Goal: Information Seeking & Learning: Learn about a topic

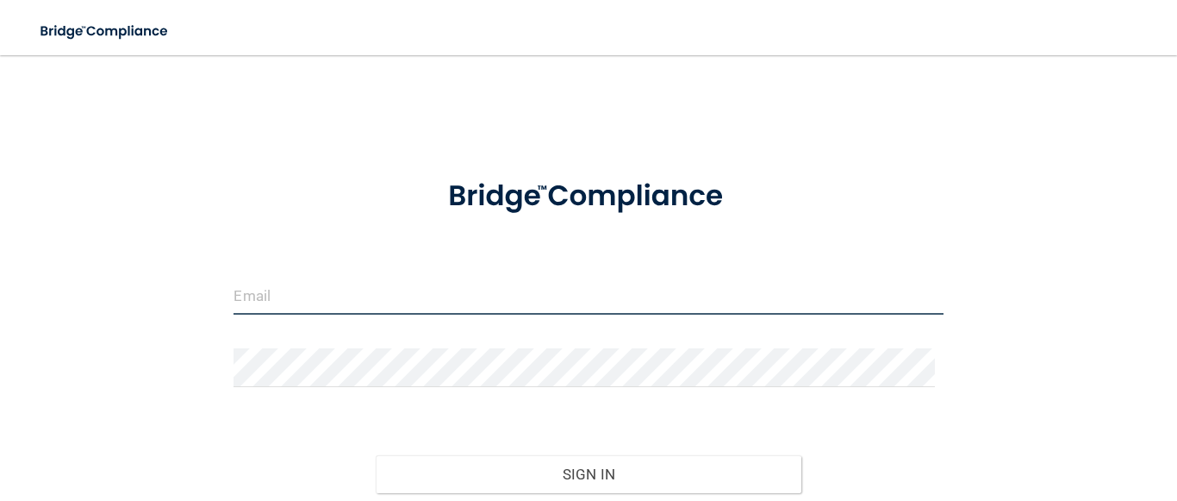
click at [260, 306] on input "email" at bounding box center [587, 295] width 709 height 39
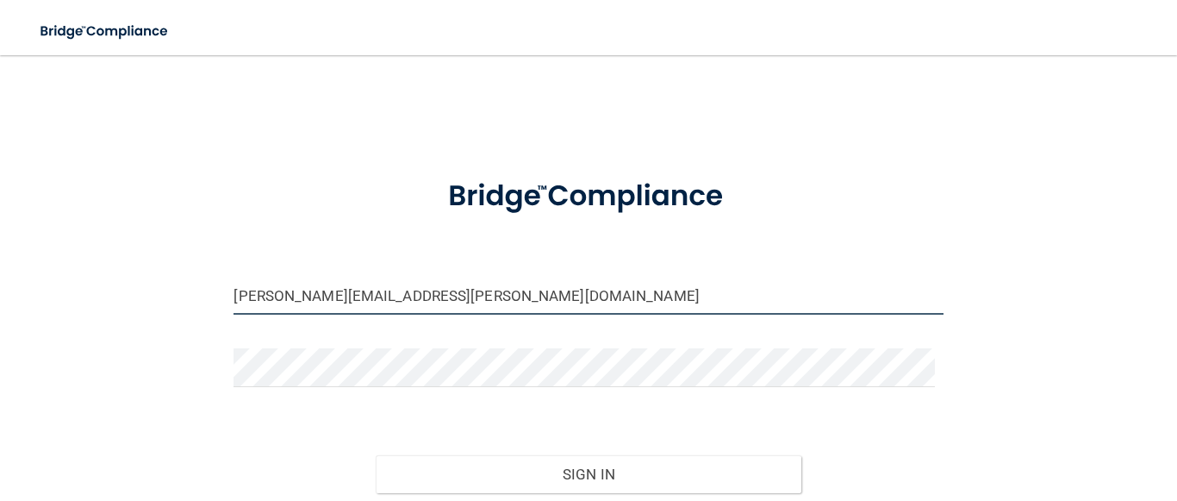
type input "[PERSON_NAME][EMAIL_ADDRESS][PERSON_NAME][DOMAIN_NAME]"
click at [376, 455] on button "Sign In" at bounding box center [589, 474] width 426 height 38
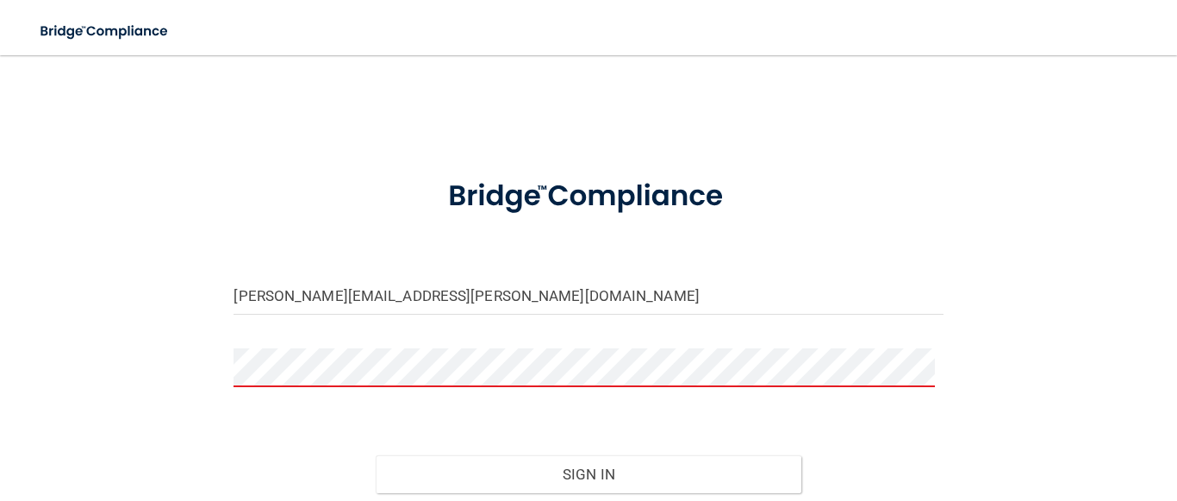
click at [376, 455] on button "Sign In" at bounding box center [589, 474] width 426 height 38
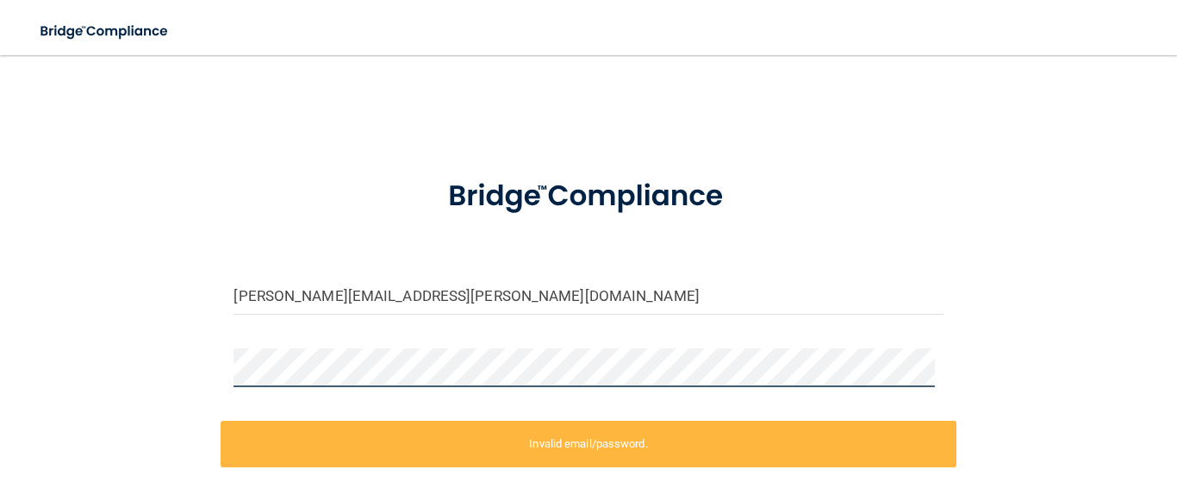
click at [153, 350] on div "stacey.rojas@tailwindkids.com Invalid email/password. You don't have permission…" at bounding box center [588, 346] width 1108 height 549
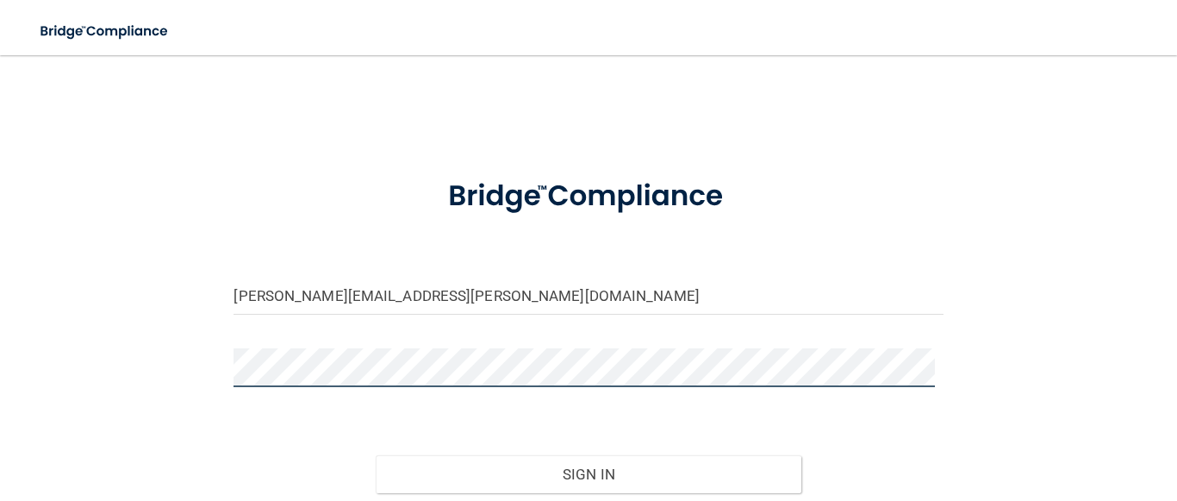
click at [376, 455] on button "Sign In" at bounding box center [589, 474] width 426 height 38
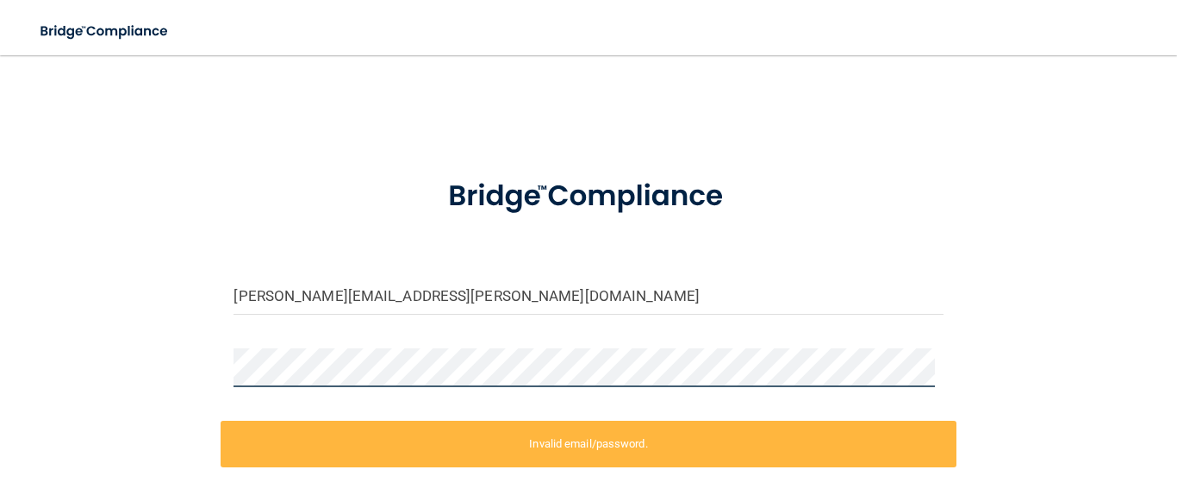
click at [211, 353] on div "stacey.rojas@tailwindkids.com Invalid email/password. You don't have permission…" at bounding box center [588, 346] width 1108 height 549
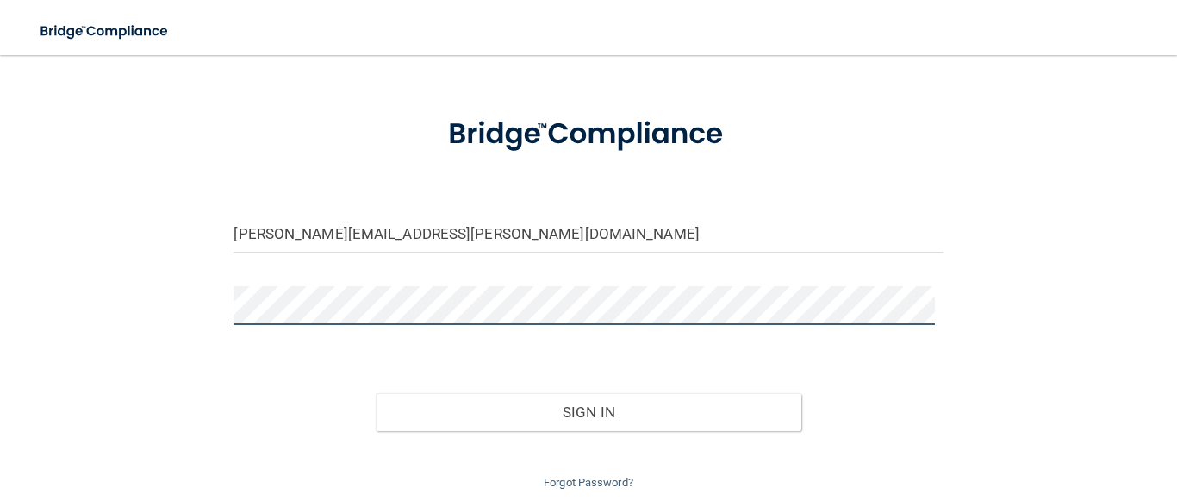
scroll to position [122, 0]
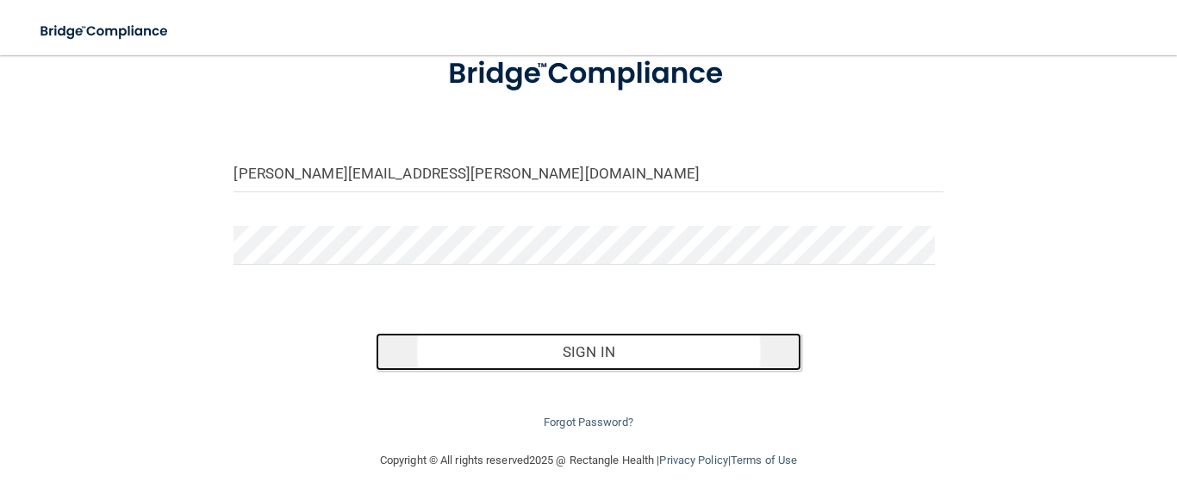
click at [715, 345] on button "Sign In" at bounding box center [589, 352] width 426 height 38
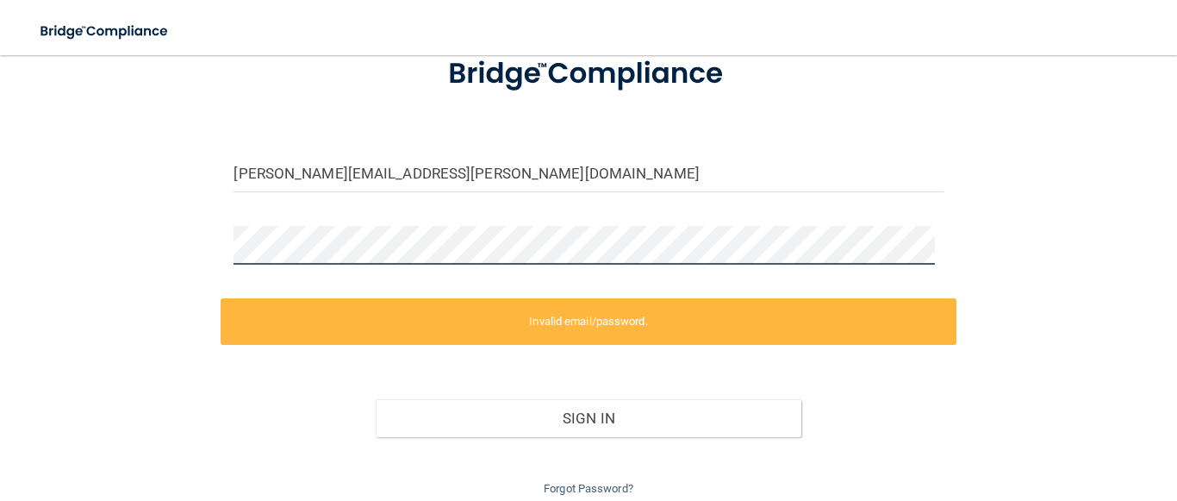
click at [80, 246] on div "stacey.rojas@tailwindkids.com Invalid email/password. You don't have permission…" at bounding box center [588, 224] width 1108 height 549
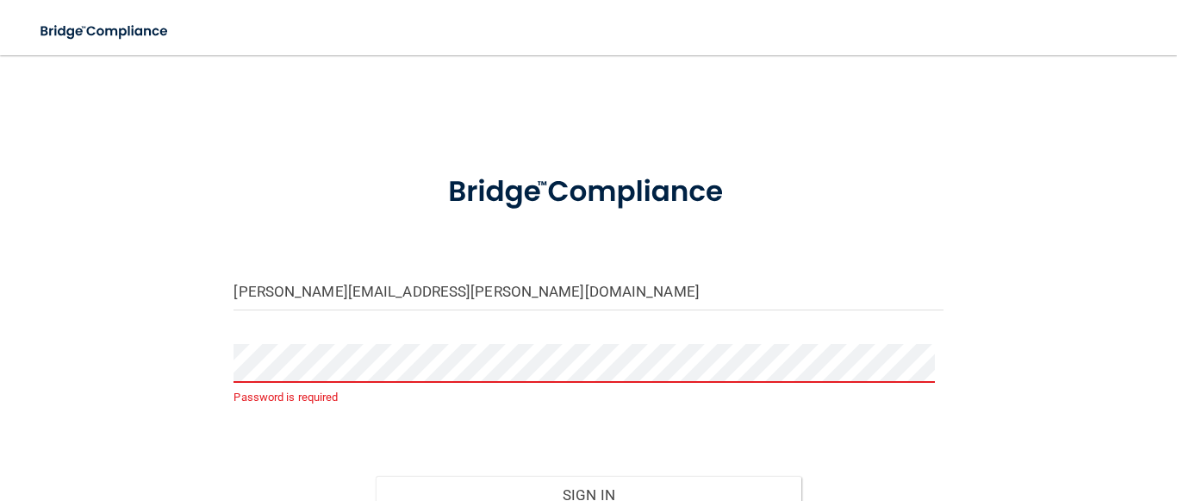
scroll to position [0, 0]
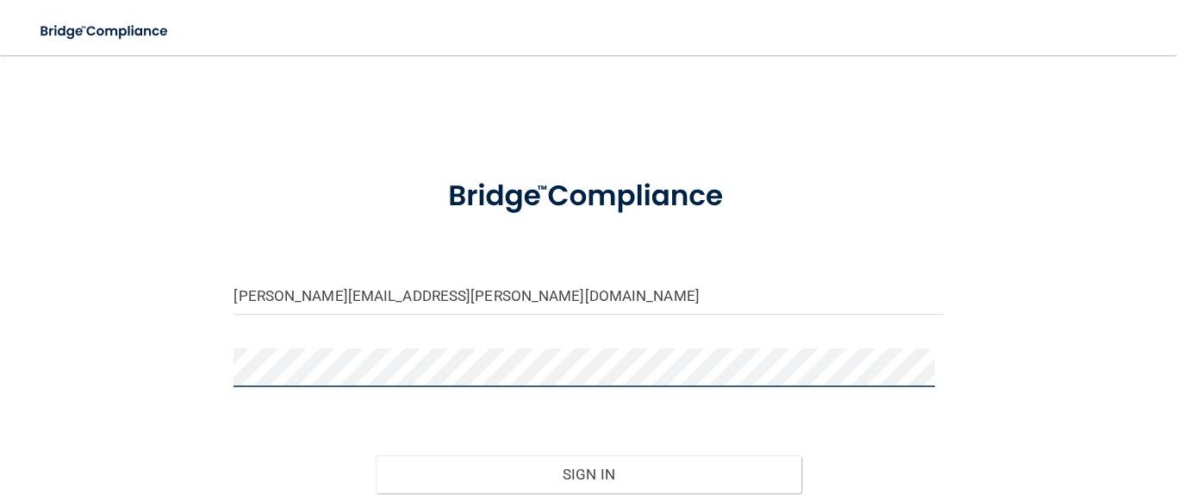
click at [376, 455] on button "Sign In" at bounding box center [589, 474] width 426 height 38
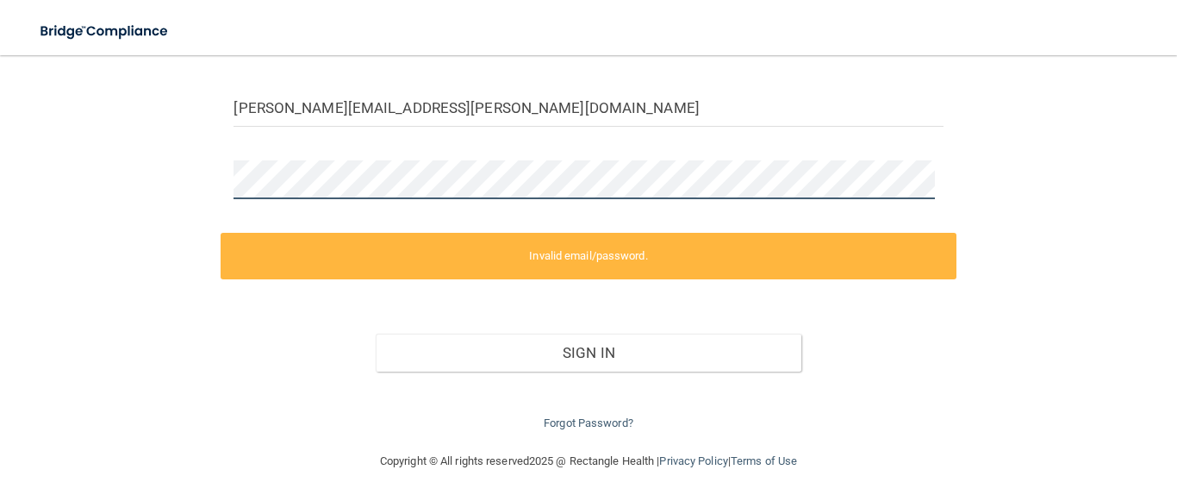
scroll to position [189, 0]
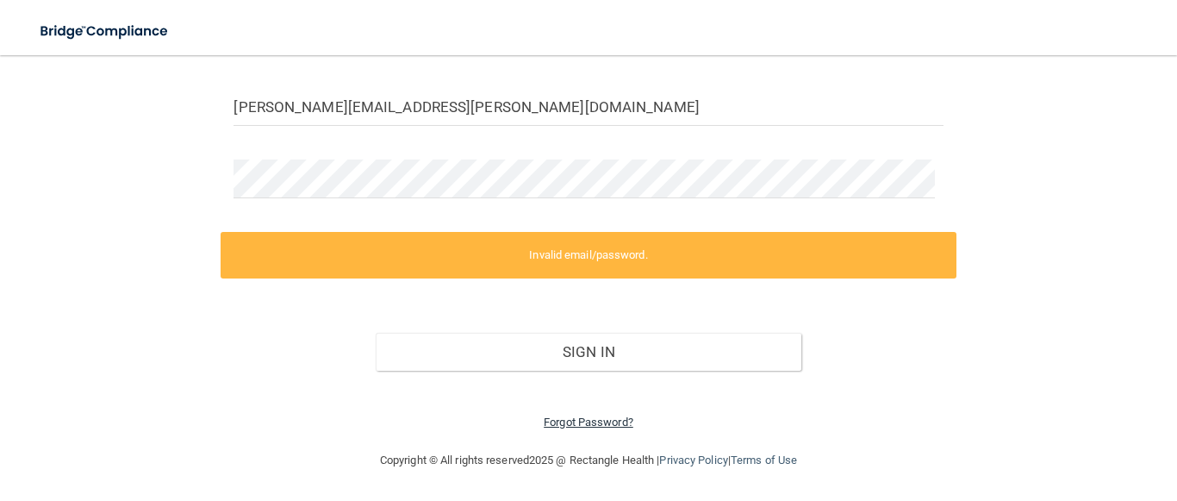
click at [590, 420] on link "Forgot Password?" at bounding box center [589, 421] width 90 height 13
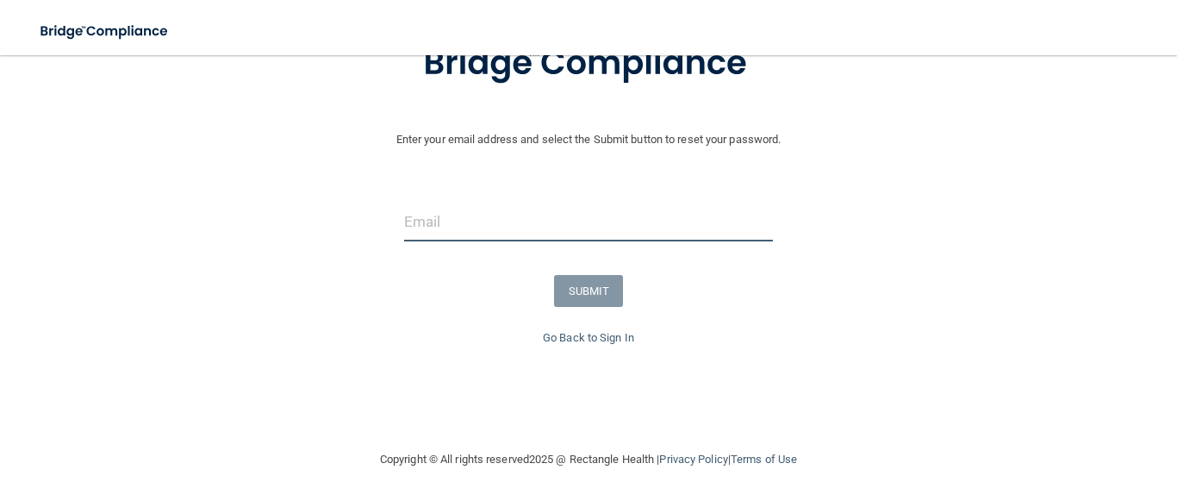
click at [640, 219] on input "email" at bounding box center [589, 221] width 370 height 39
type input "stacey.rojas@tailwindkids.com"
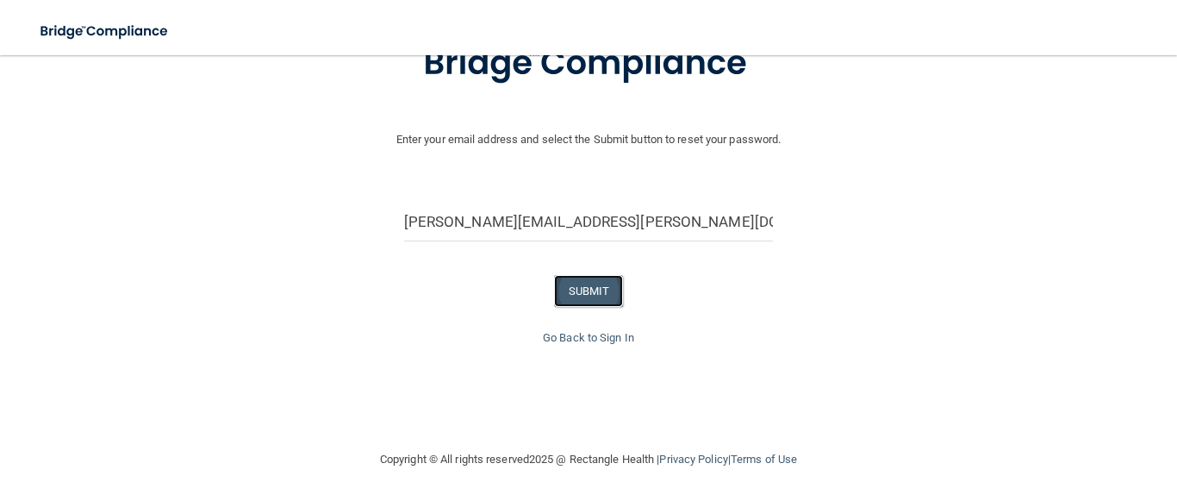
click at [577, 301] on button "SUBMIT" at bounding box center [589, 291] width 70 height 32
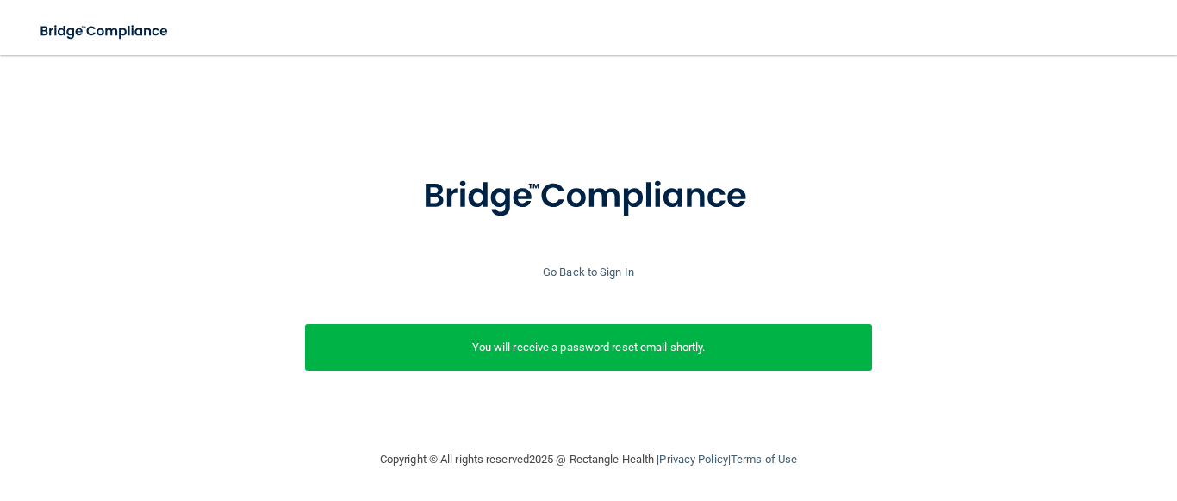
scroll to position [20, 0]
click at [582, 337] on p "You will receive a password reset email shortly." at bounding box center [588, 347] width 541 height 21
click at [560, 265] on link "Go Back to Sign In" at bounding box center [588, 271] width 91 height 13
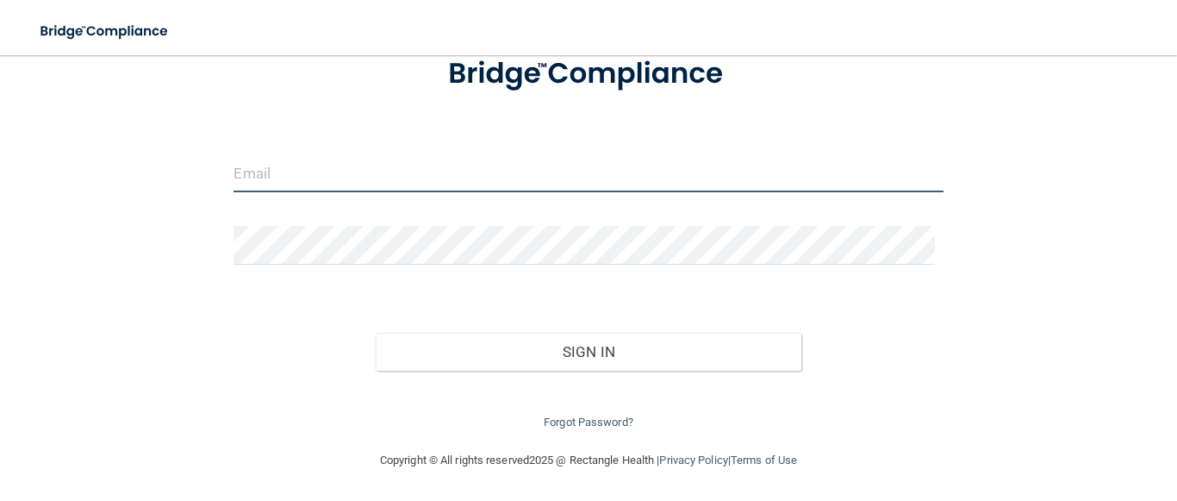
click at [522, 186] on input "email" at bounding box center [587, 172] width 709 height 39
type input "stacey.rojas@tailwindkids.com"
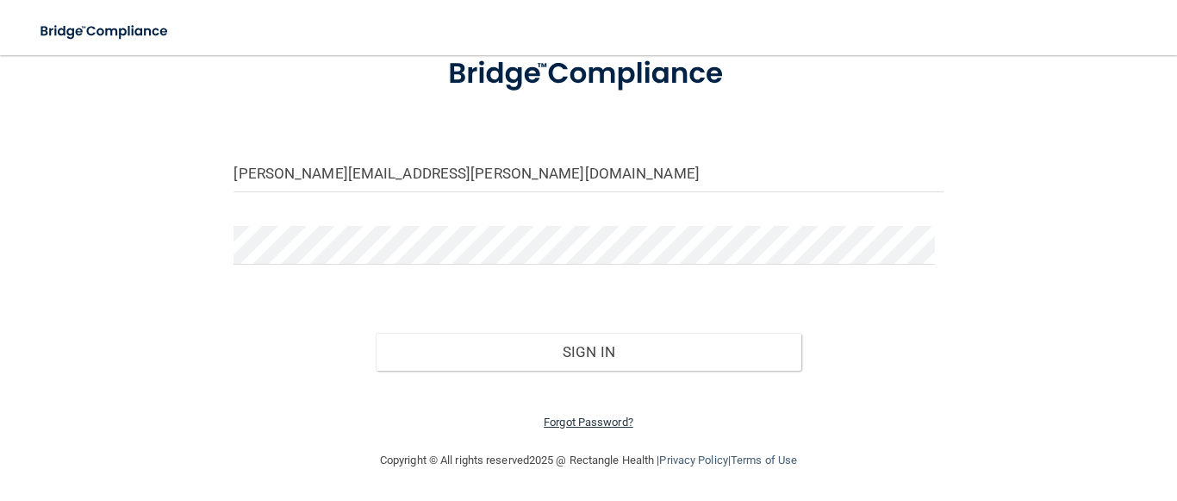
click at [561, 418] on link "Forgot Password?" at bounding box center [589, 421] width 90 height 13
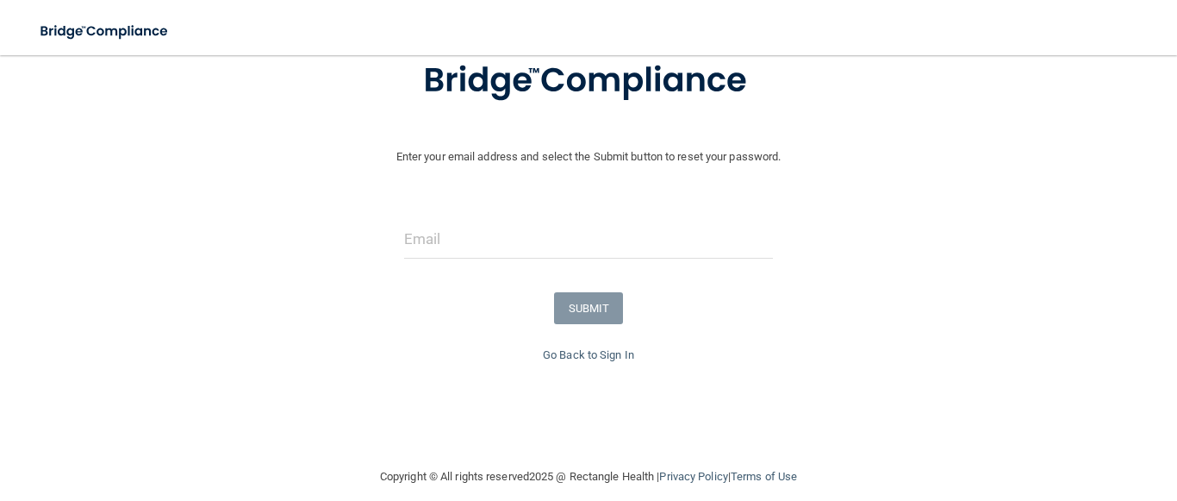
scroll to position [140, 0]
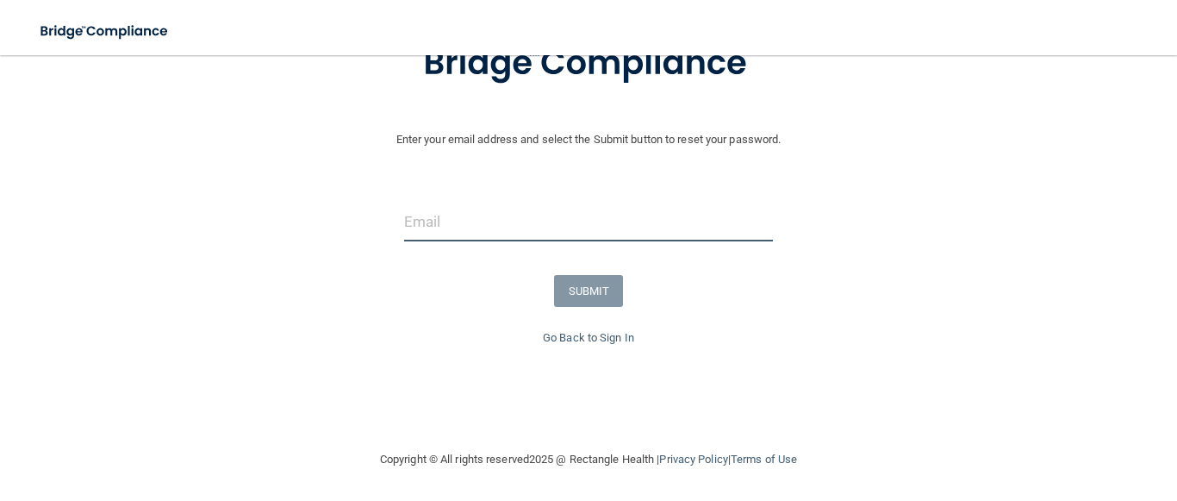
click at [507, 217] on input "email" at bounding box center [589, 221] width 370 height 39
type input "stacey.rojas@tailwindkids.com"
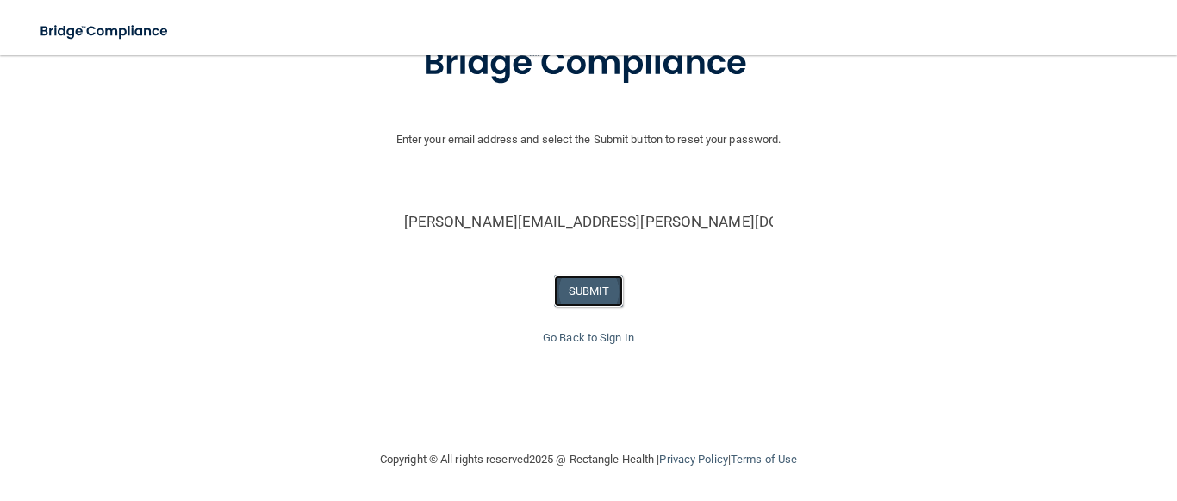
click at [576, 291] on button "SUBMIT" at bounding box center [589, 291] width 70 height 32
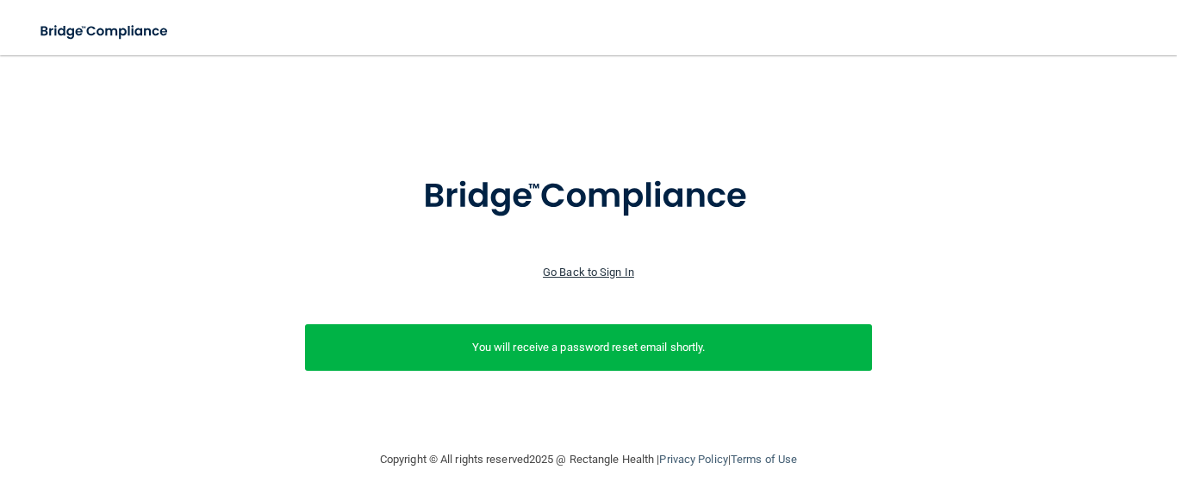
click at [600, 265] on link "Go Back to Sign In" at bounding box center [588, 271] width 91 height 13
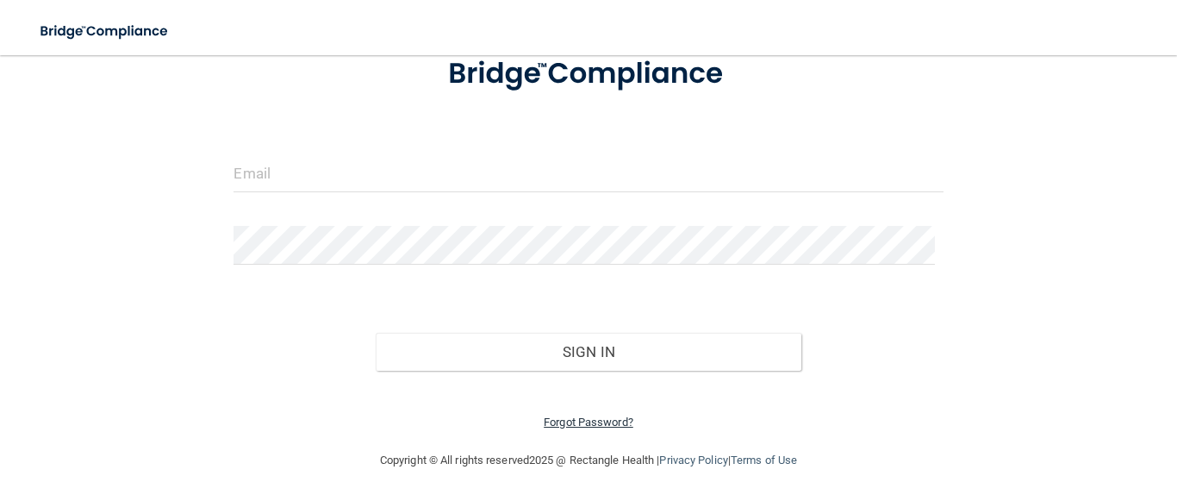
click at [557, 424] on link "Forgot Password?" at bounding box center [589, 421] width 90 height 13
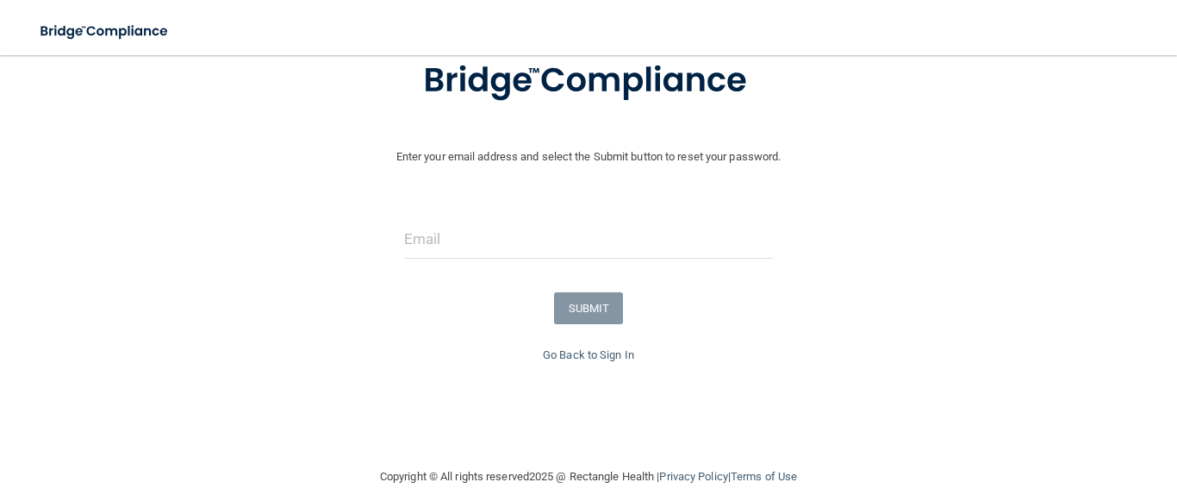
scroll to position [152, 0]
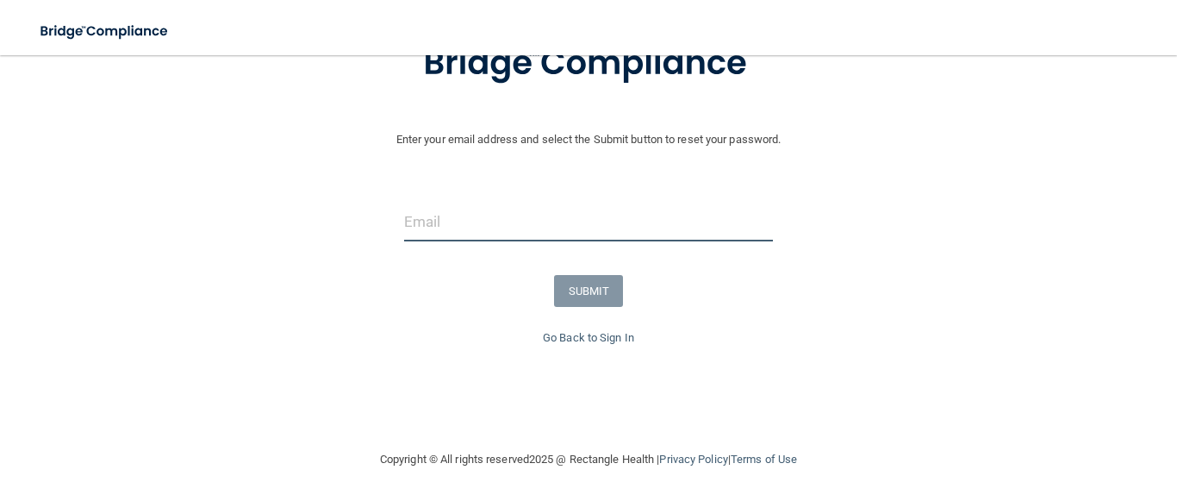
click at [597, 210] on input "email" at bounding box center [589, 221] width 370 height 39
type input "stacey.rojas@tailwindkids.com"
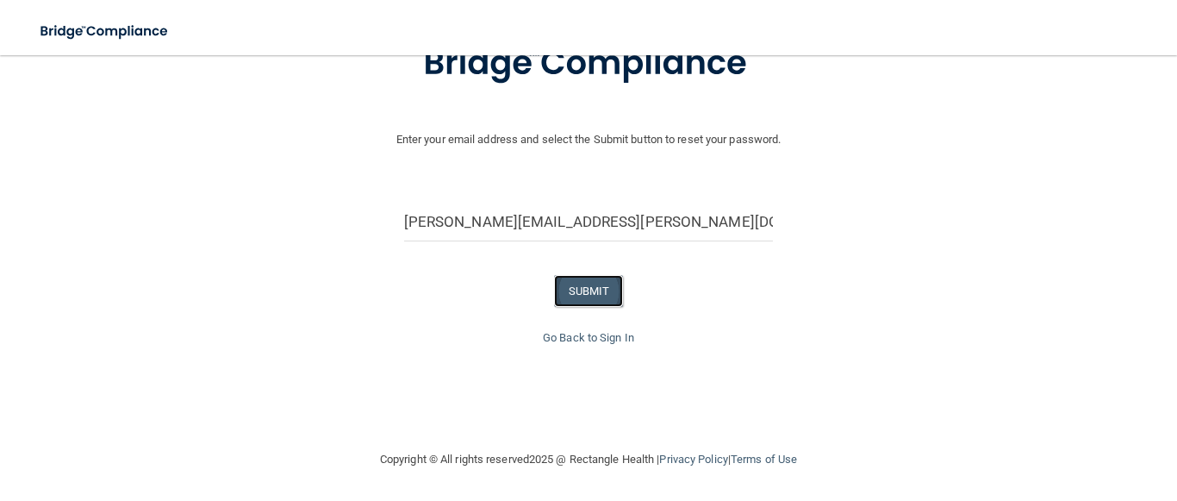
click at [572, 279] on button "SUBMIT" at bounding box center [589, 291] width 70 height 32
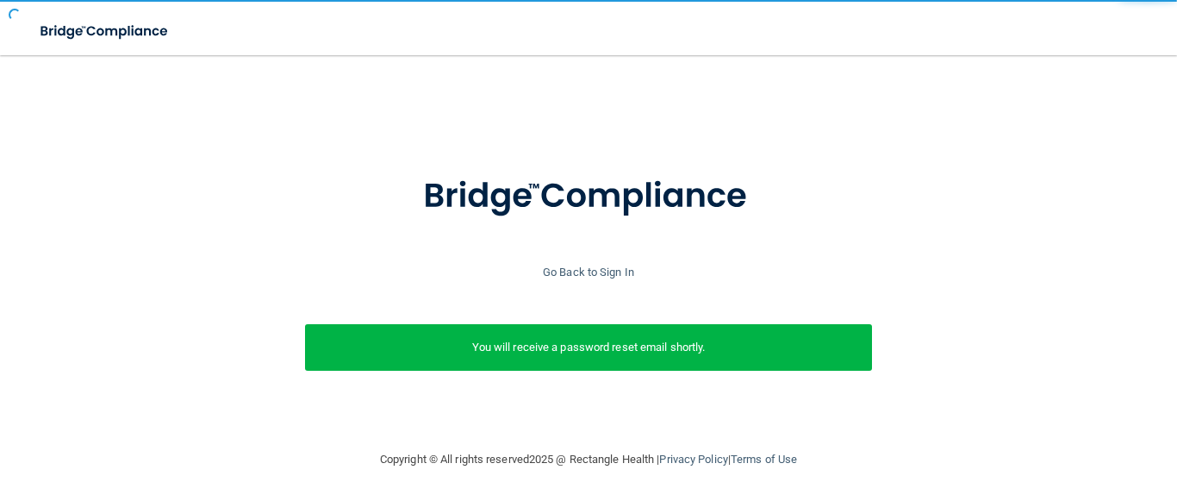
scroll to position [20, 0]
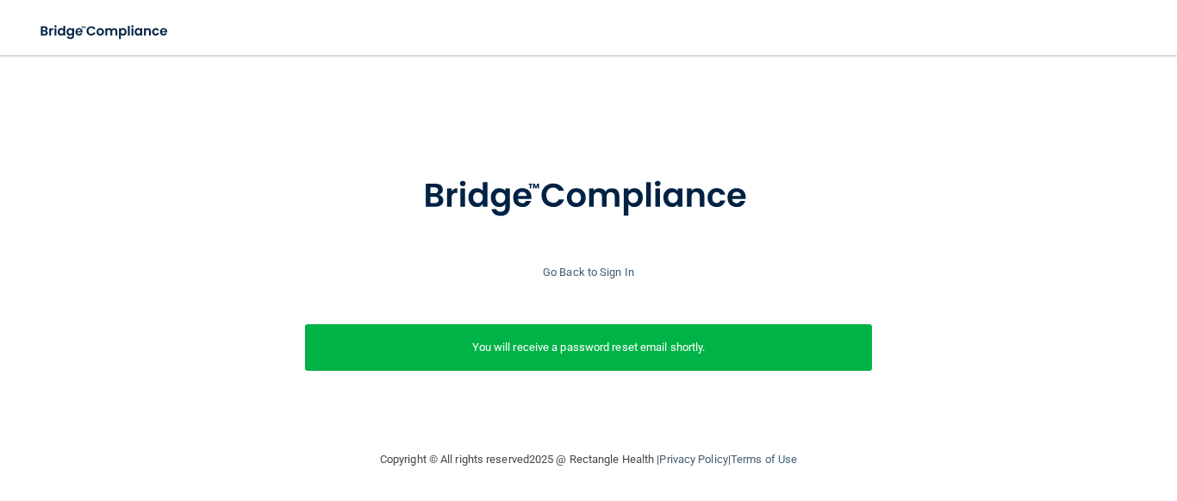
click at [410, 337] on p "You will receive a password reset email shortly." at bounding box center [588, 347] width 541 height 21
click at [599, 265] on link "Go Back to Sign In" at bounding box center [588, 271] width 91 height 13
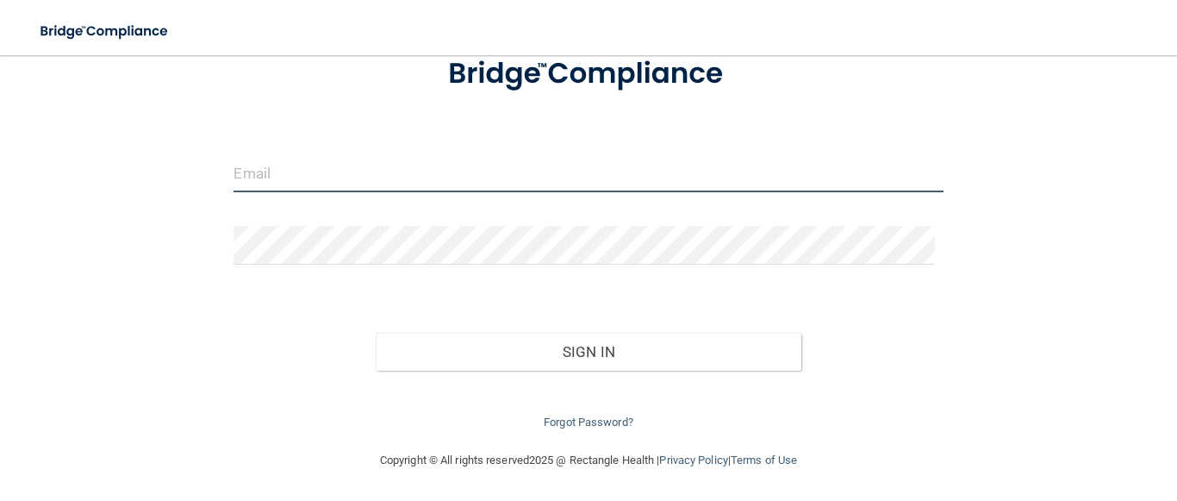
click at [575, 171] on input "email" at bounding box center [587, 172] width 709 height 39
type input "[EMAIL_ADDRESS][DOMAIN_NAME]"
click at [376, 333] on button "Sign In" at bounding box center [589, 352] width 426 height 38
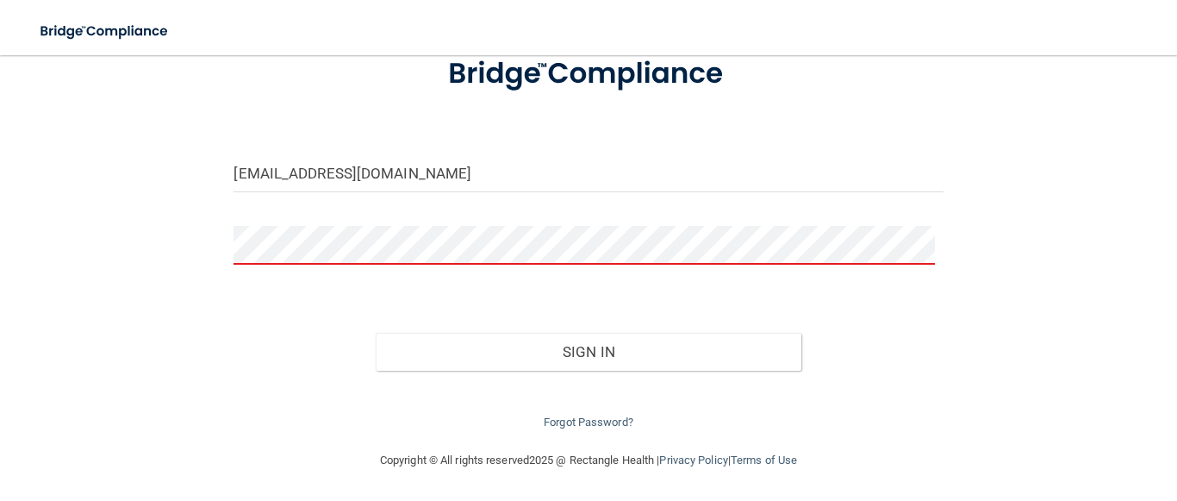
click at [376, 333] on button "Sign In" at bounding box center [589, 352] width 426 height 38
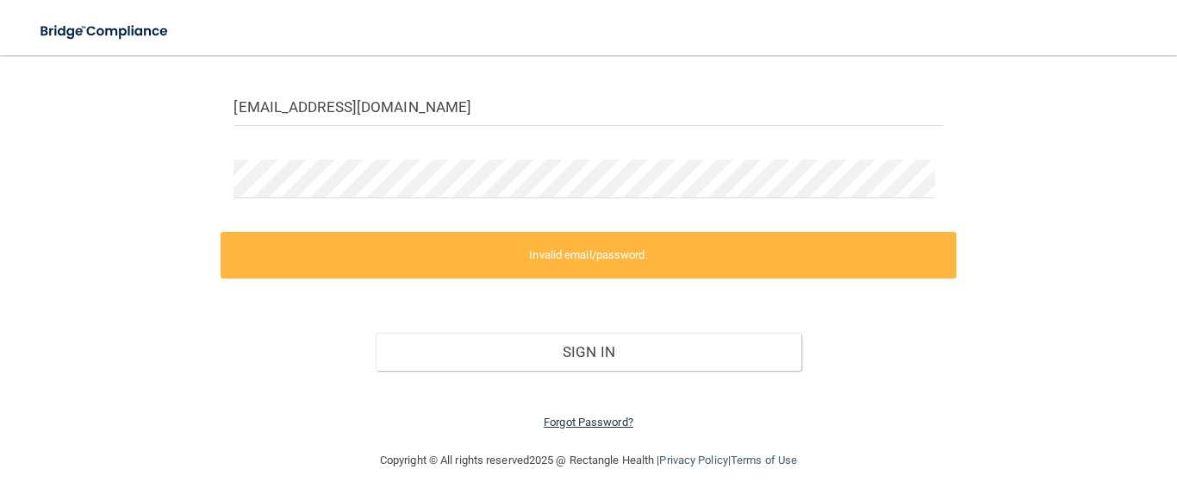
click at [596, 415] on link "Forgot Password?" at bounding box center [589, 421] width 90 height 13
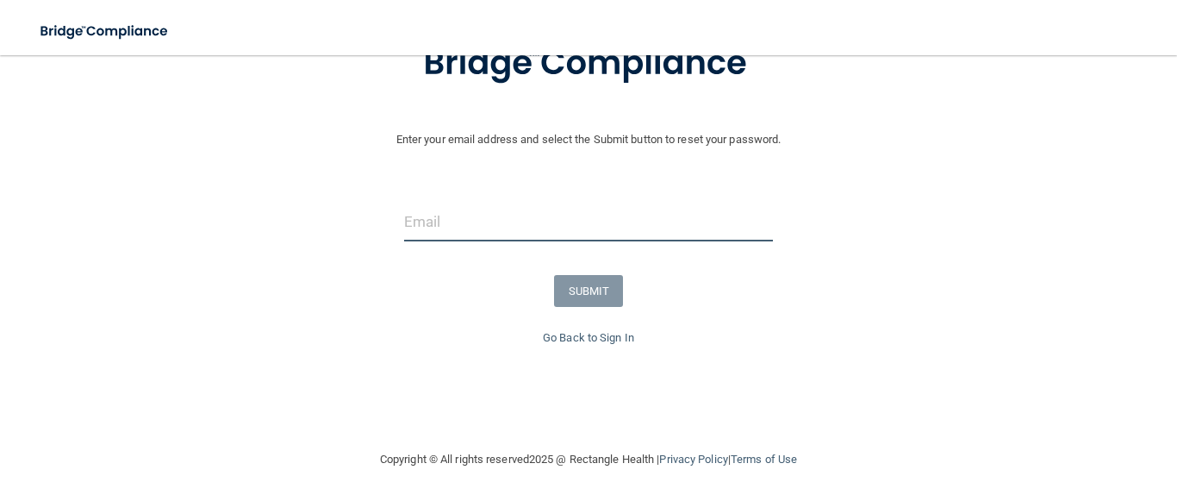
click at [504, 226] on input "email" at bounding box center [589, 221] width 370 height 39
type input "[EMAIL_ADDRESS][DOMAIN_NAME]"
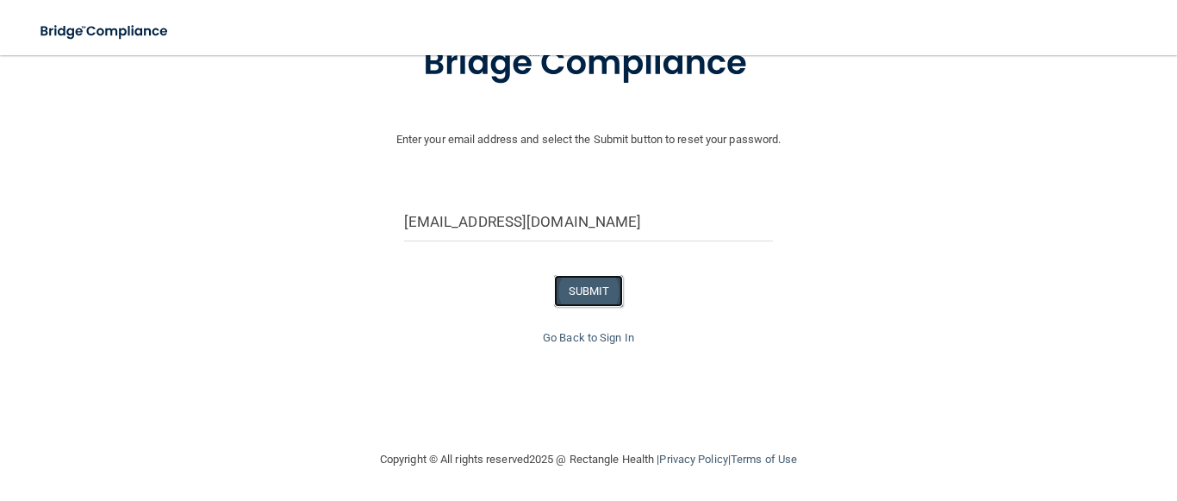
click at [604, 284] on button "SUBMIT" at bounding box center [589, 291] width 70 height 32
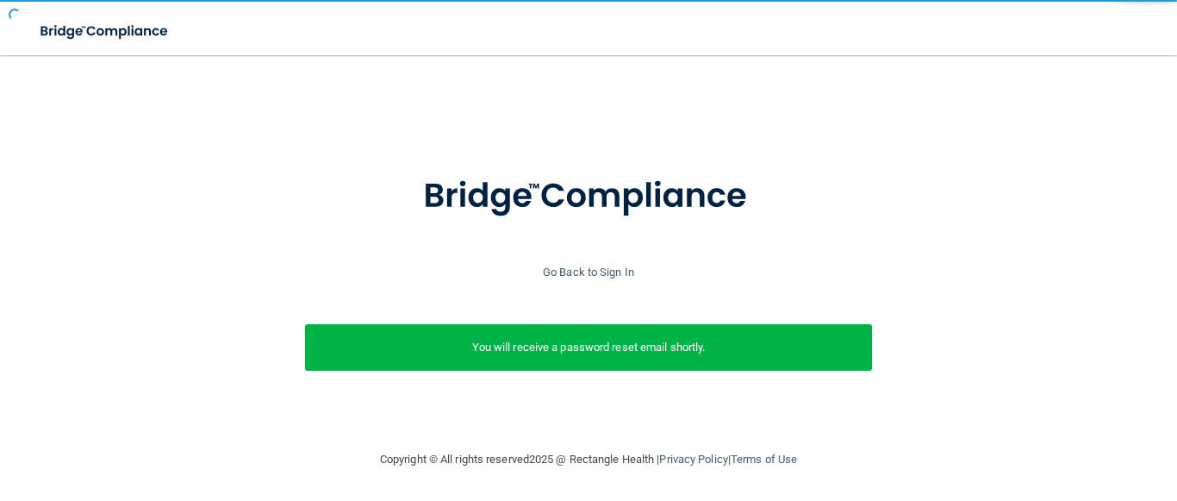
scroll to position [20, 0]
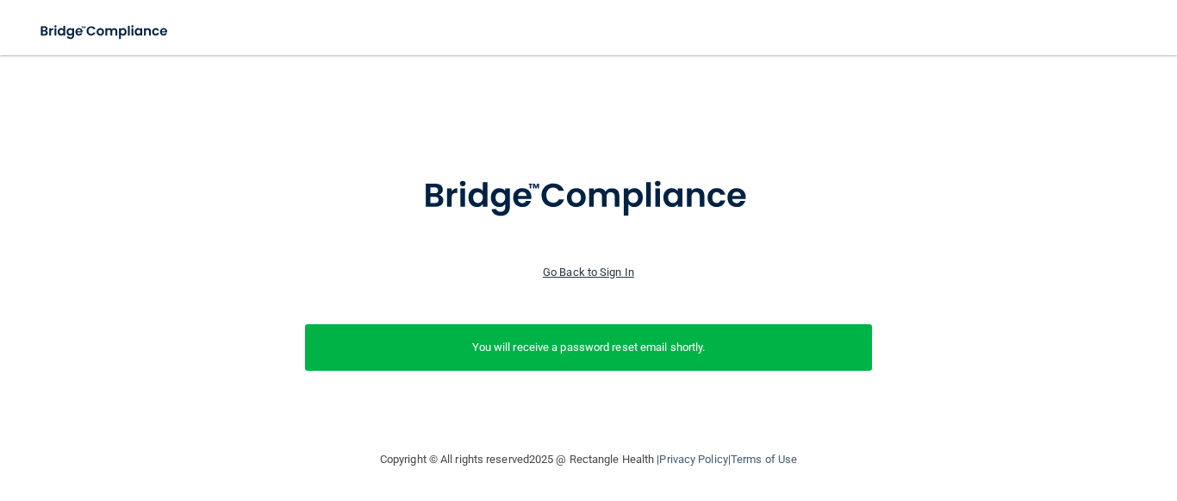
click at [572, 265] on link "Go Back to Sign In" at bounding box center [588, 271] width 91 height 13
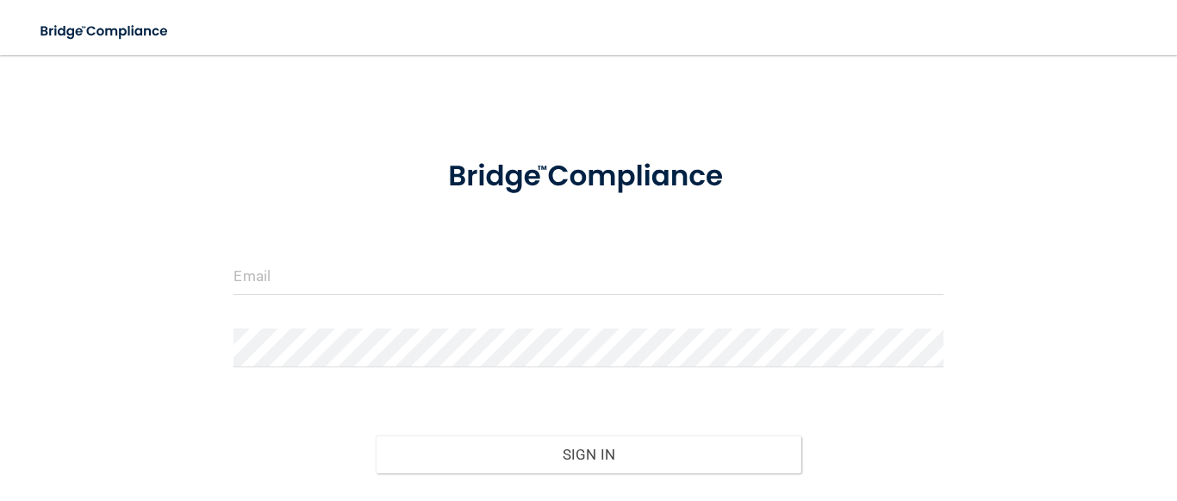
scroll to position [122, 0]
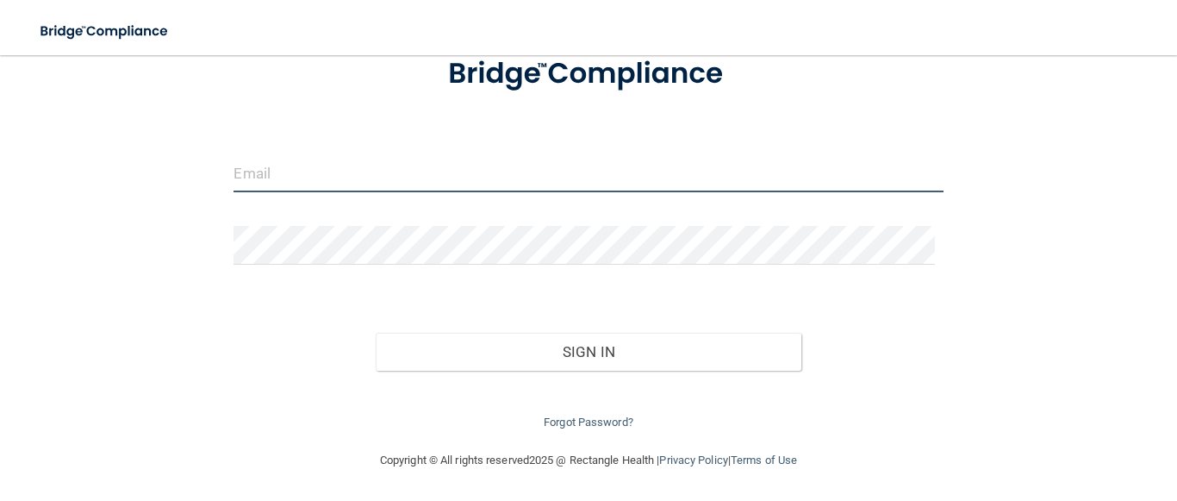
click at [479, 179] on input "email" at bounding box center [587, 172] width 709 height 39
type input "[EMAIL_ADDRESS][DOMAIN_NAME]"
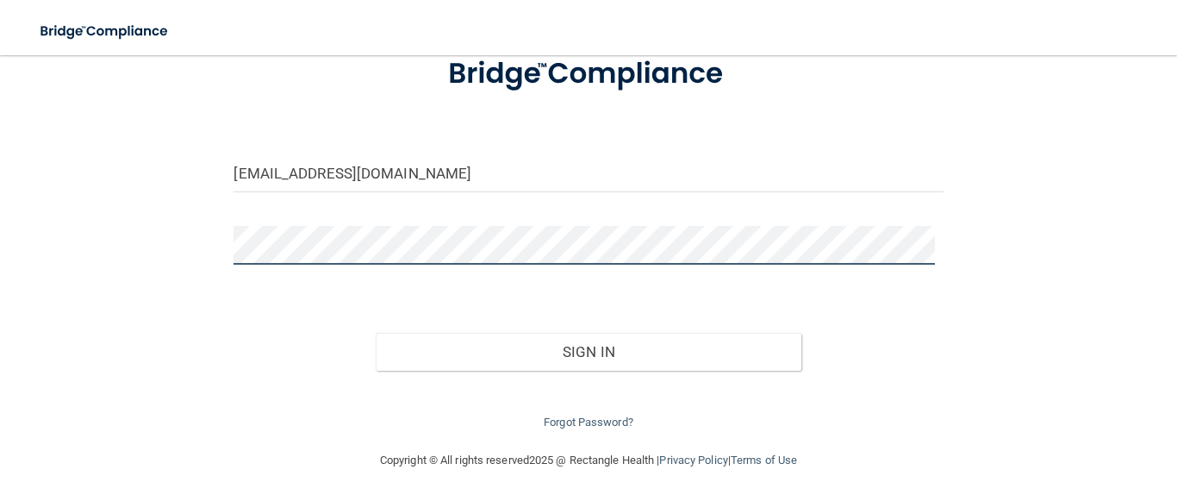
click at [376, 333] on button "Sign In" at bounding box center [589, 352] width 426 height 38
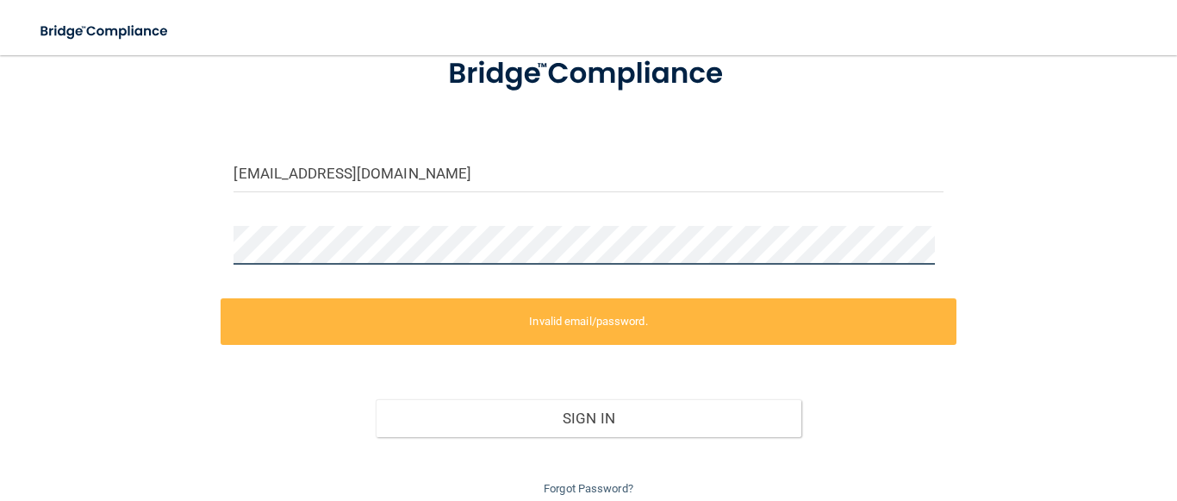
click at [140, 228] on div "rojasstacey@outlook.com Invalid email/password. You don't have permission to ac…" at bounding box center [588, 224] width 1108 height 549
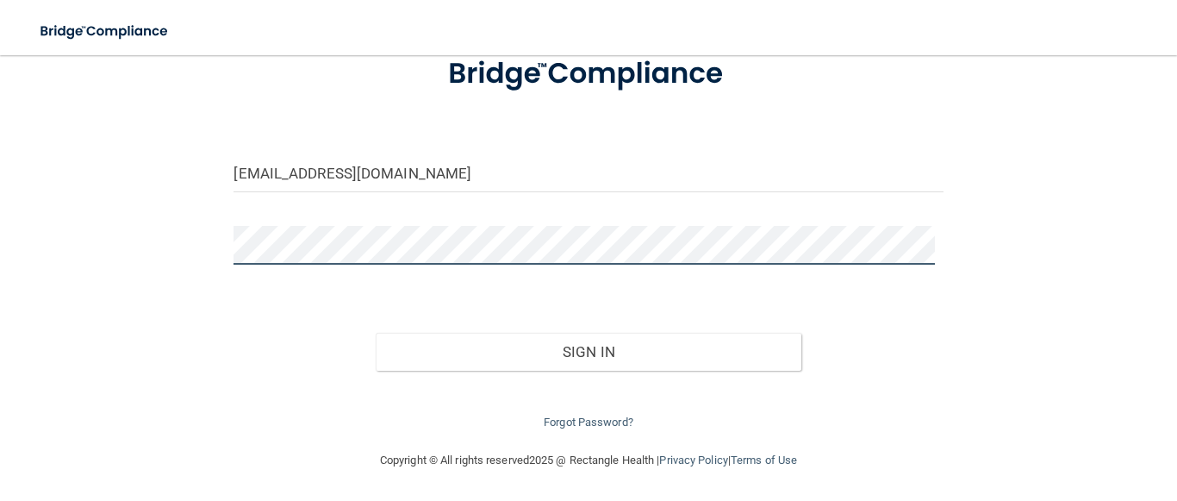
click at [376, 333] on button "Sign In" at bounding box center [589, 352] width 426 height 38
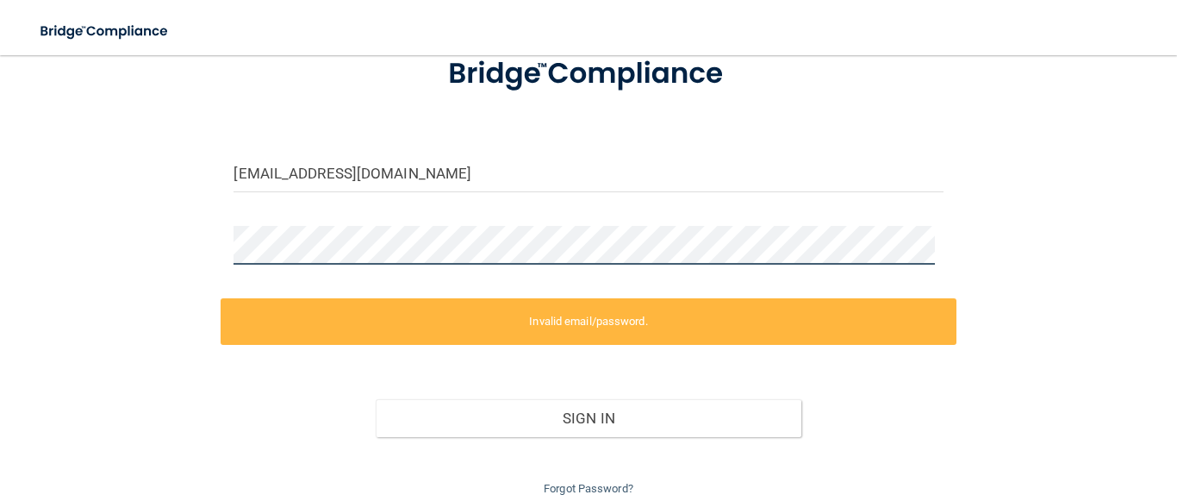
click at [0, 168] on main "rojasstacey@outlook.com Invalid email/password. You don't have permission to ac…" at bounding box center [588, 277] width 1177 height 445
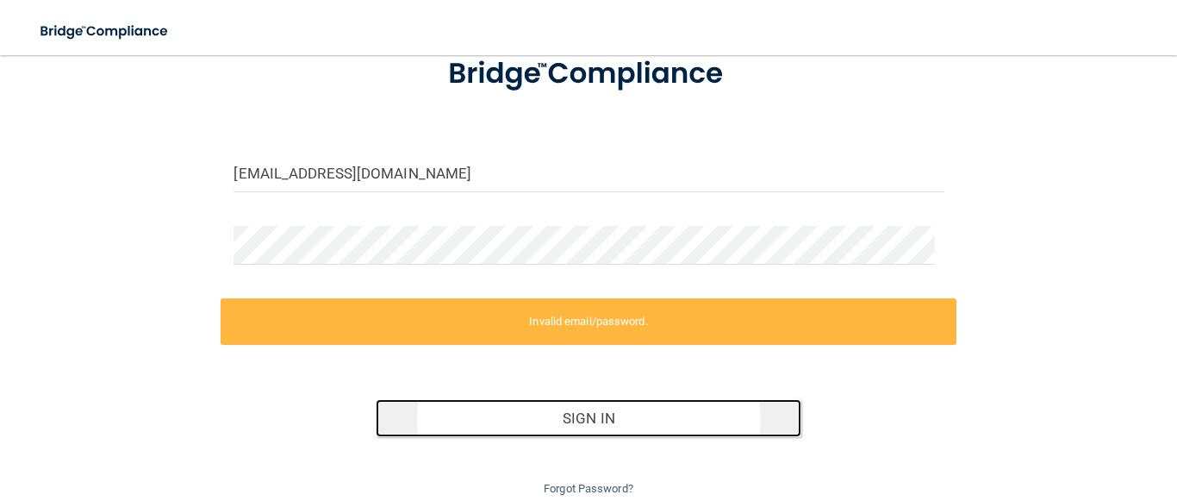
click at [604, 420] on button "Sign In" at bounding box center [589, 418] width 426 height 38
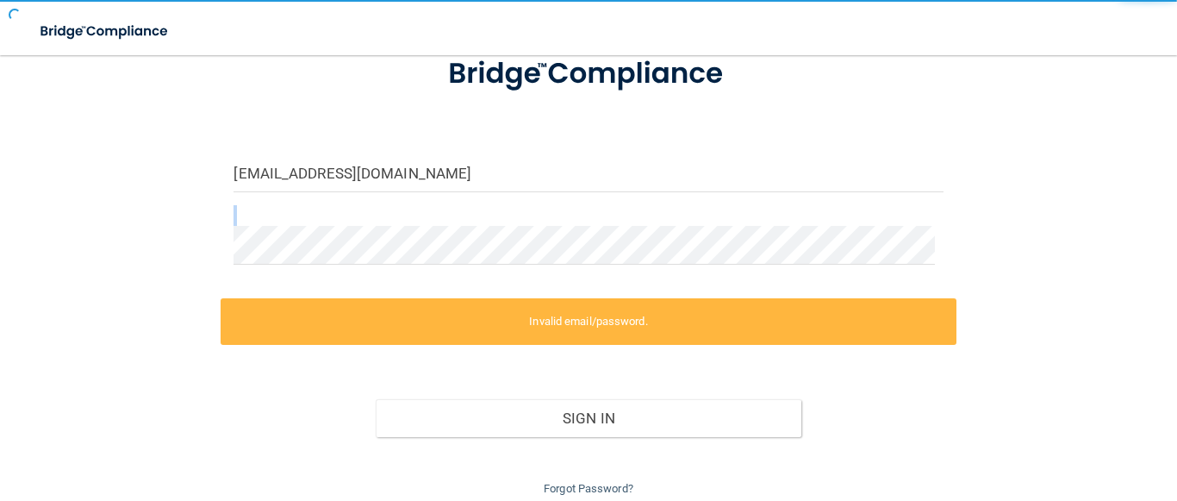
drag, startPoint x: 314, startPoint y: 223, endPoint x: 156, endPoint y: 233, distance: 158.8
click at [156, 233] on div "rojasstacey@outlook.com Invalid email/password. You don't have permission to ac…" at bounding box center [588, 224] width 1108 height 549
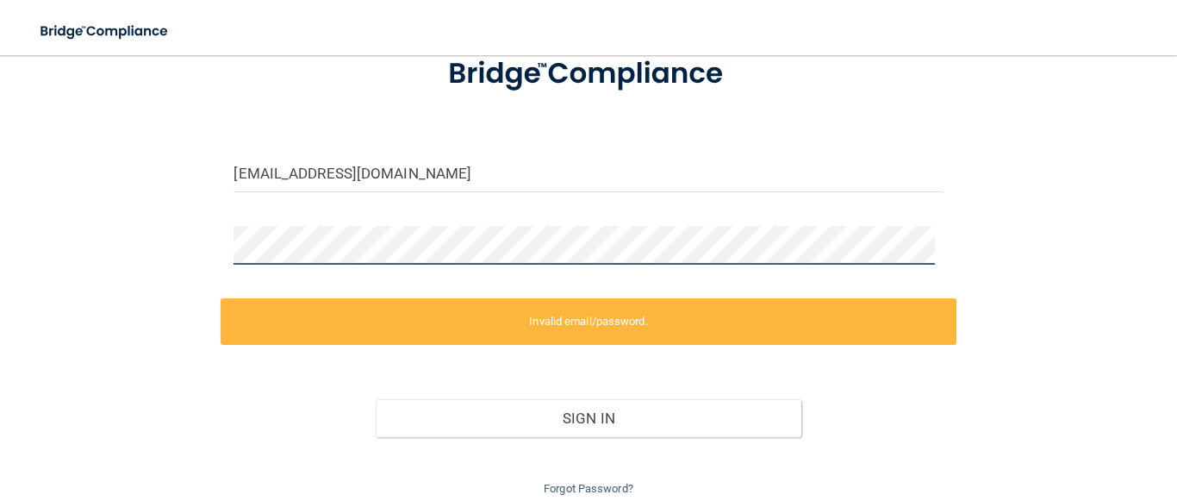
click at [129, 232] on div "rojasstacey@outlook.com Invalid email/password. You don't have permission to ac…" at bounding box center [588, 224] width 1108 height 549
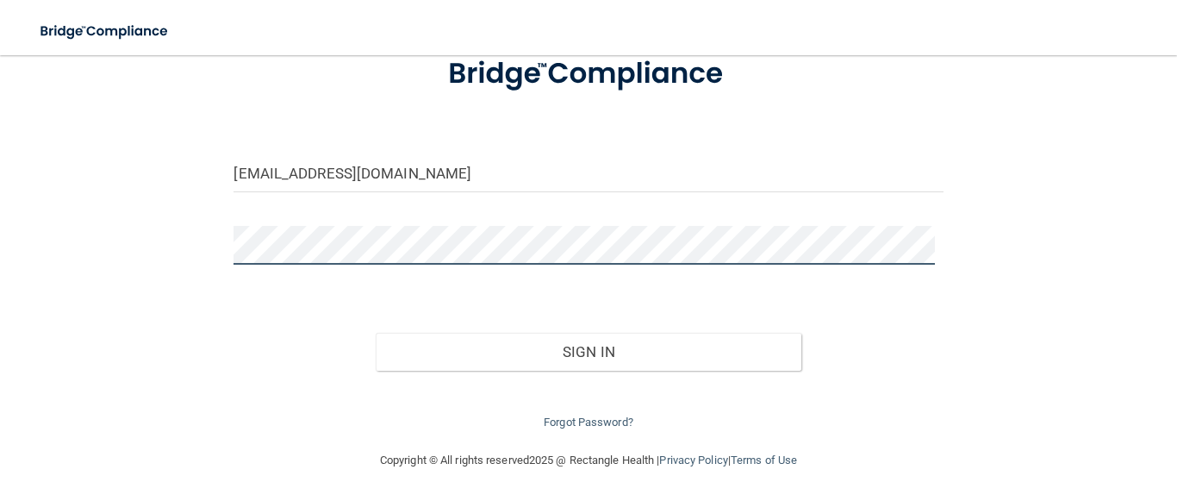
click at [376, 333] on button "Sign In" at bounding box center [589, 352] width 426 height 38
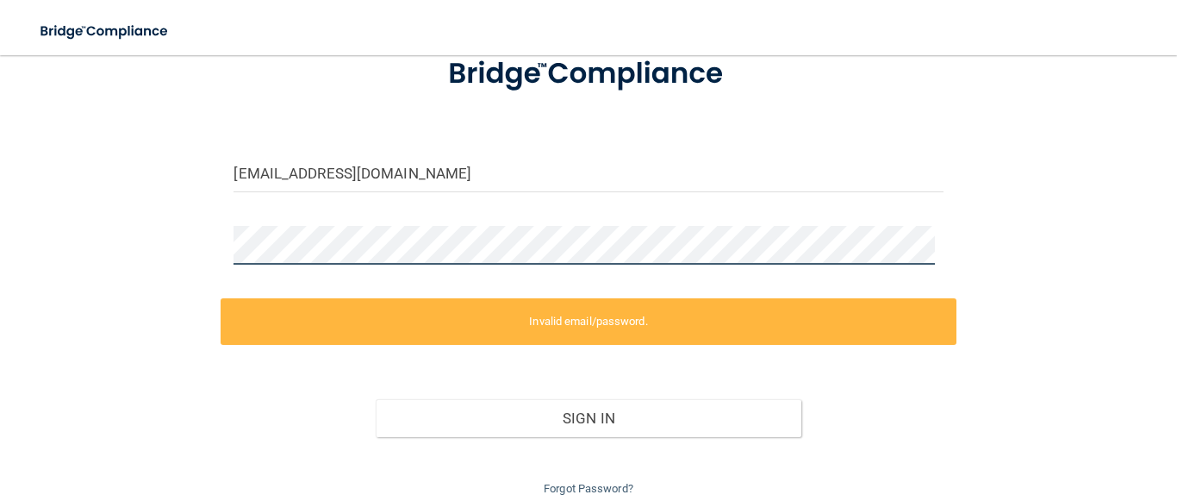
click at [0, 200] on main "rojasstacey@outlook.com Invalid email/password. You don't have permission to ac…" at bounding box center [588, 277] width 1177 height 445
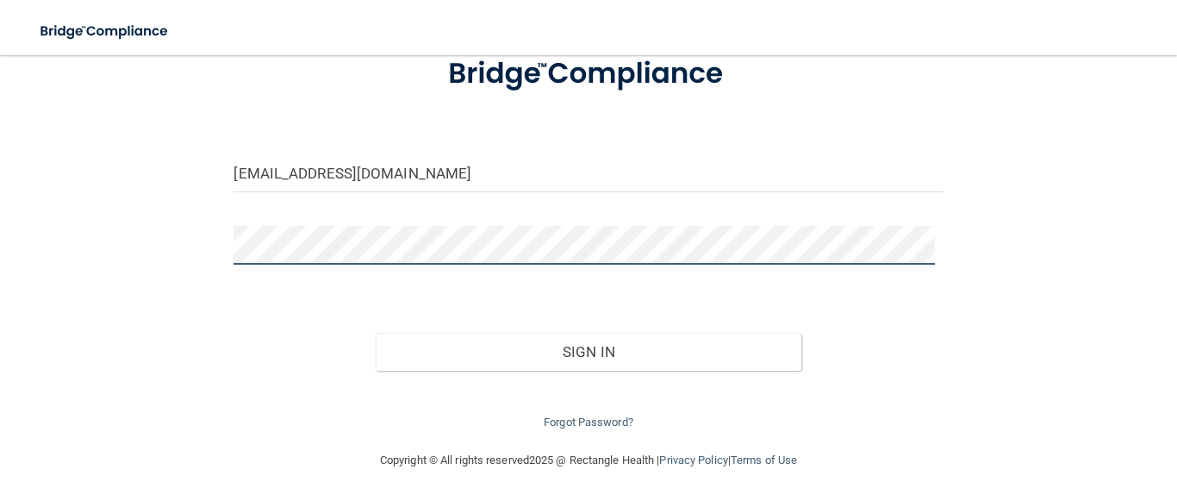
click at [376, 333] on button "Sign In" at bounding box center [589, 352] width 426 height 38
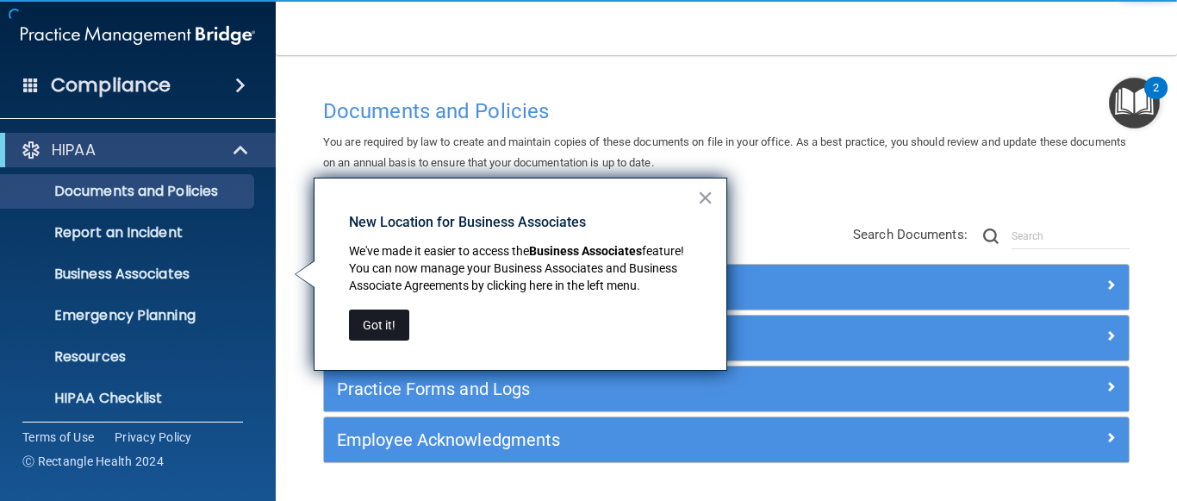
click at [391, 331] on button "Got it!" at bounding box center [379, 324] width 60 height 31
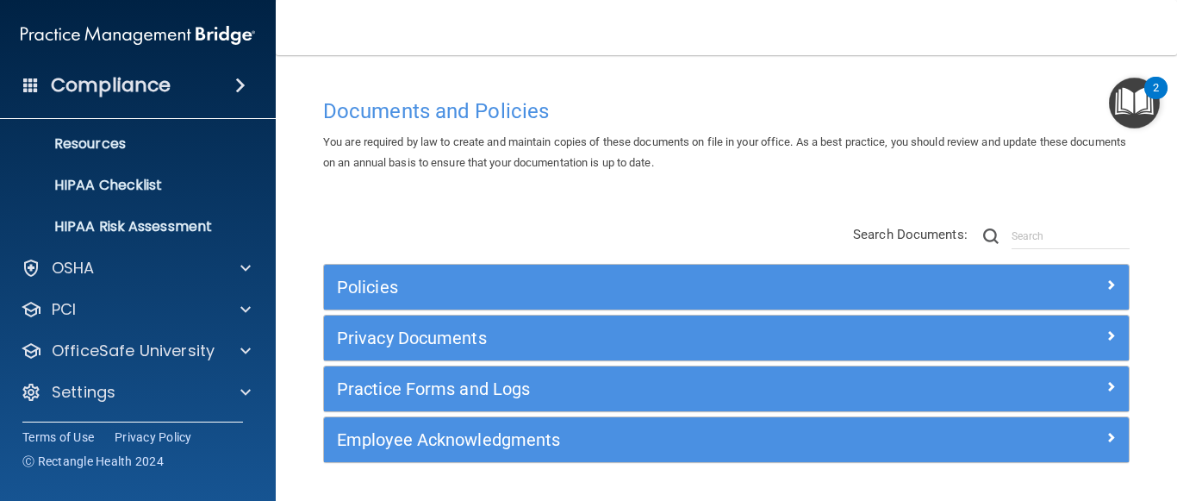
scroll to position [215, 0]
click at [1148, 103] on img "Open Resource Center, 2 new notifications" at bounding box center [1134, 103] width 51 height 51
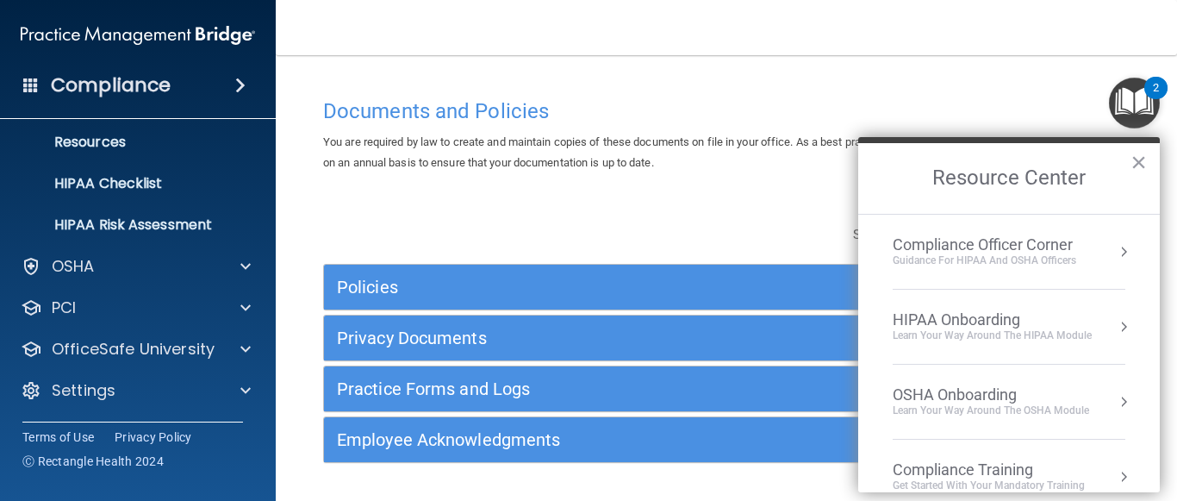
click at [979, 252] on div "Compliance Officer Corner" at bounding box center [985, 244] width 184 height 19
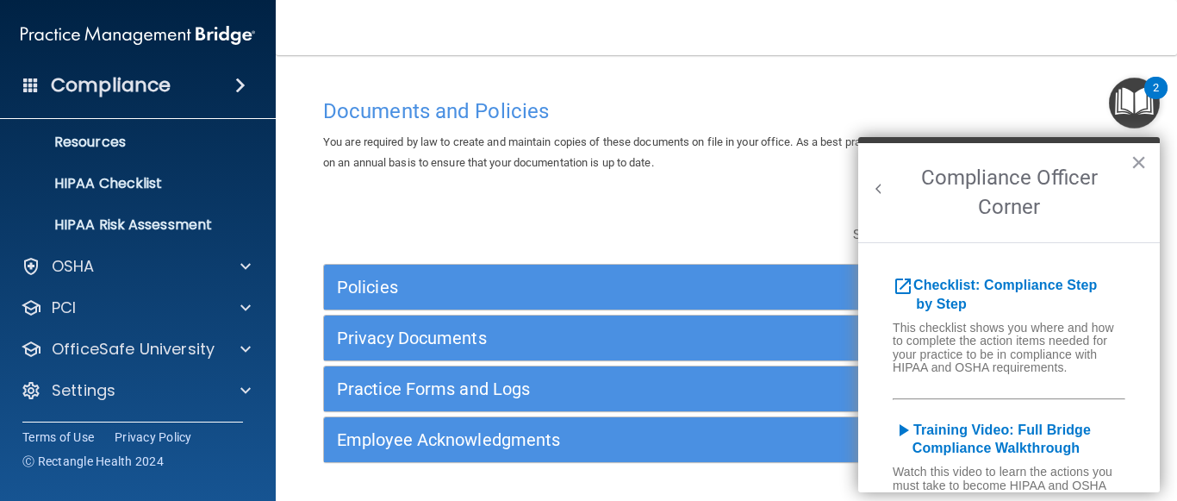
scroll to position [0, 0]
click at [1136, 165] on button "×" at bounding box center [1138, 162] width 16 height 28
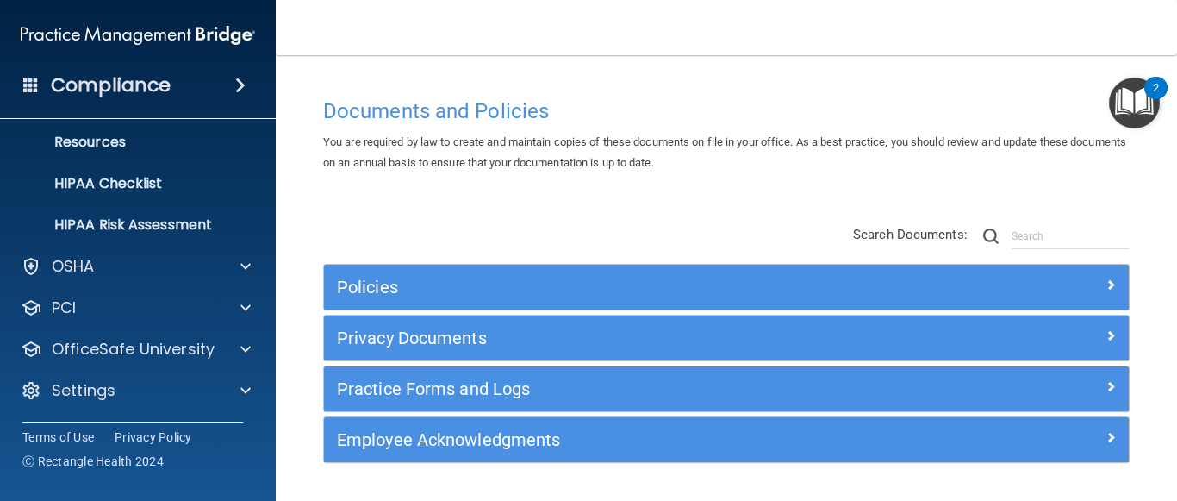
click at [1133, 121] on img "Open Resource Center, 2 new notifications" at bounding box center [1134, 103] width 51 height 51
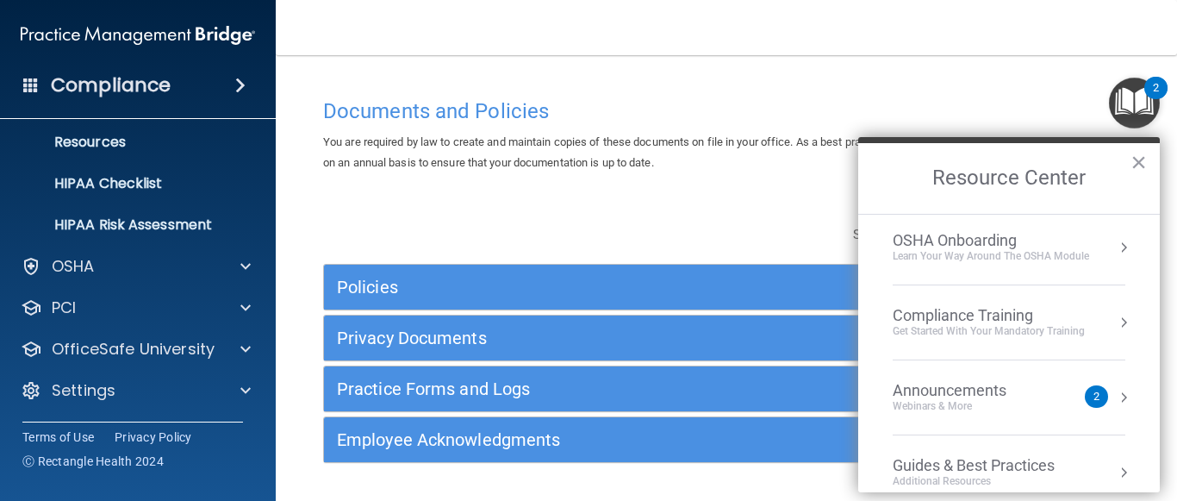
scroll to position [262, 0]
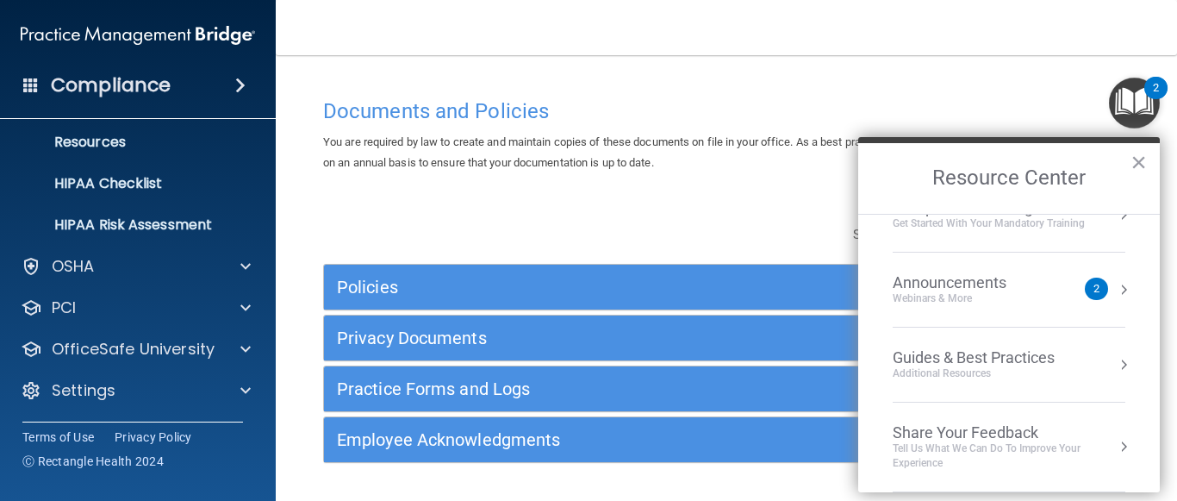
click at [1014, 290] on div "Announcements" at bounding box center [967, 282] width 148 height 19
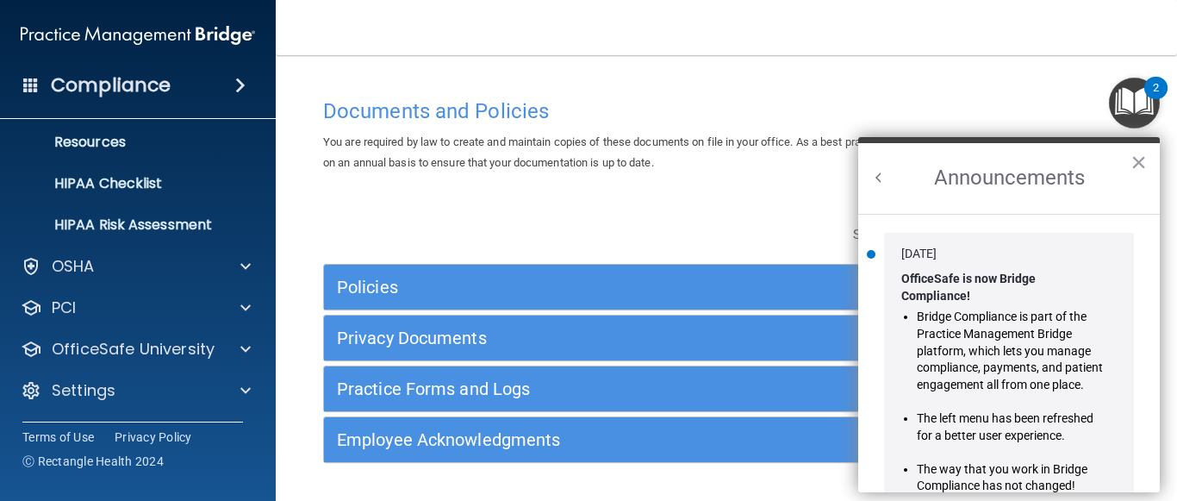
scroll to position [0, 0]
click at [1148, 159] on h2 "Announcements" at bounding box center [1009, 178] width 302 height 71
click at [1139, 161] on button "×" at bounding box center [1138, 162] width 16 height 28
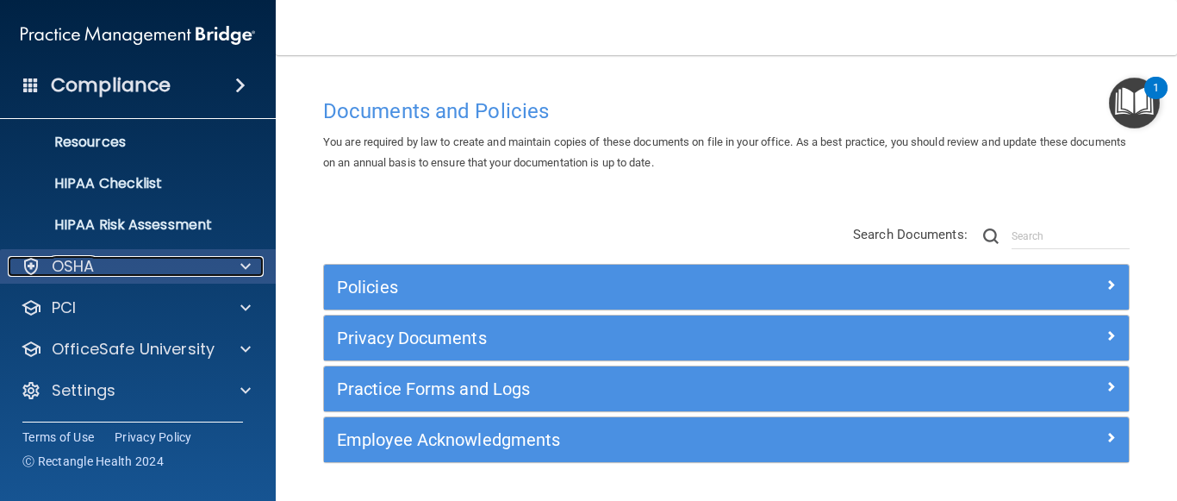
click at [82, 265] on p "OSHA" at bounding box center [73, 266] width 43 height 21
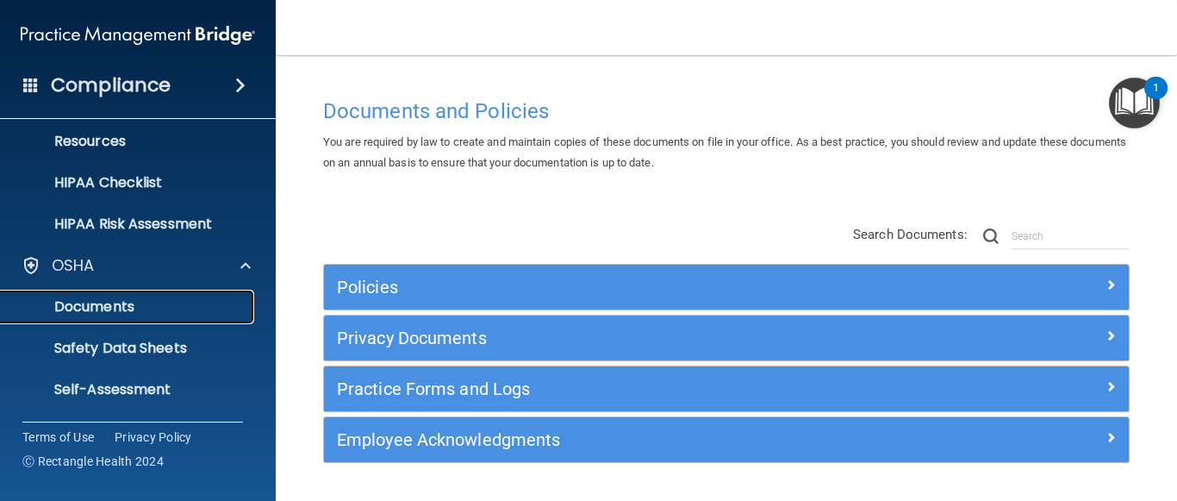
click at [134, 316] on link "Documents" at bounding box center [118, 306] width 271 height 34
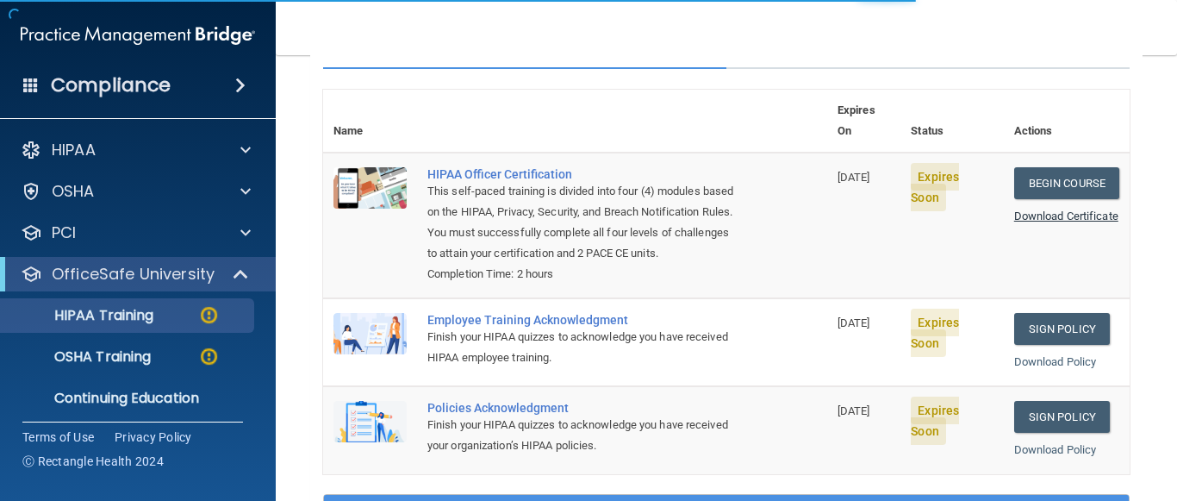
scroll to position [172, 0]
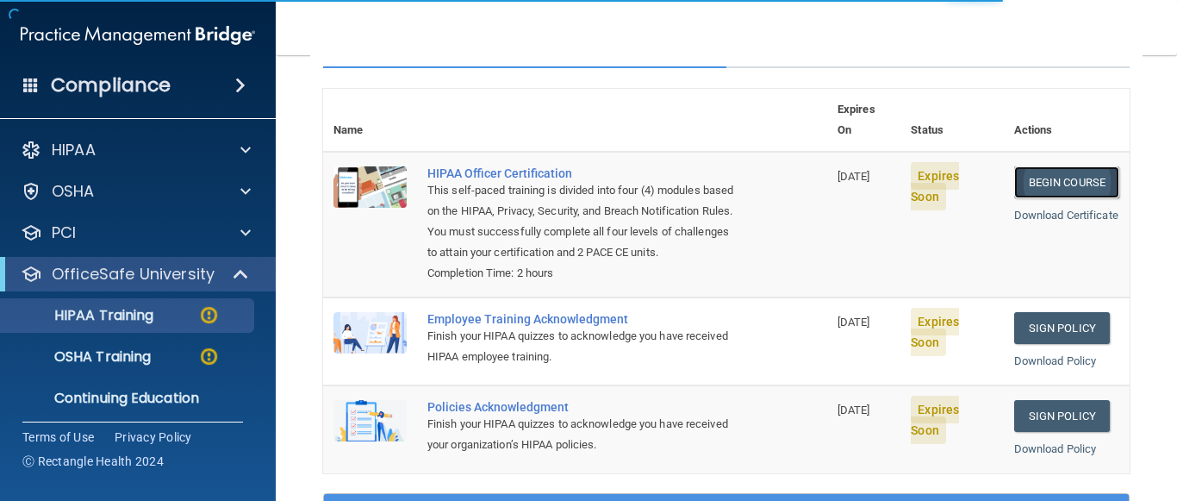
click at [1079, 168] on link "Begin Course" at bounding box center [1066, 182] width 105 height 32
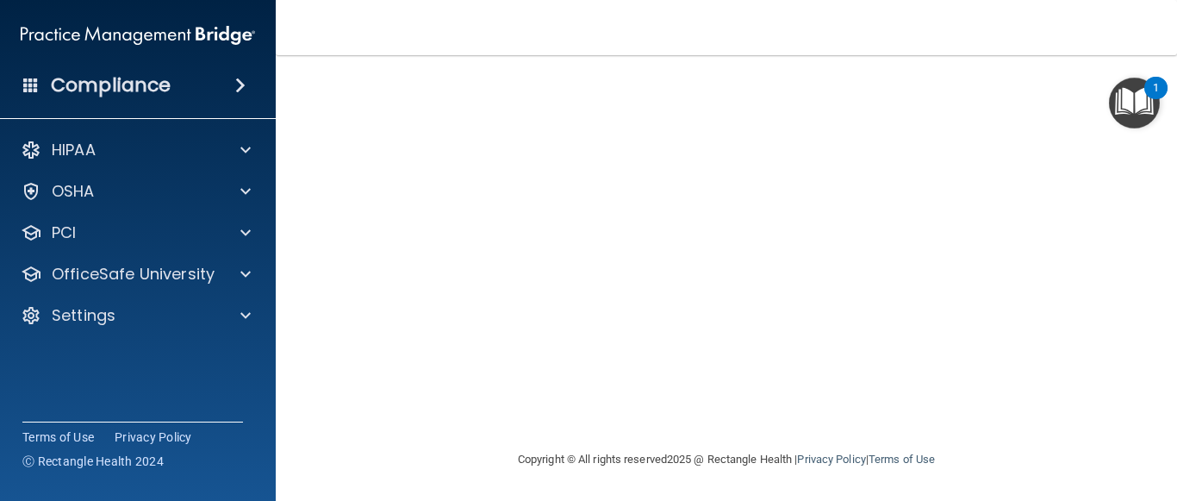
scroll to position [181, 0]
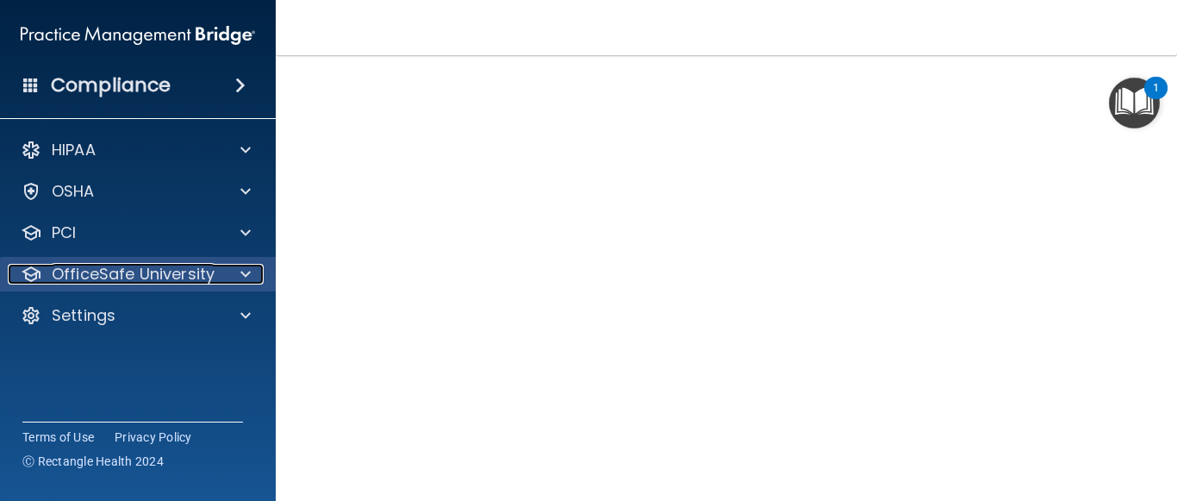
click at [252, 268] on div at bounding box center [242, 274] width 43 height 21
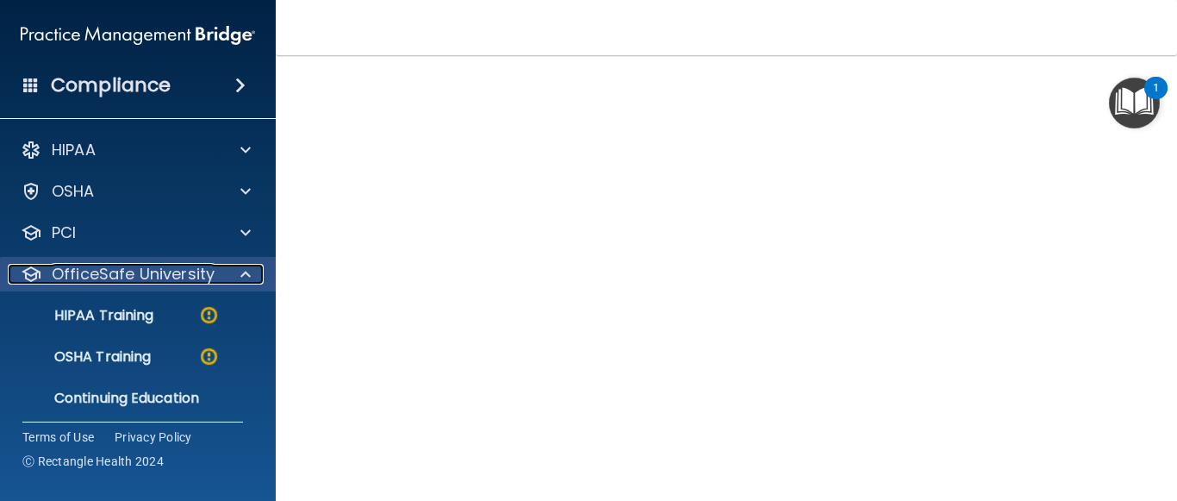
scroll to position [49, 0]
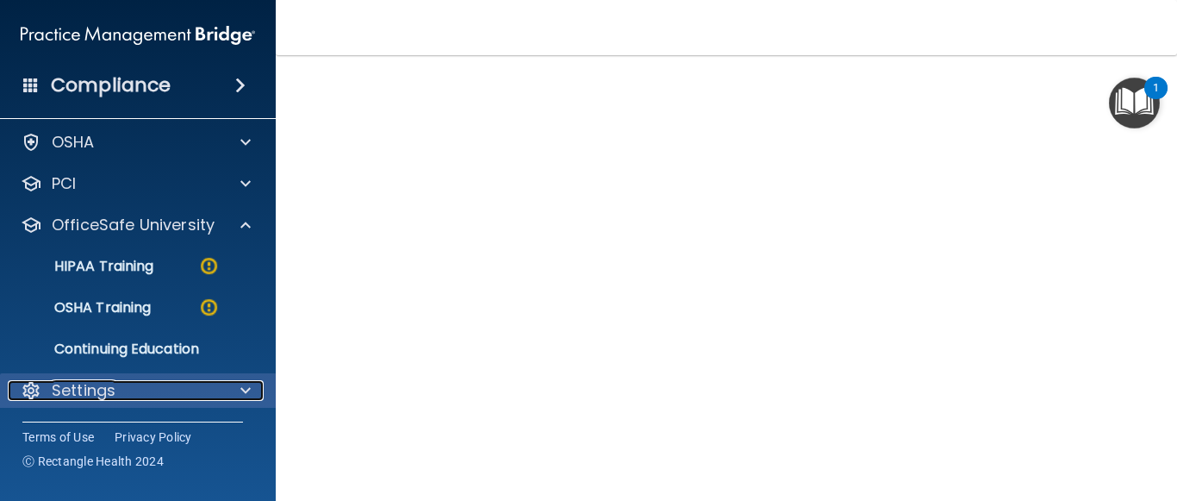
click at [225, 382] on div at bounding box center [242, 390] width 43 height 21
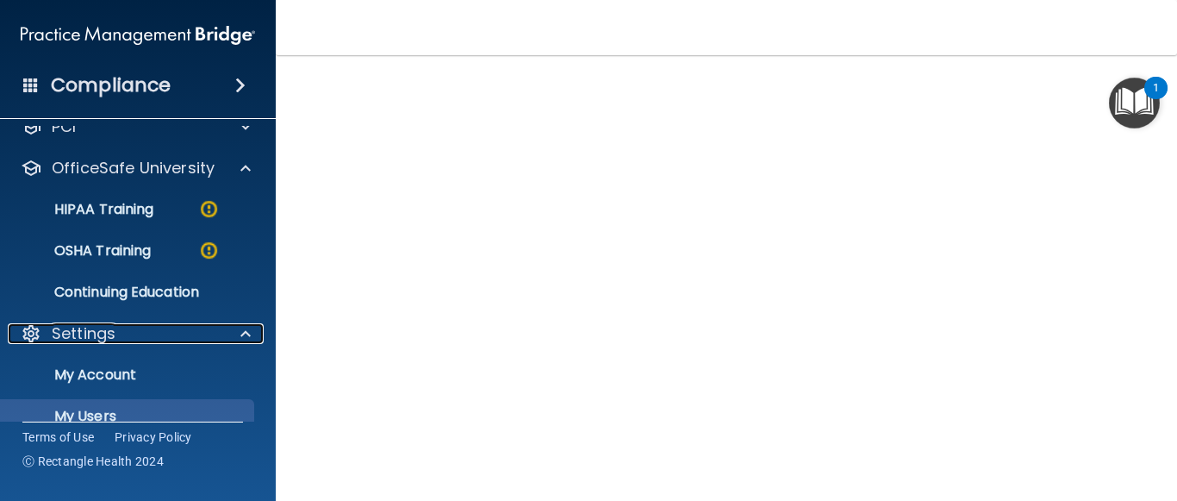
scroll to position [215, 0]
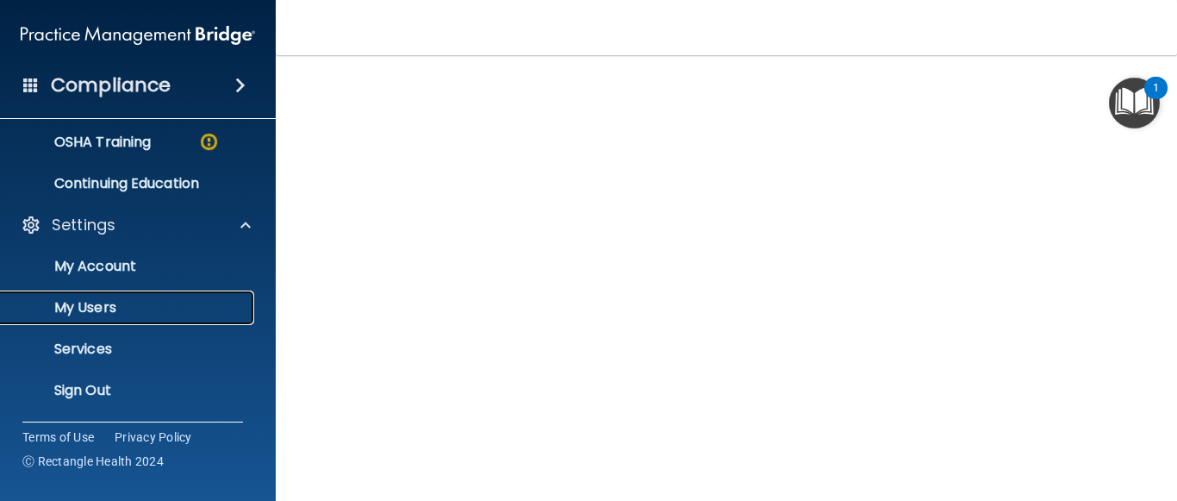
click at [110, 307] on p "My Users" at bounding box center [128, 307] width 235 height 17
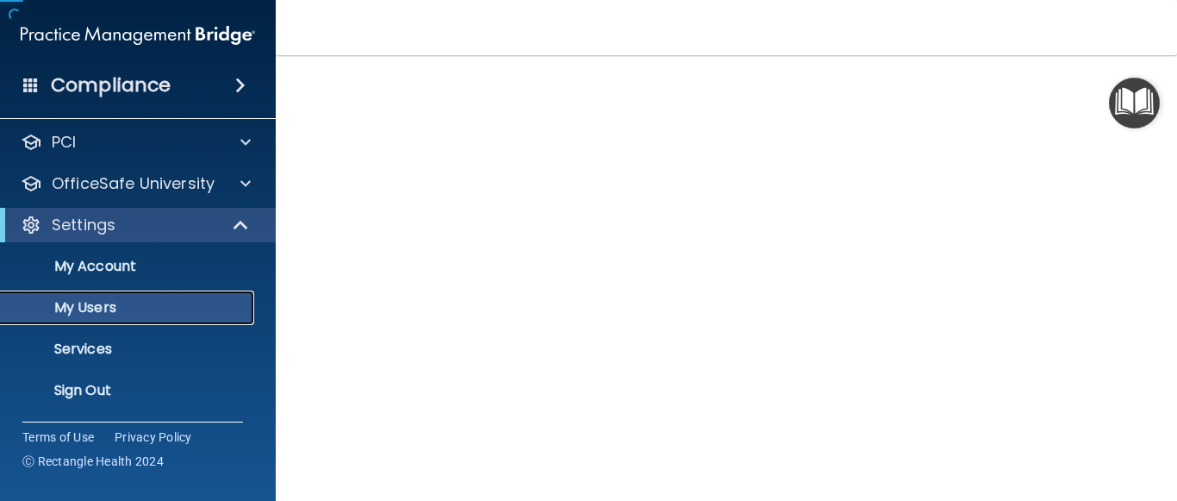
scroll to position [90, 0]
select select "20"
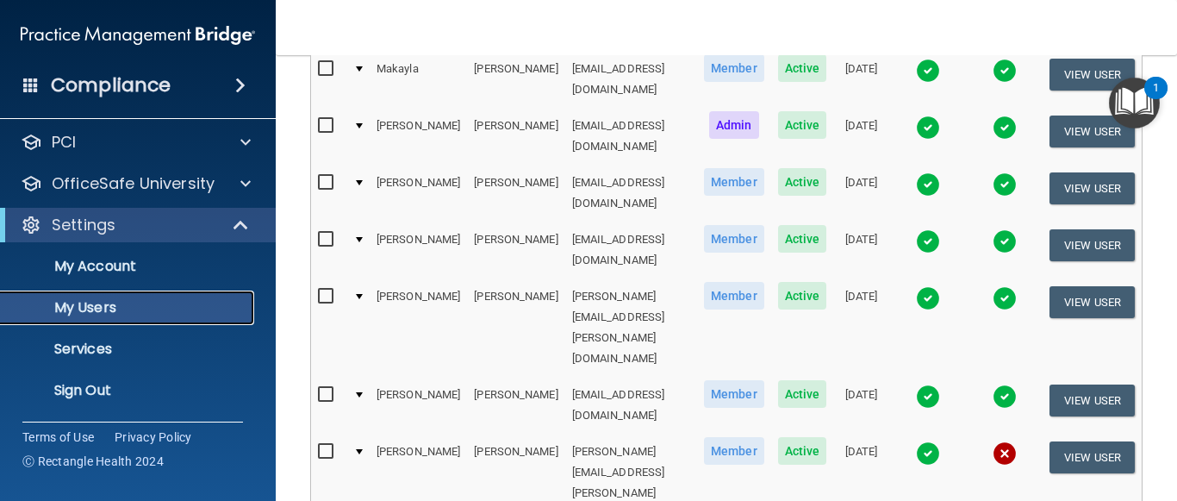
scroll to position [885, 0]
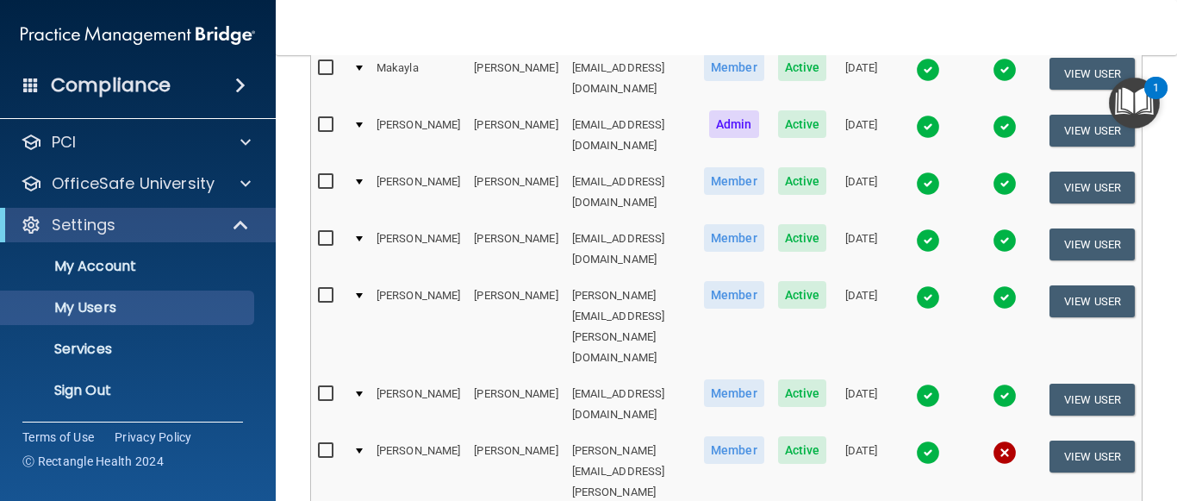
select select "20"
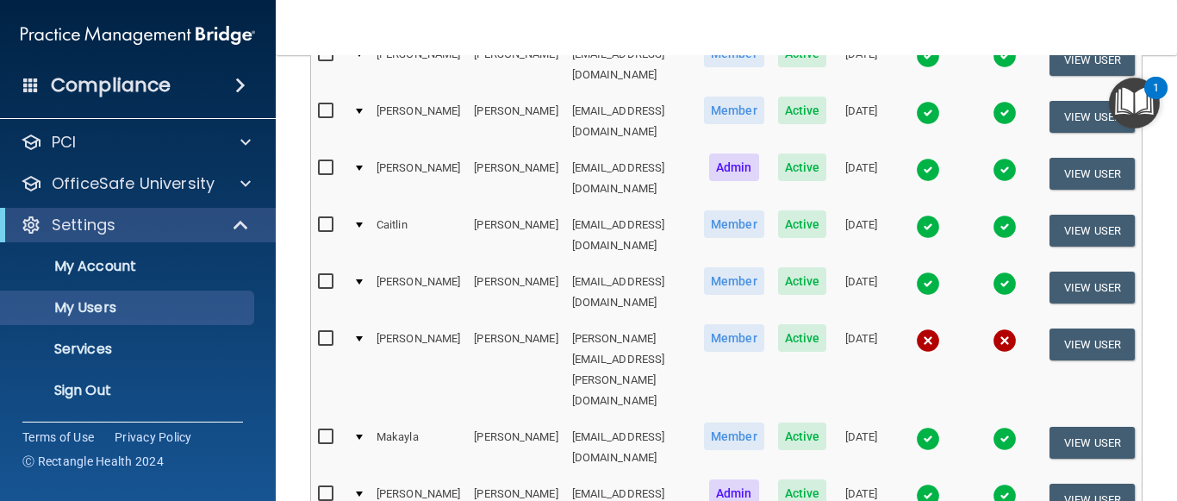
scroll to position [517, 0]
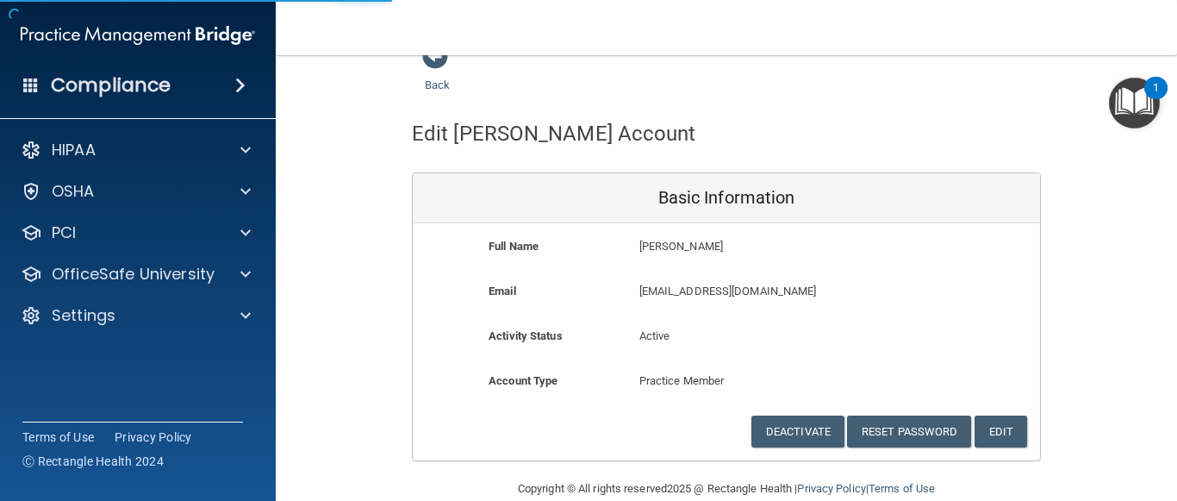
scroll to position [59, 0]
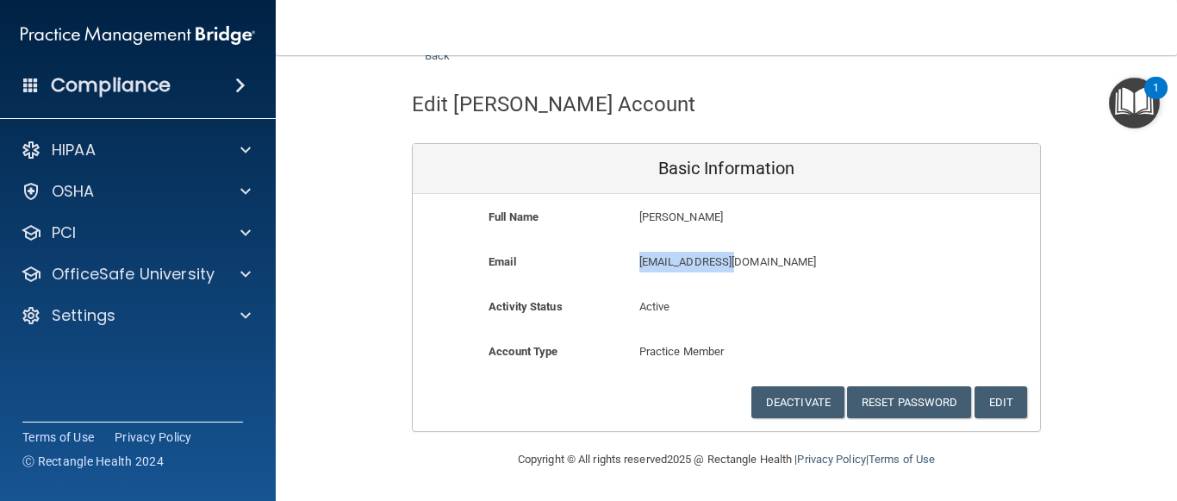
drag, startPoint x: 631, startPoint y: 262, endPoint x: 769, endPoint y: 265, distance: 138.7
click at [769, 265] on div "kmvply@yahoo.com kmvply@yahoo.com" at bounding box center [776, 268] width 301 height 32
click at [811, 298] on div "Active" at bounding box center [726, 312] width 201 height 32
click at [872, 405] on button "Reset Password" at bounding box center [909, 402] width 124 height 32
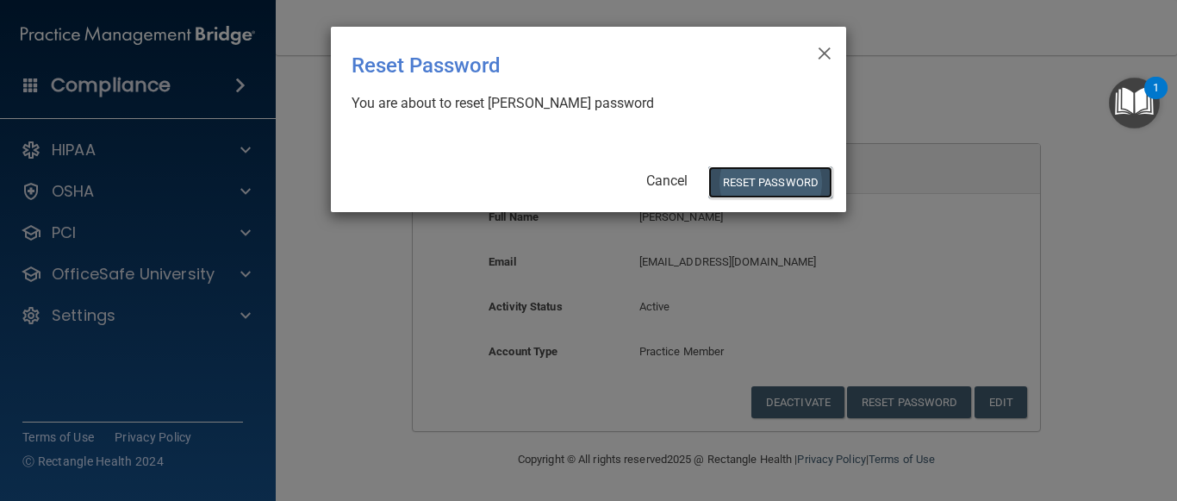
click at [747, 175] on button "Reset Password" at bounding box center [770, 182] width 124 height 32
click at [776, 179] on button "Reset Password" at bounding box center [770, 182] width 124 height 32
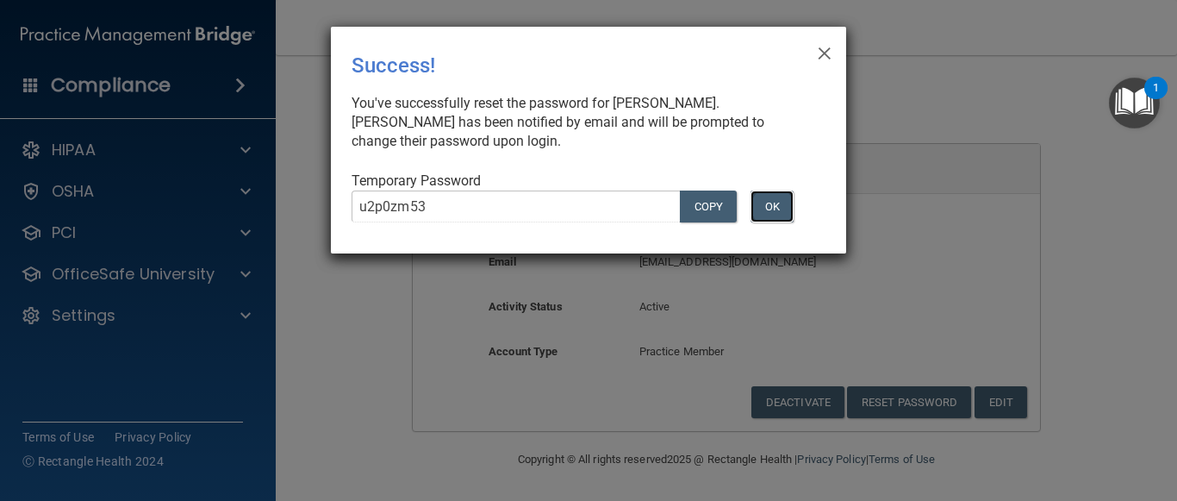
click at [781, 210] on button "OK" at bounding box center [771, 206] width 43 height 32
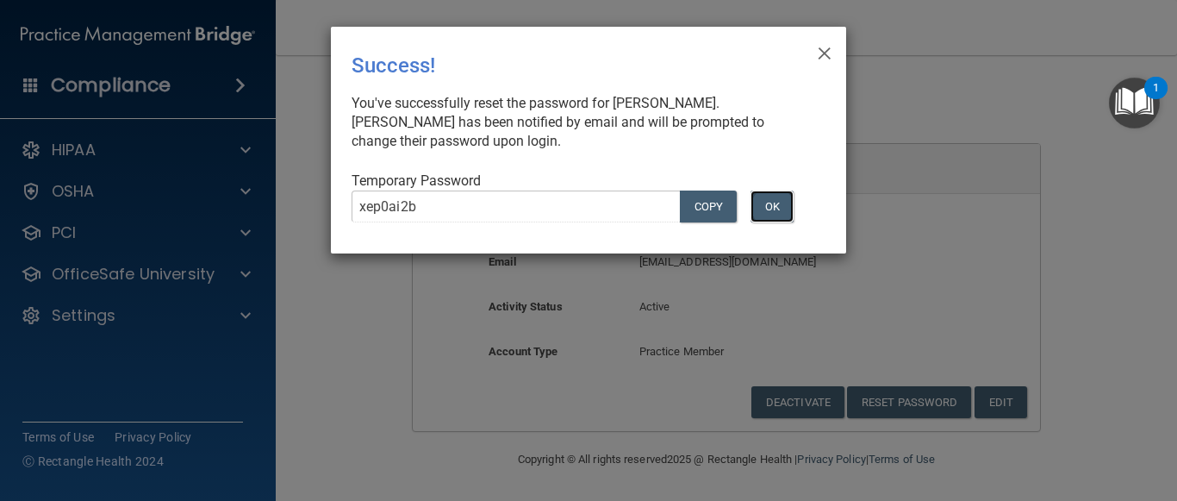
click at [784, 216] on button "OK" at bounding box center [771, 206] width 43 height 32
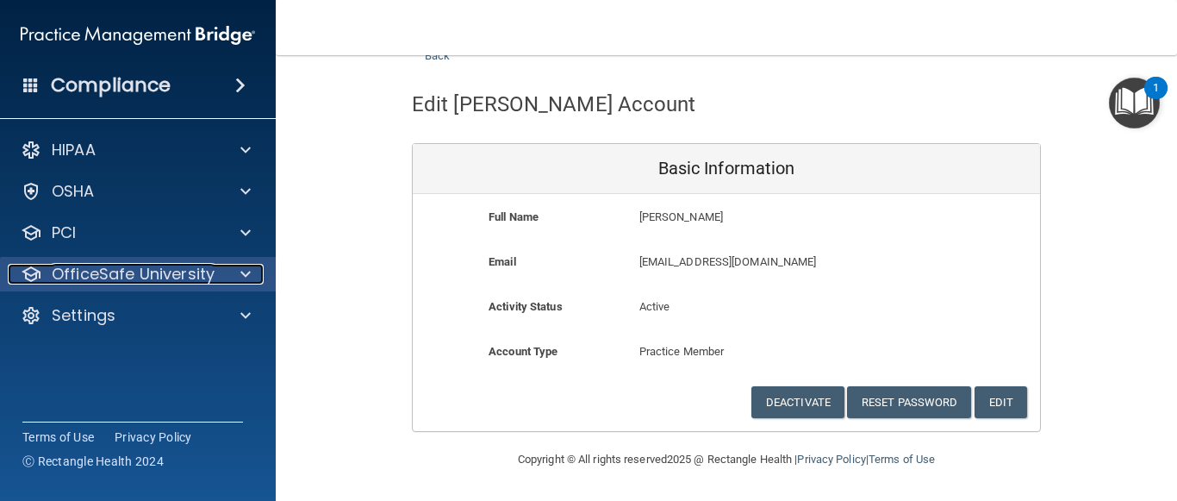
click at [249, 278] on span at bounding box center [245, 274] width 10 height 21
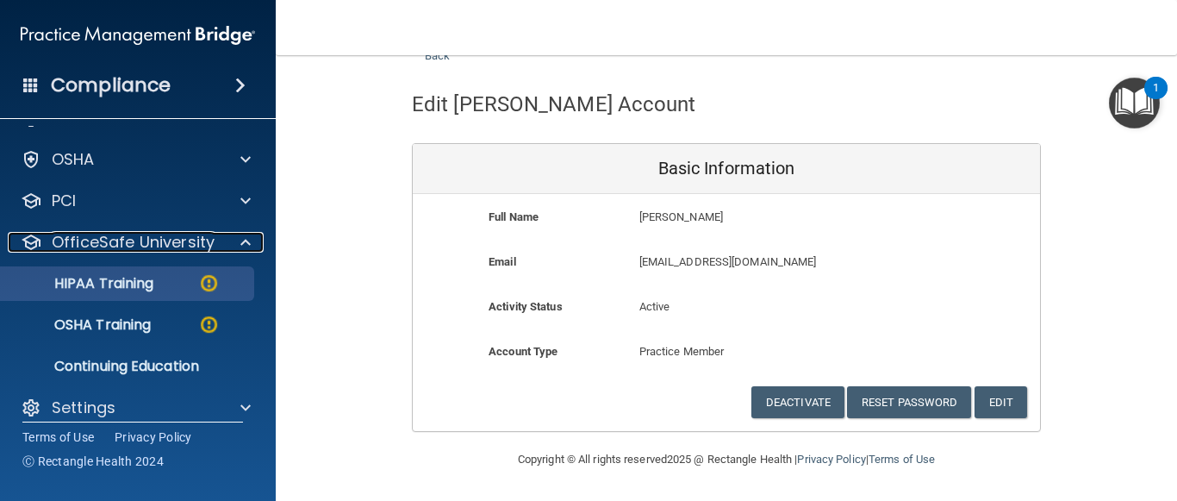
scroll to position [49, 0]
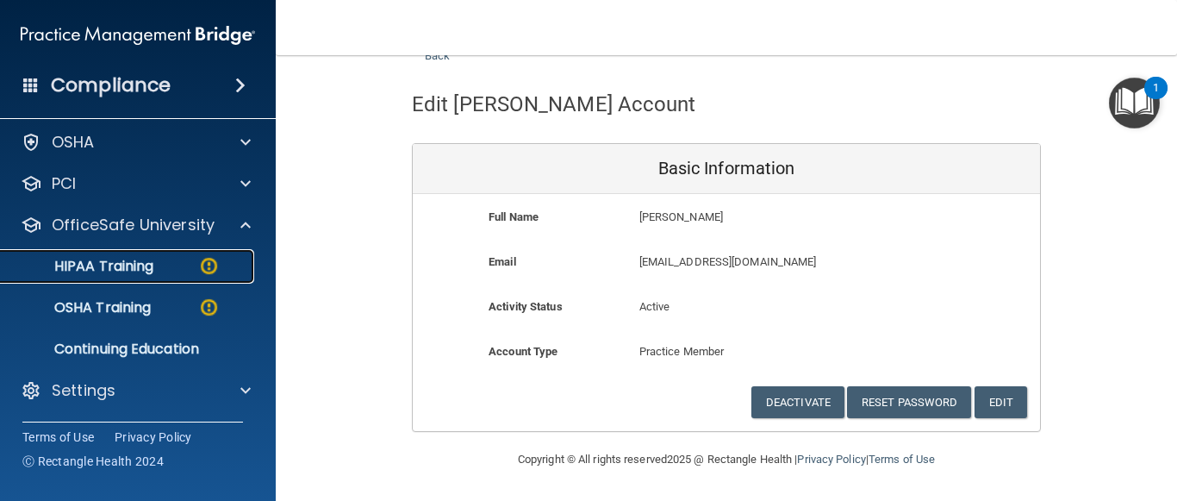
click at [162, 255] on link "HIPAA Training" at bounding box center [118, 266] width 271 height 34
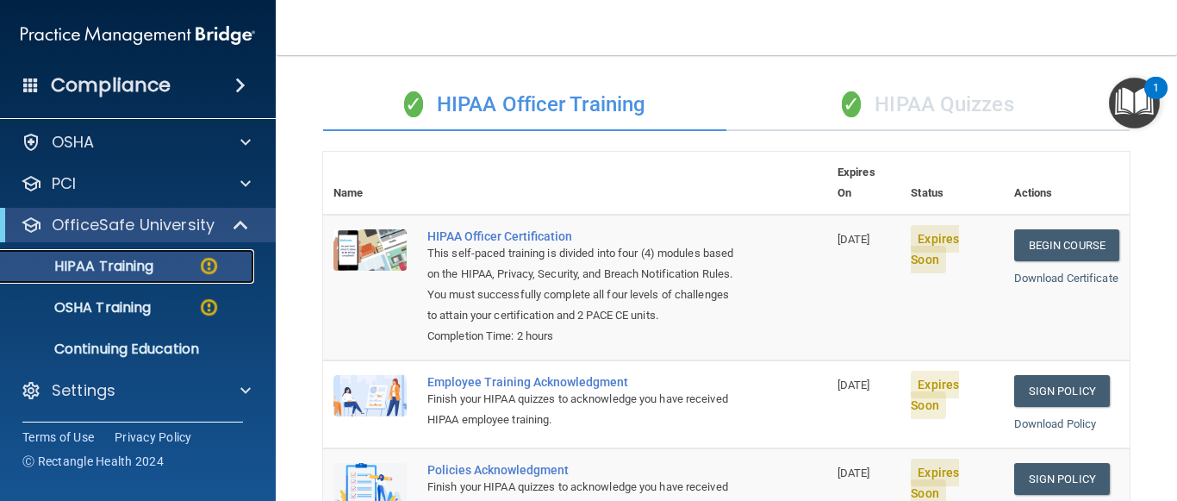
scroll to position [97, 0]
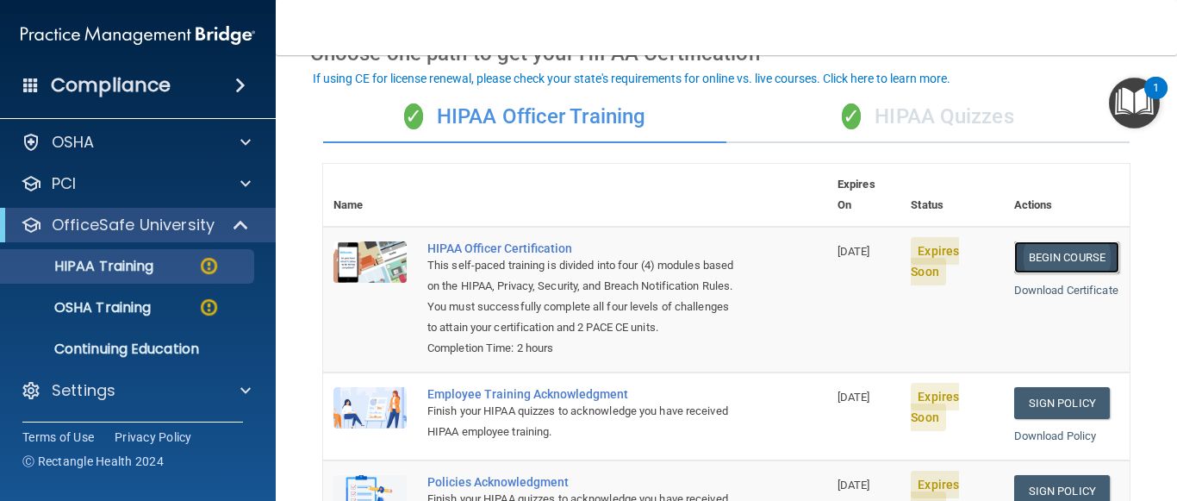
click at [1097, 241] on link "Begin Course" at bounding box center [1066, 257] width 105 height 32
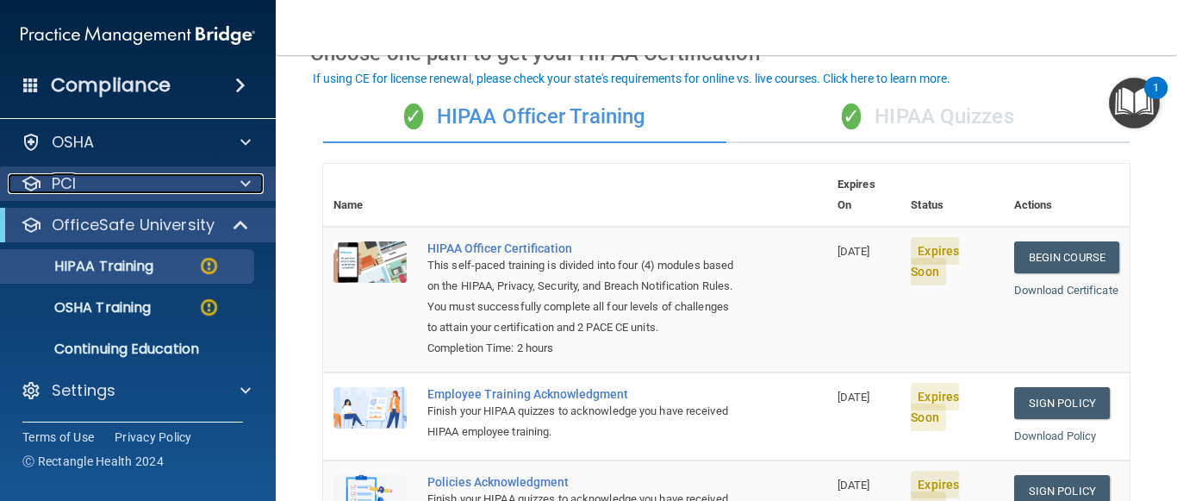
click at [236, 181] on div at bounding box center [242, 183] width 43 height 21
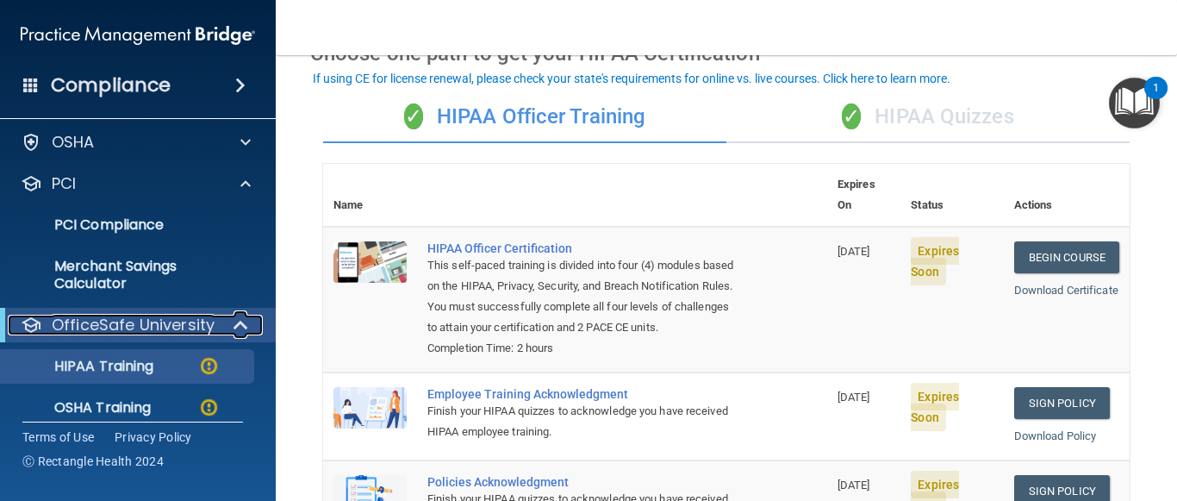
click at [229, 320] on div at bounding box center [242, 324] width 42 height 21
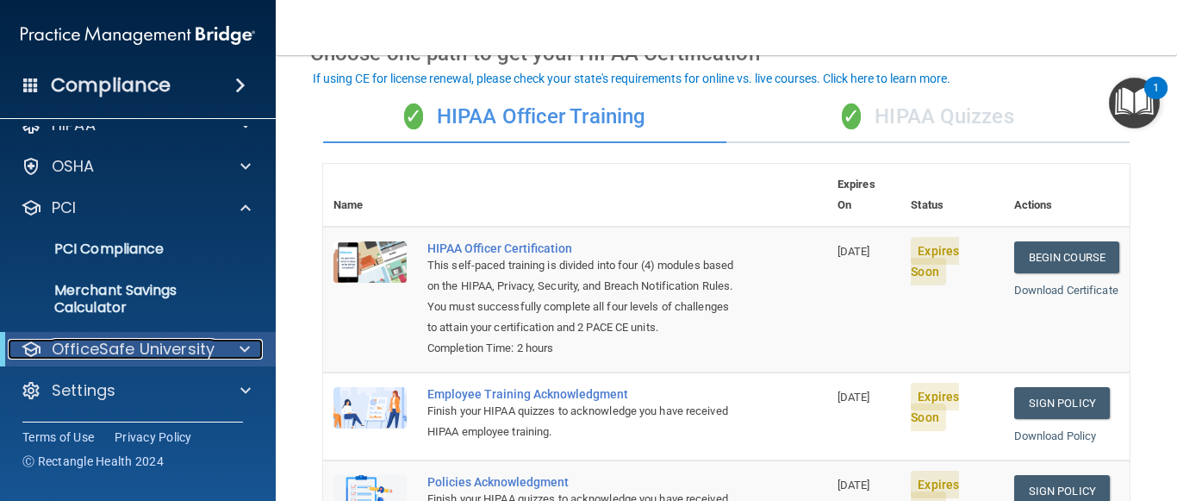
click at [240, 350] on span at bounding box center [245, 349] width 10 height 21
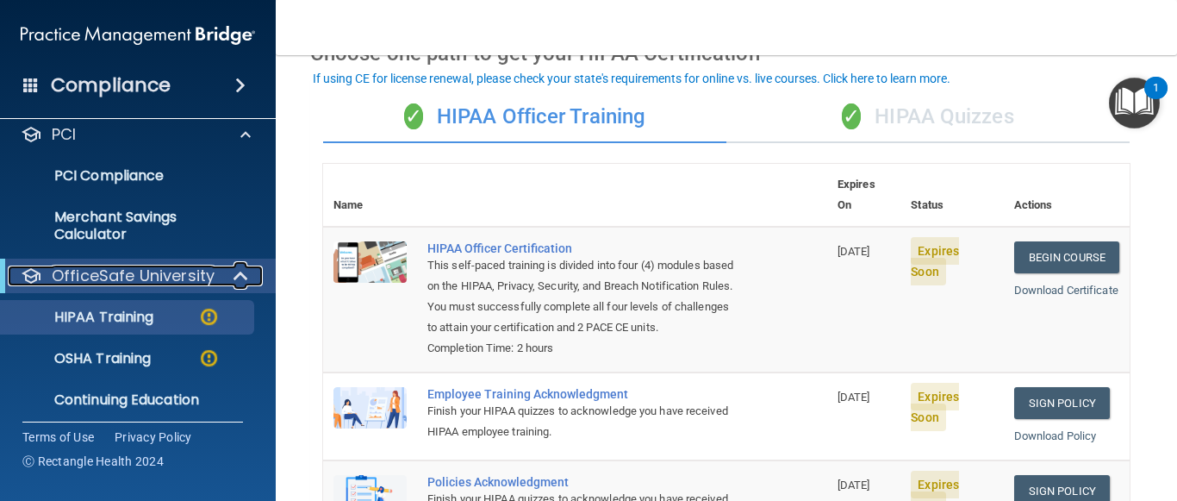
scroll to position [149, 0]
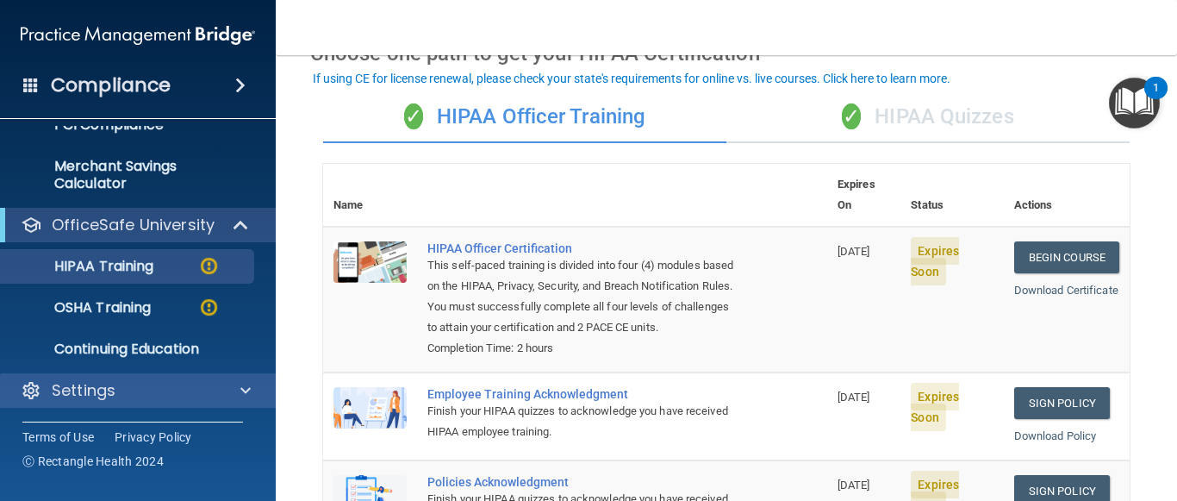
click at [229, 406] on div "Settings" at bounding box center [138, 390] width 277 height 34
click at [238, 388] on div at bounding box center [242, 390] width 43 height 21
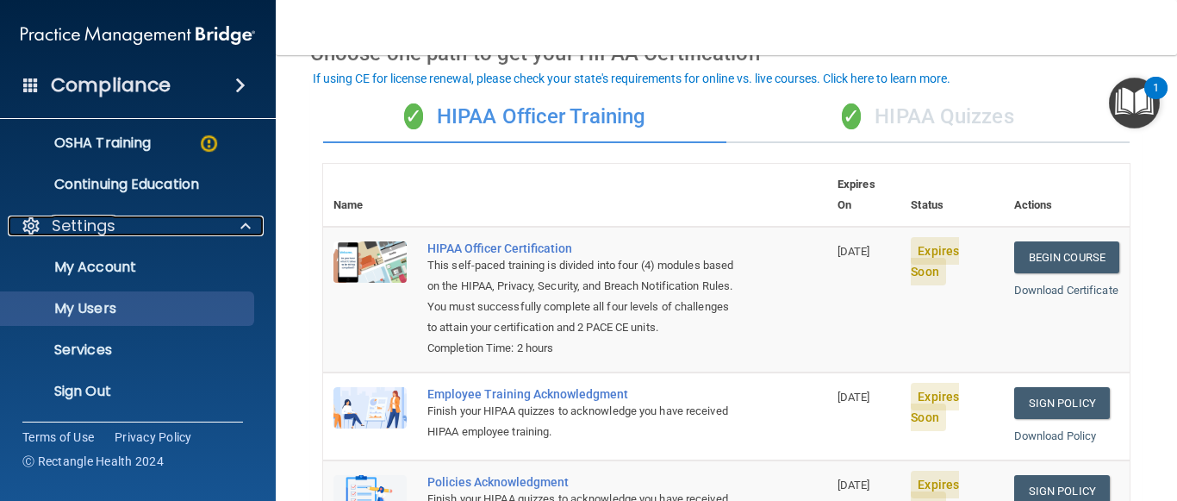
scroll to position [314, 0]
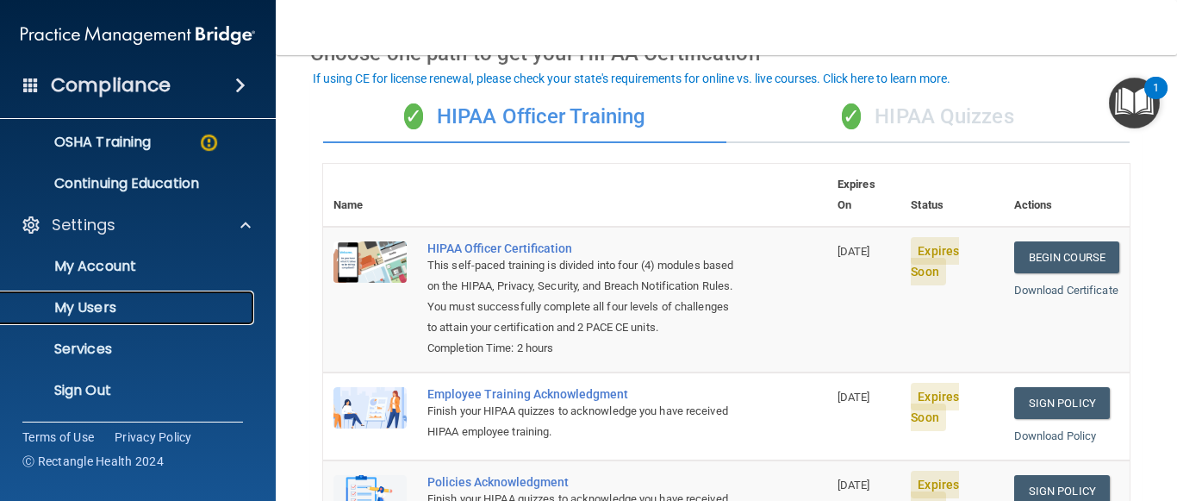
click at [142, 296] on link "My Users" at bounding box center [118, 307] width 271 height 34
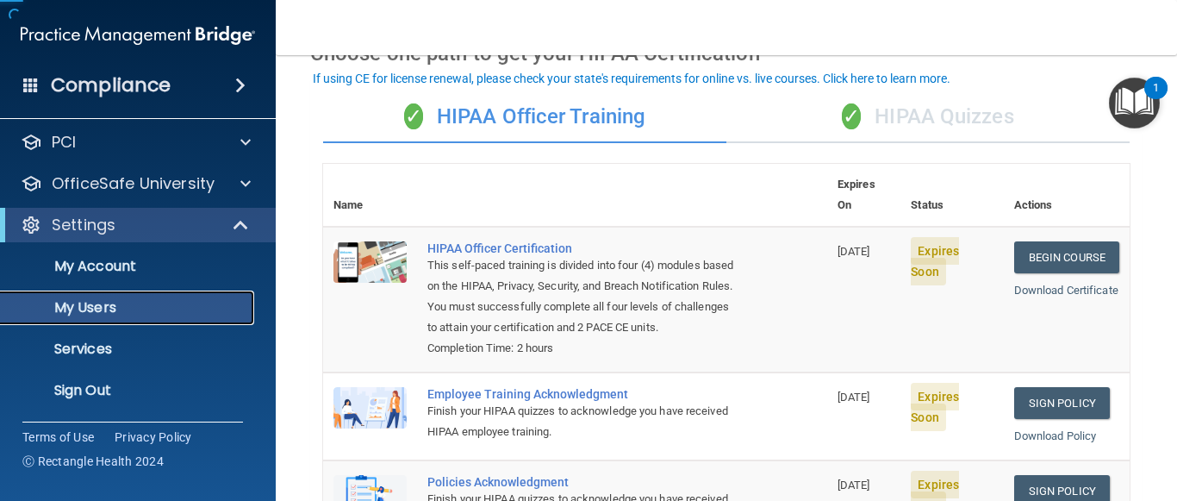
scroll to position [90, 0]
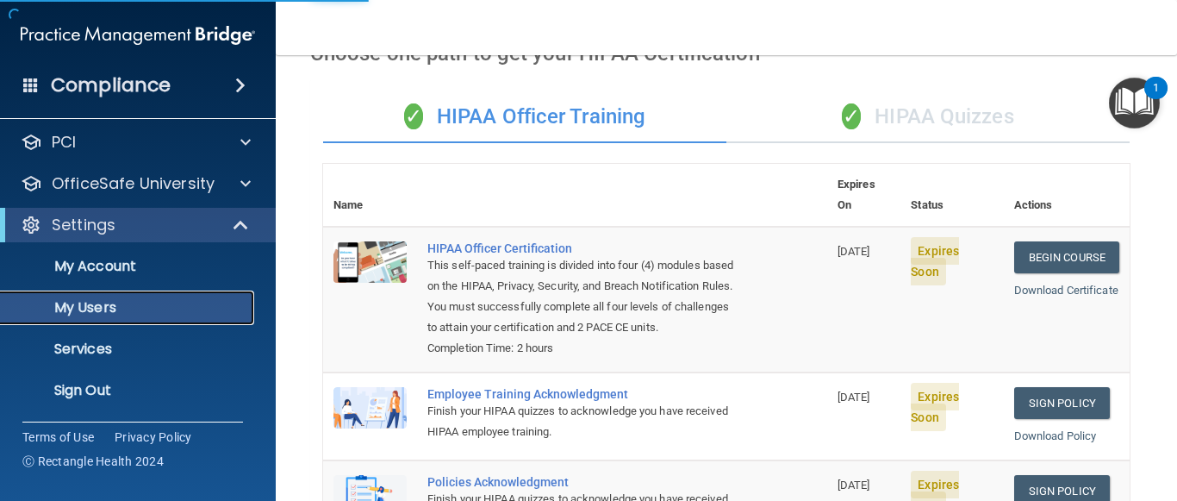
select select "20"
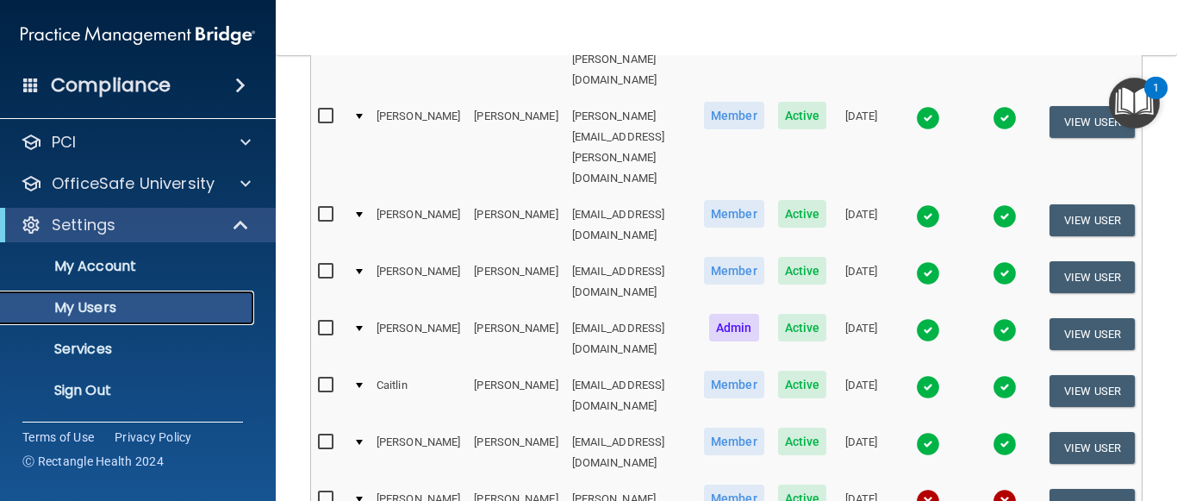
scroll to position [442, 0]
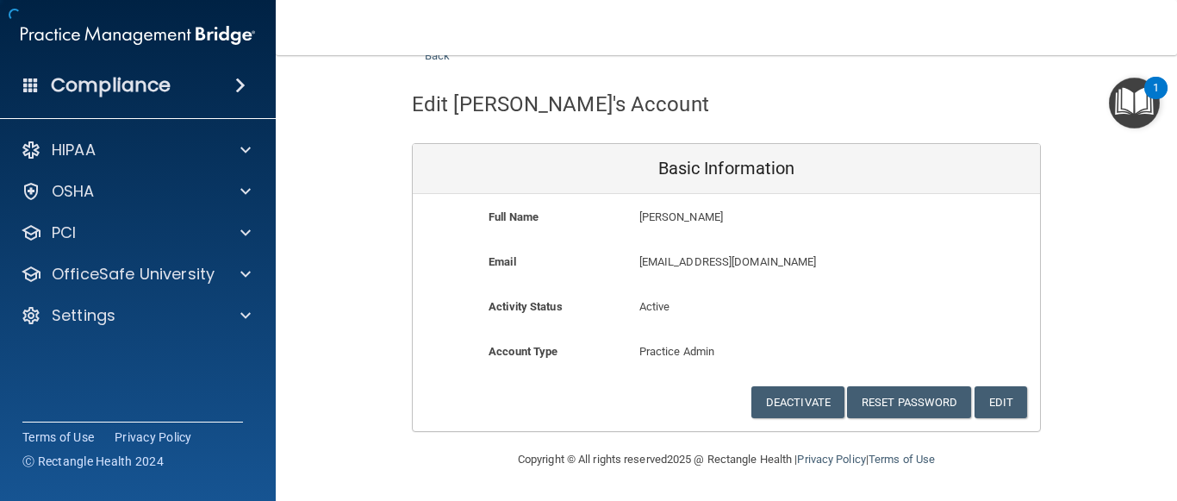
scroll to position [59, 0]
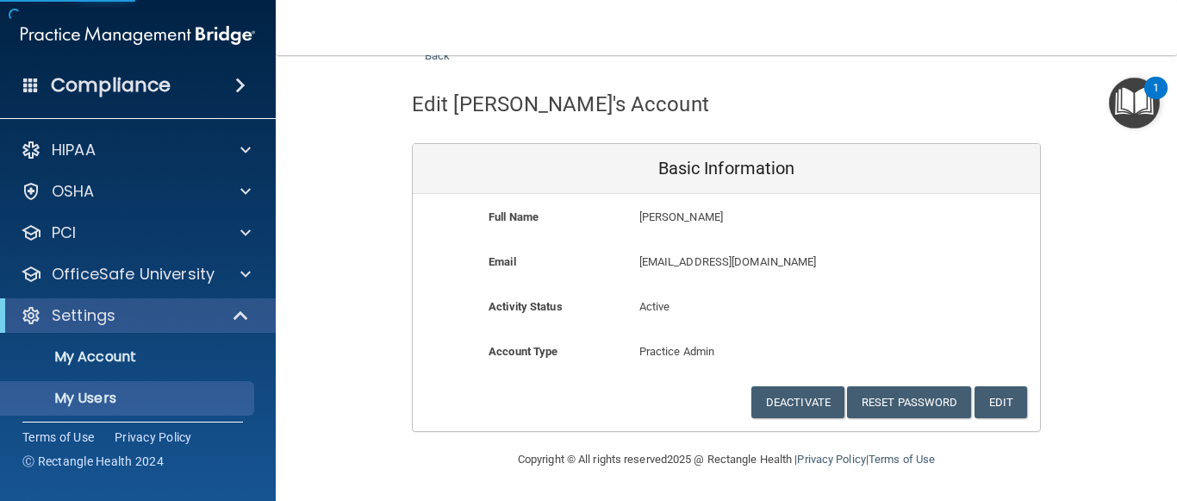
select select "20"
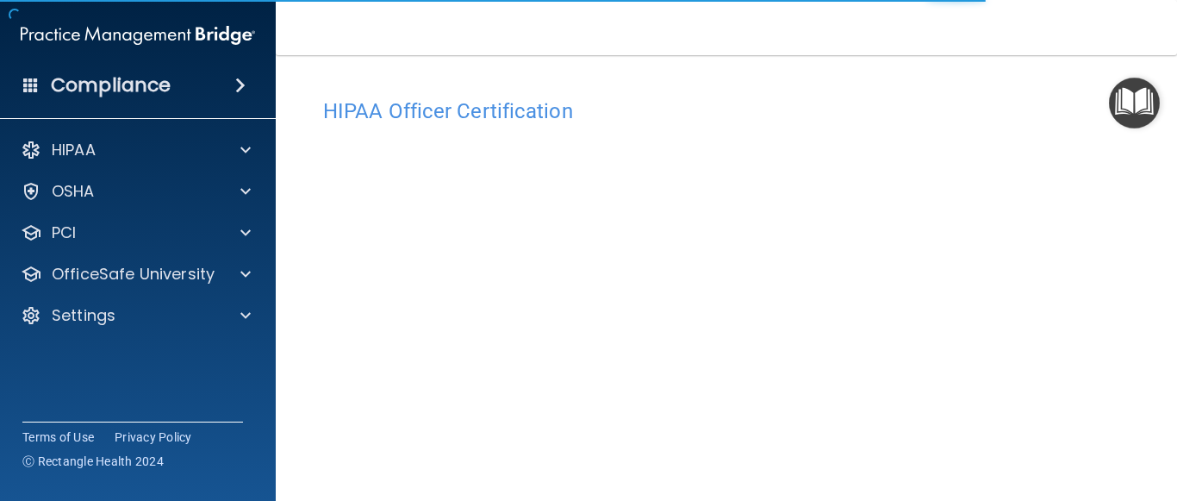
scroll to position [114, 0]
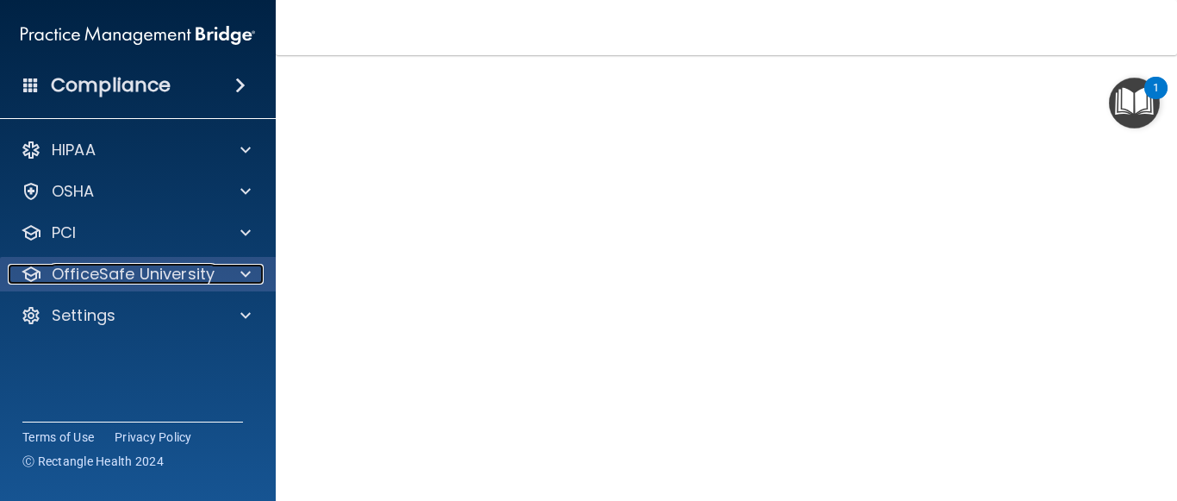
click at [206, 274] on p "OfficeSafe University" at bounding box center [133, 274] width 163 height 21
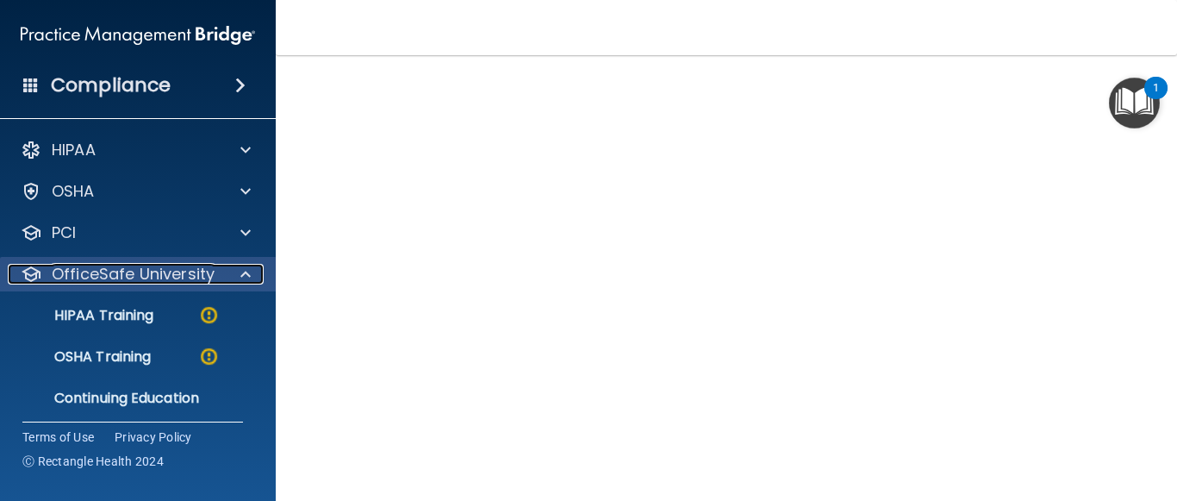
click at [256, 274] on div at bounding box center [242, 274] width 43 height 21
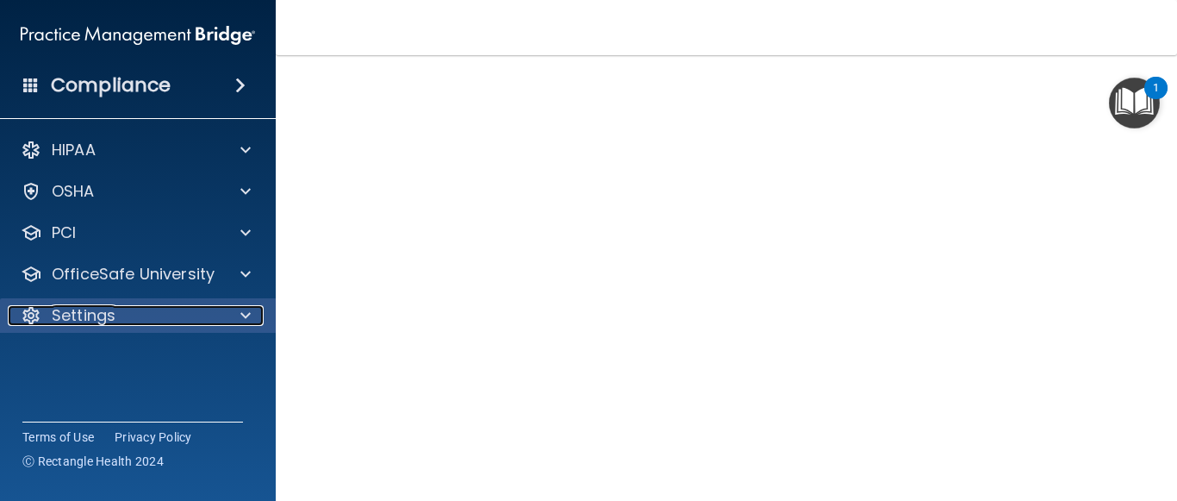
click at [180, 307] on div "Settings" at bounding box center [115, 315] width 214 height 21
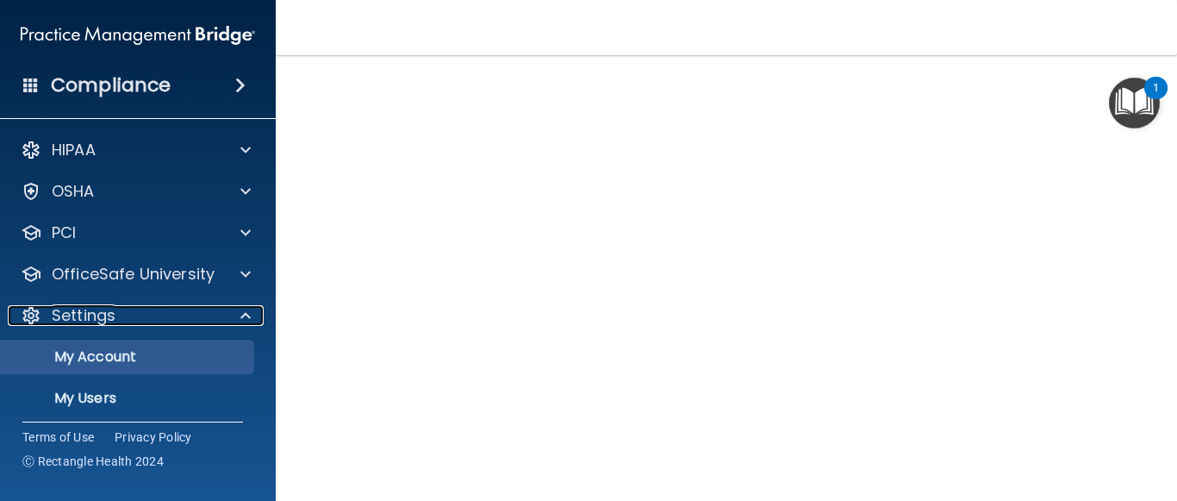
scroll to position [86, 0]
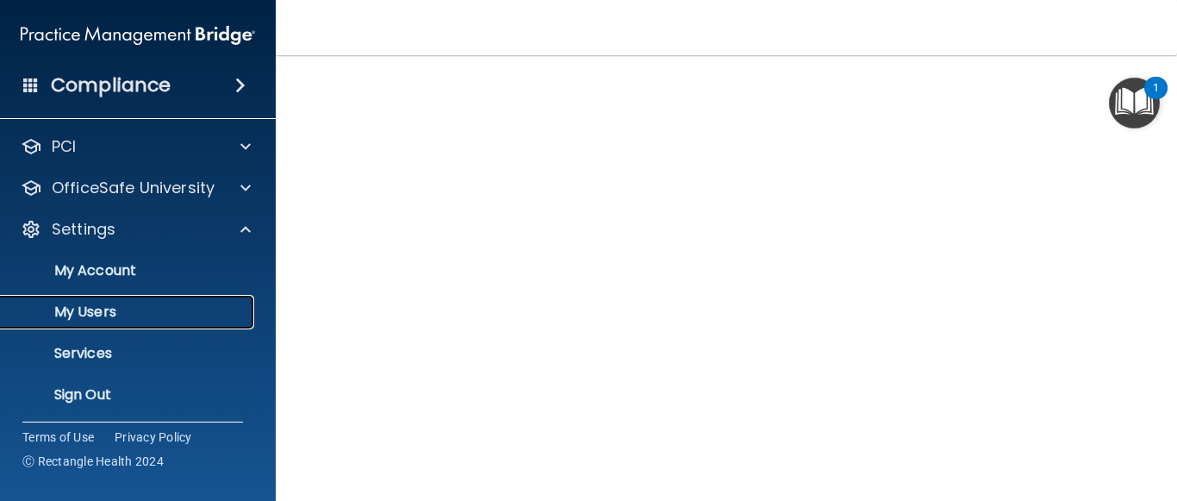
click at [123, 318] on p "My Users" at bounding box center [128, 311] width 235 height 17
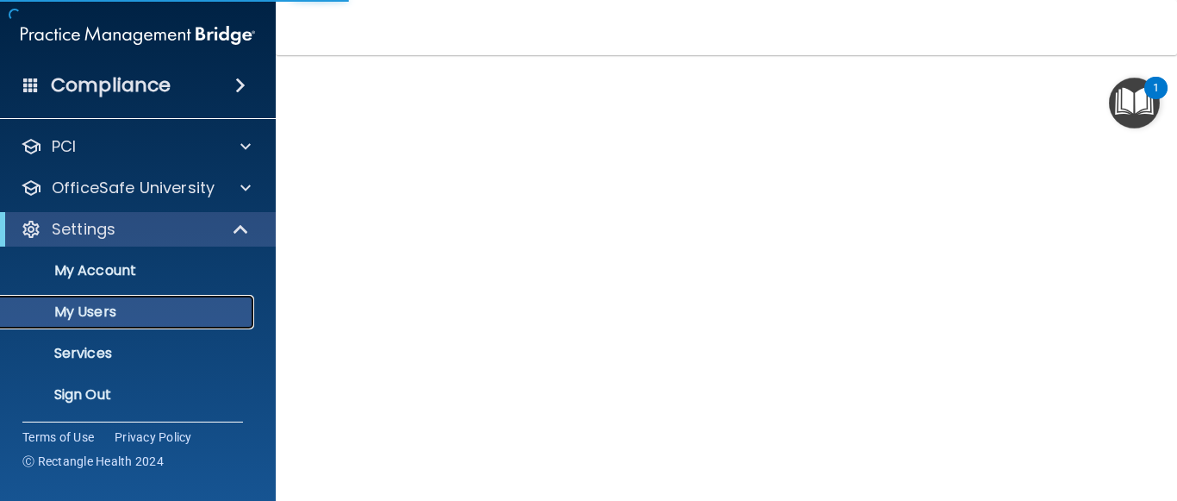
select select "20"
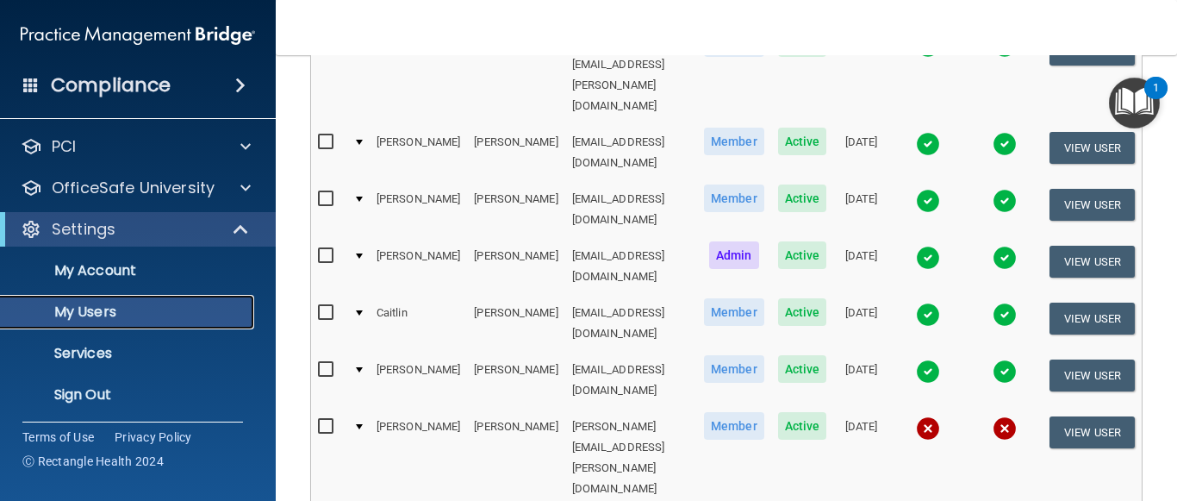
scroll to position [458, 0]
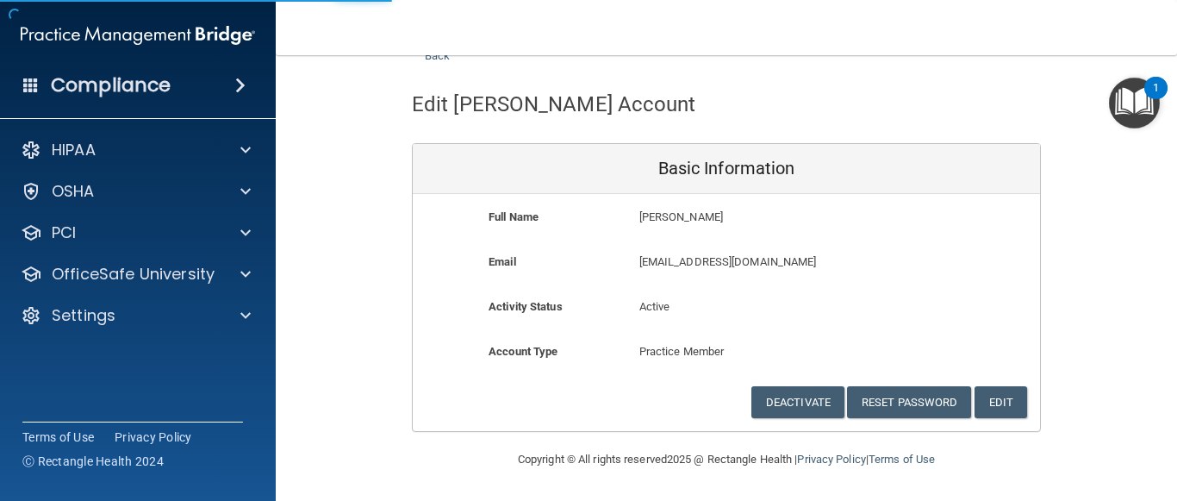
scroll to position [59, 0]
click at [874, 397] on button "Reset Password" at bounding box center [909, 402] width 124 height 32
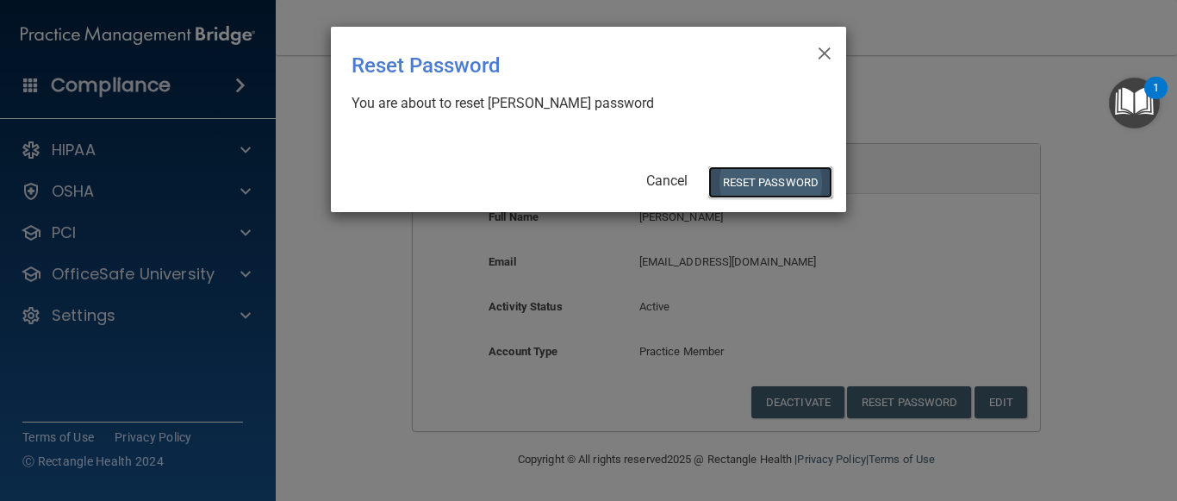
click at [776, 189] on button "Reset Password" at bounding box center [770, 182] width 124 height 32
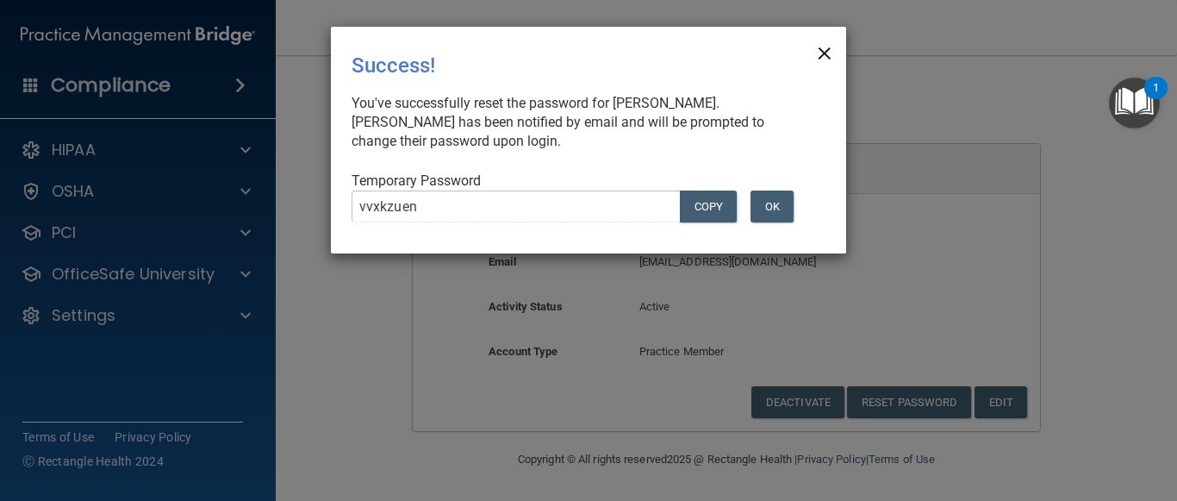
click at [825, 61] on span "×" at bounding box center [825, 51] width 16 height 34
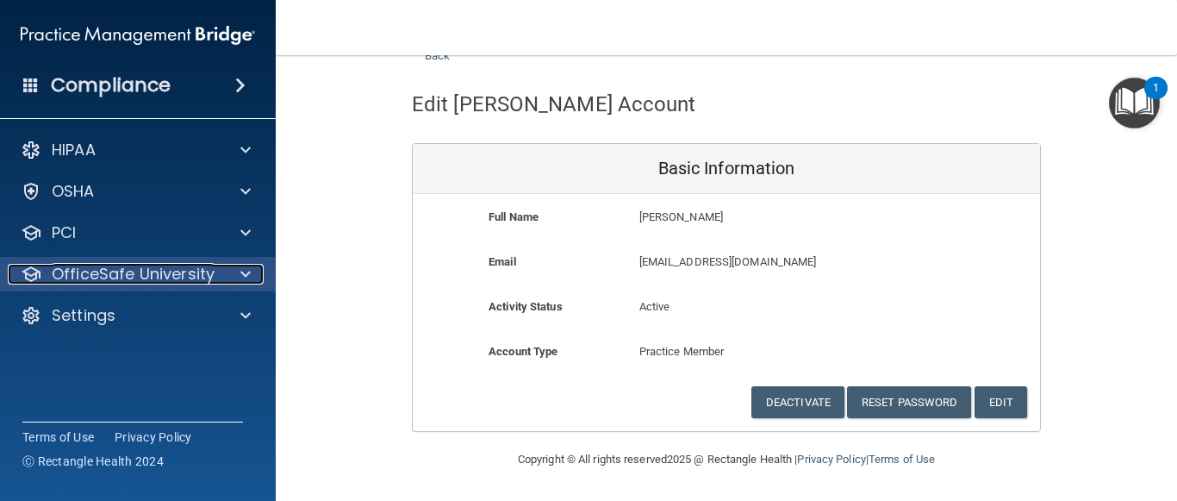
click at [96, 266] on p "OfficeSafe University" at bounding box center [133, 274] width 163 height 21
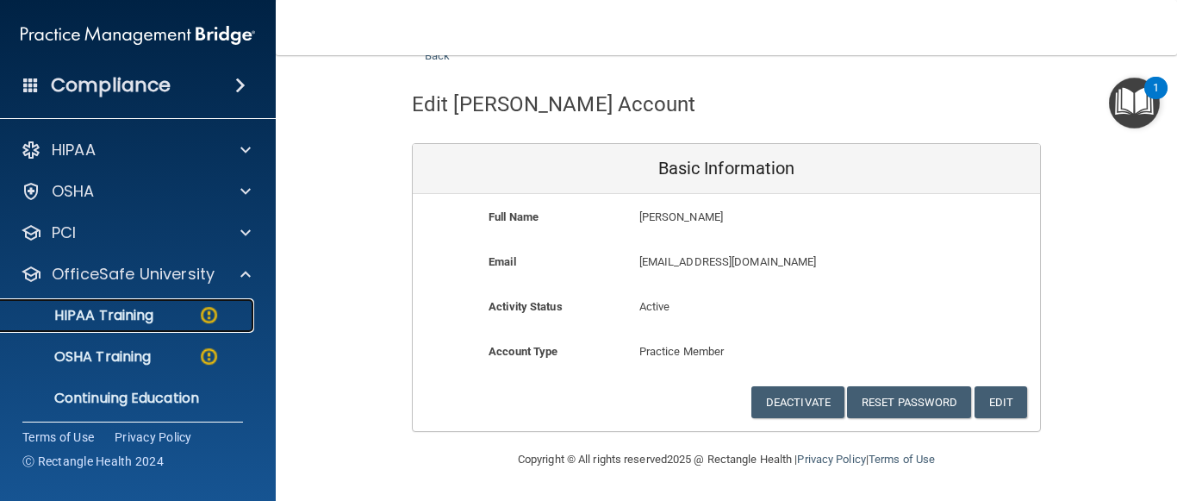
click at [111, 311] on p "HIPAA Training" at bounding box center [82, 315] width 142 height 17
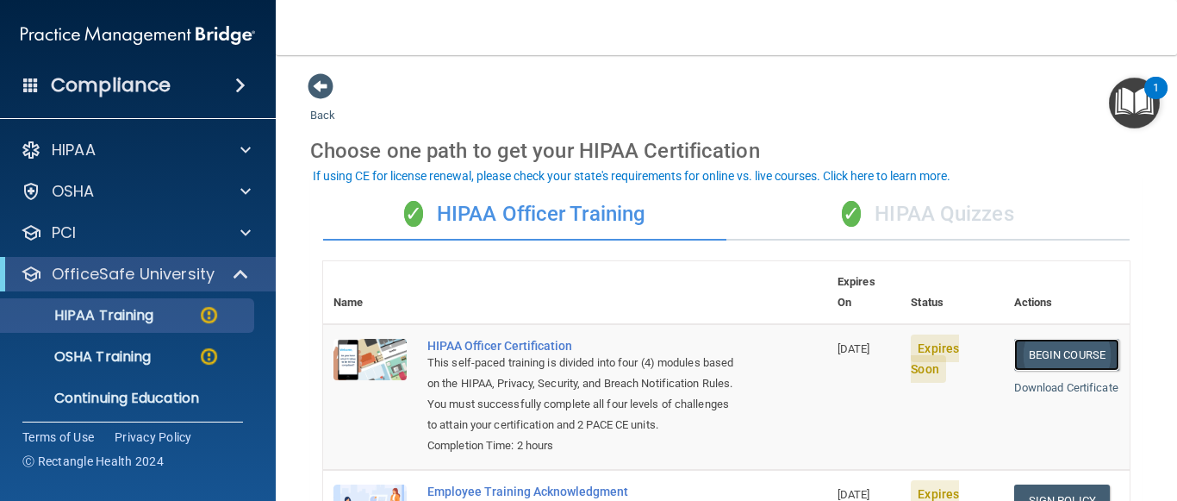
click at [1067, 339] on link "Begin Course" at bounding box center [1066, 355] width 105 height 32
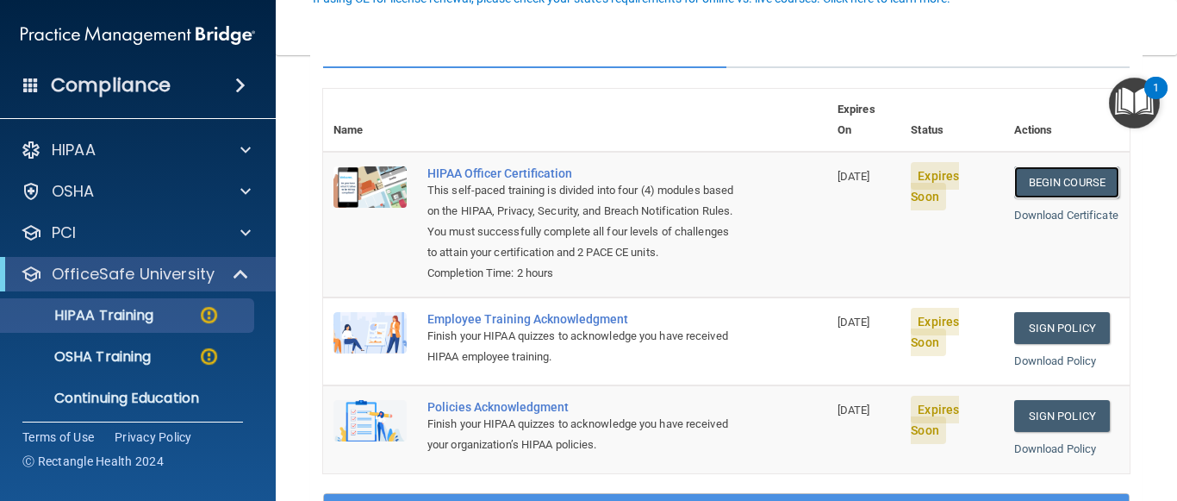
scroll to position [258, 0]
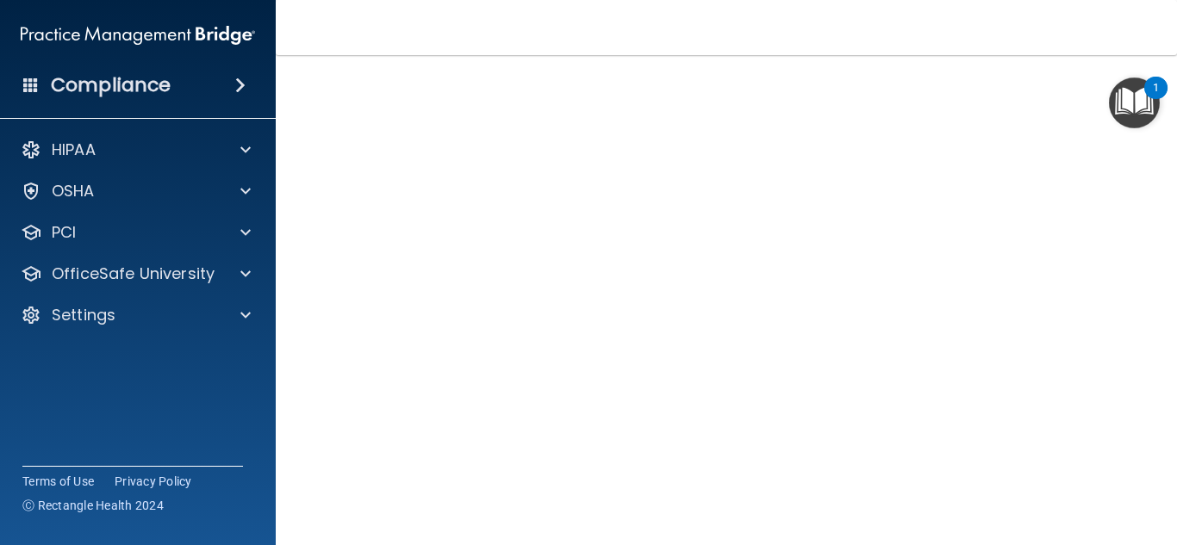
scroll to position [89, 0]
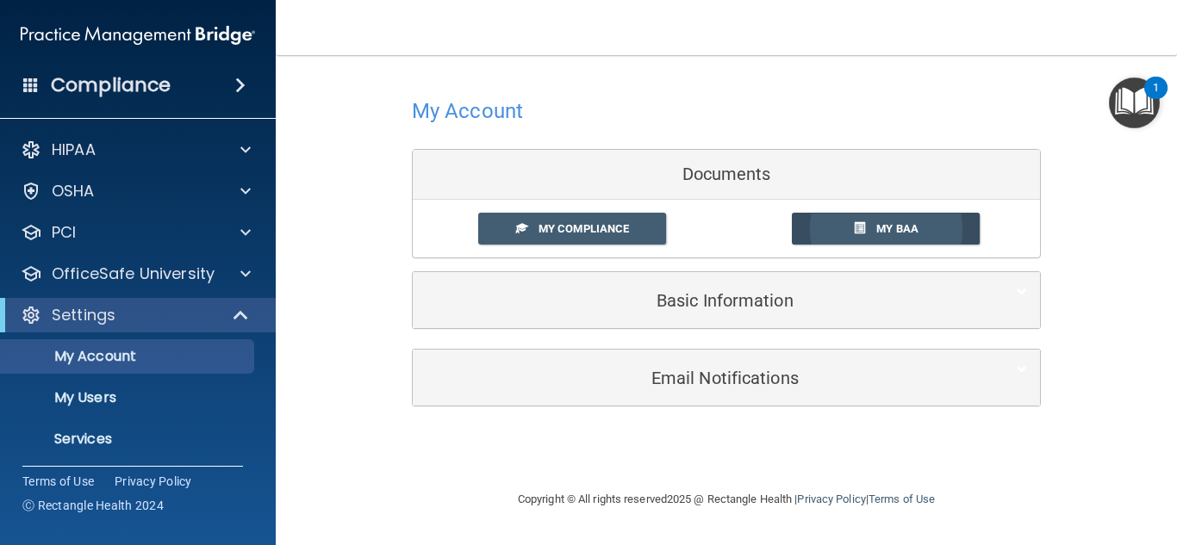
click at [897, 225] on span "My BAA" at bounding box center [897, 228] width 42 height 13
click at [607, 223] on span "My Compliance" at bounding box center [583, 228] width 90 height 13
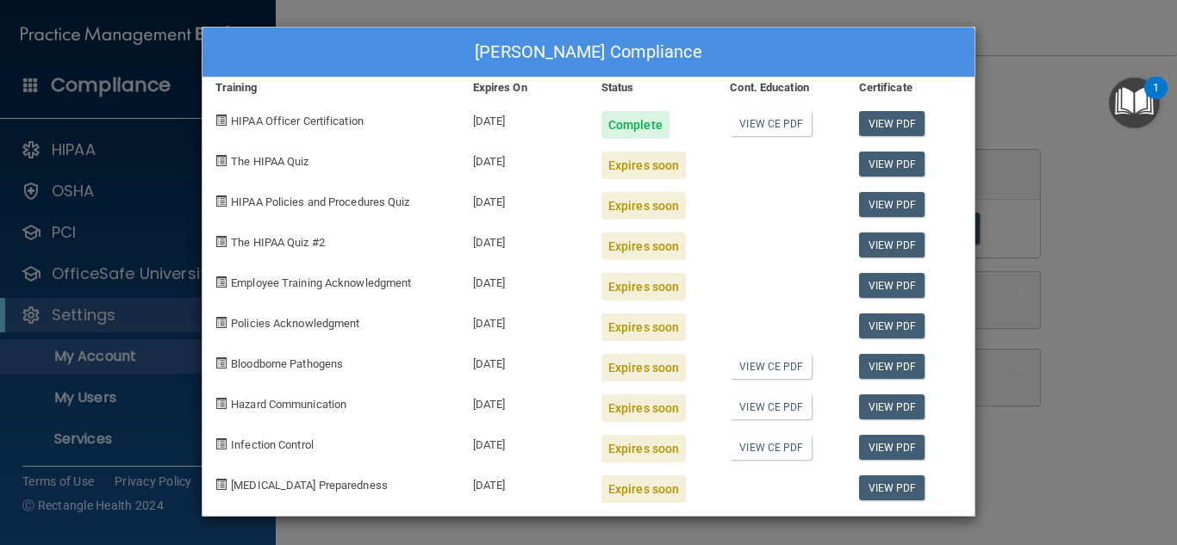
click at [1049, 89] on div "[PERSON_NAME] Compliance Training Expires On Status Cont. Education Certificate…" at bounding box center [588, 272] width 1177 height 545
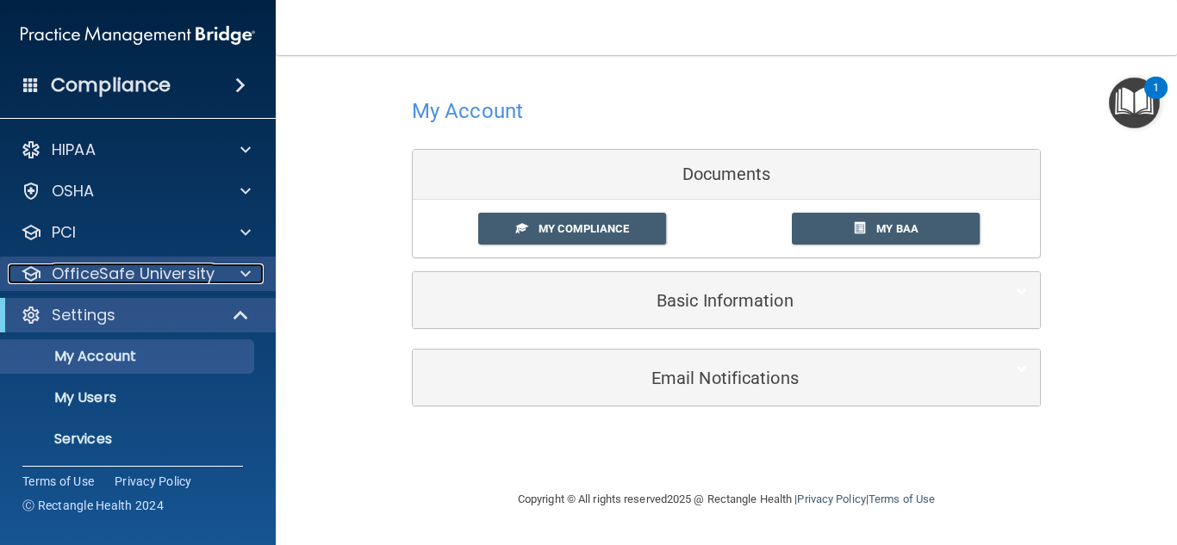
click at [201, 277] on p "OfficeSafe University" at bounding box center [133, 274] width 163 height 21
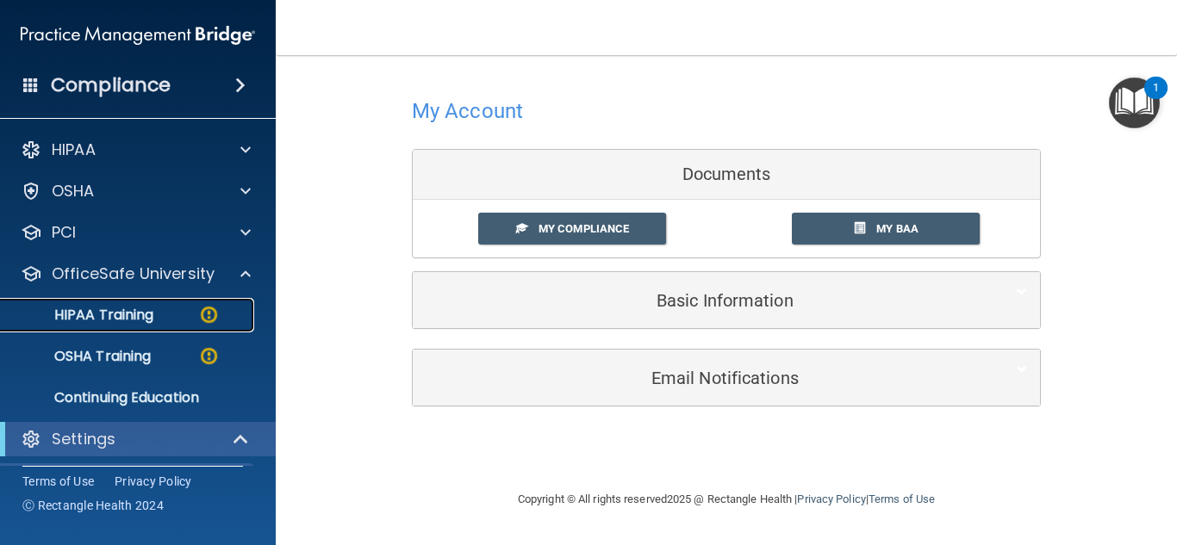
click at [207, 323] on img at bounding box center [209, 315] width 22 height 22
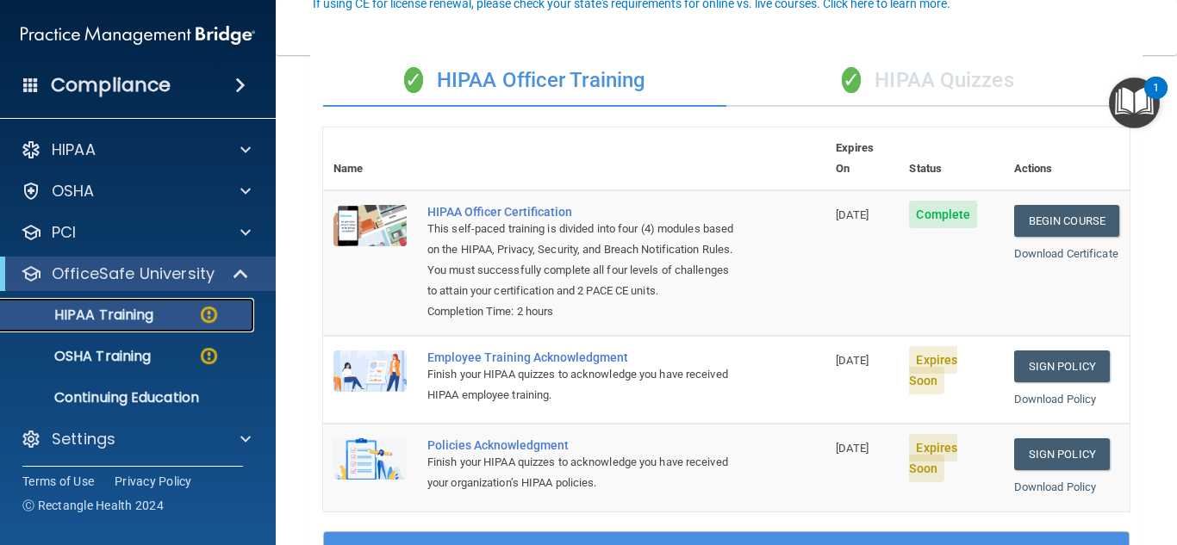
scroll to position [172, 0]
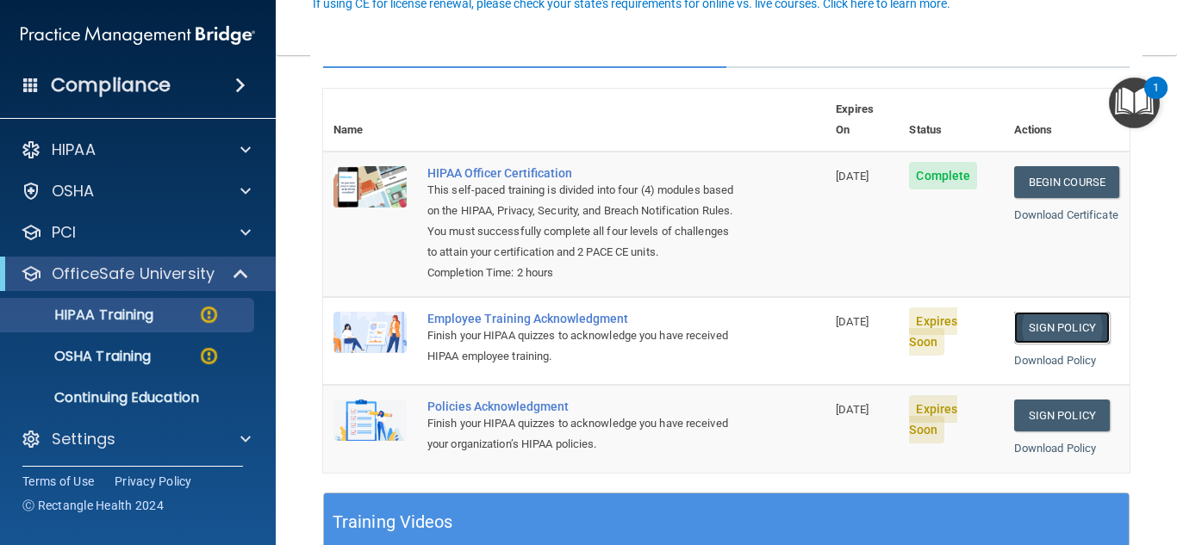
click at [1033, 328] on link "Sign Policy" at bounding box center [1062, 328] width 96 height 32
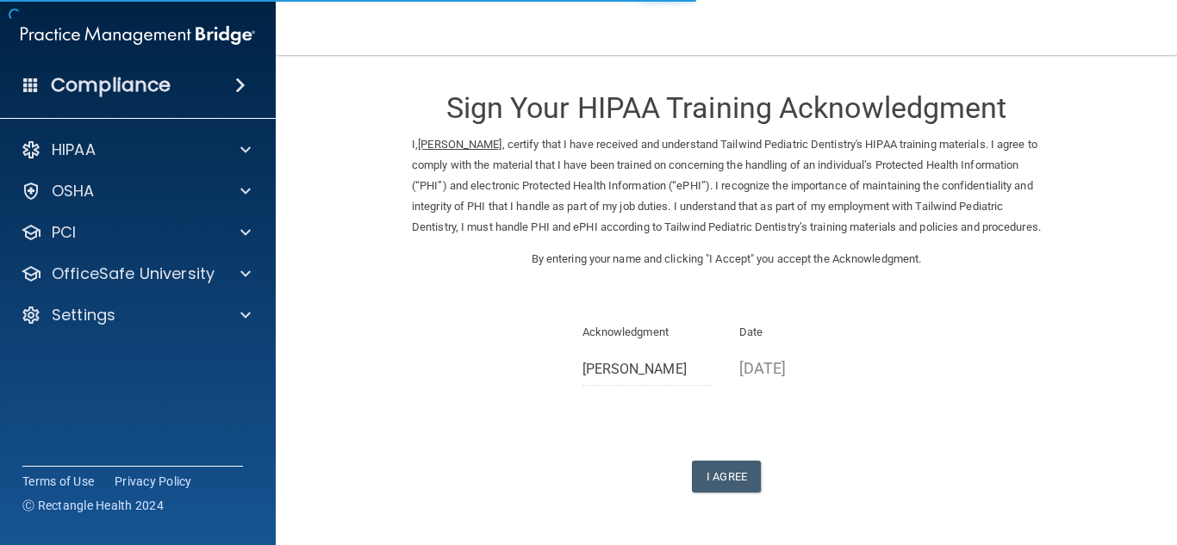
scroll to position [78, 0]
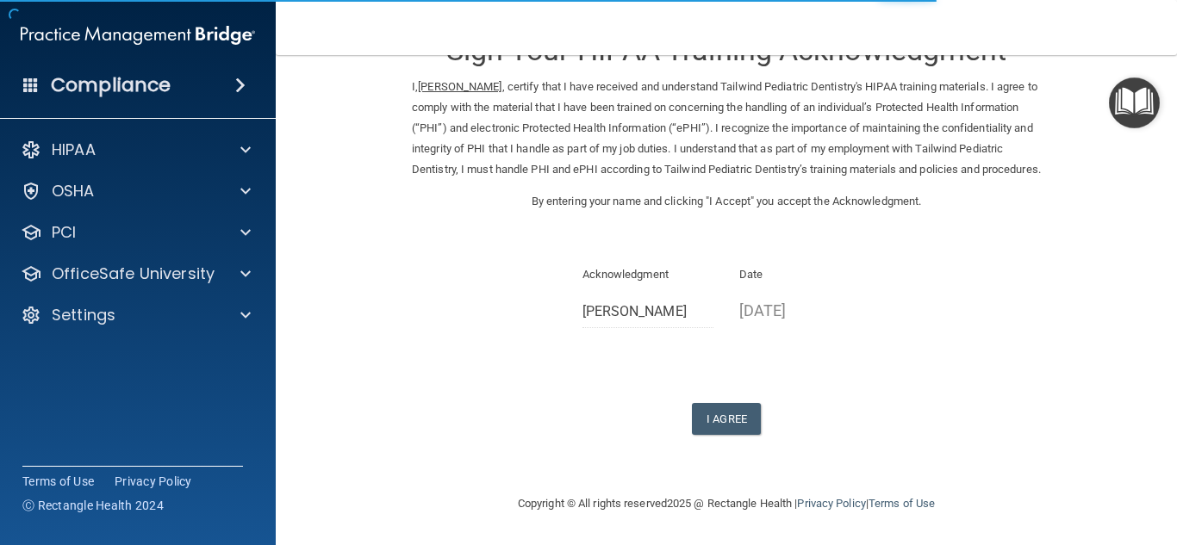
click at [746, 276] on p "Date" at bounding box center [805, 275] width 132 height 21
click at [733, 406] on button "I Agree" at bounding box center [726, 419] width 69 height 32
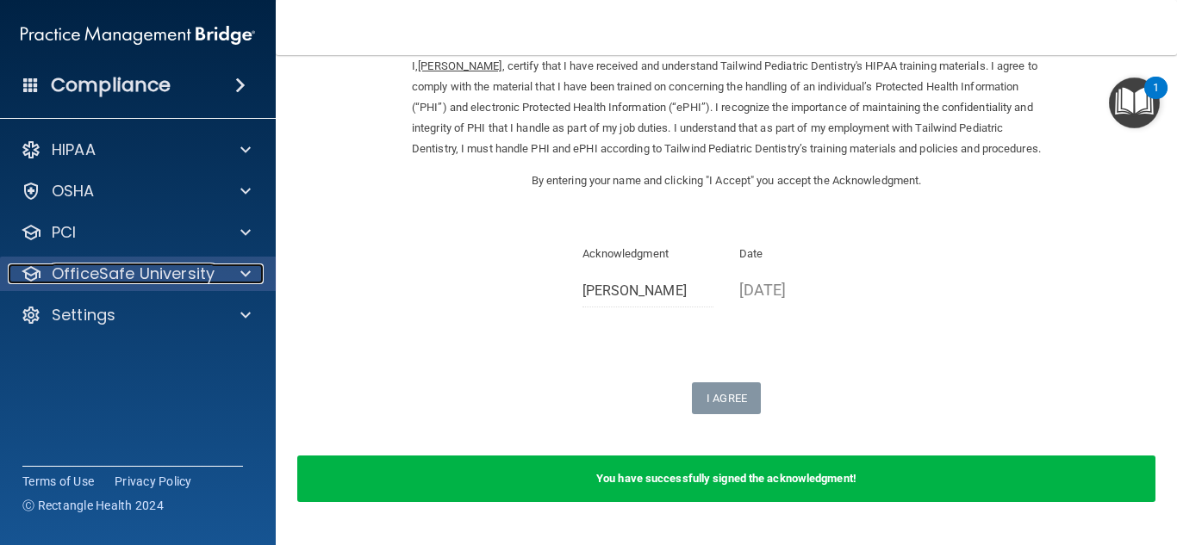
click at [65, 264] on p "OfficeSafe University" at bounding box center [133, 274] width 163 height 21
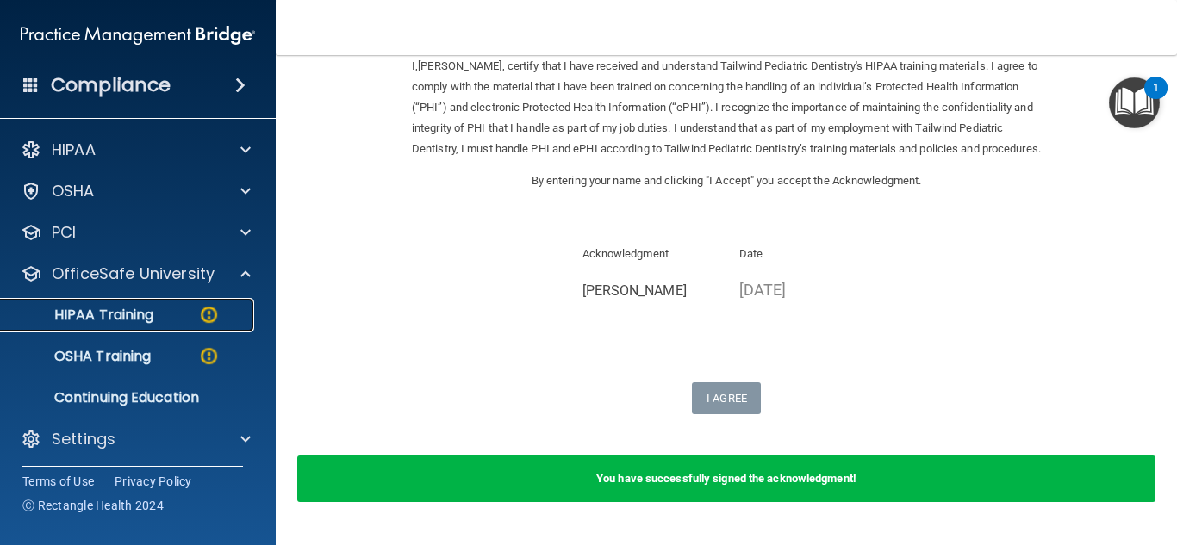
click at [186, 319] on div "HIPAA Training" at bounding box center [128, 315] width 235 height 17
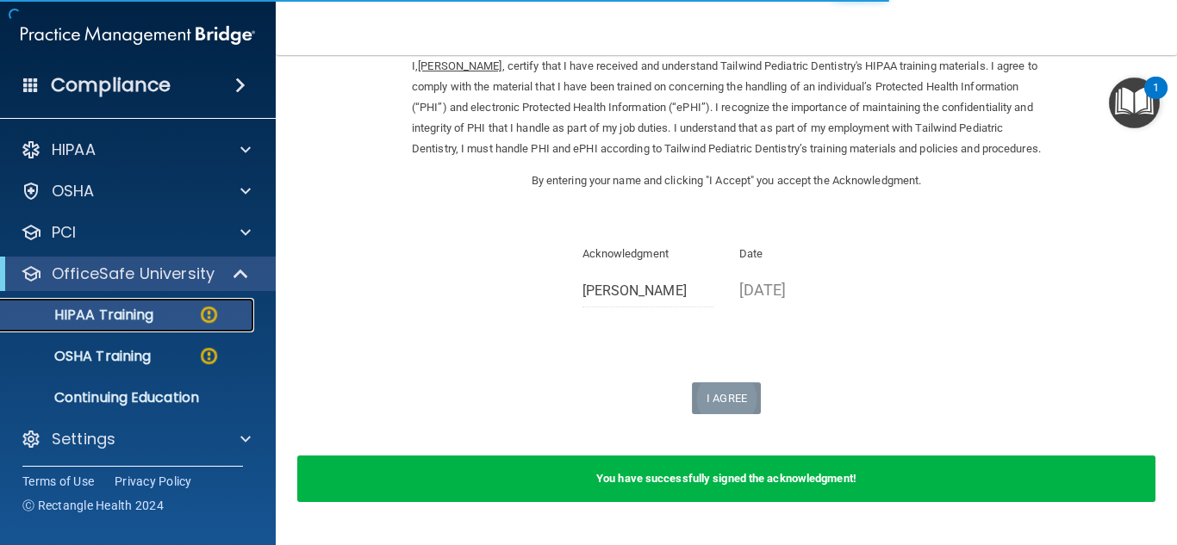
scroll to position [588, 0]
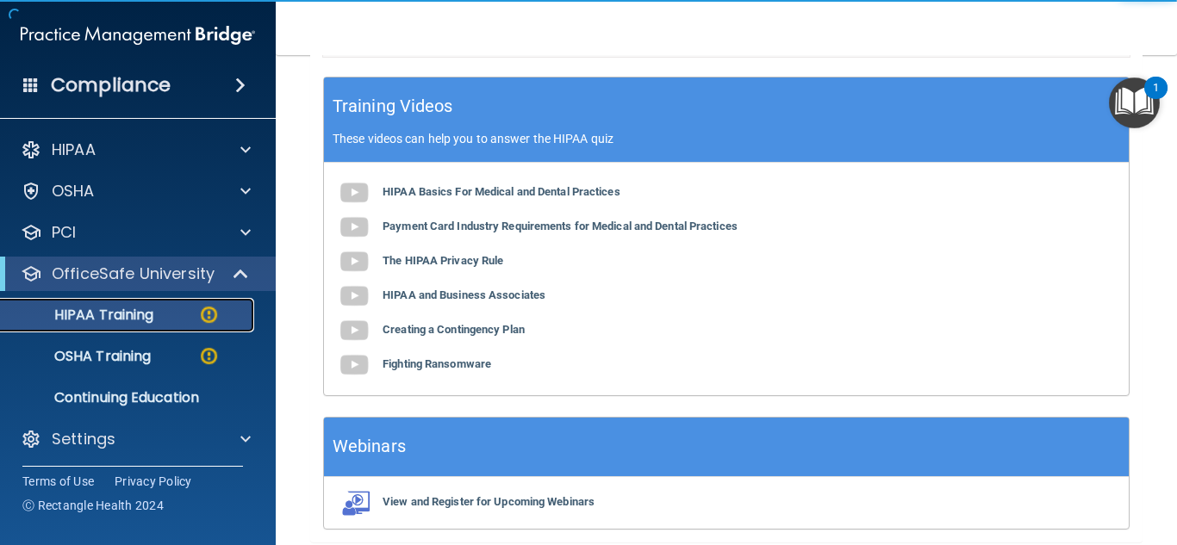
click at [160, 307] on div "HIPAA Training" at bounding box center [128, 315] width 235 height 17
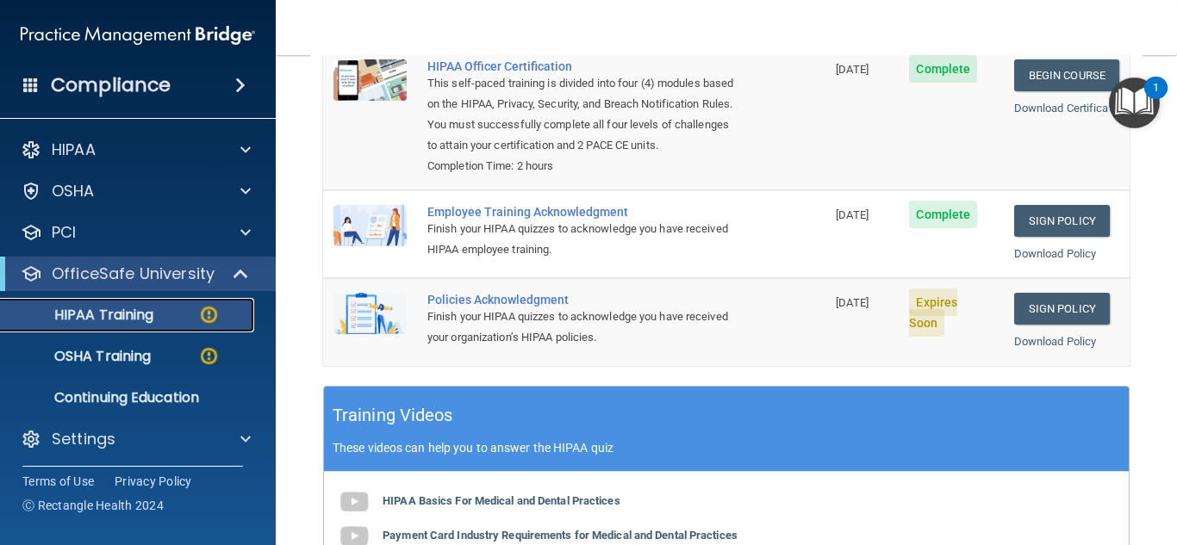
scroll to position [330, 0]
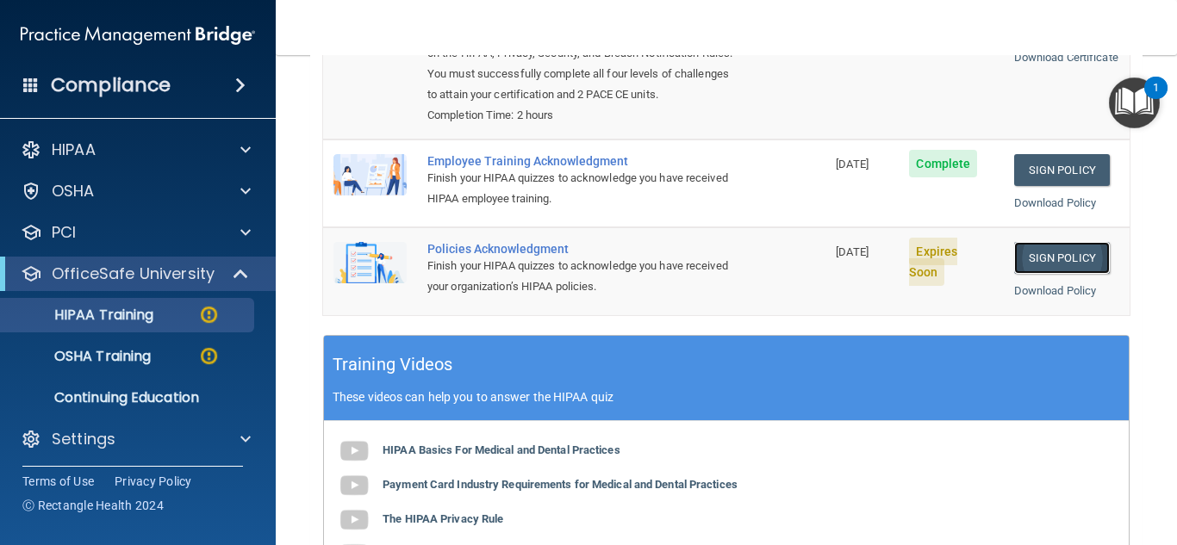
click at [1064, 260] on link "Sign Policy" at bounding box center [1062, 258] width 96 height 32
click at [1042, 263] on link "Sign Policy" at bounding box center [1062, 258] width 96 height 32
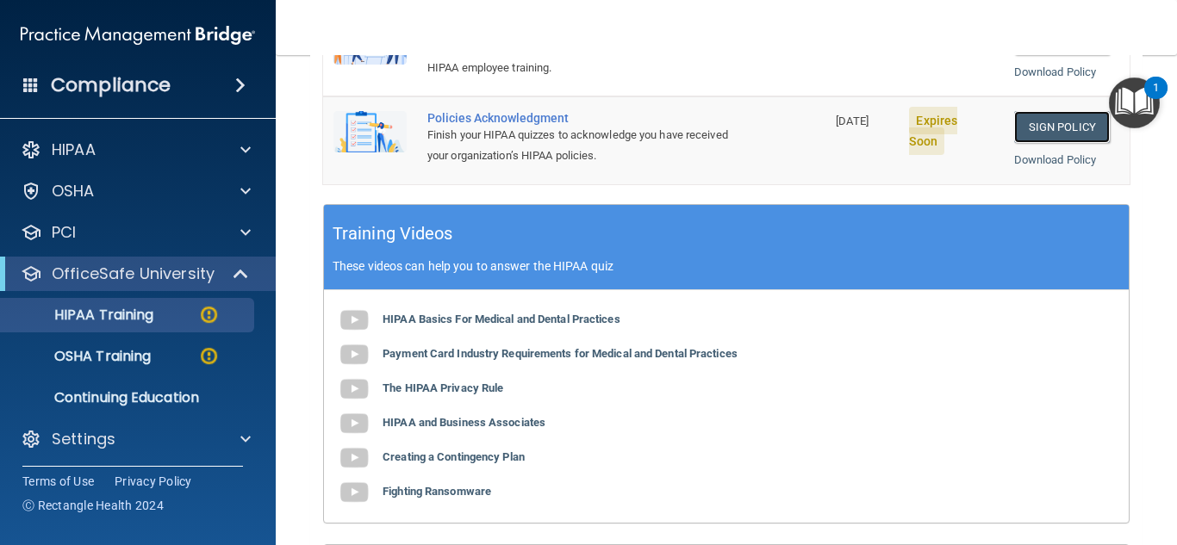
scroll to position [502, 0]
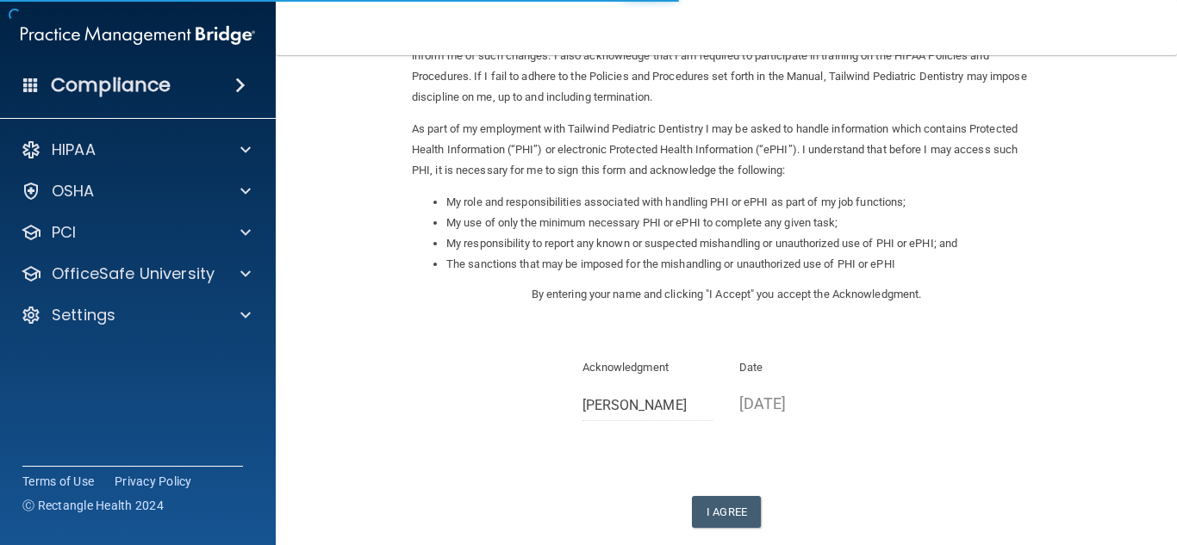
scroll to position [244, 0]
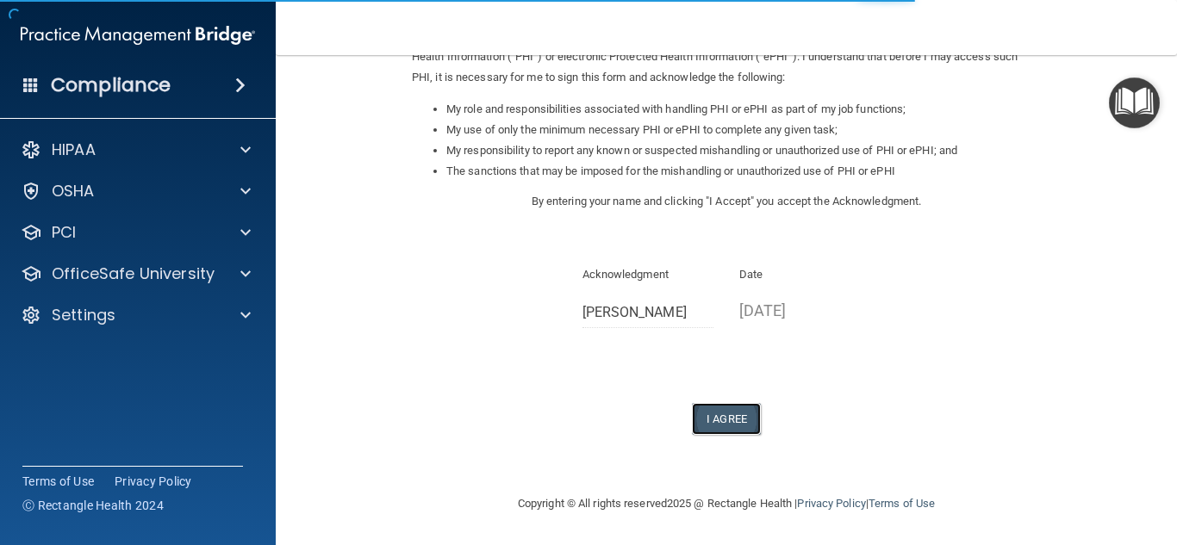
click at [700, 404] on button "I Agree" at bounding box center [726, 419] width 69 height 32
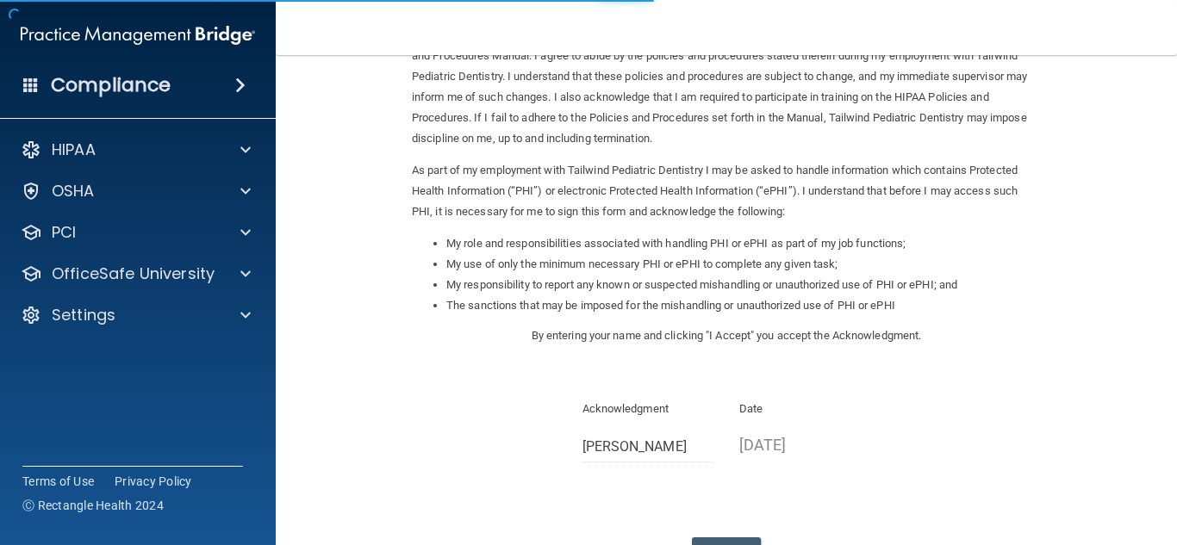
scroll to position [244, 0]
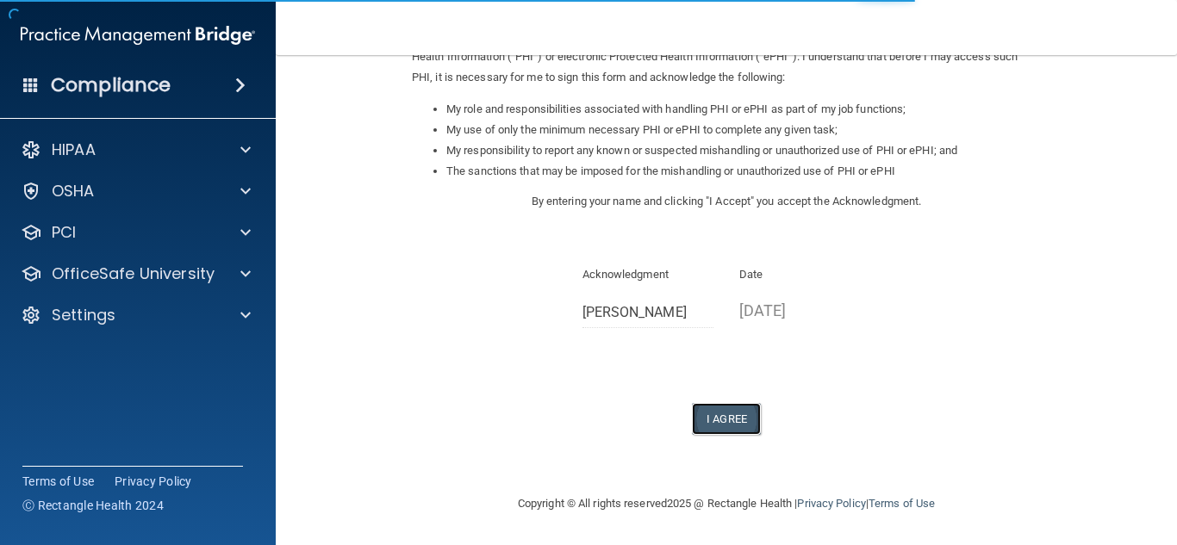
click at [710, 413] on button "I Agree" at bounding box center [726, 419] width 69 height 32
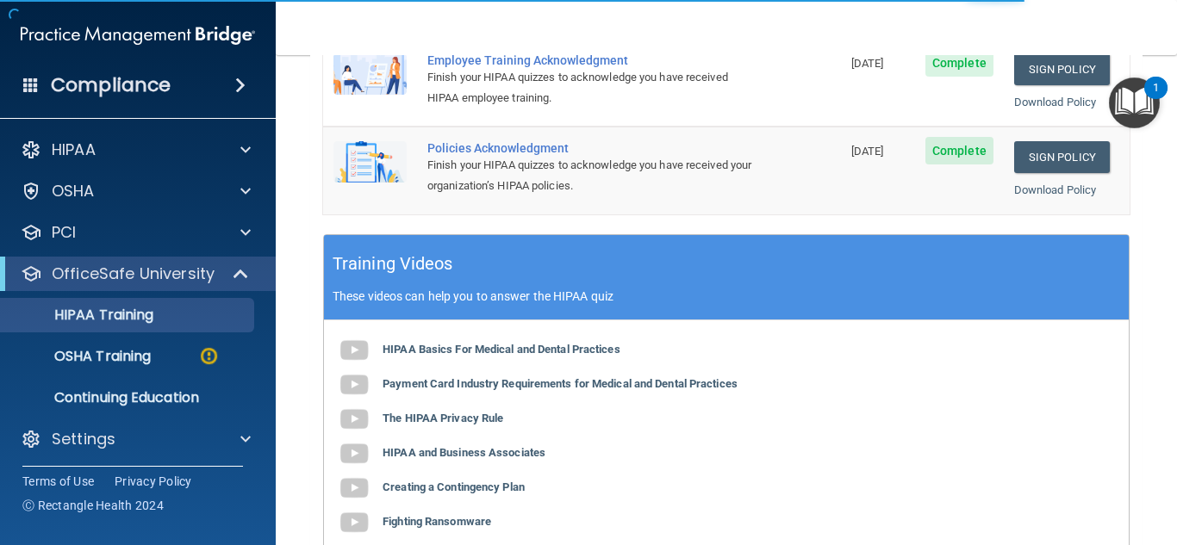
scroll to position [656, 0]
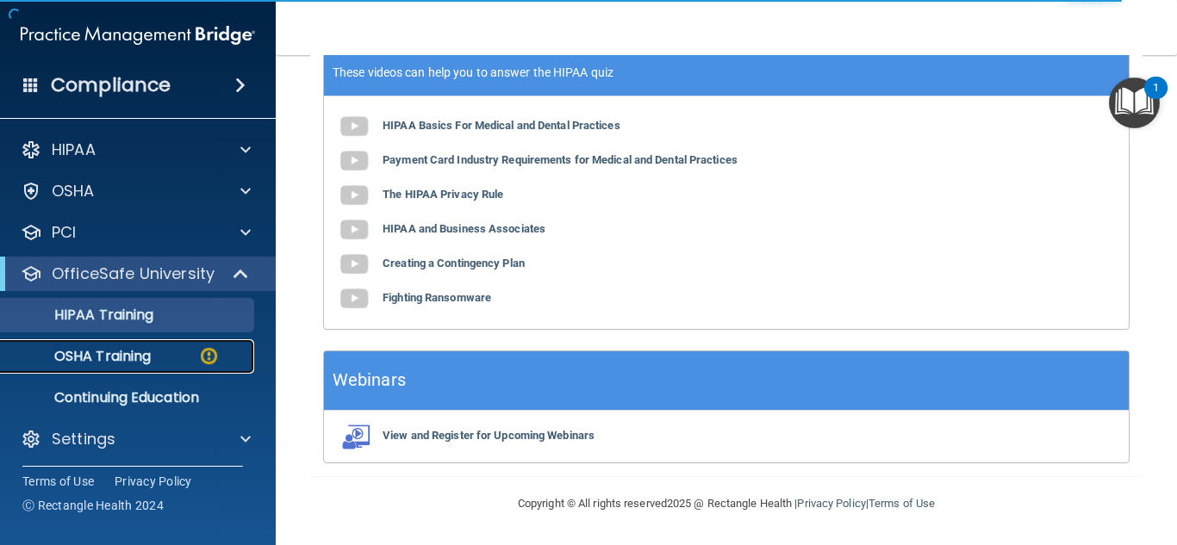
click at [150, 362] on p "OSHA Training" at bounding box center [81, 356] width 140 height 17
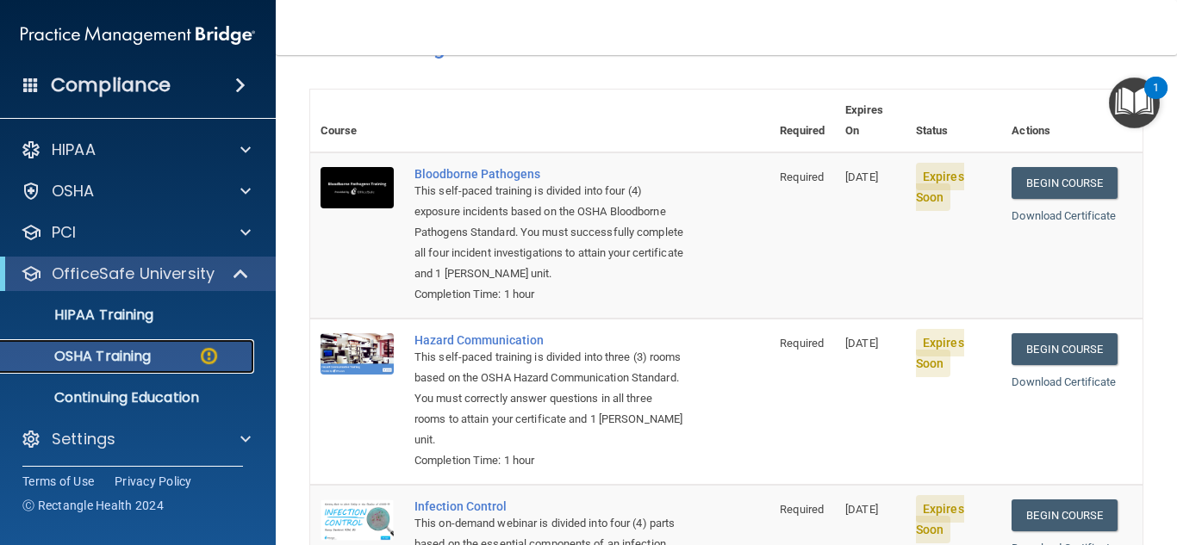
scroll to position [23, 0]
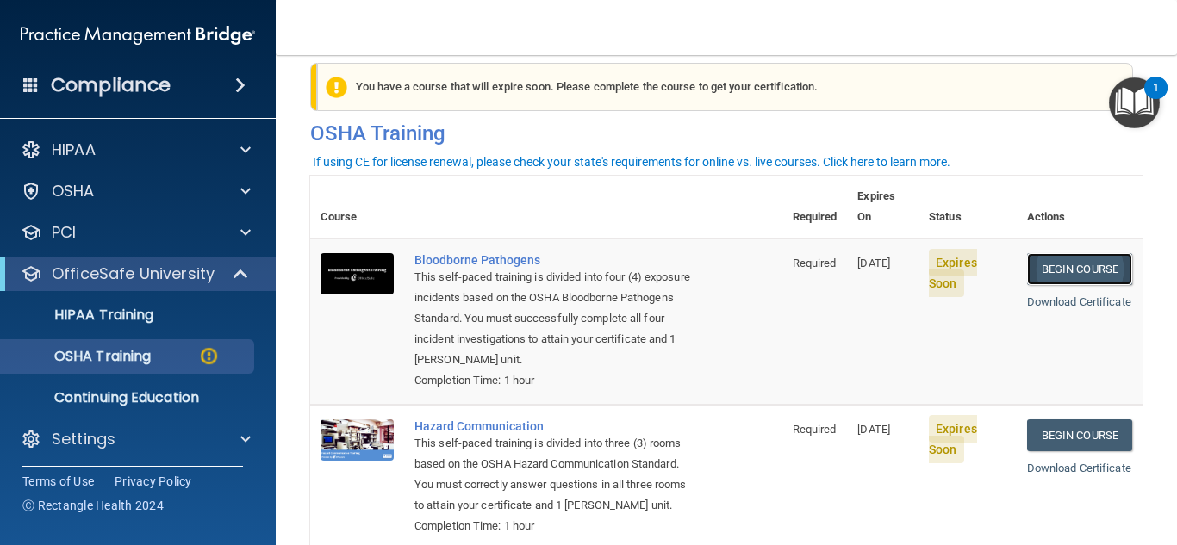
click at [1076, 253] on link "Begin Course" at bounding box center [1079, 269] width 105 height 32
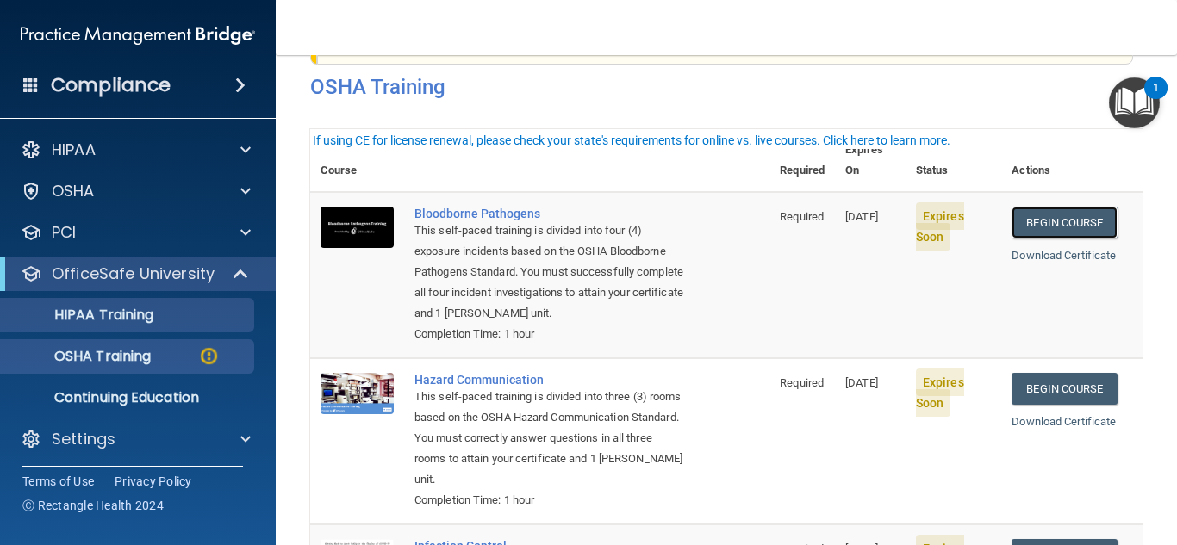
scroll to position [109, 0]
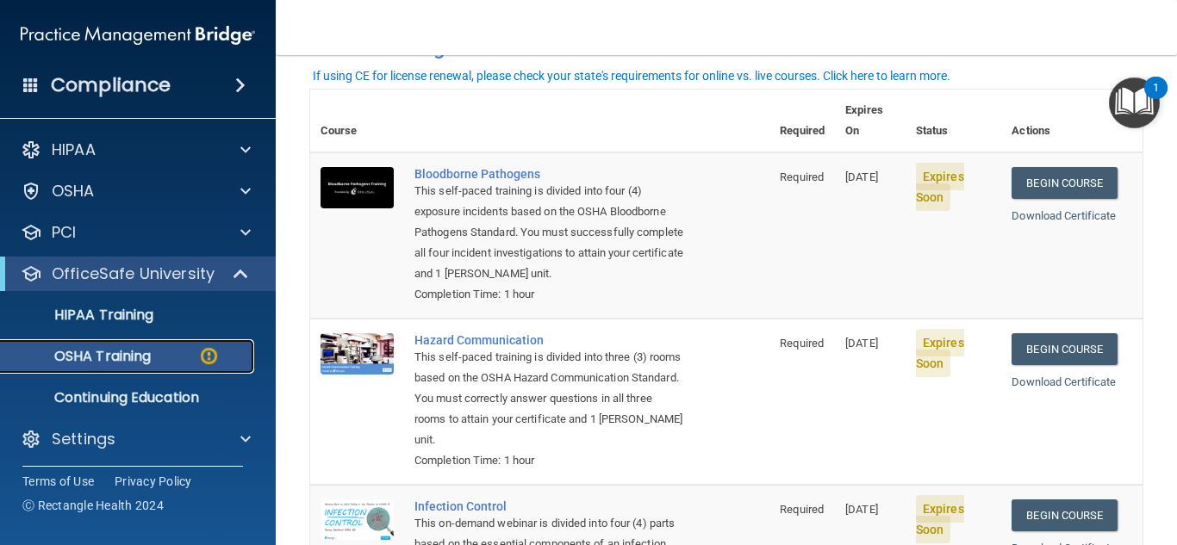
click at [171, 358] on div "OSHA Training" at bounding box center [128, 356] width 235 height 17
click at [193, 278] on p "OfficeSafe University" at bounding box center [133, 274] width 163 height 21
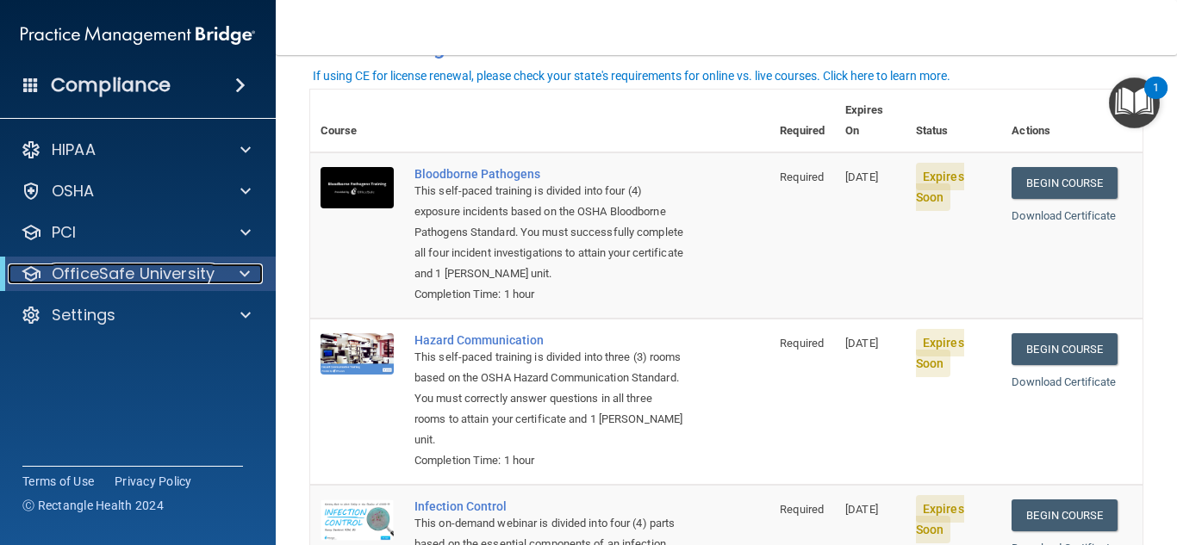
click at [161, 275] on p "OfficeSafe University" at bounding box center [133, 274] width 163 height 21
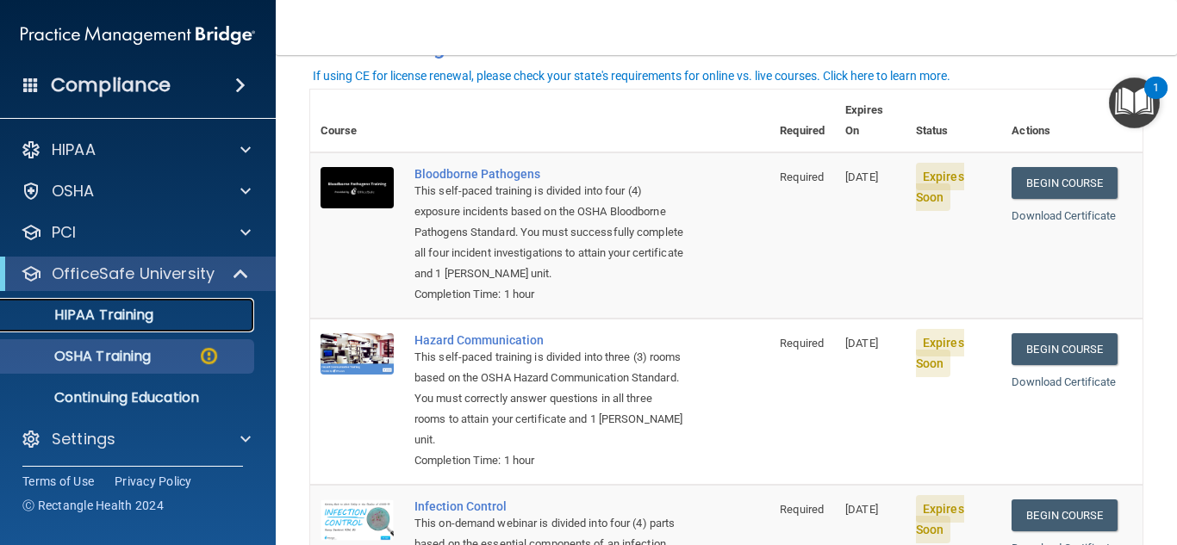
click at [155, 325] on link "HIPAA Training" at bounding box center [118, 315] width 271 height 34
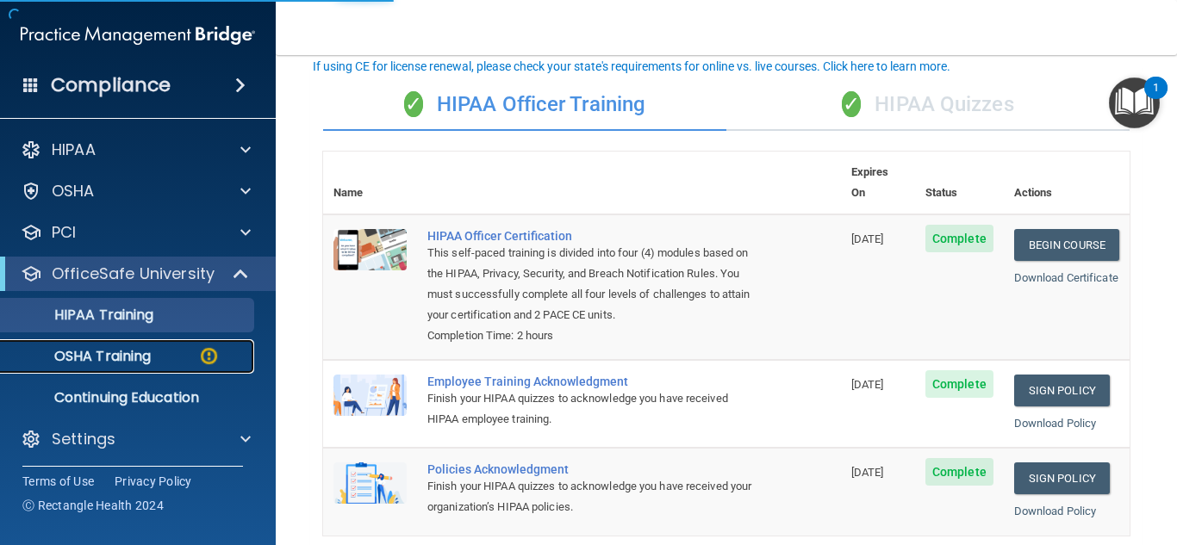
click at [118, 362] on p "OSHA Training" at bounding box center [81, 356] width 140 height 17
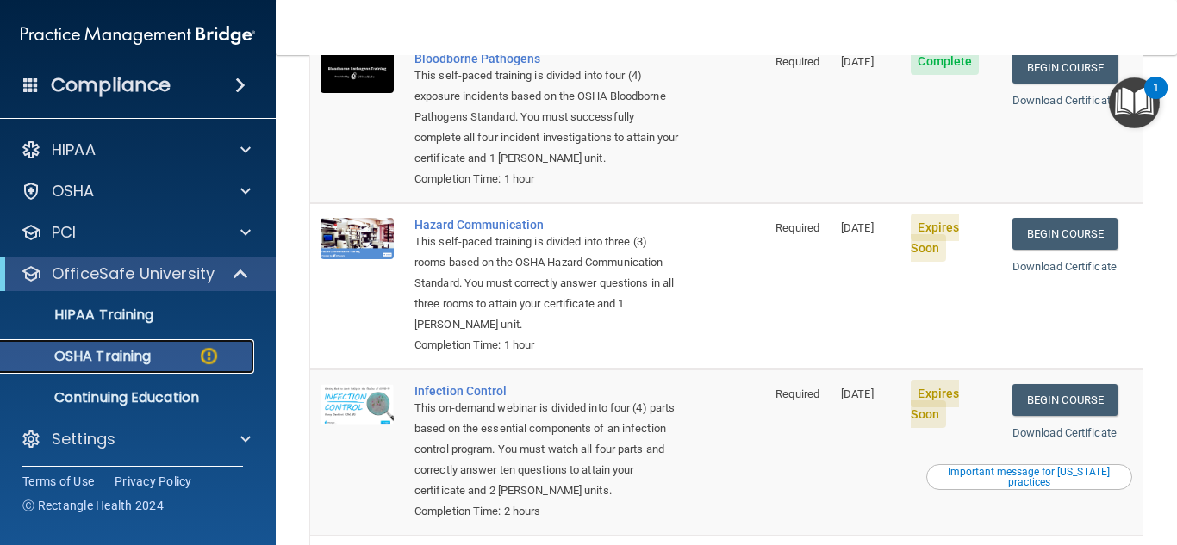
scroll to position [196, 0]
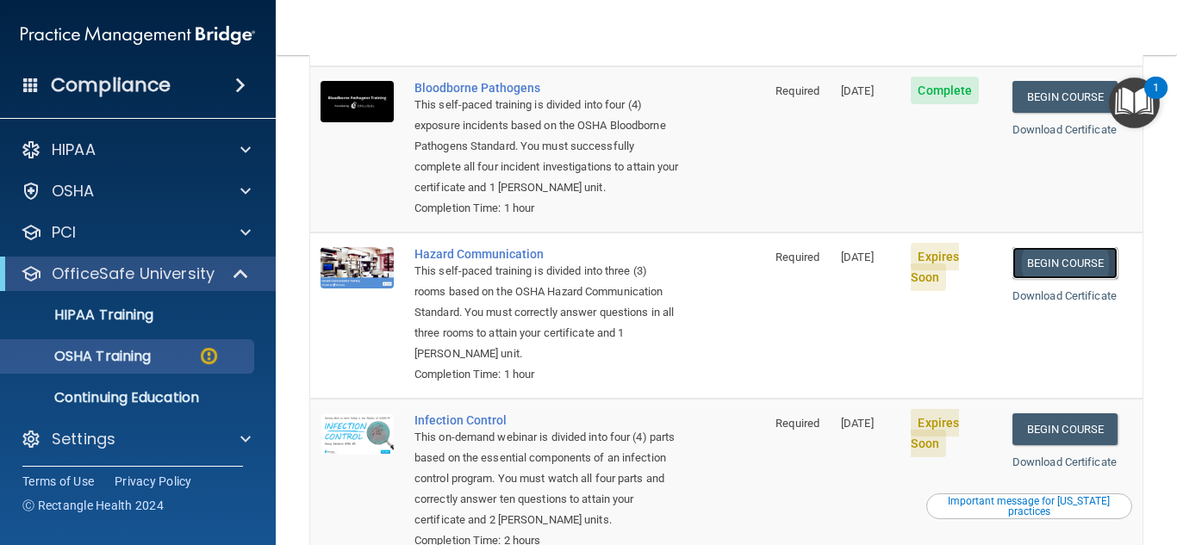
click at [1065, 255] on link "Begin Course" at bounding box center [1064, 263] width 105 height 32
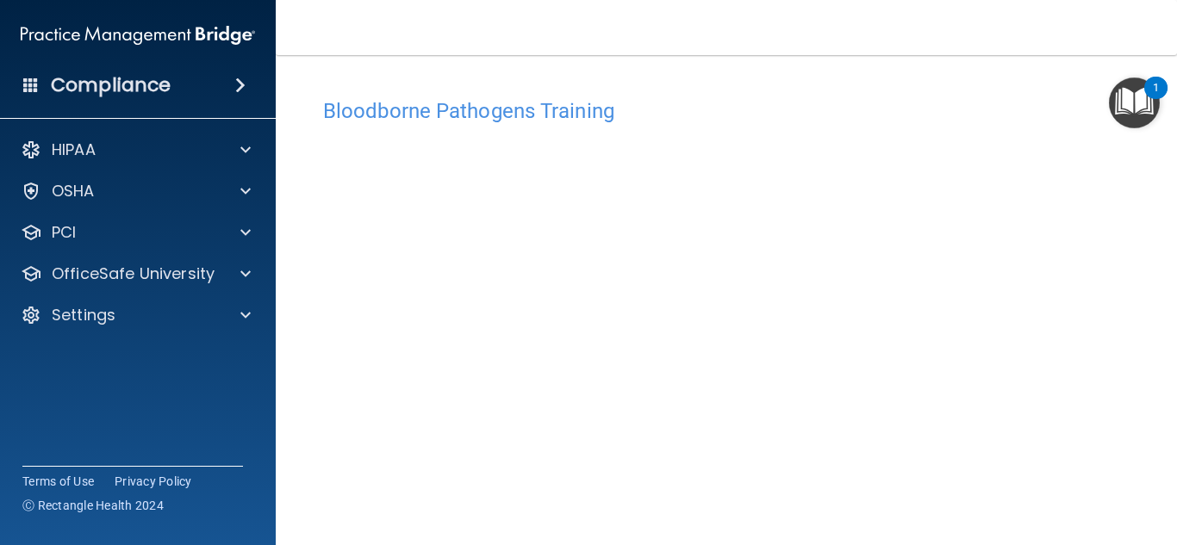
click at [1118, 209] on div "Bloodborne Pathogens Training This course doesn’t expire until [DATE]. Are you …" at bounding box center [726, 388] width 832 height 596
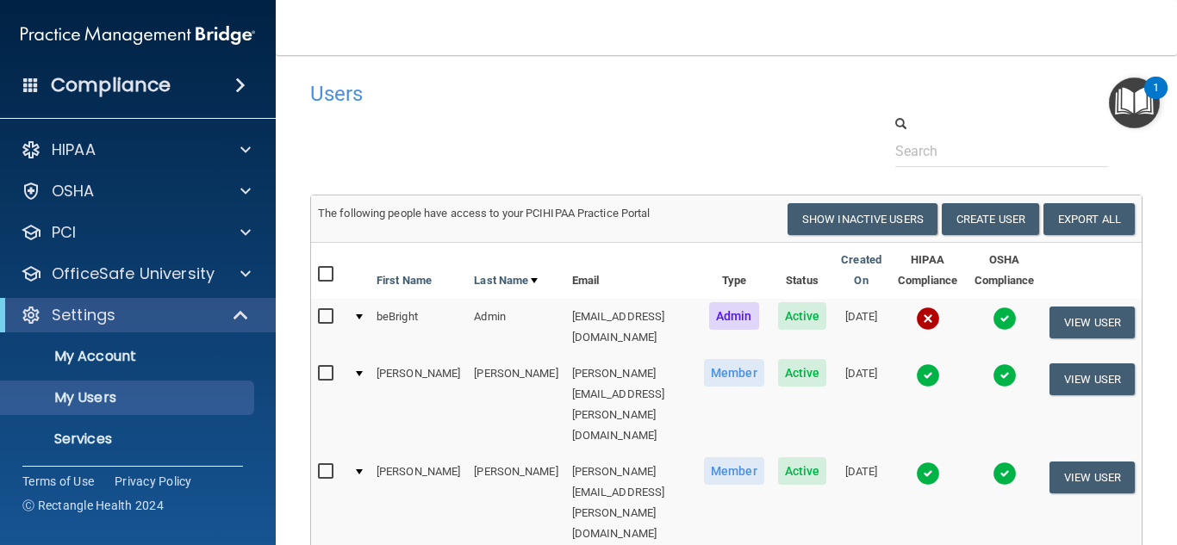
select select "20"
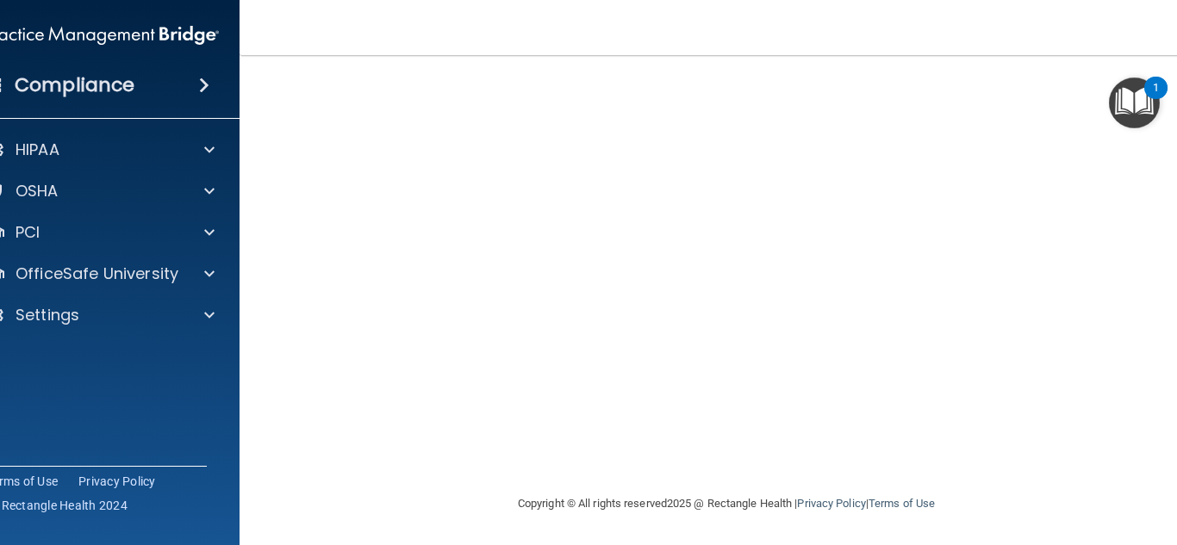
scroll to position [103, 0]
click at [1155, 110] on img "Open Resource Center, 1 new notification" at bounding box center [1134, 103] width 51 height 51
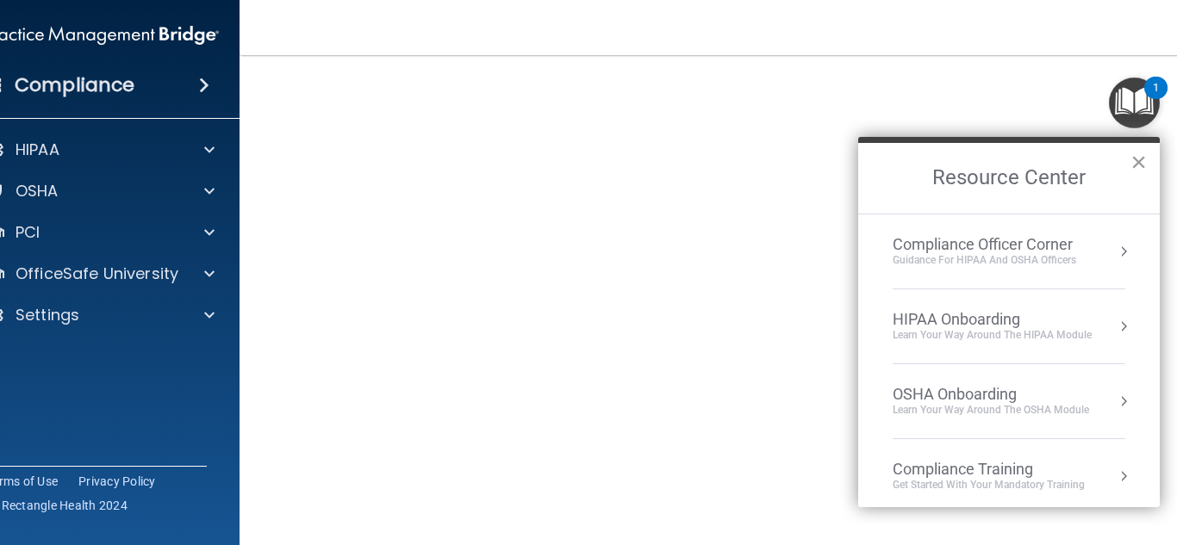
click at [1142, 163] on button "×" at bounding box center [1138, 162] width 16 height 28
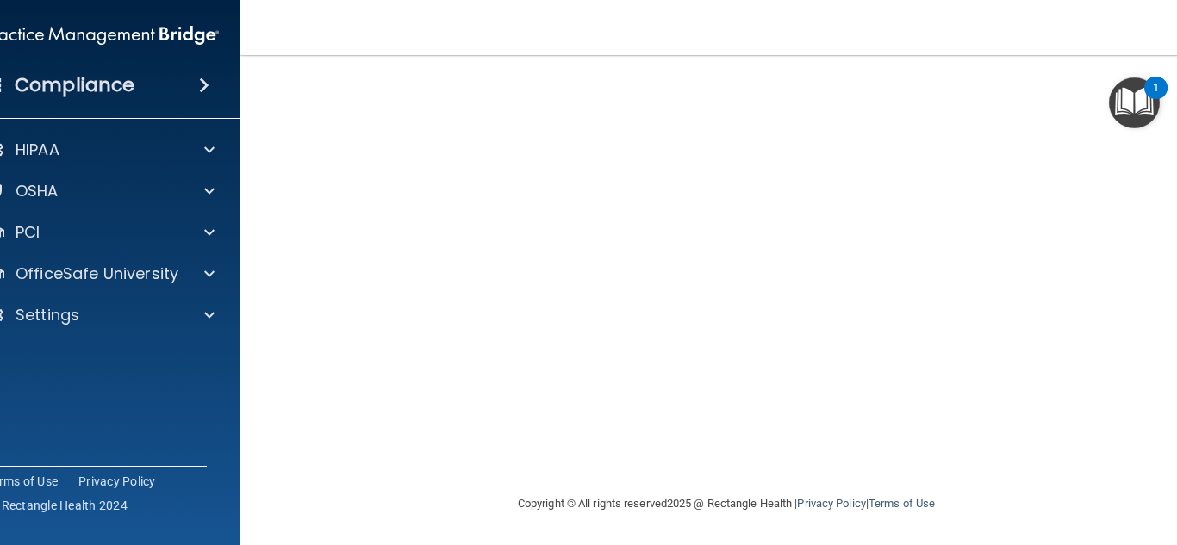
scroll to position [0, 0]
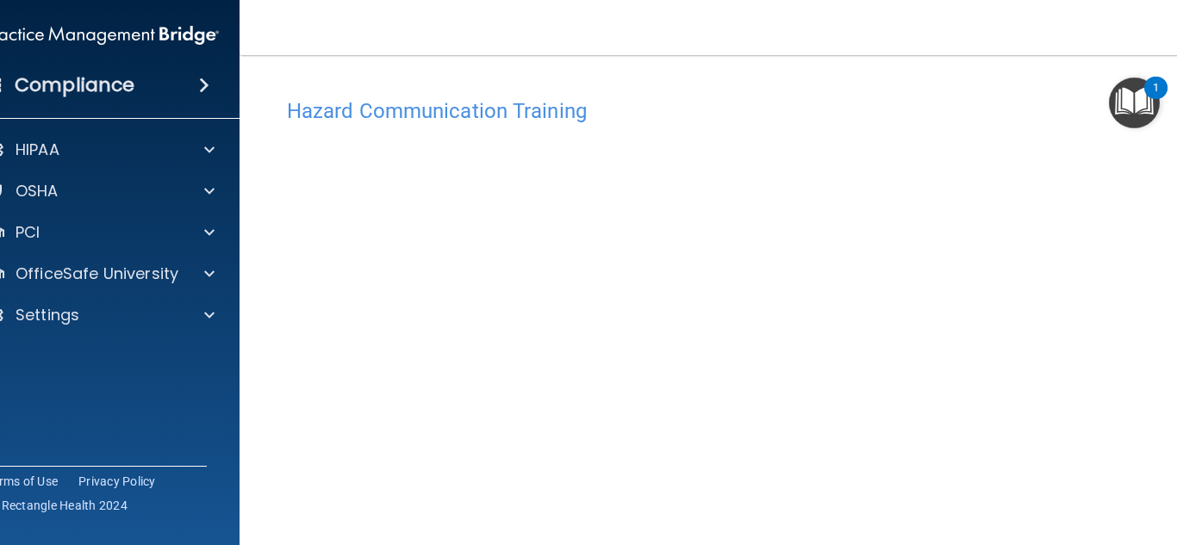
click at [489, 117] on h4 "Hazard Communication Training" at bounding box center [726, 111] width 879 height 22
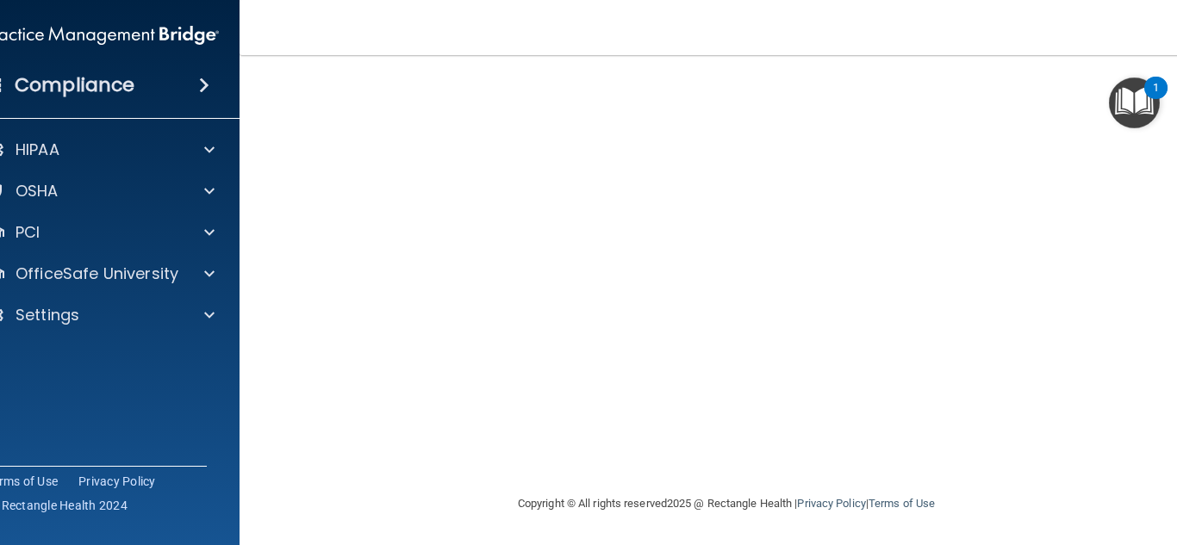
scroll to position [103, 0]
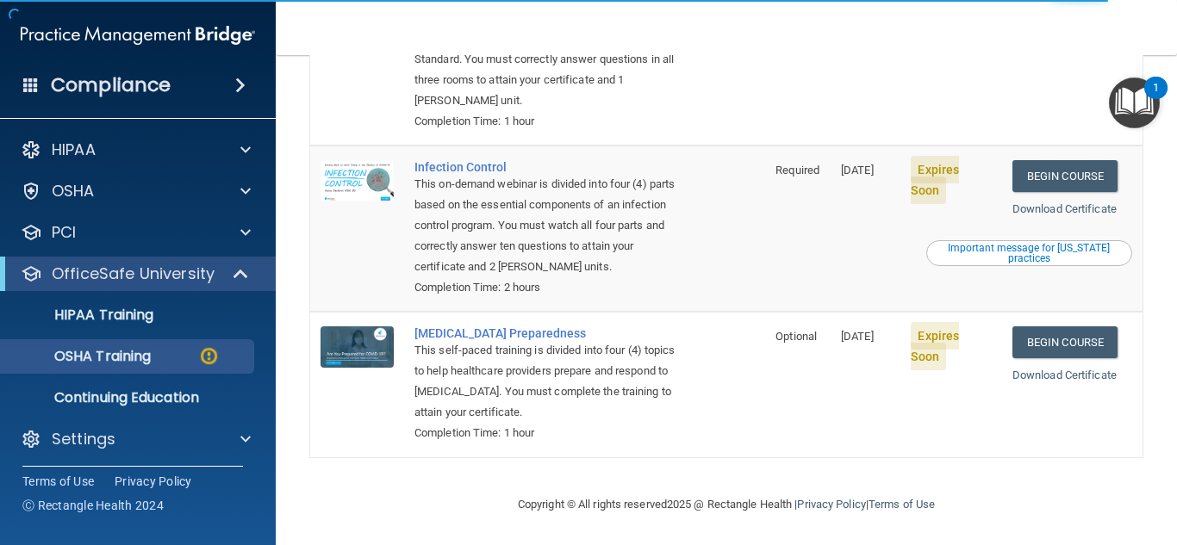
scroll to position [454, 0]
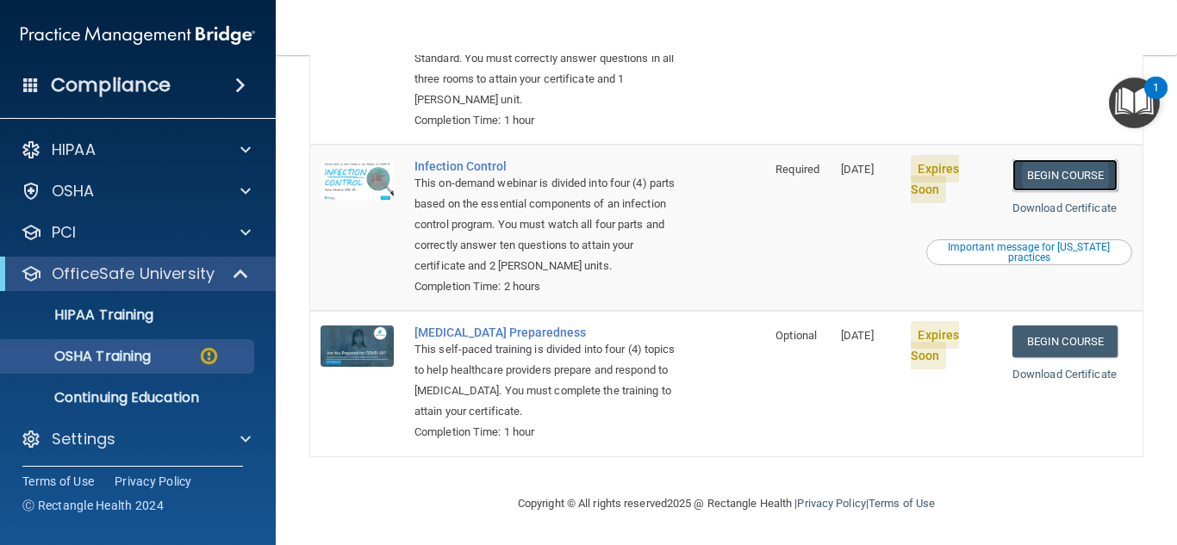
click at [1051, 171] on link "Begin Course" at bounding box center [1064, 175] width 105 height 32
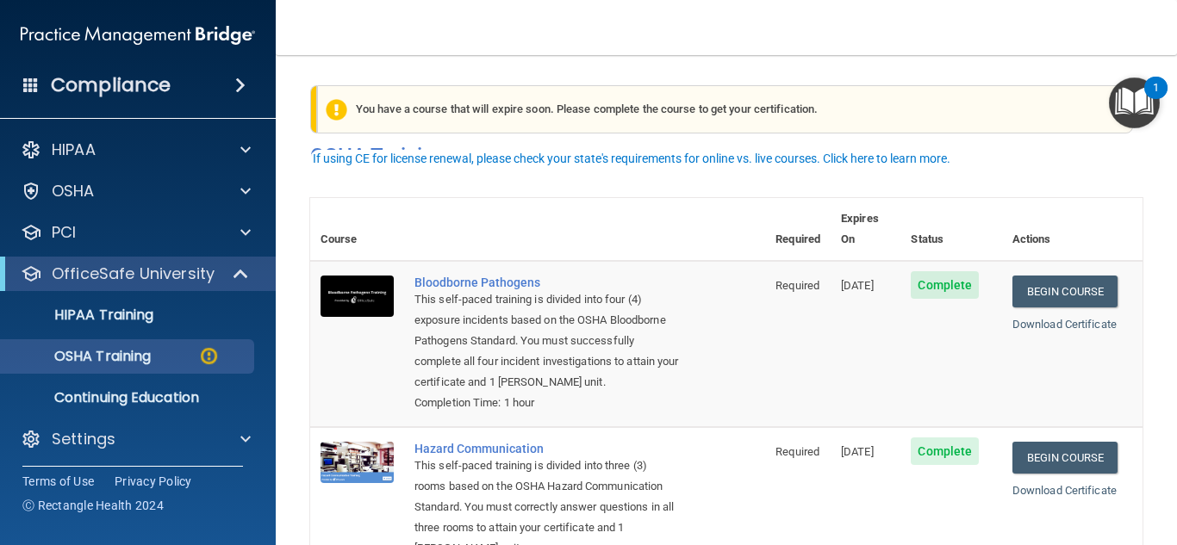
scroll to position [0, 0]
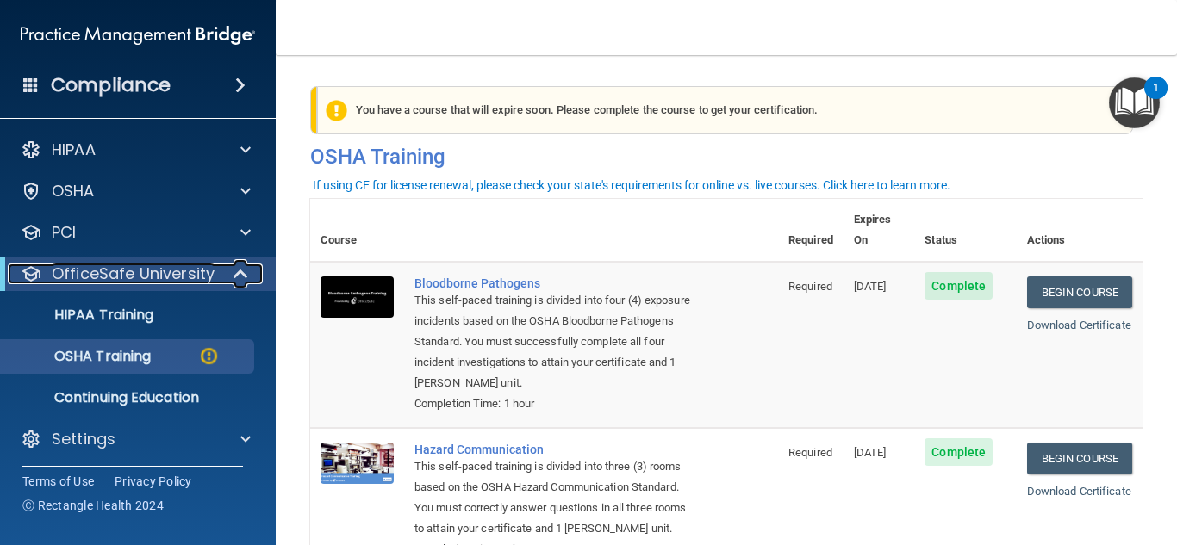
click at [213, 283] on div "OfficeSafe University" at bounding box center [114, 274] width 213 height 21
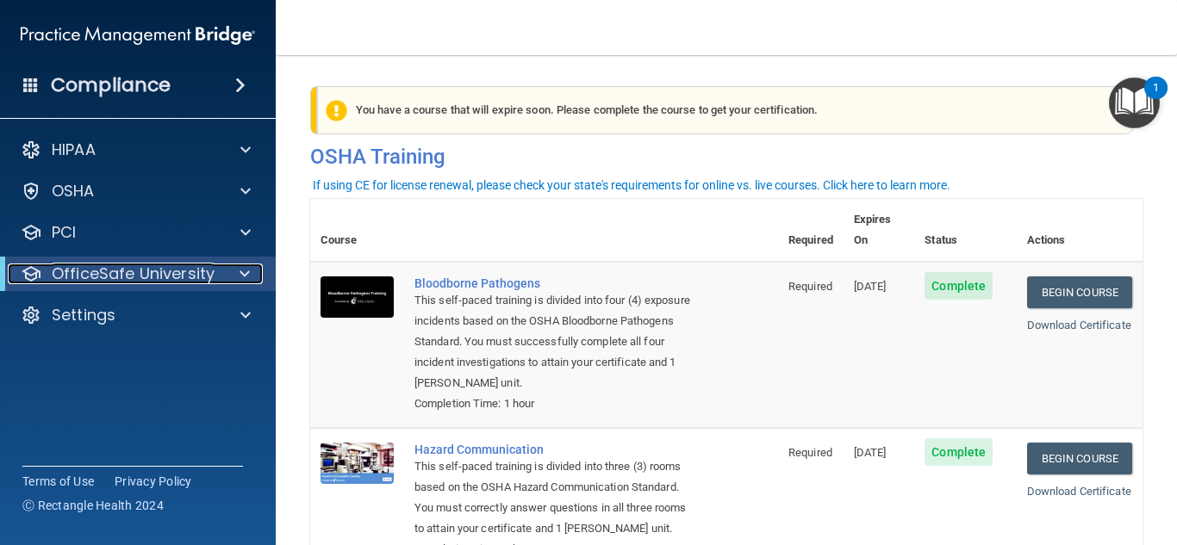
click at [213, 283] on div "OfficeSafe University" at bounding box center [114, 274] width 213 height 21
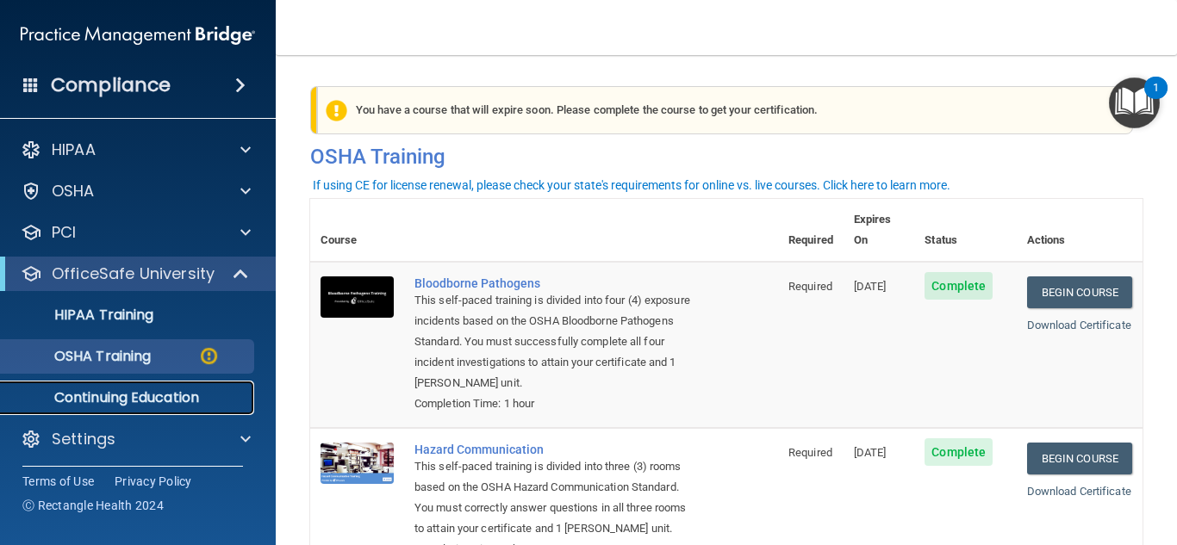
click at [177, 395] on p "Continuing Education" at bounding box center [128, 397] width 235 height 17
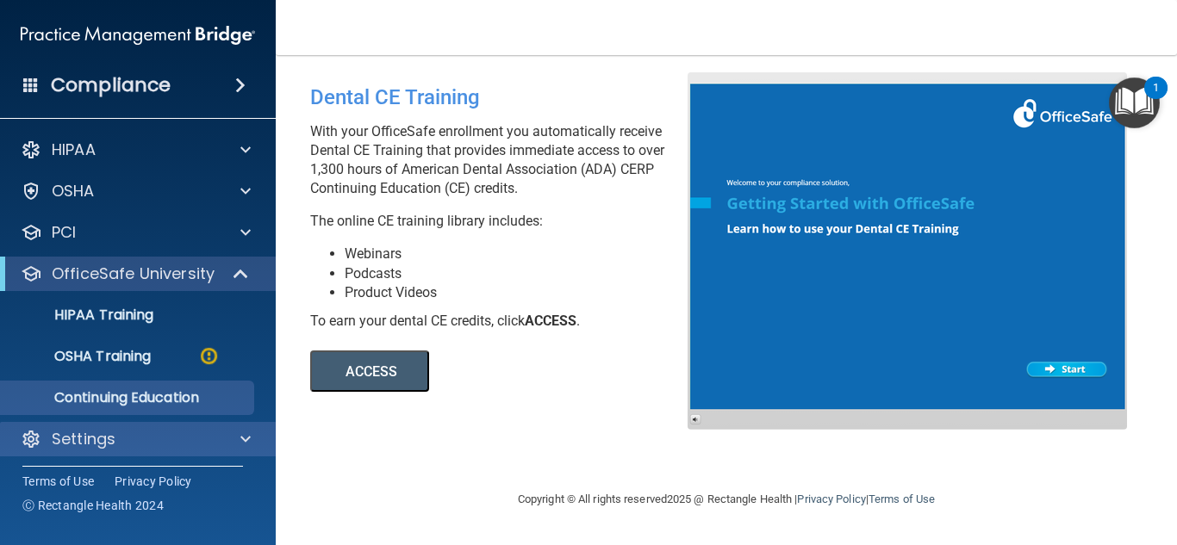
click at [187, 455] on div "Settings" at bounding box center [138, 439] width 277 height 34
click at [221, 442] on div at bounding box center [242, 439] width 43 height 21
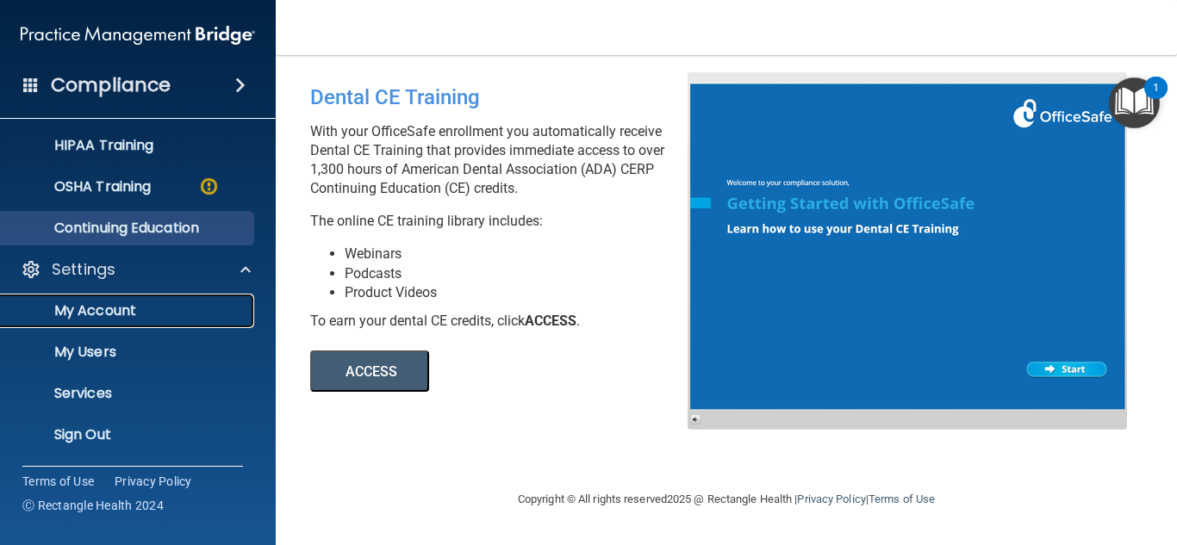
click at [144, 315] on p "My Account" at bounding box center [128, 310] width 235 height 17
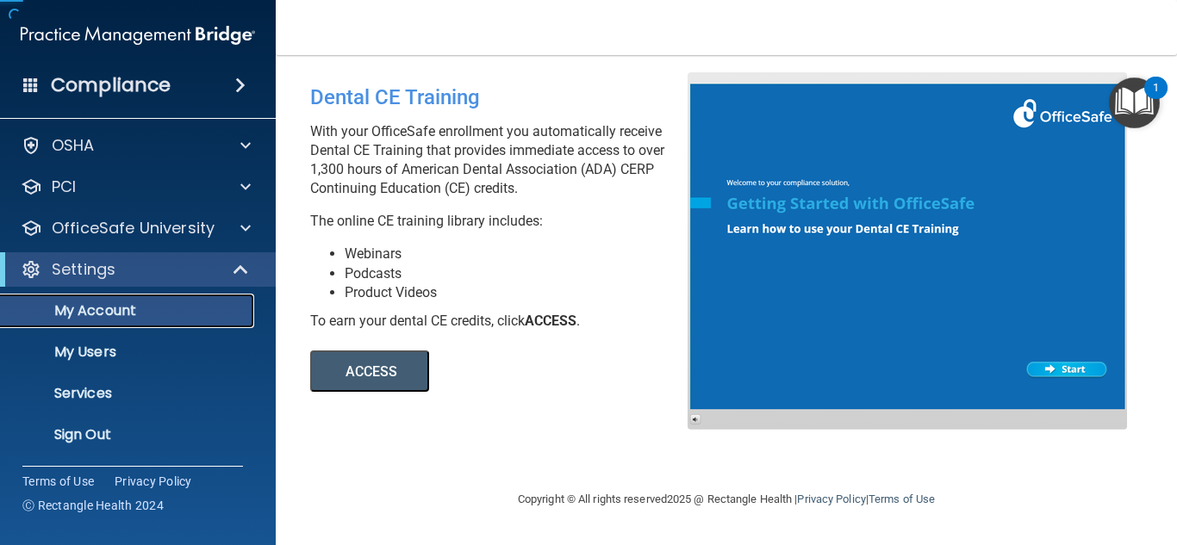
scroll to position [46, 0]
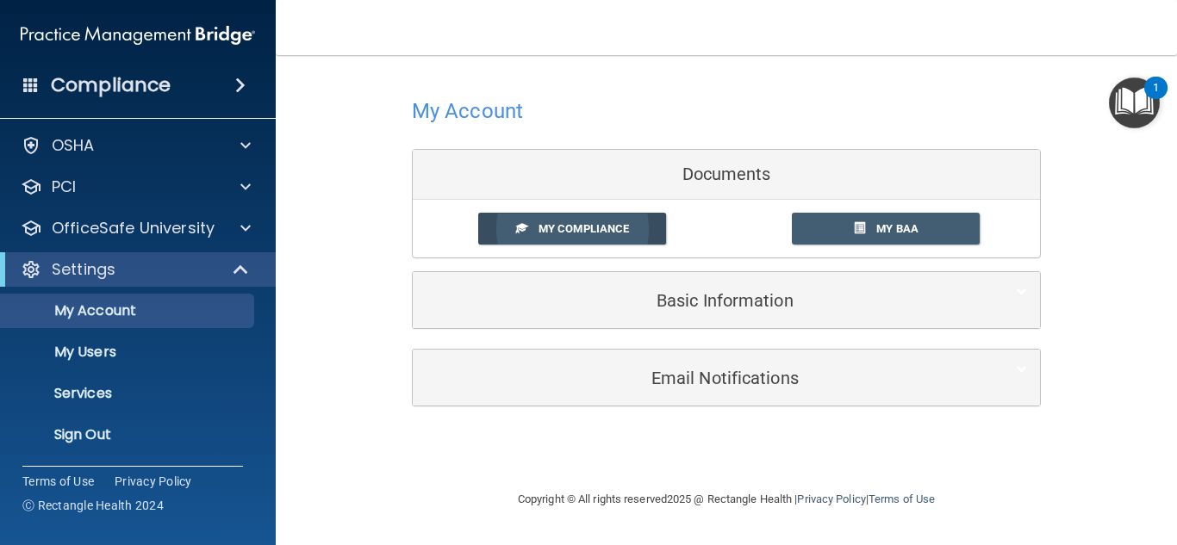
click at [583, 223] on span "My Compliance" at bounding box center [583, 228] width 90 height 13
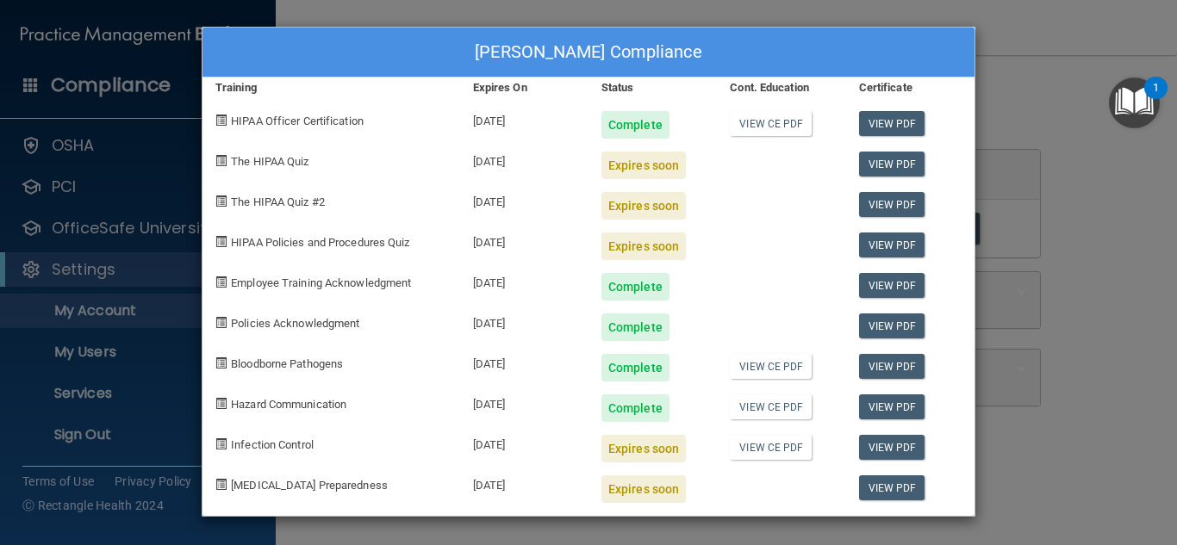
click at [1019, 28] on div "Stacey Rojas's Compliance Training Expires On Status Cont. Education Certificat…" at bounding box center [588, 272] width 1177 height 545
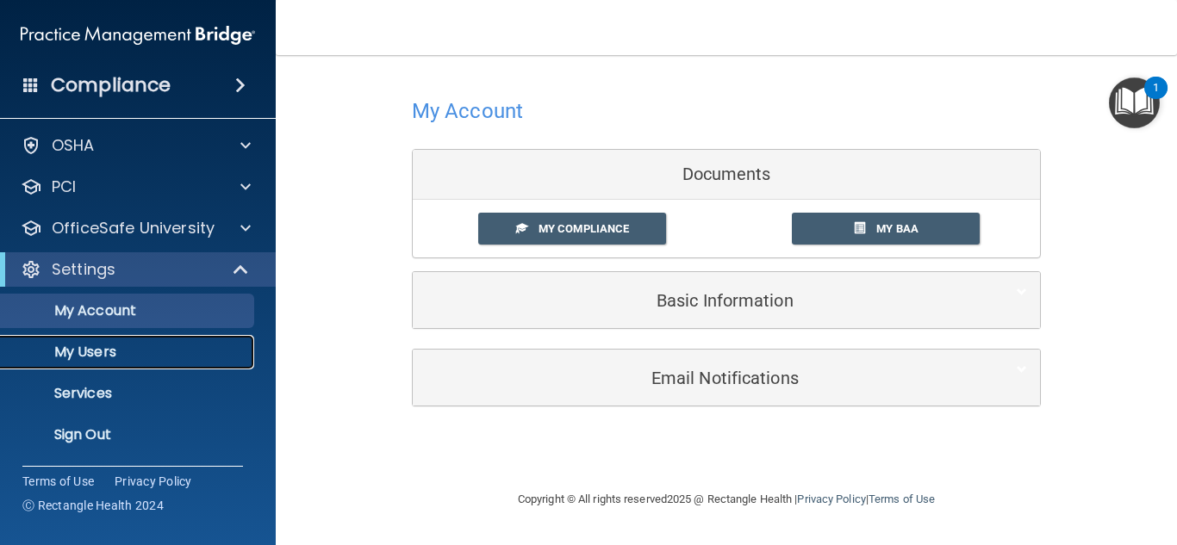
click at [106, 354] on p "My Users" at bounding box center [128, 352] width 235 height 17
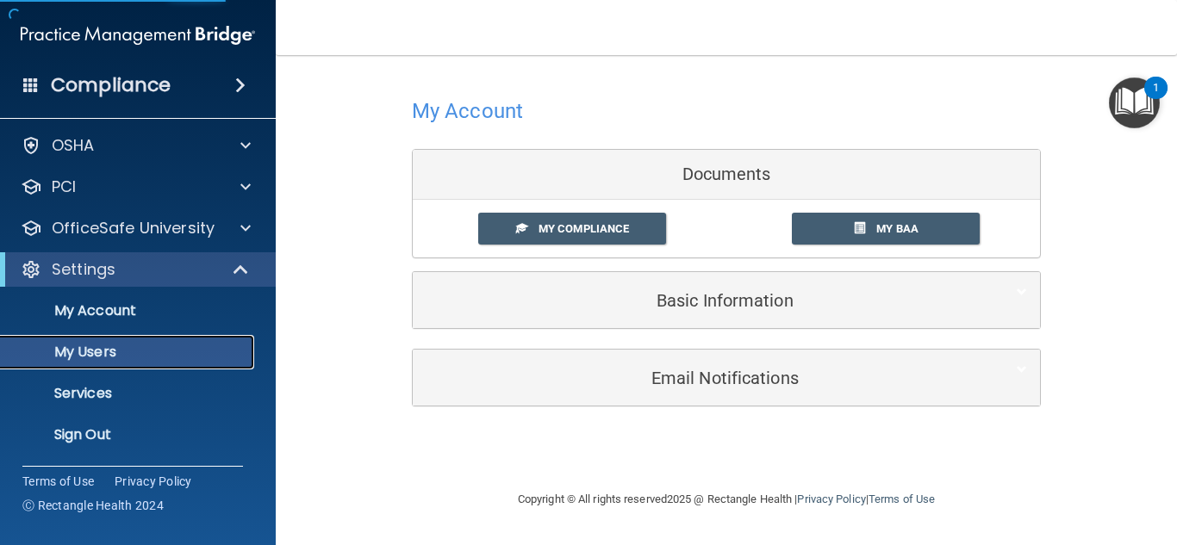
select select "20"
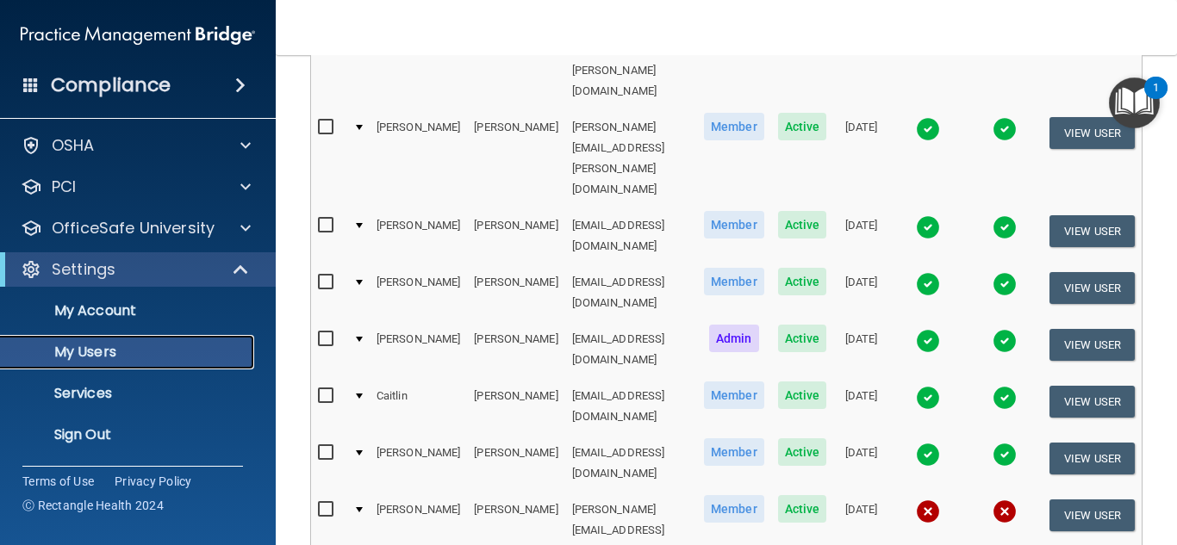
scroll to position [258, 0]
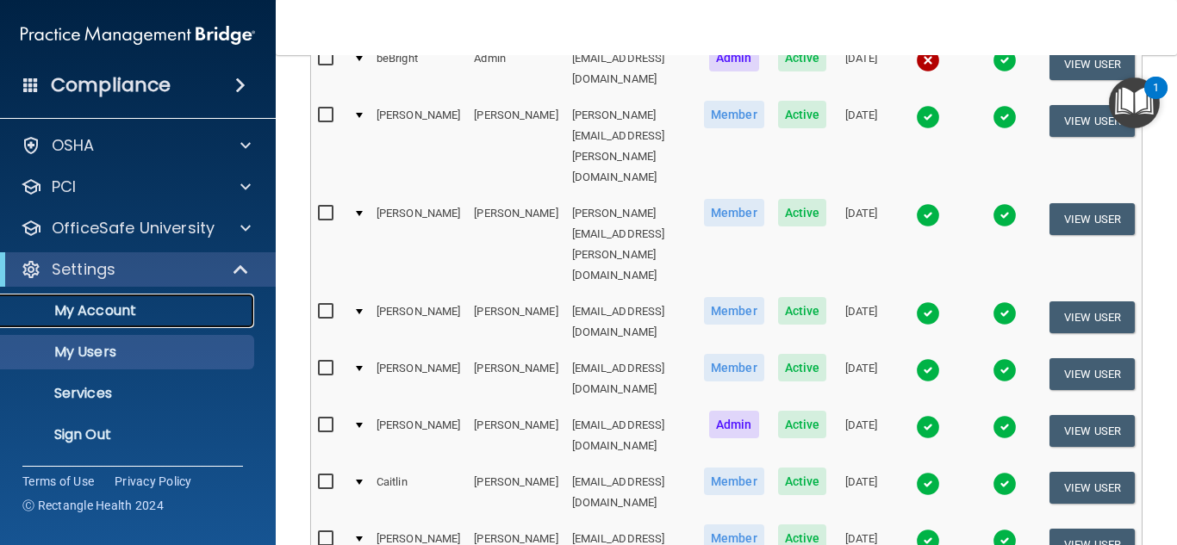
click at [98, 299] on link "My Account" at bounding box center [118, 311] width 271 height 34
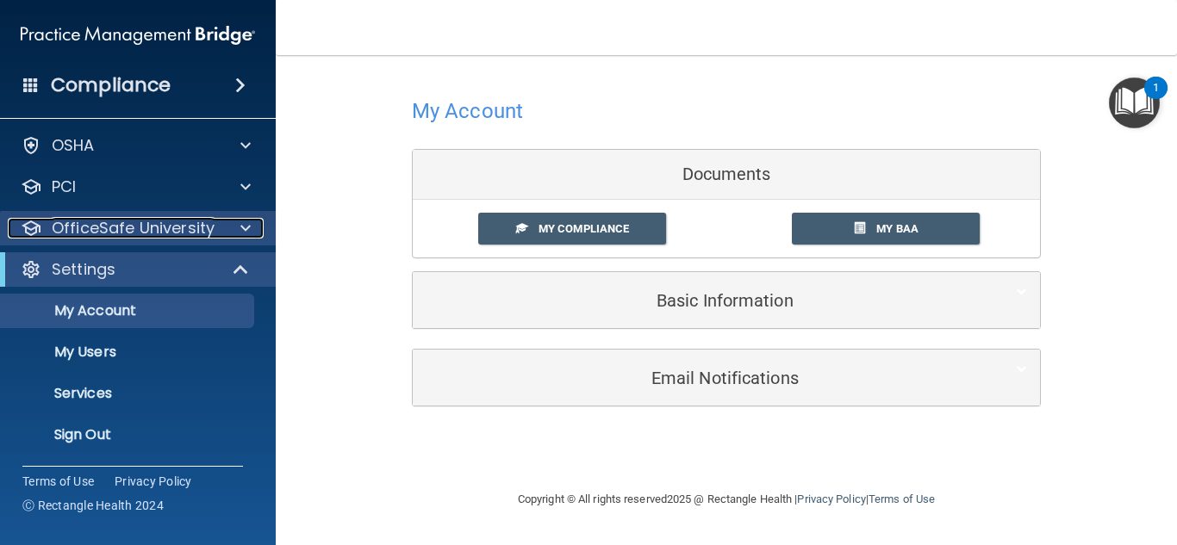
click at [171, 226] on p "OfficeSafe University" at bounding box center [133, 228] width 163 height 21
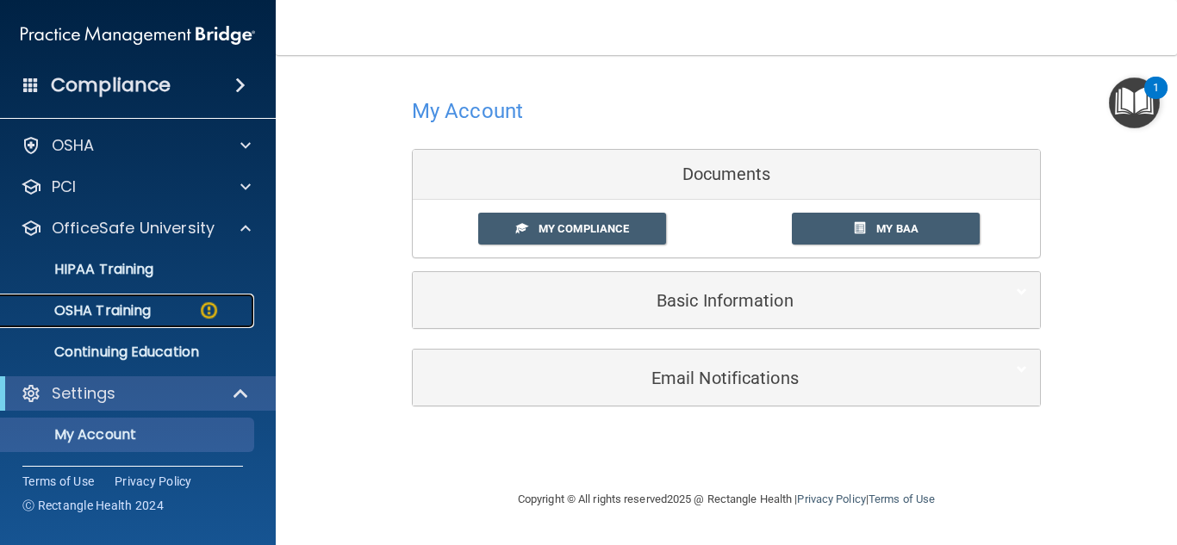
click at [164, 304] on div "OSHA Training" at bounding box center [128, 310] width 235 height 17
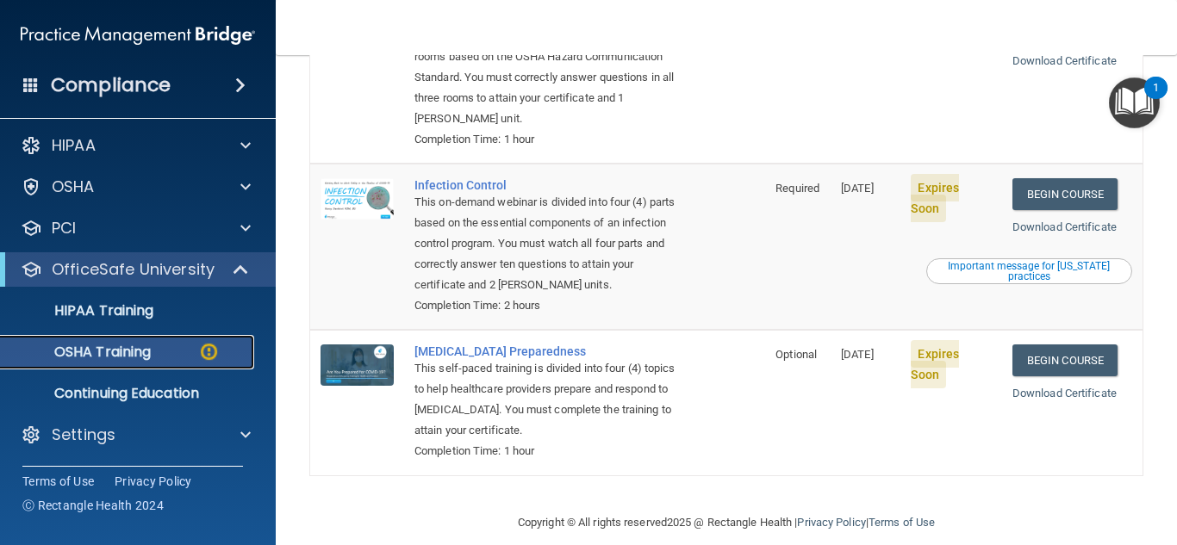
scroll to position [454, 0]
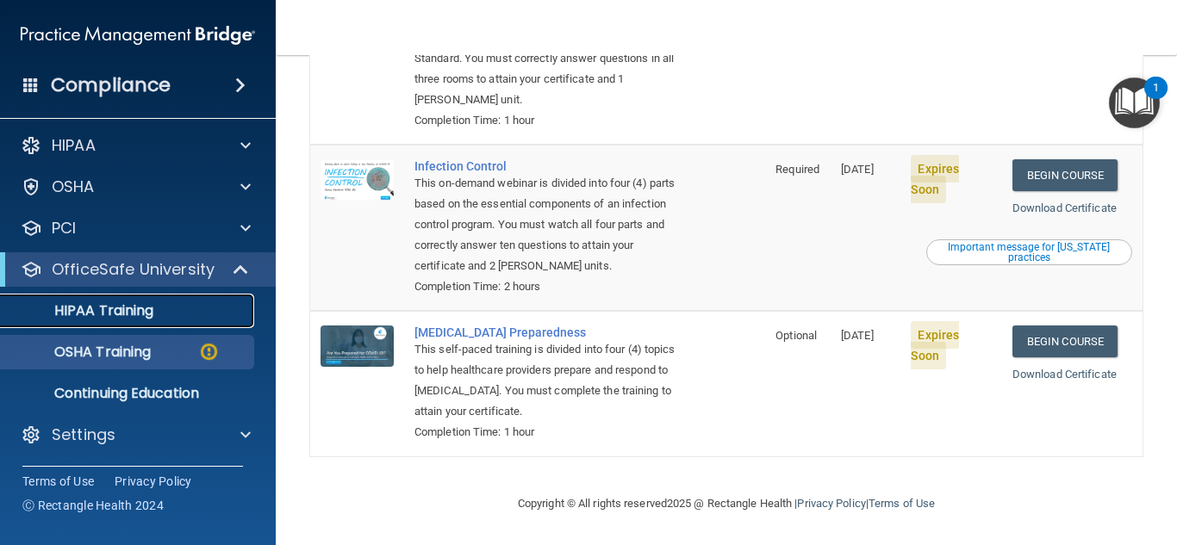
click at [155, 305] on div "HIPAA Training" at bounding box center [128, 310] width 235 height 17
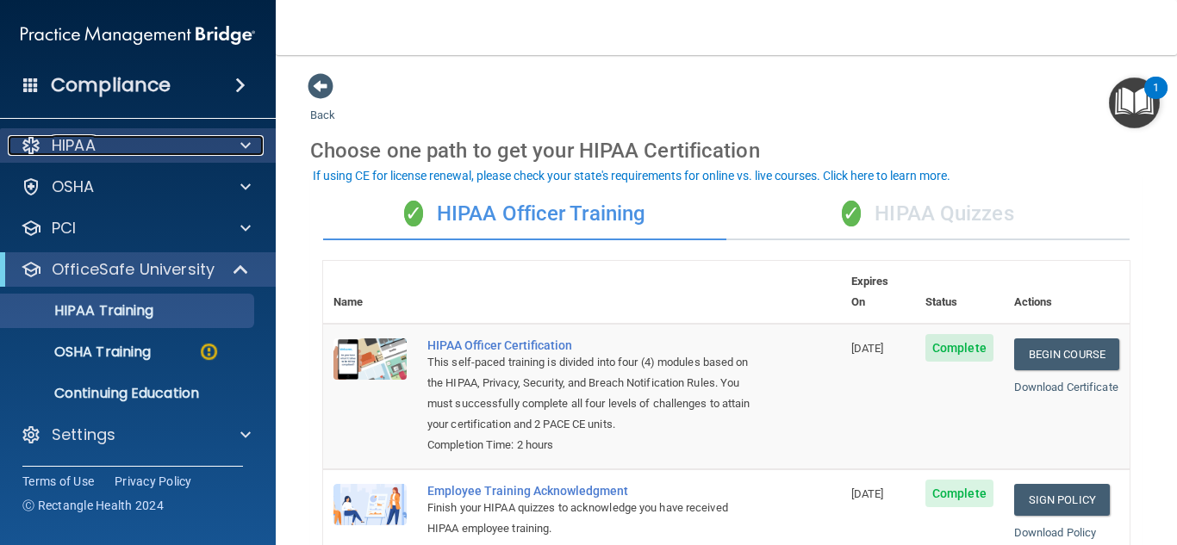
click at [55, 146] on p "HIPAA" at bounding box center [74, 145] width 44 height 21
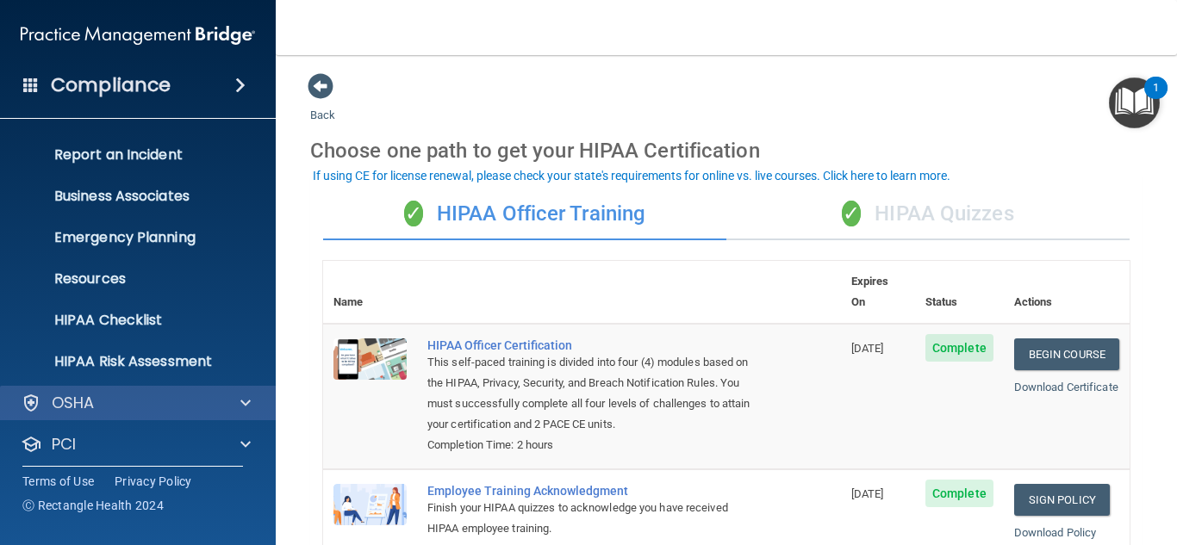
scroll to position [177, 0]
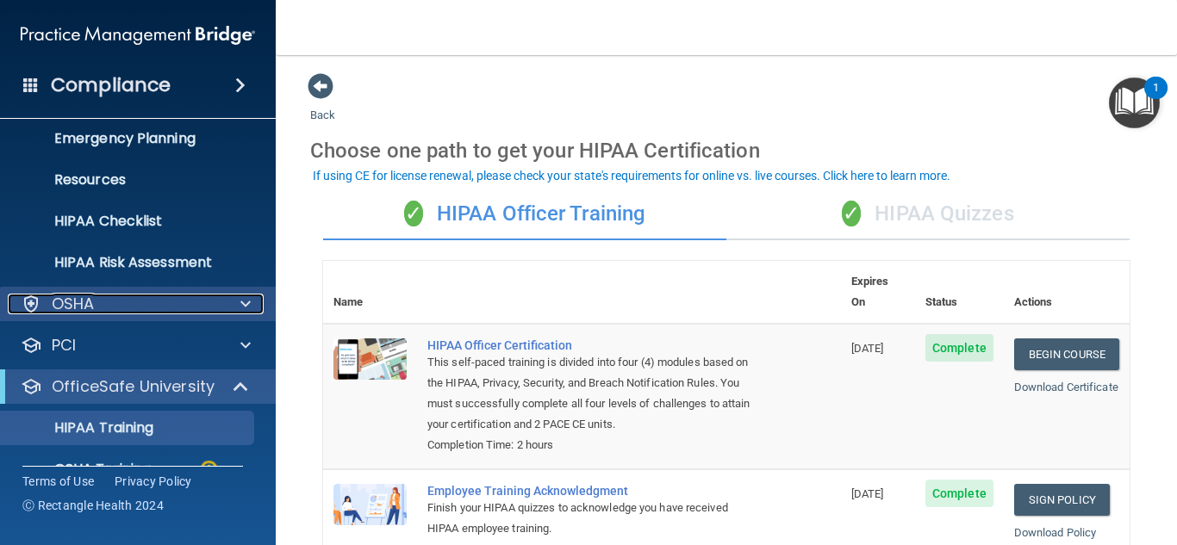
click at [195, 303] on div "OSHA" at bounding box center [115, 304] width 214 height 21
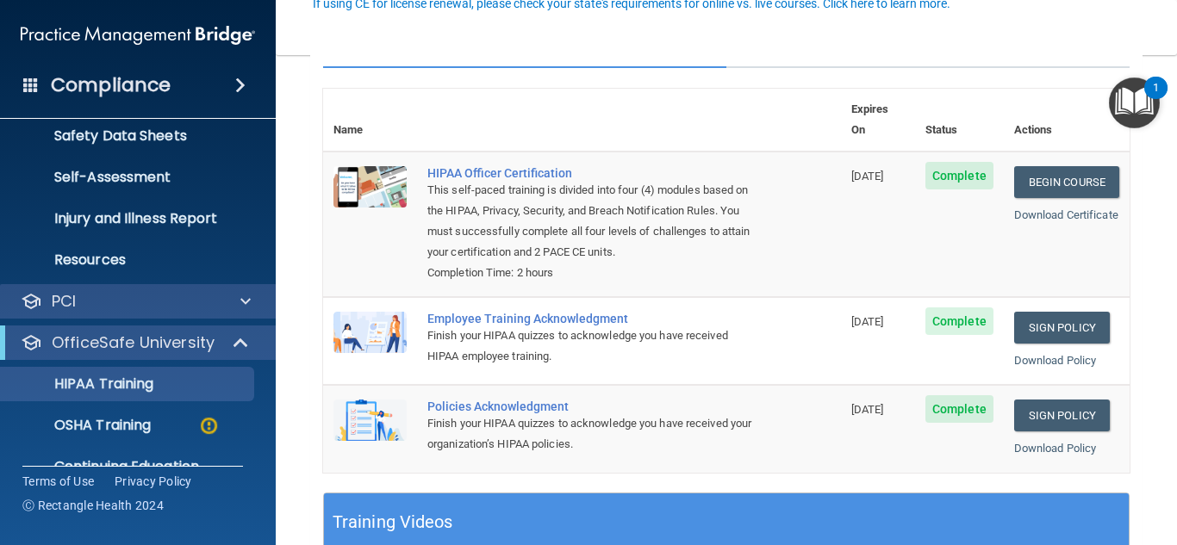
scroll to position [435, 0]
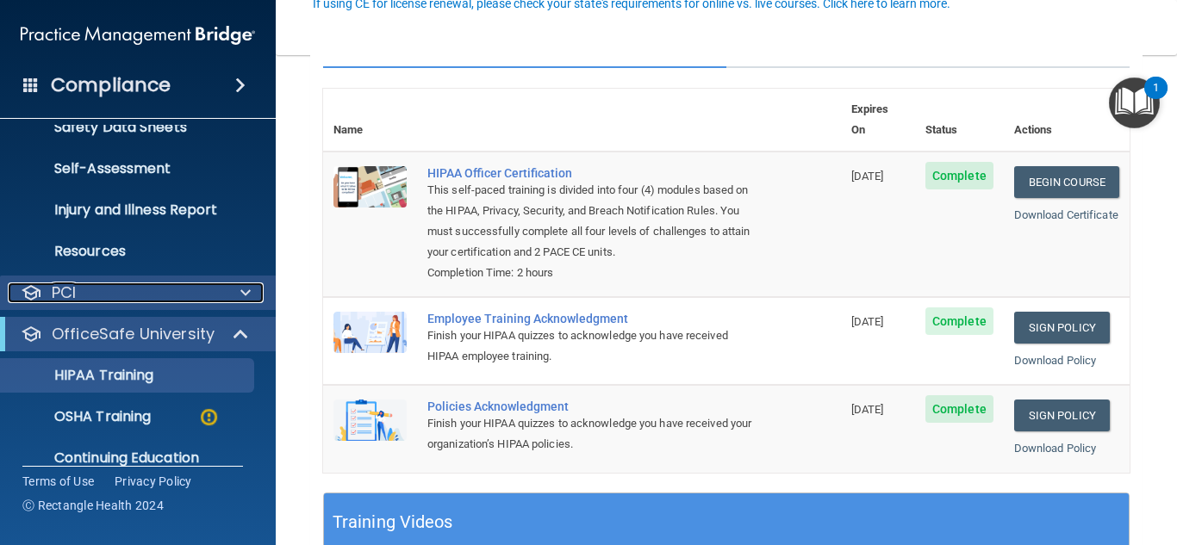
click at [188, 286] on div "PCI" at bounding box center [115, 293] width 214 height 21
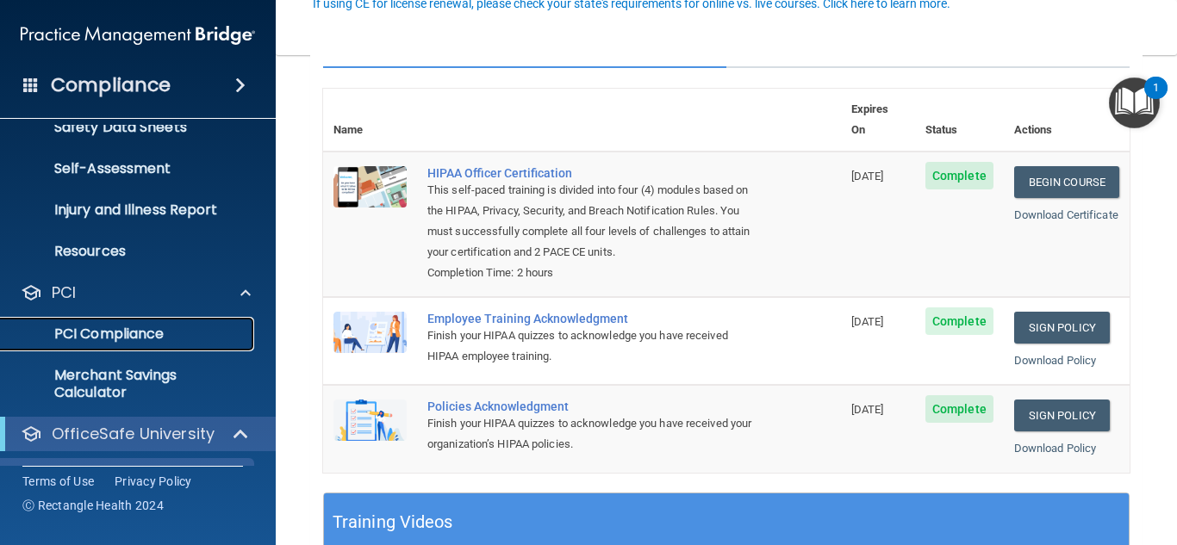
click at [176, 333] on p "PCI Compliance" at bounding box center [128, 334] width 235 height 17
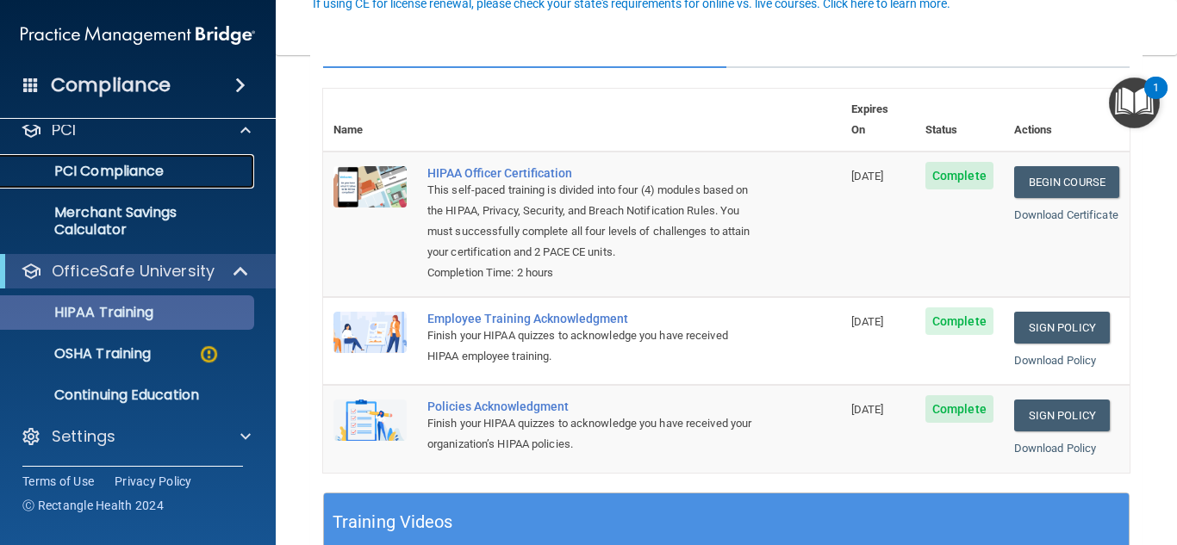
scroll to position [600, 0]
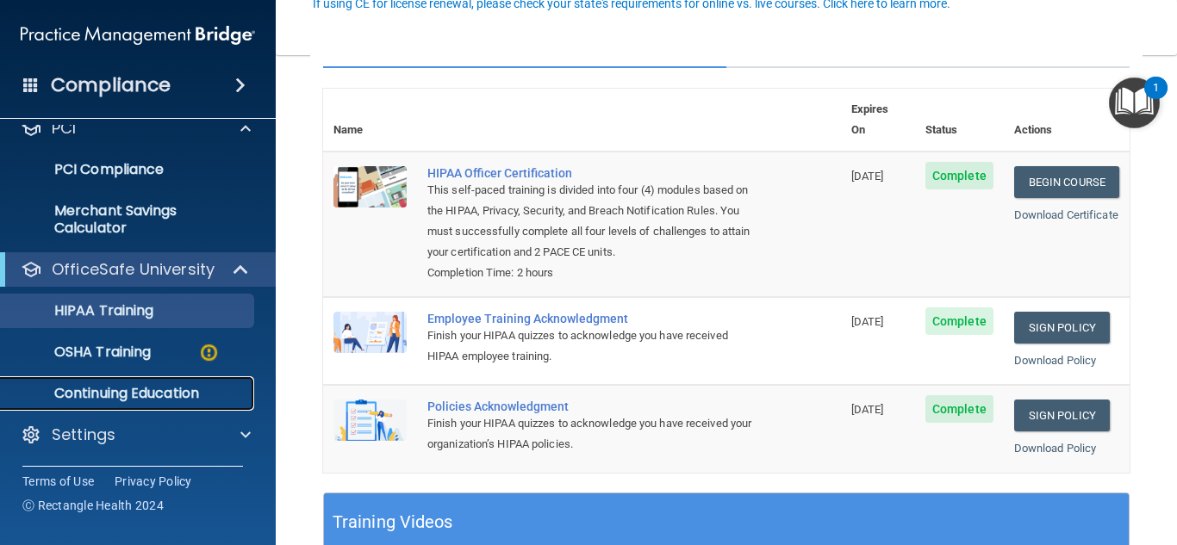
click at [144, 380] on link "Continuing Education" at bounding box center [118, 394] width 271 height 34
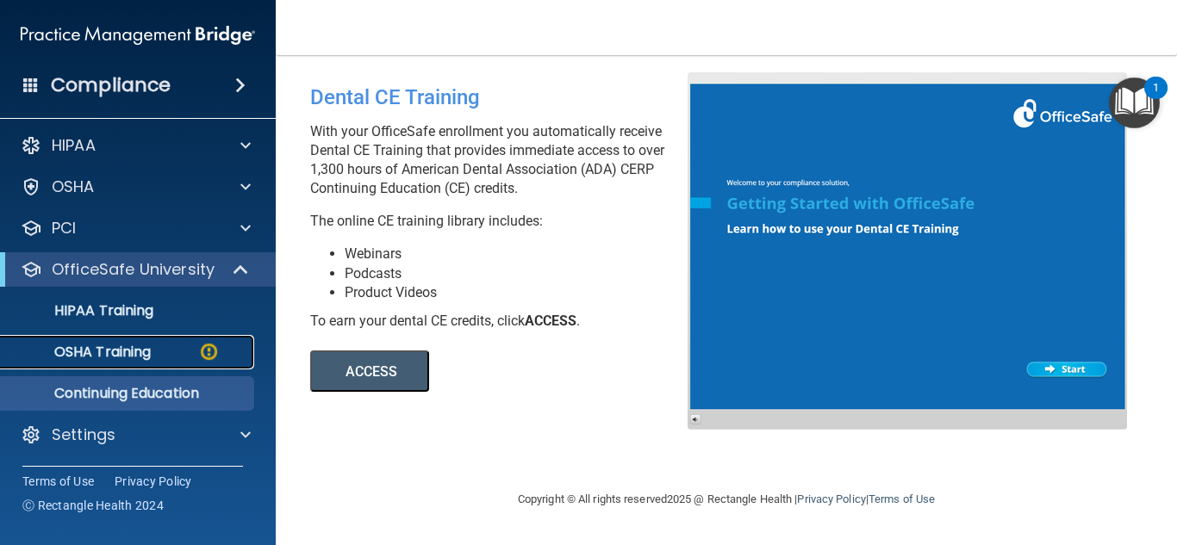
click at [179, 345] on div "OSHA Training" at bounding box center [128, 352] width 235 height 17
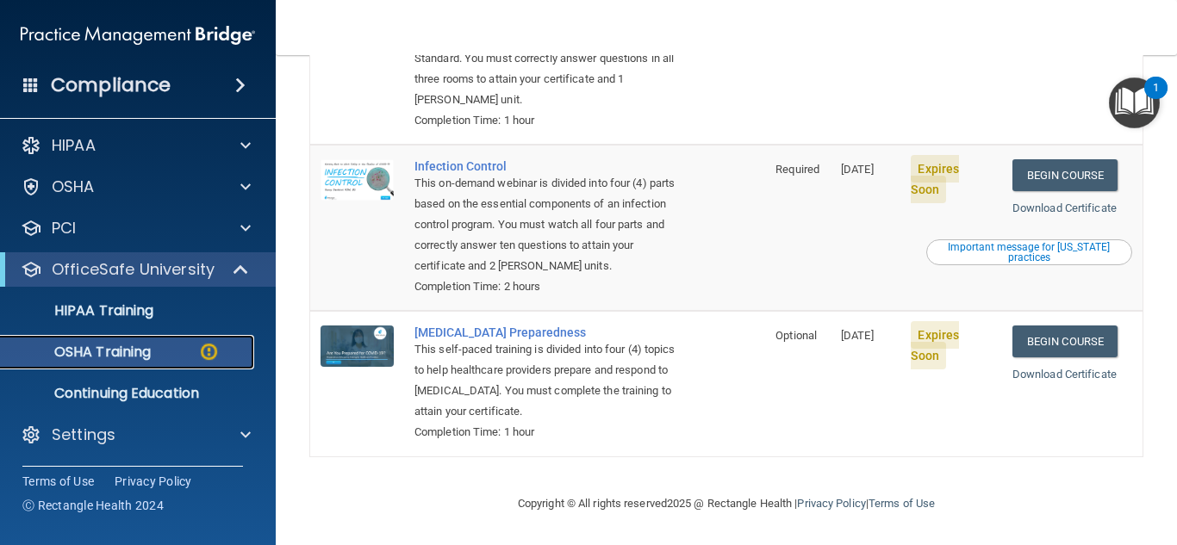
scroll to position [454, 0]
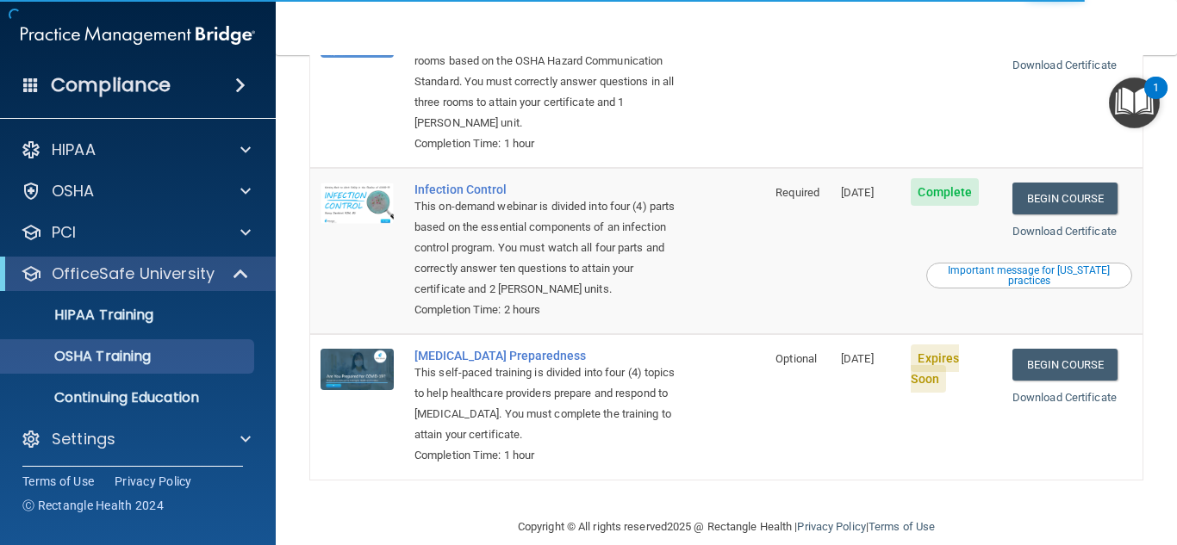
scroll to position [406, 0]
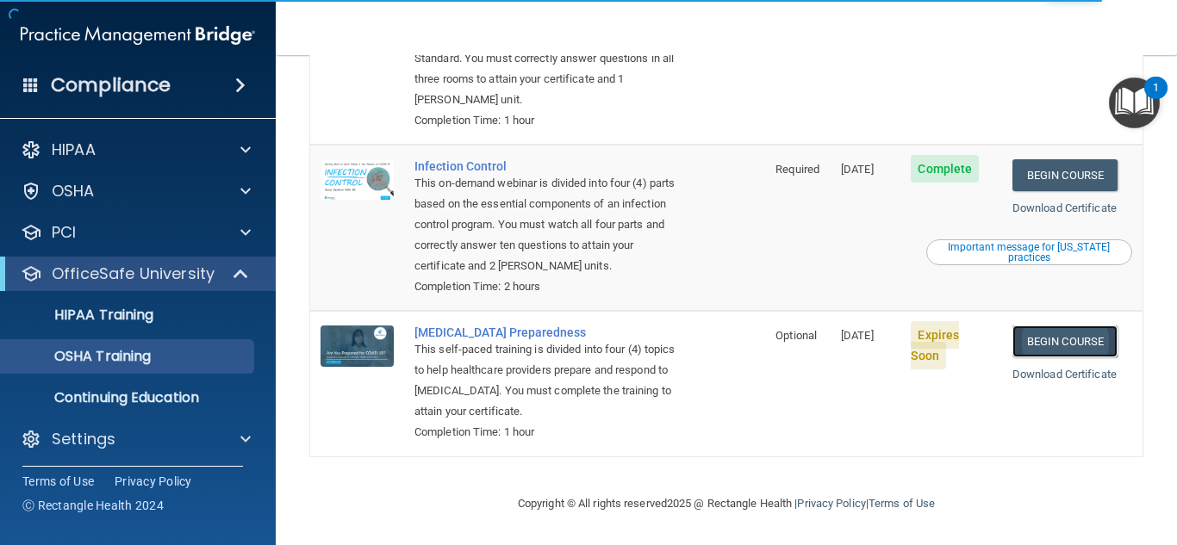
click at [1044, 329] on link "Begin Course" at bounding box center [1064, 342] width 105 height 32
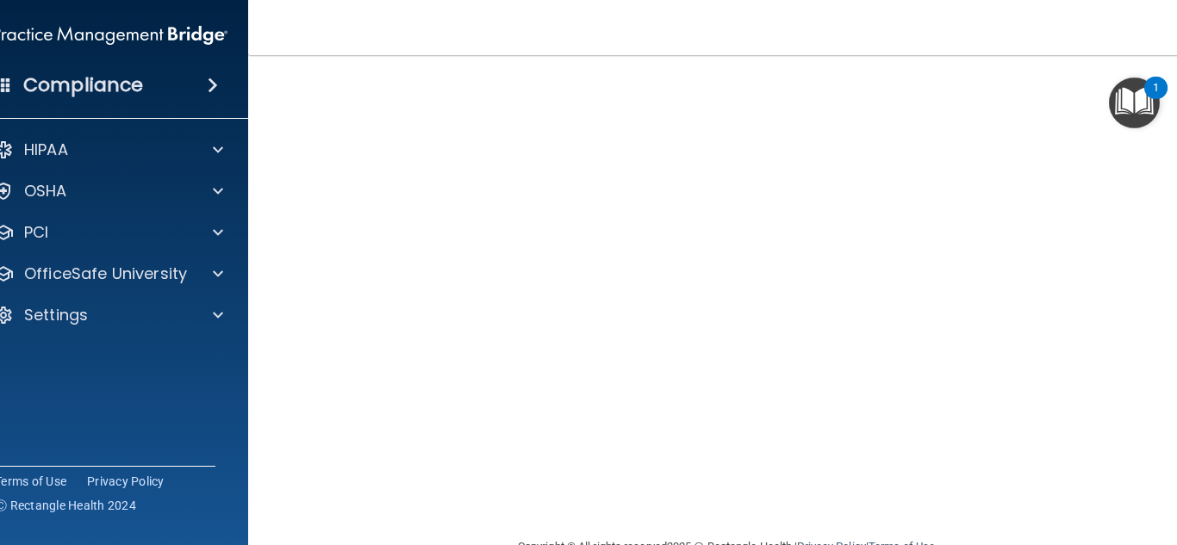
scroll to position [63, 0]
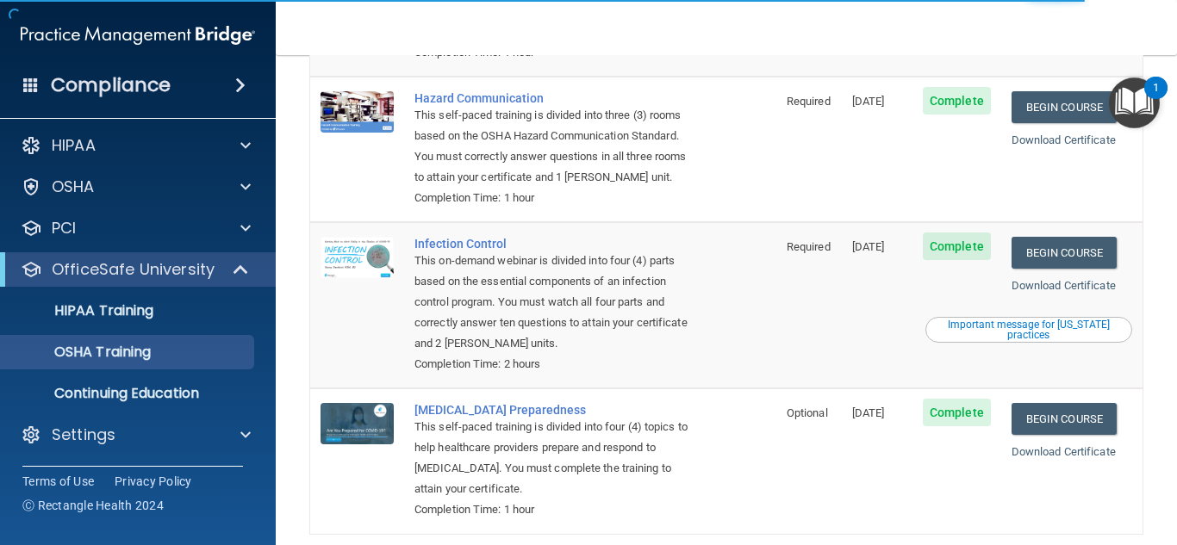
scroll to position [385, 0]
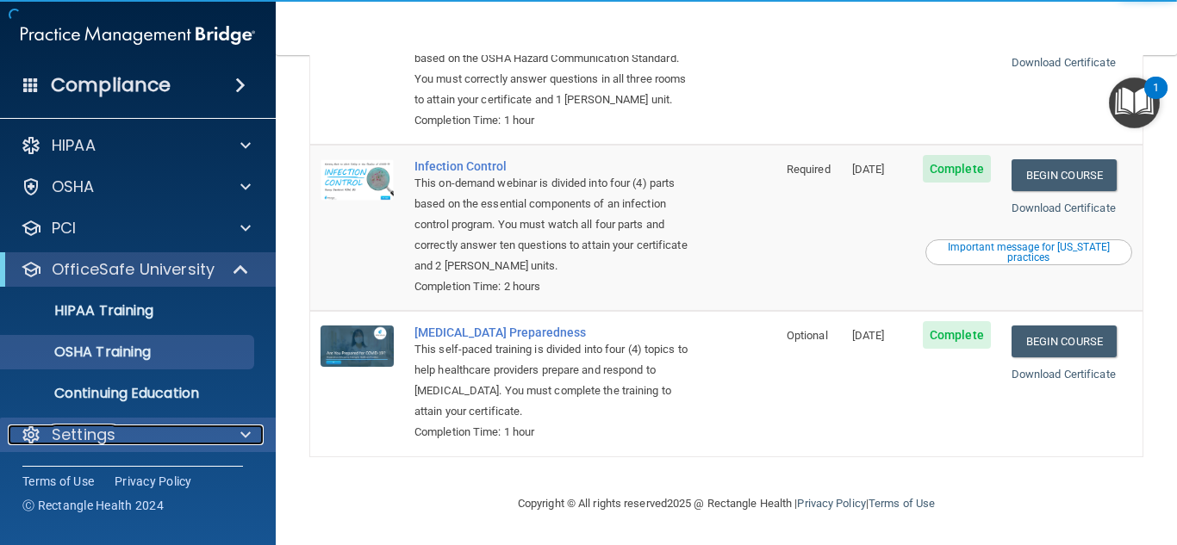
click at [237, 426] on div at bounding box center [242, 435] width 43 height 21
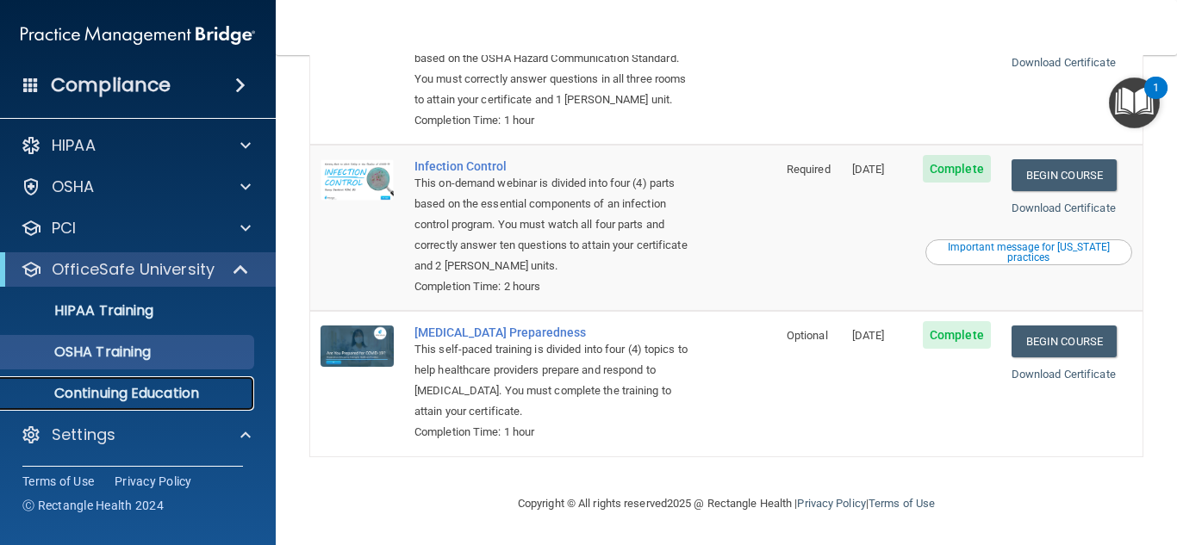
click at [177, 399] on p "Continuing Education" at bounding box center [128, 393] width 235 height 17
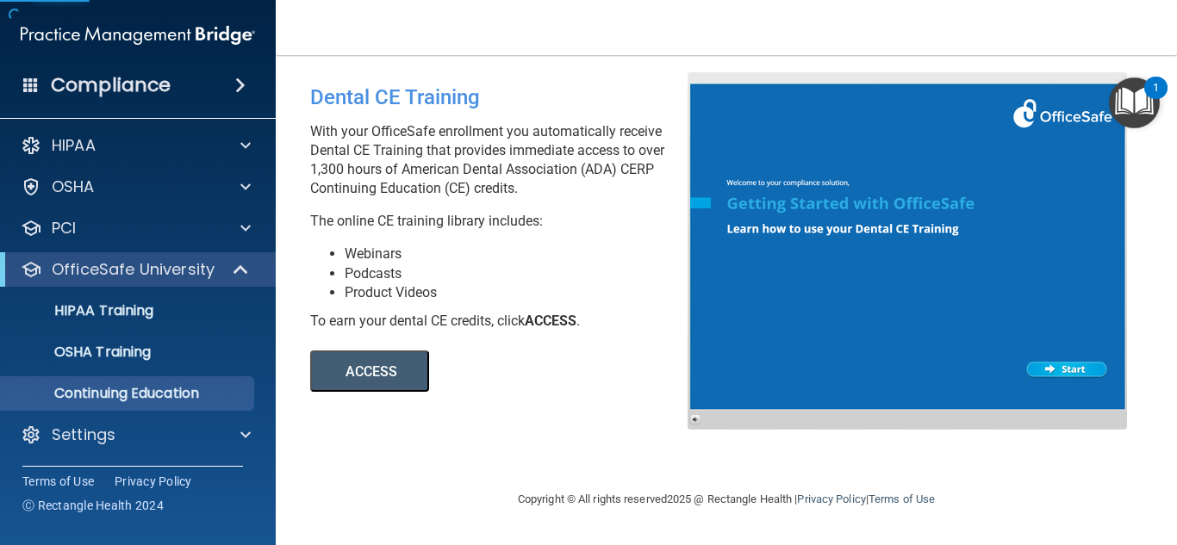
click at [361, 377] on button "ACCESS" at bounding box center [369, 371] width 119 height 41
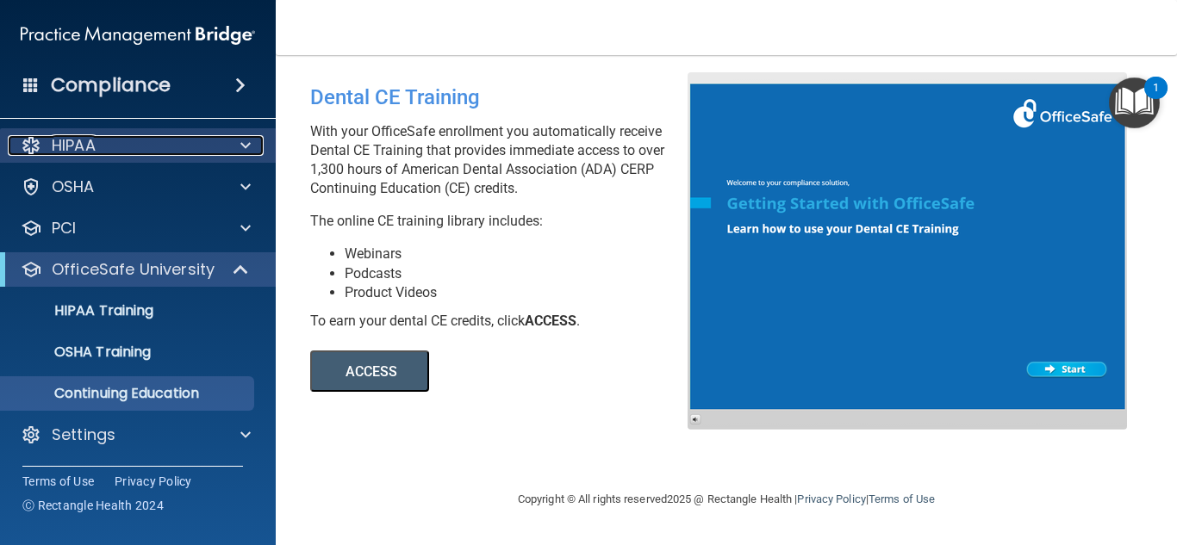
click at [129, 152] on div "HIPAA" at bounding box center [115, 145] width 214 height 21
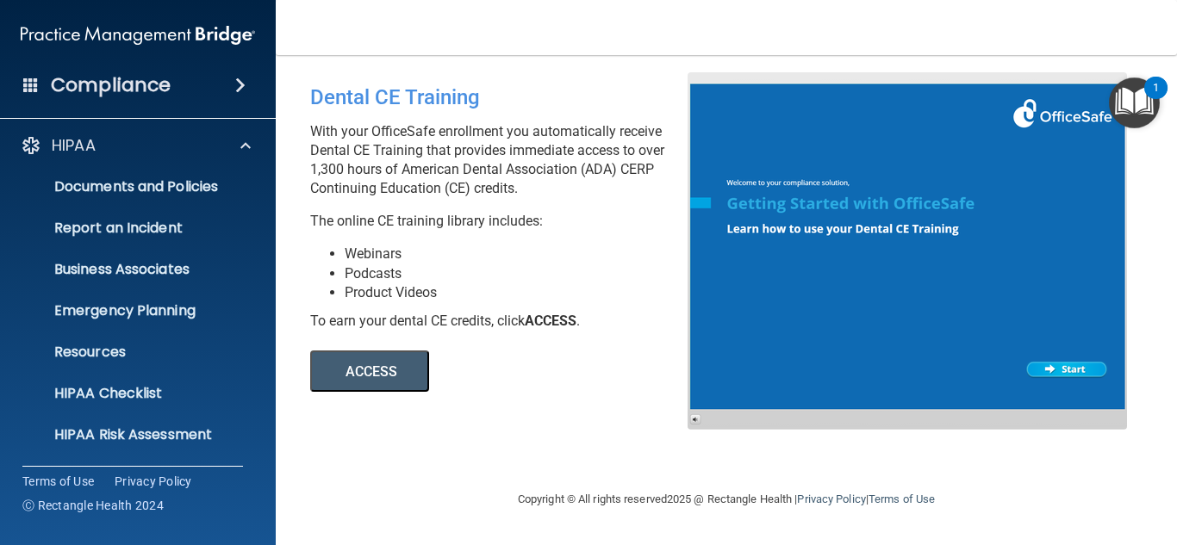
click at [175, 76] on div "Compliance" at bounding box center [138, 85] width 276 height 38
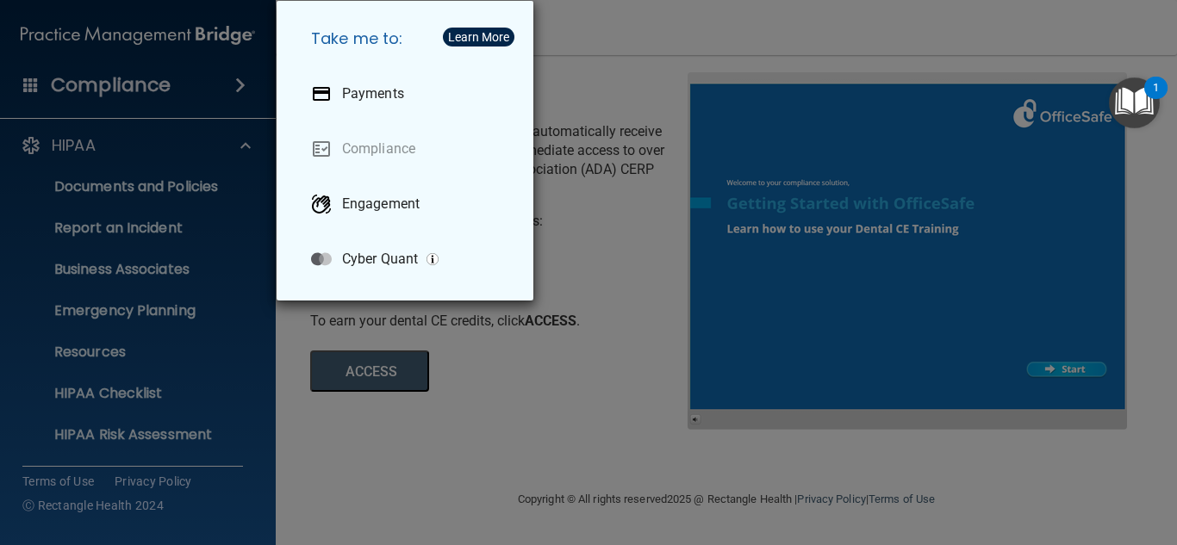
click at [184, 78] on div "Take me to: Payments Compliance Engagement Cyber Quant" at bounding box center [588, 272] width 1177 height 545
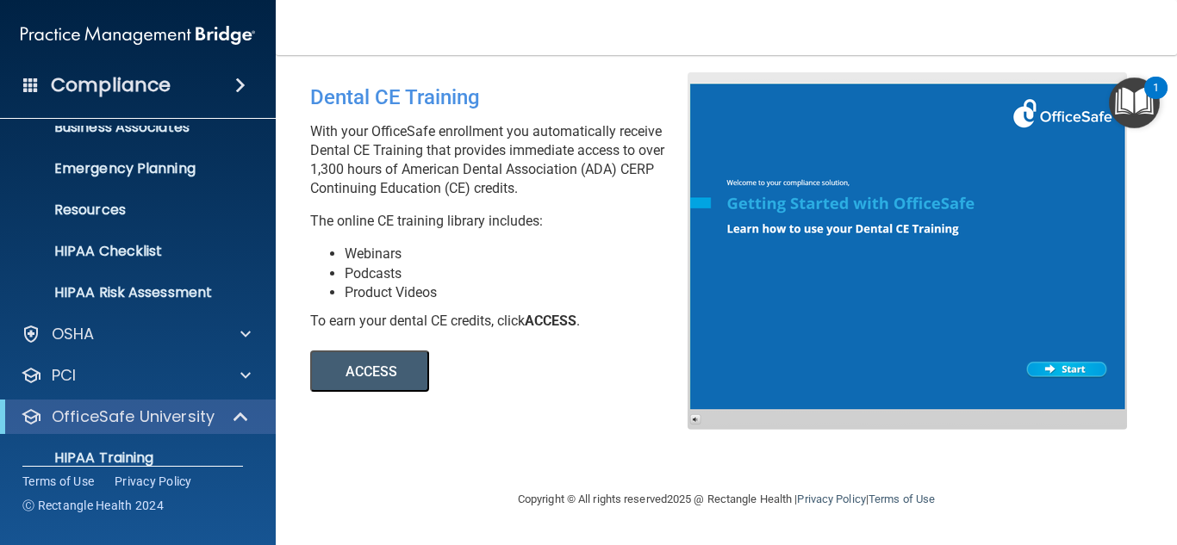
scroll to position [177, 0]
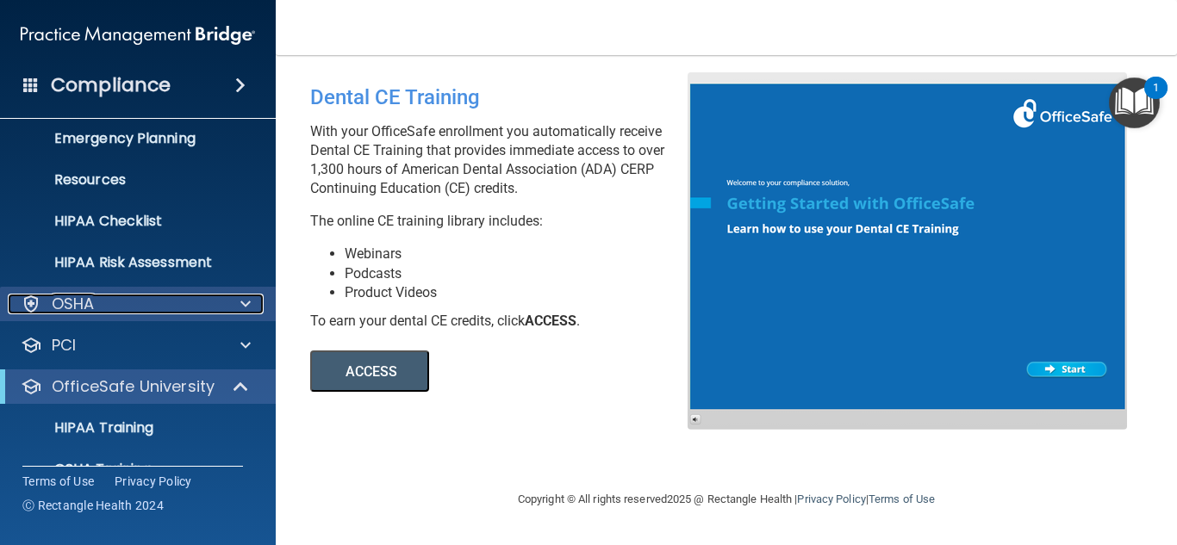
click at [191, 305] on div "OSHA" at bounding box center [115, 304] width 214 height 21
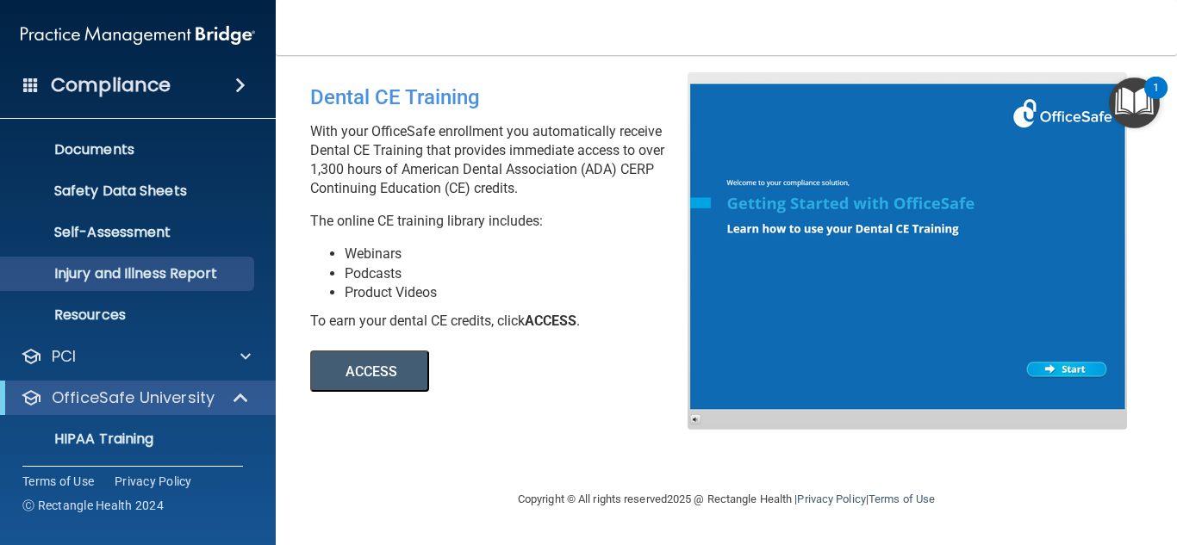
scroll to position [435, 0]
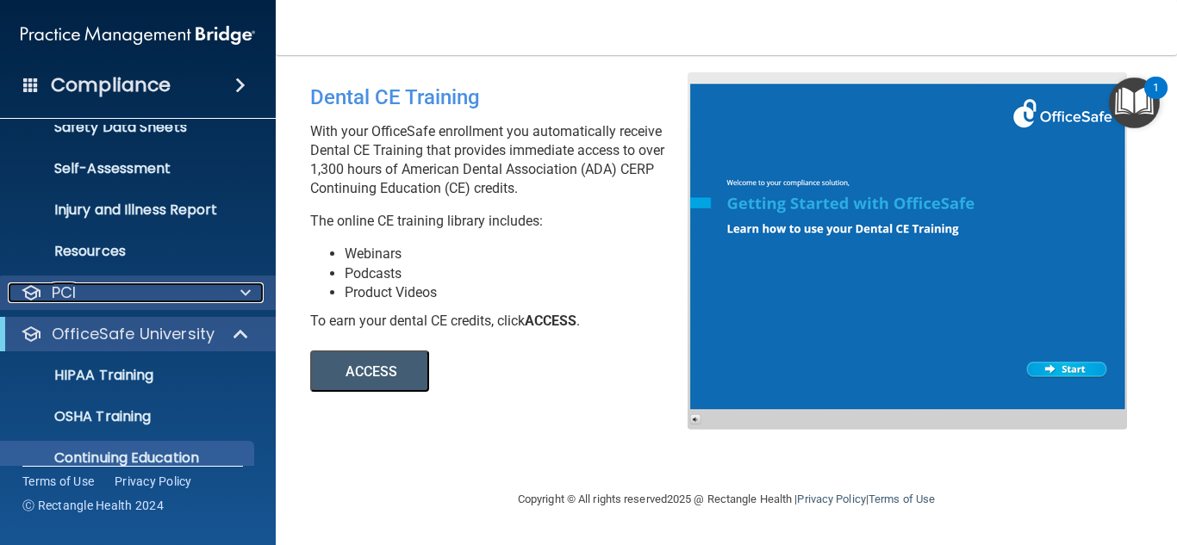
click at [184, 296] on div "PCI" at bounding box center [115, 293] width 214 height 21
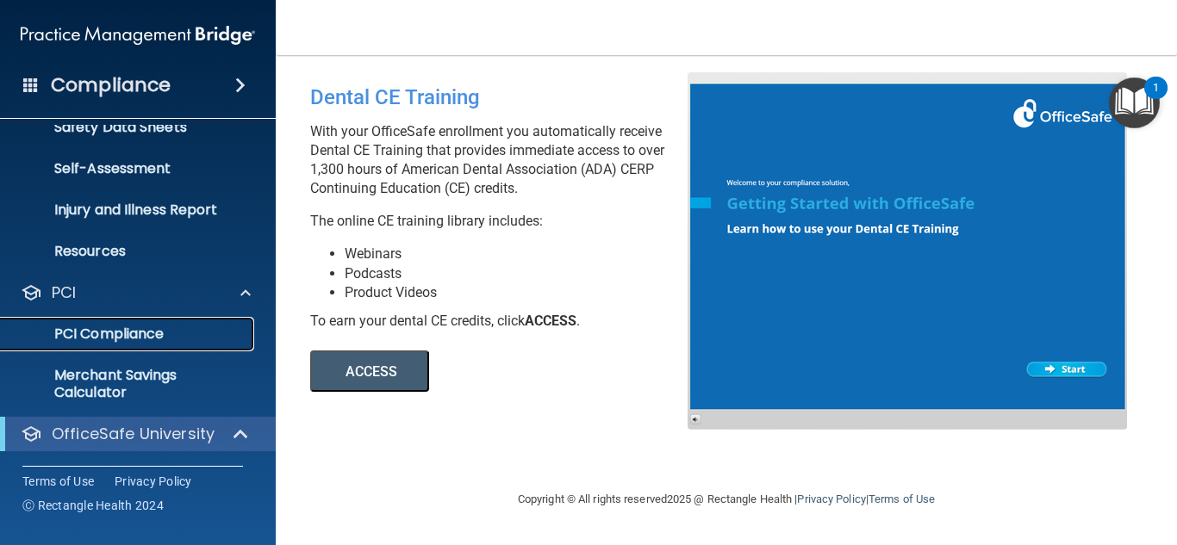
click at [145, 323] on link "PCI Compliance" at bounding box center [118, 334] width 271 height 34
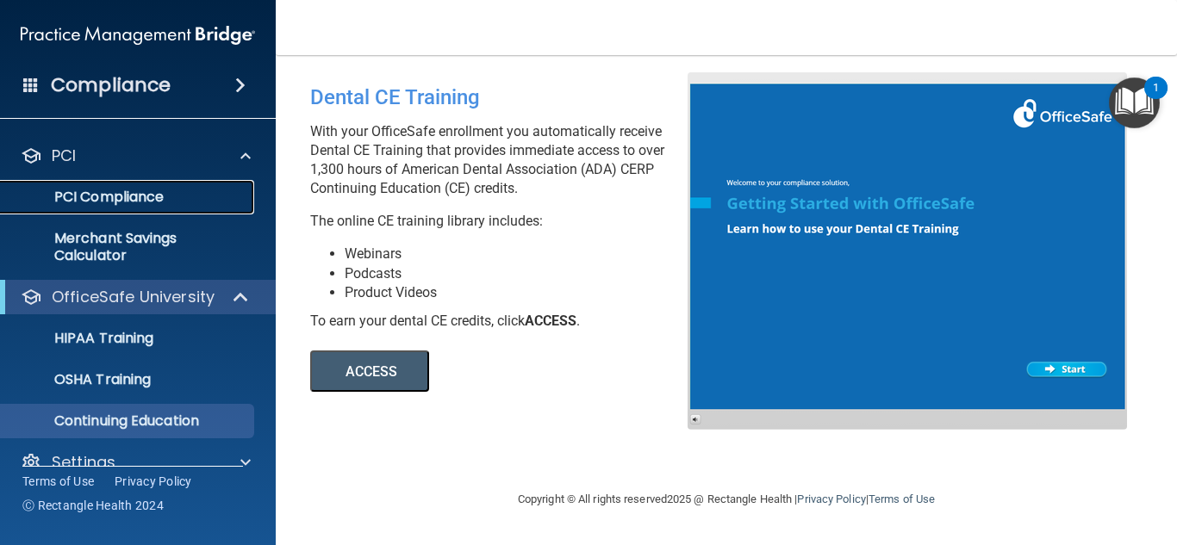
scroll to position [600, 0]
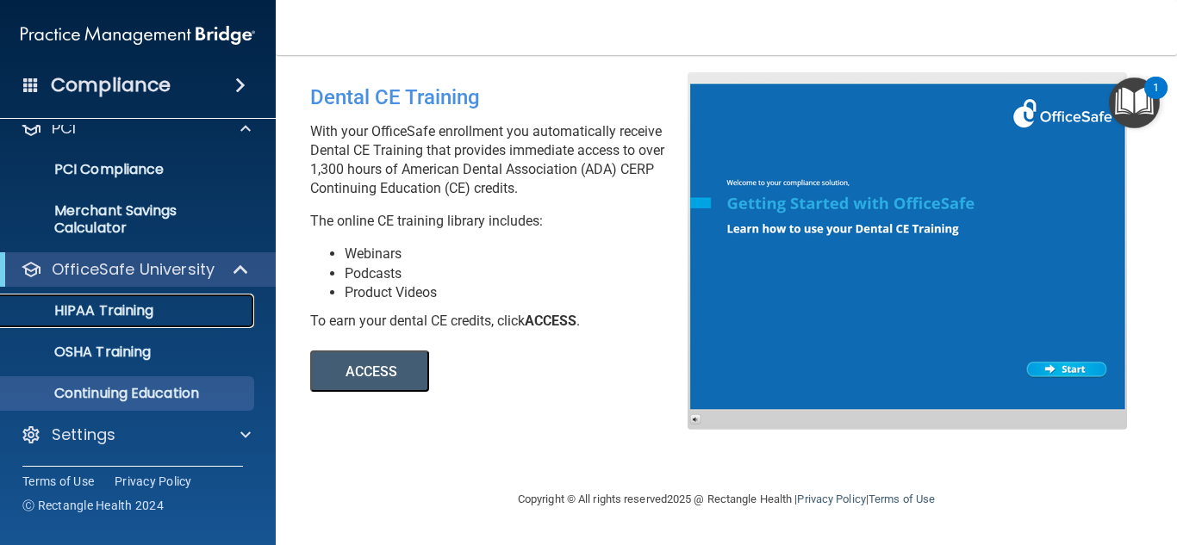
click at [176, 316] on div "HIPAA Training" at bounding box center [128, 310] width 235 height 17
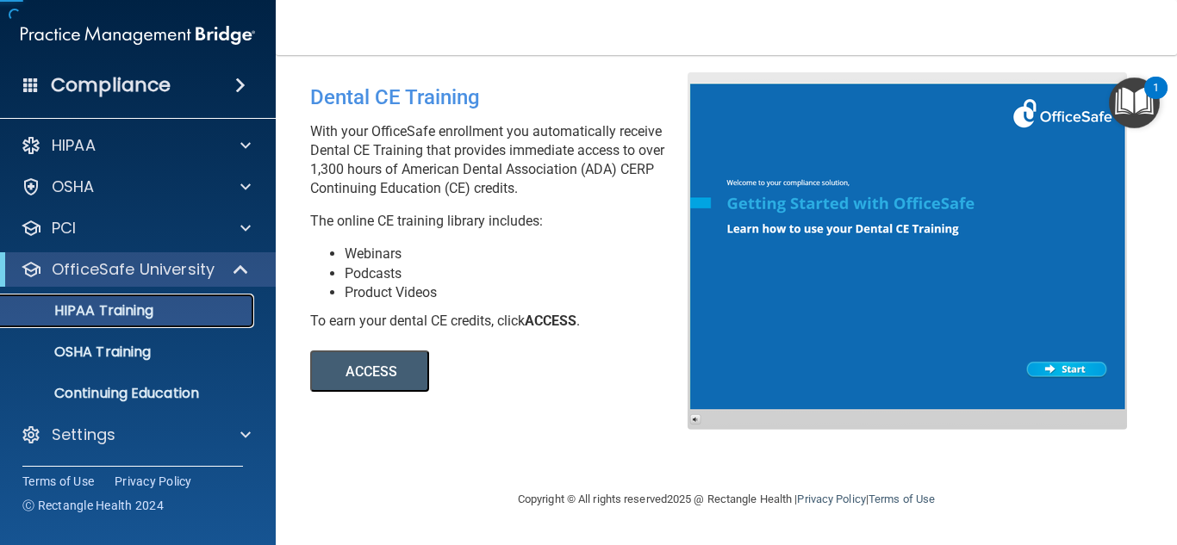
scroll to position [4, 0]
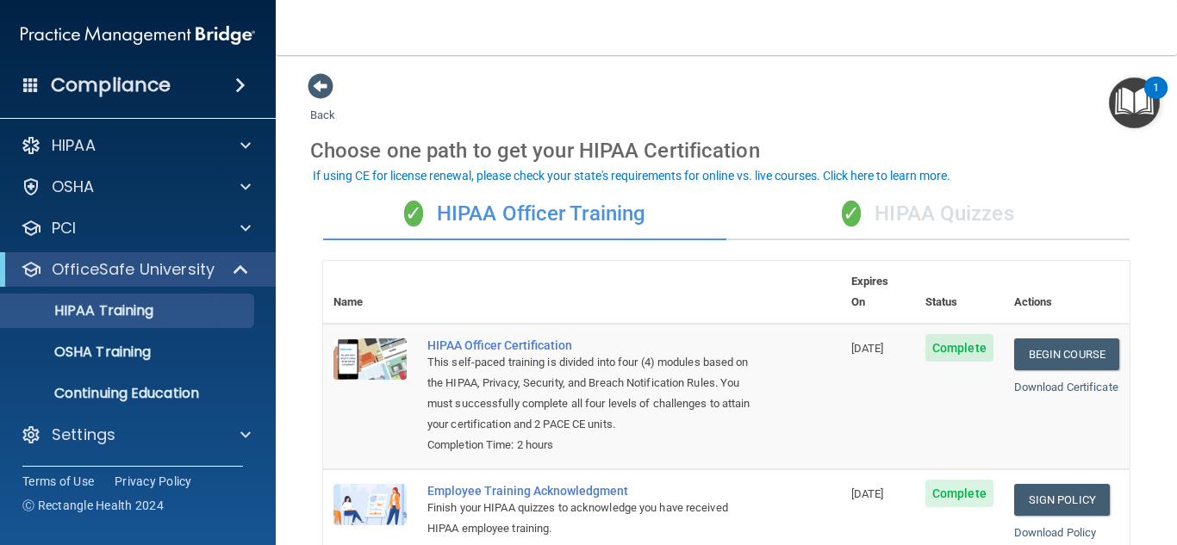
click at [862, 211] on div "✓ HIPAA Quizzes" at bounding box center [927, 215] width 403 height 52
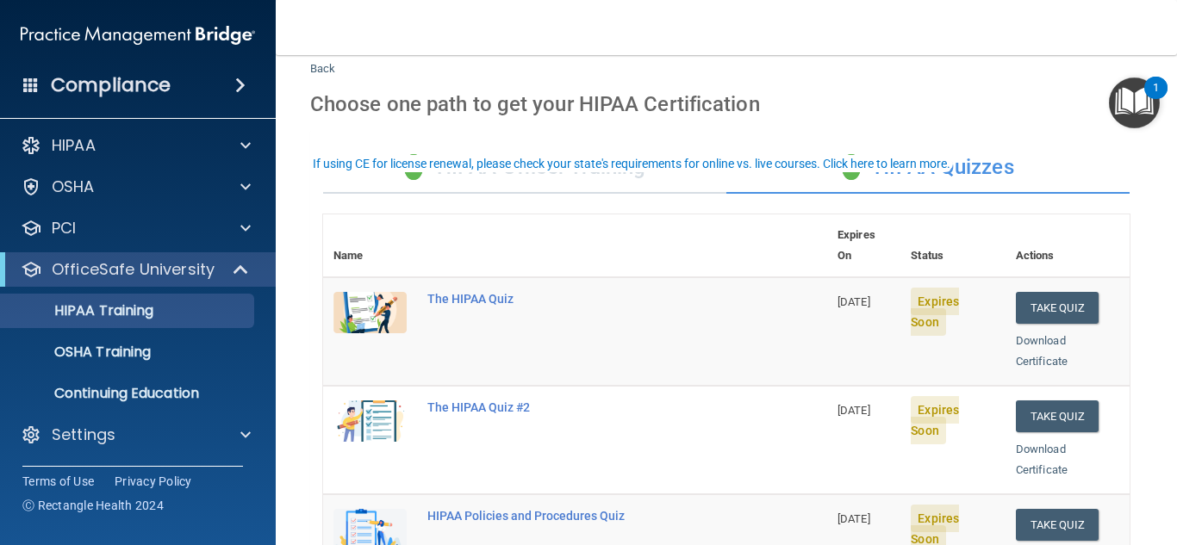
scroll to position [86, 0]
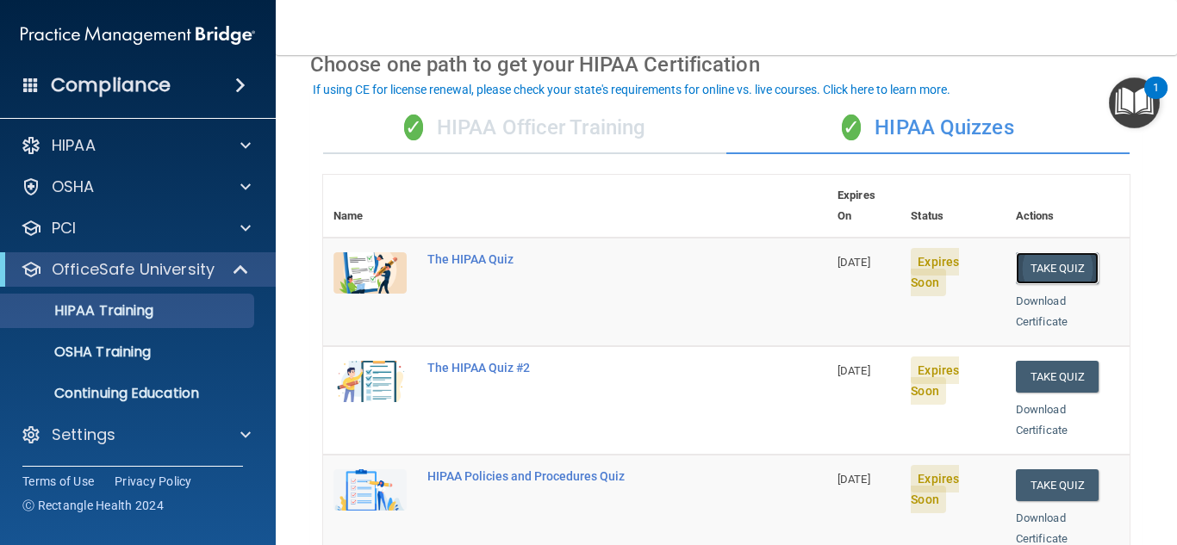
click at [1065, 255] on button "Take Quiz" at bounding box center [1057, 268] width 83 height 32
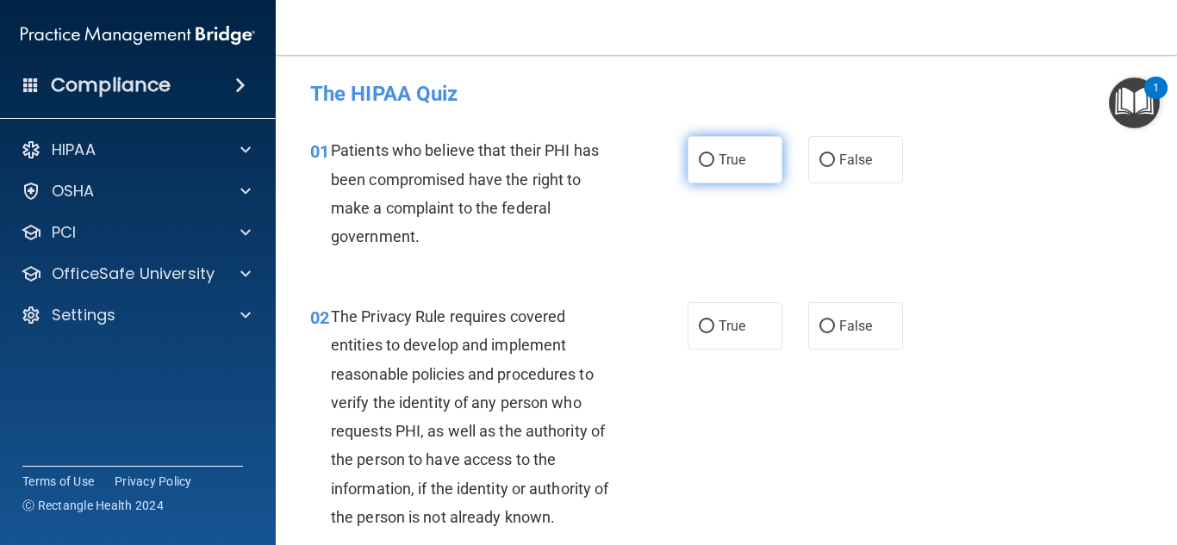
click at [691, 171] on label "True" at bounding box center [735, 159] width 95 height 47
click at [699, 167] on input "True" at bounding box center [707, 160] width 16 height 13
radio input "true"
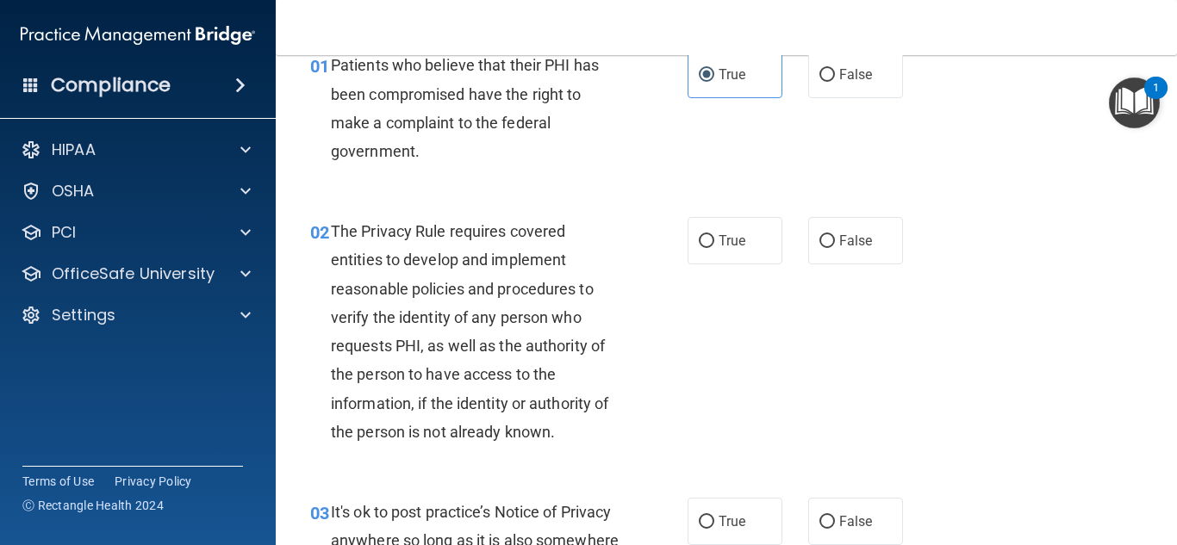
scroll to position [86, 0]
click at [727, 244] on span "True" at bounding box center [732, 240] width 27 height 16
click at [714, 244] on input "True" at bounding box center [707, 240] width 16 height 13
radio input "true"
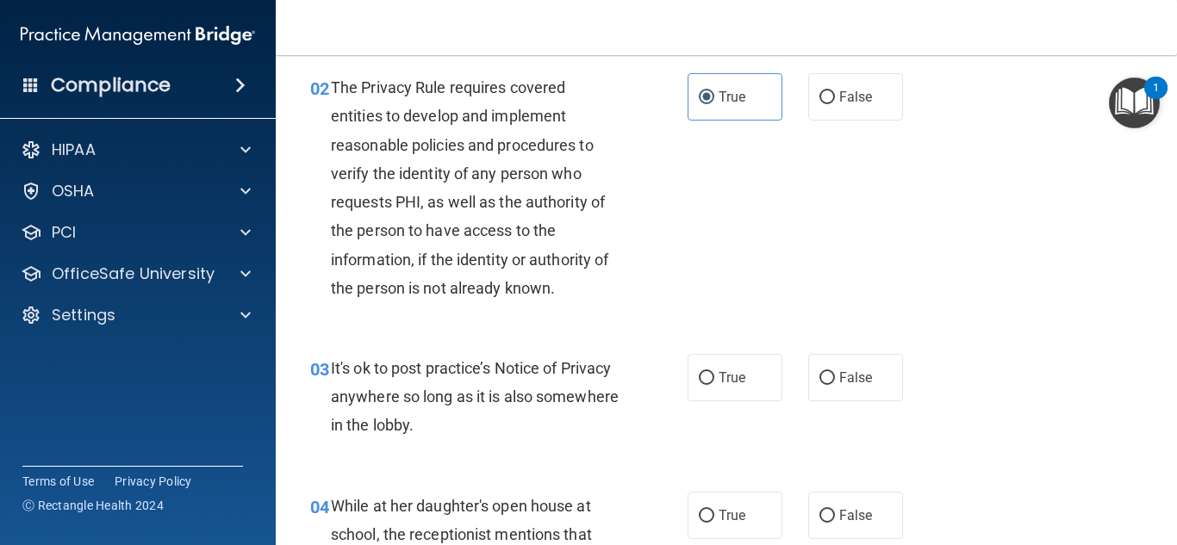
scroll to position [258, 0]
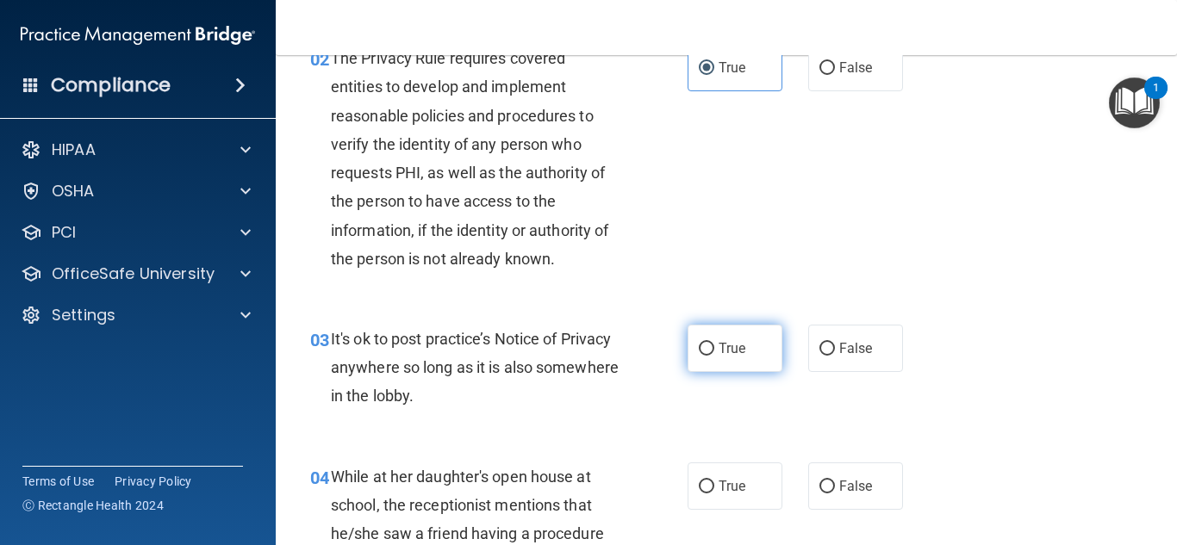
click at [758, 339] on label "True" at bounding box center [735, 348] width 95 height 47
click at [714, 343] on input "True" at bounding box center [707, 349] width 16 height 13
radio input "true"
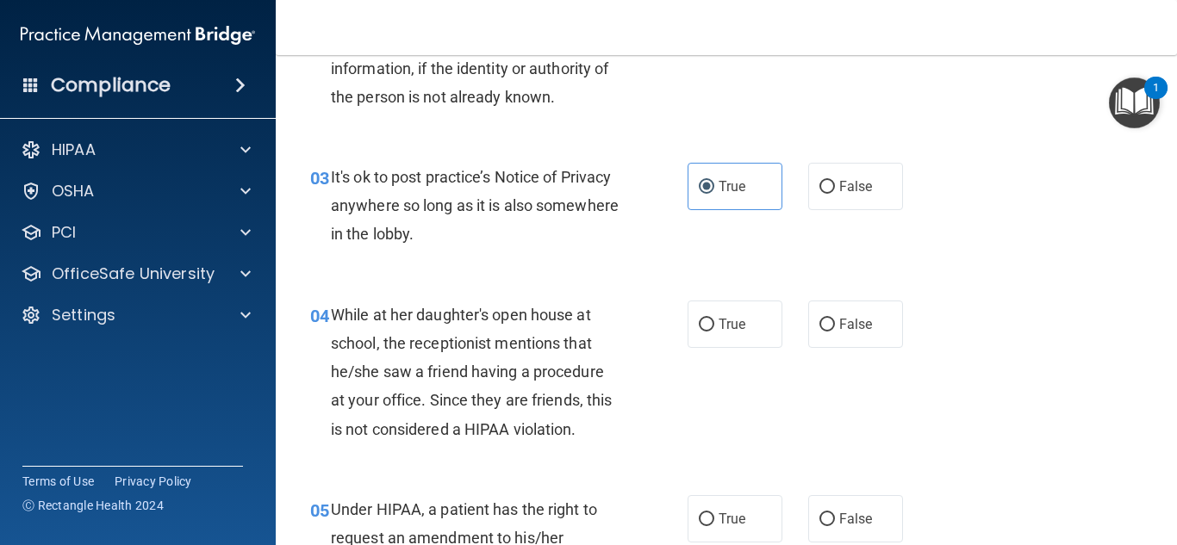
scroll to position [431, 0]
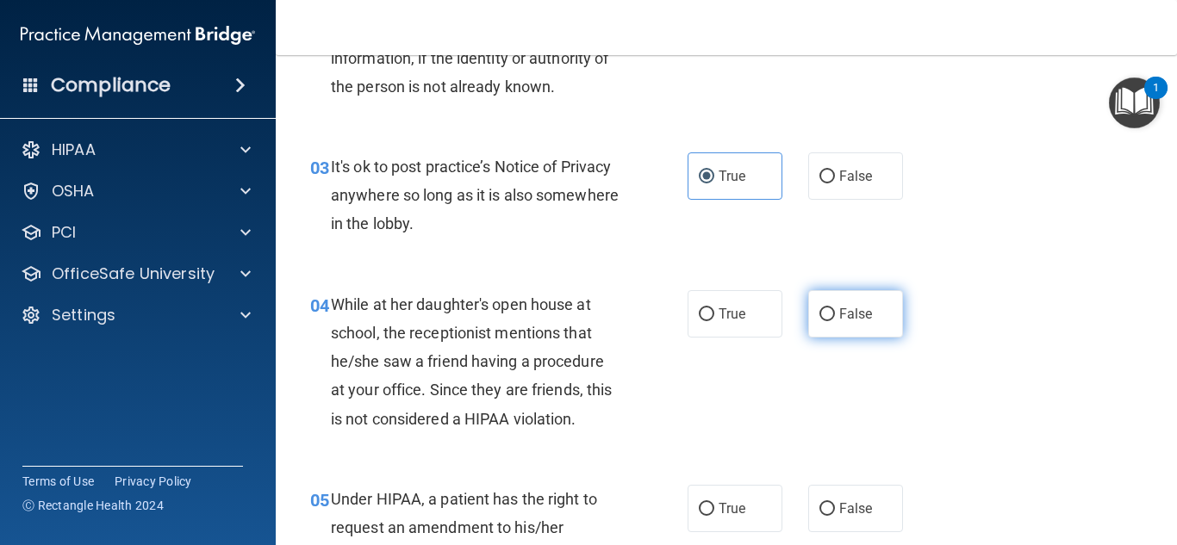
click at [877, 321] on label "False" at bounding box center [855, 313] width 95 height 47
click at [835, 321] on input "False" at bounding box center [827, 314] width 16 height 13
radio input "true"
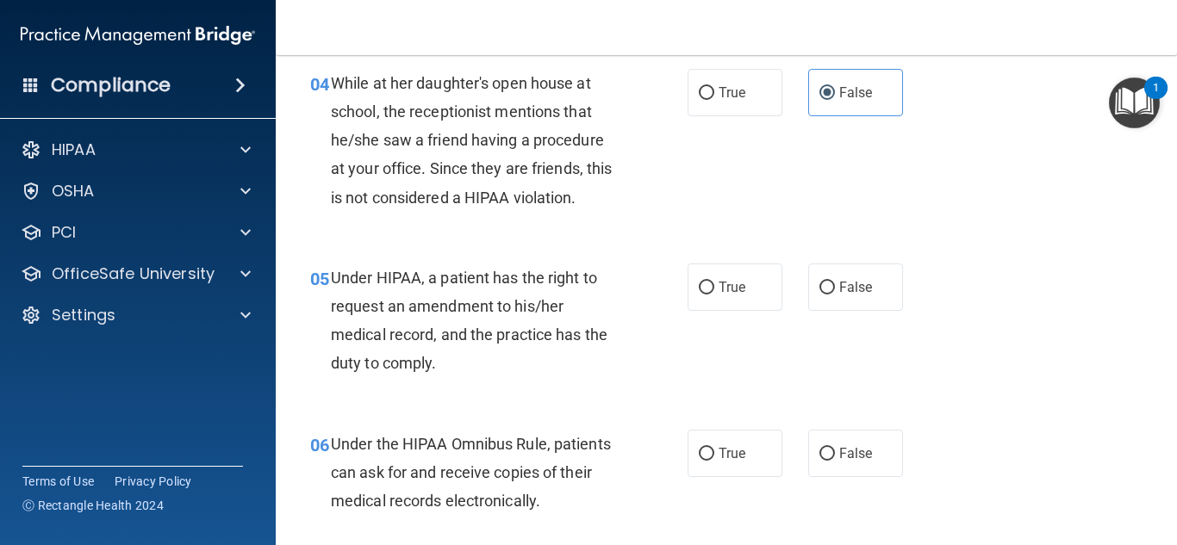
scroll to position [689, 0]
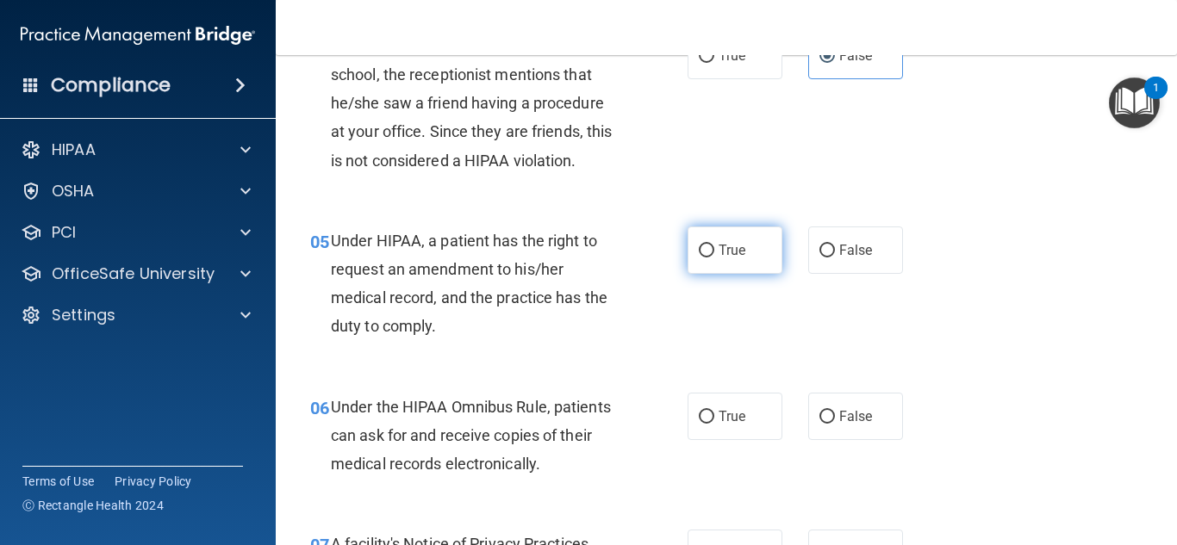
click at [739, 268] on label "True" at bounding box center [735, 250] width 95 height 47
click at [714, 258] on input "True" at bounding box center [707, 251] width 16 height 13
radio input "true"
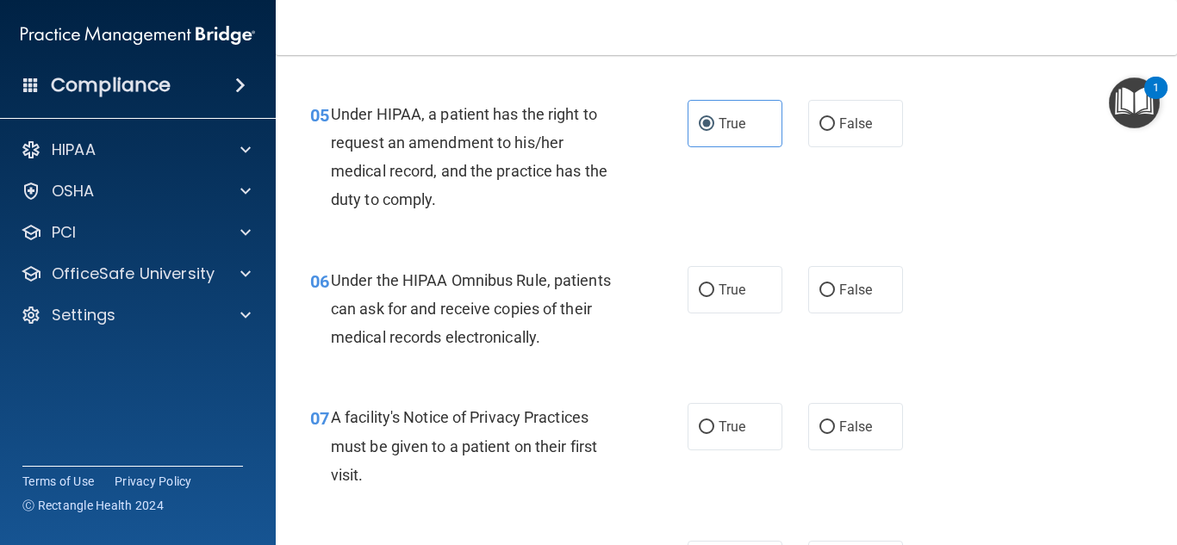
scroll to position [862, 0]
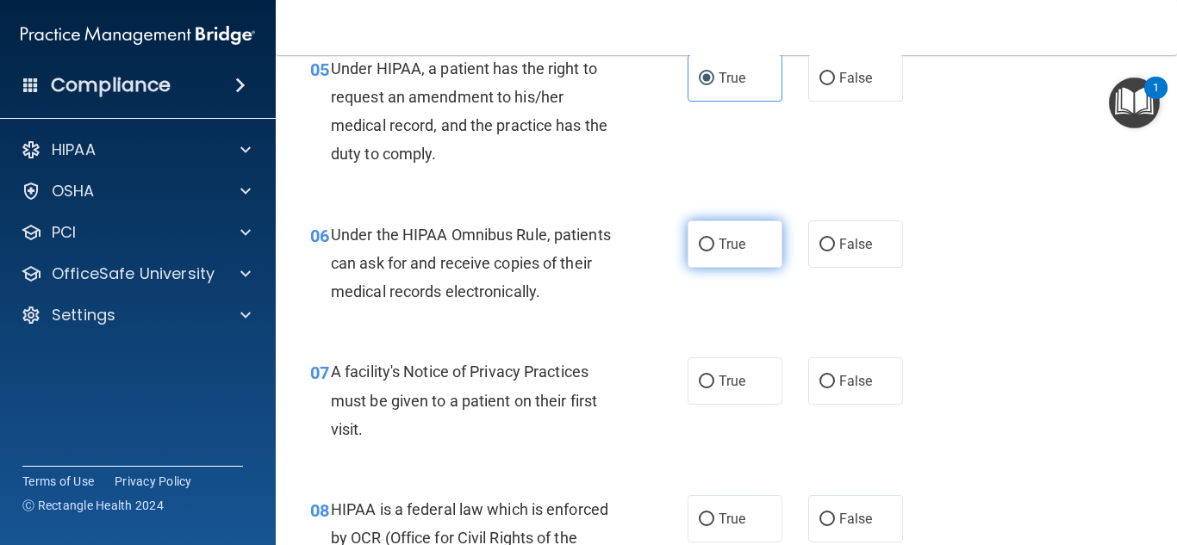
click at [744, 260] on label "True" at bounding box center [735, 244] width 95 height 47
click at [714, 252] on input "True" at bounding box center [707, 245] width 16 height 13
radio input "true"
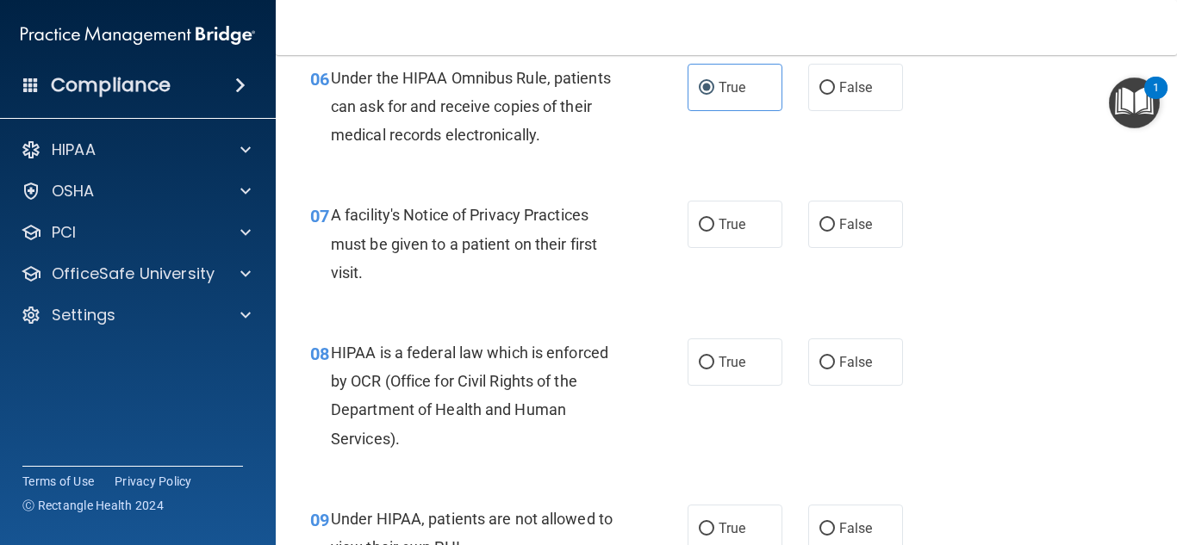
scroll to position [1034, 0]
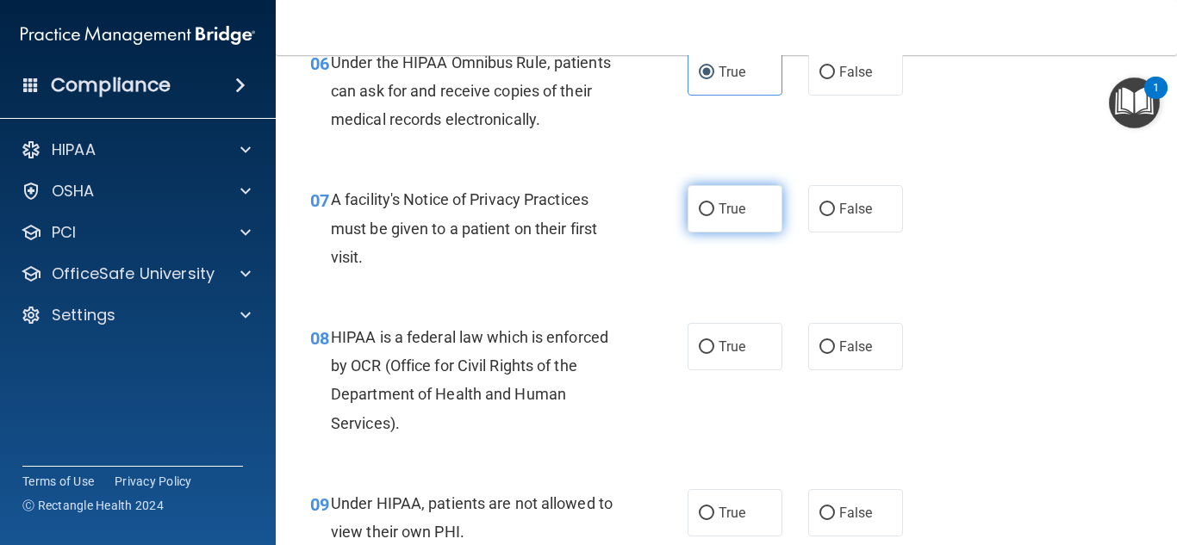
click at [746, 221] on label "True" at bounding box center [735, 208] width 95 height 47
click at [714, 216] on input "True" at bounding box center [707, 209] width 16 height 13
radio input "true"
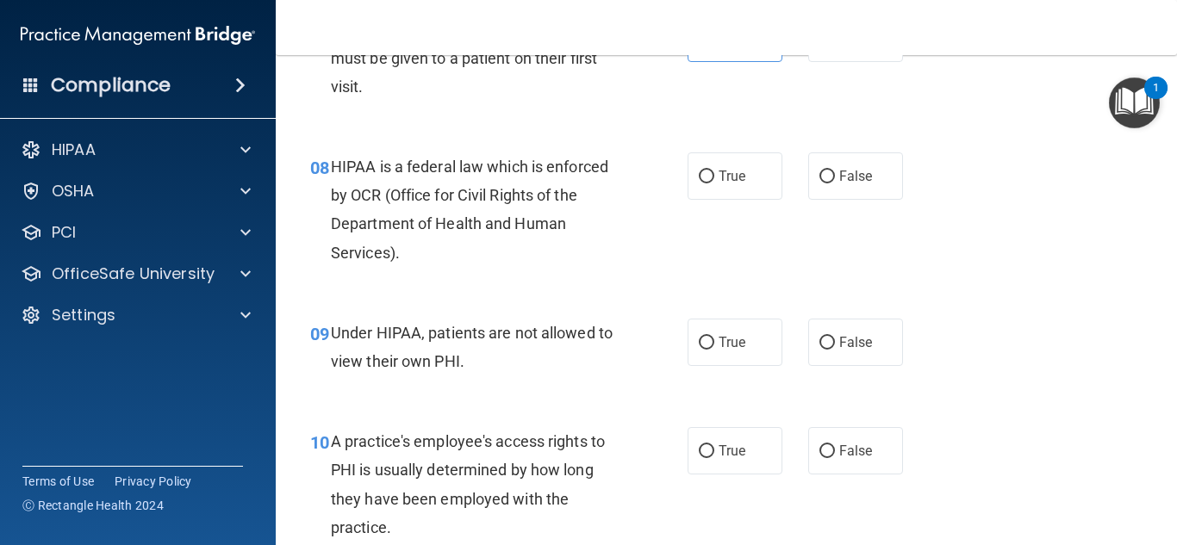
scroll to position [1206, 0]
click at [740, 190] on label "True" at bounding box center [735, 174] width 95 height 47
click at [714, 182] on input "True" at bounding box center [707, 175] width 16 height 13
radio input "true"
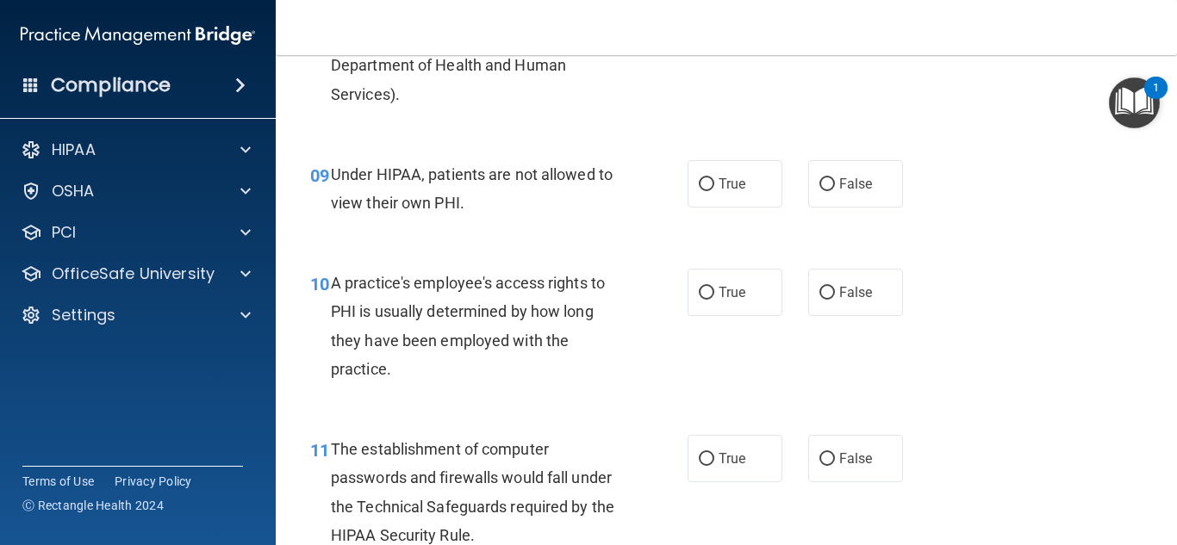
scroll to position [1379, 0]
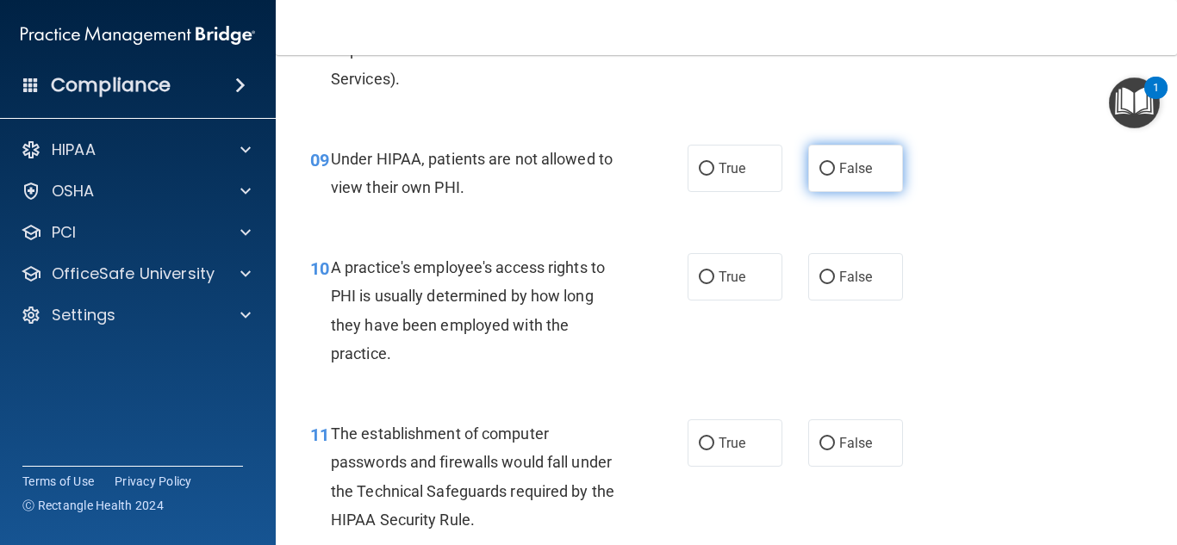
click at [841, 165] on span "False" at bounding box center [856, 168] width 34 height 16
click at [835, 165] on input "False" at bounding box center [827, 169] width 16 height 13
radio input "true"
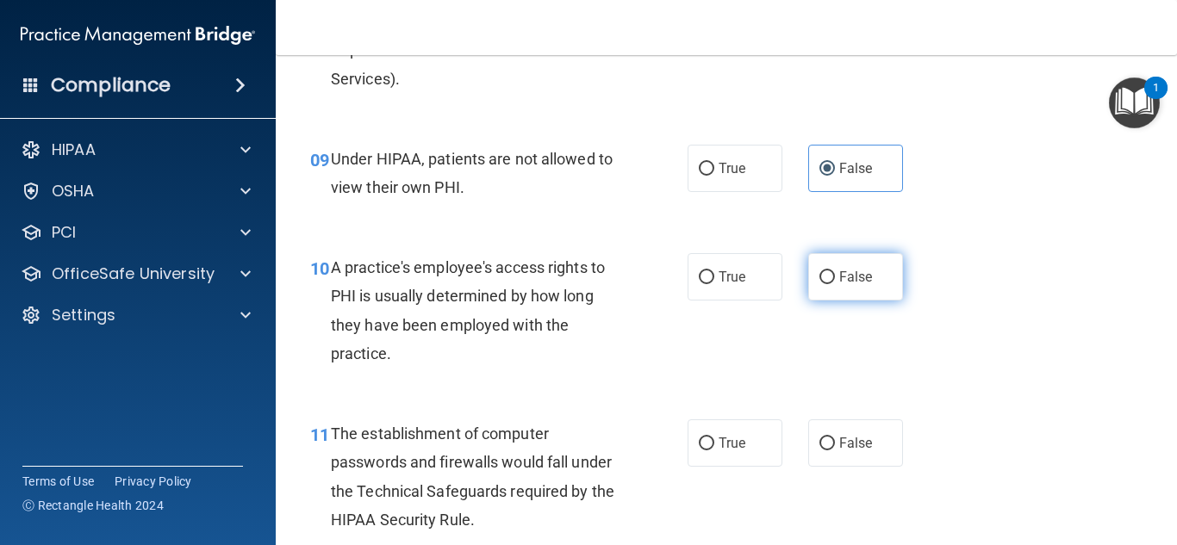
click at [864, 276] on label "False" at bounding box center [855, 276] width 95 height 47
click at [835, 276] on input "False" at bounding box center [827, 277] width 16 height 13
radio input "true"
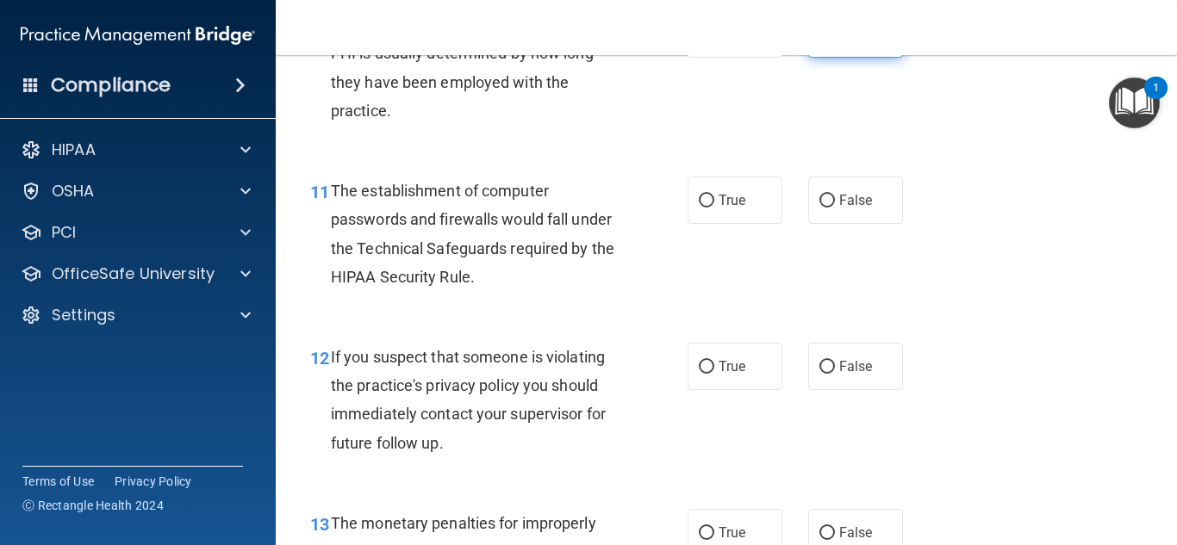
scroll to position [1637, 0]
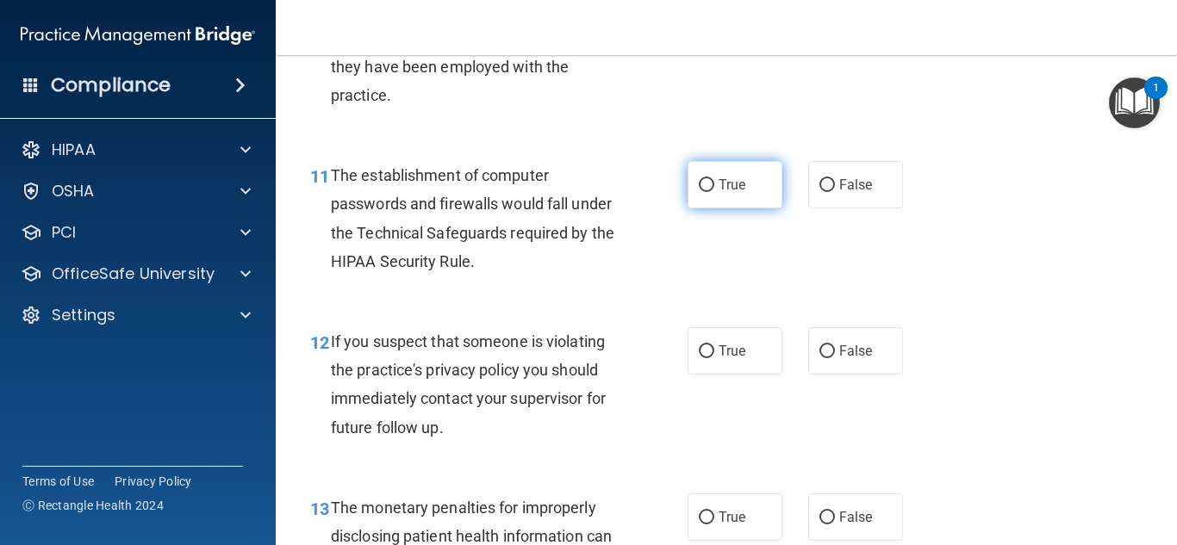
click at [746, 191] on label "True" at bounding box center [735, 184] width 95 height 47
click at [714, 191] on input "True" at bounding box center [707, 185] width 16 height 13
radio input "true"
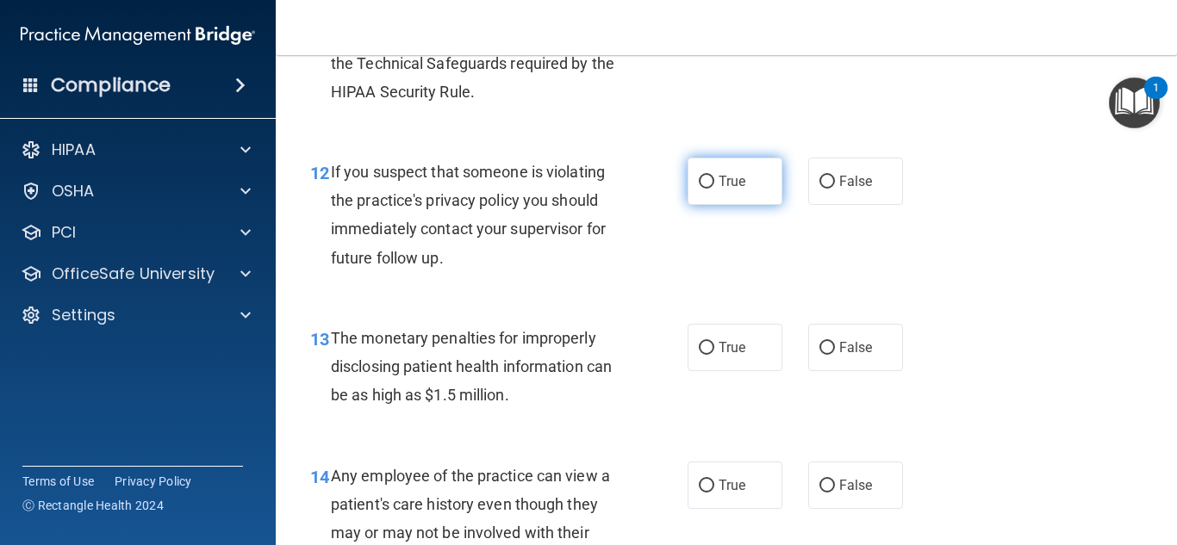
scroll to position [1809, 0]
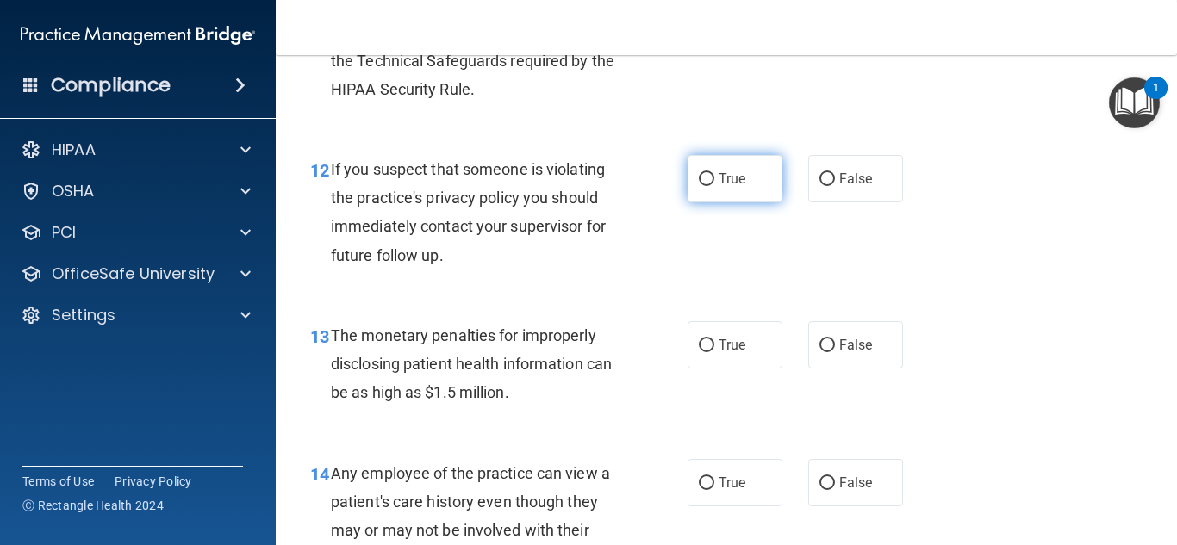
click at [747, 184] on label "True" at bounding box center [735, 178] width 95 height 47
click at [714, 184] on input "True" at bounding box center [707, 179] width 16 height 13
radio input "true"
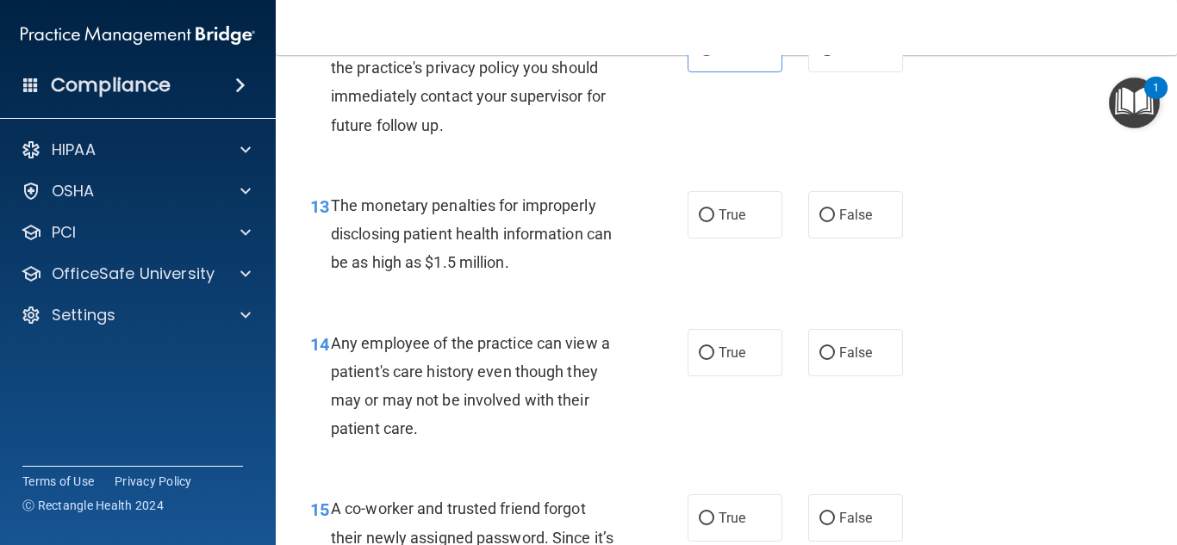
scroll to position [1982, 0]
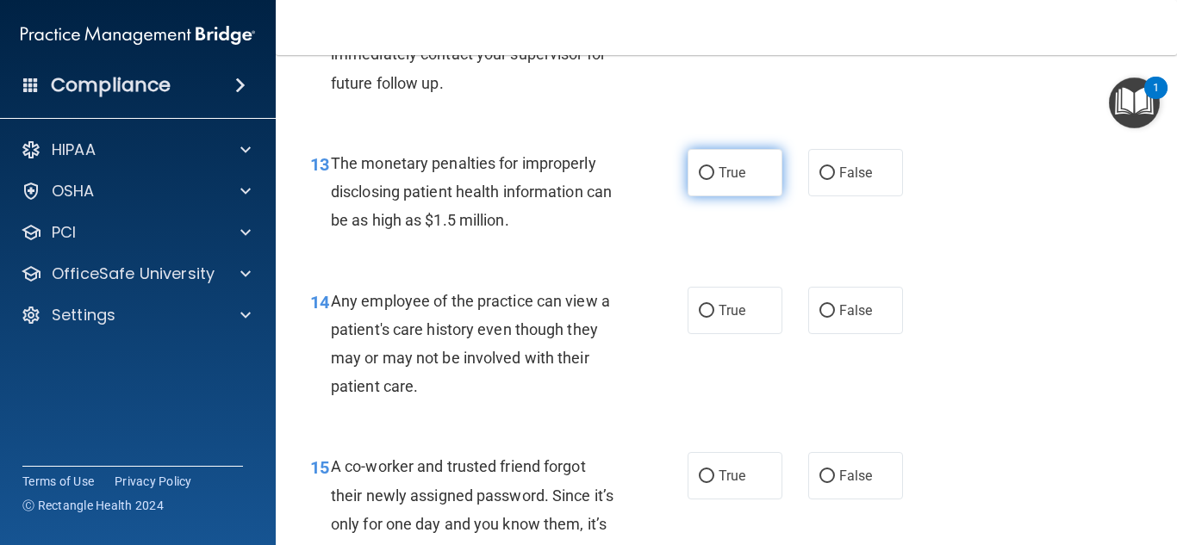
click at [750, 190] on label "True" at bounding box center [735, 172] width 95 height 47
click at [714, 180] on input "True" at bounding box center [707, 173] width 16 height 13
radio input "true"
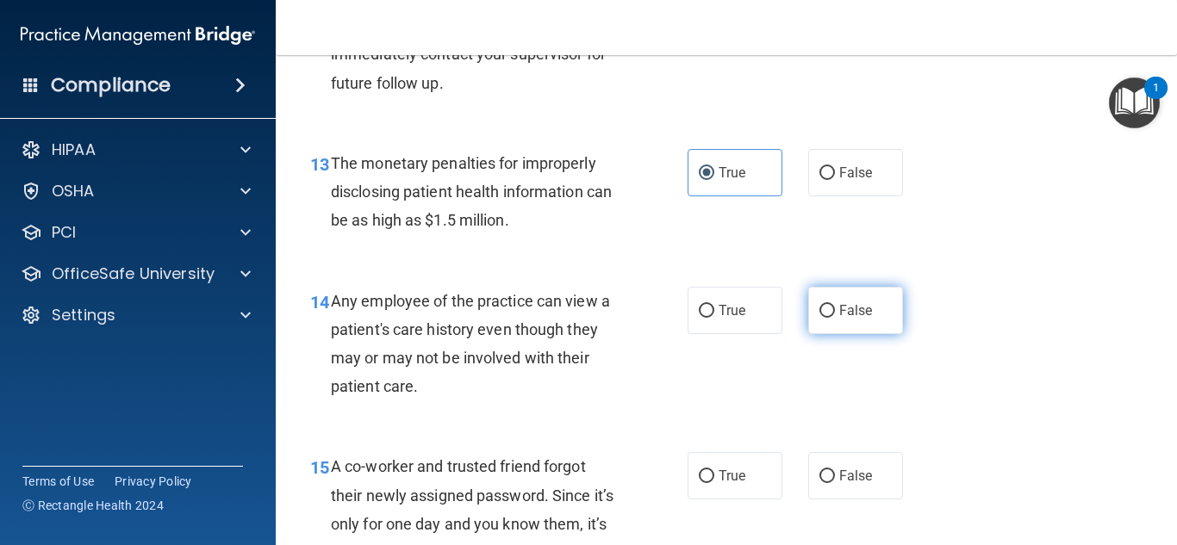
click at [868, 321] on label "False" at bounding box center [855, 310] width 95 height 47
click at [835, 318] on input "False" at bounding box center [827, 311] width 16 height 13
radio input "true"
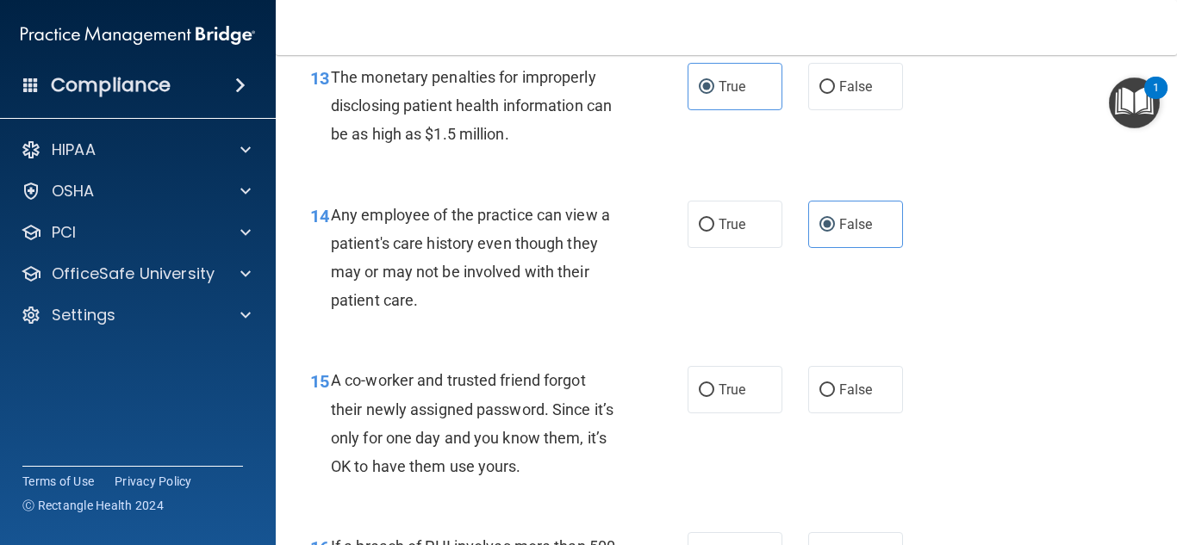
scroll to position [2154, 0]
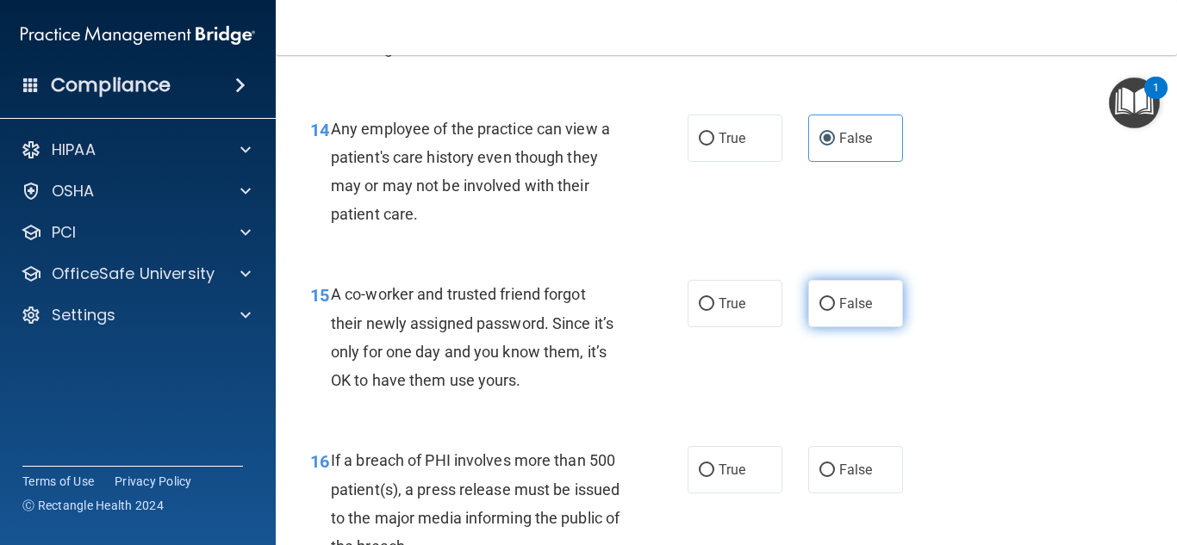
click at [839, 297] on span "False" at bounding box center [856, 304] width 34 height 16
click at [835, 298] on input "False" at bounding box center [827, 304] width 16 height 13
radio input "true"
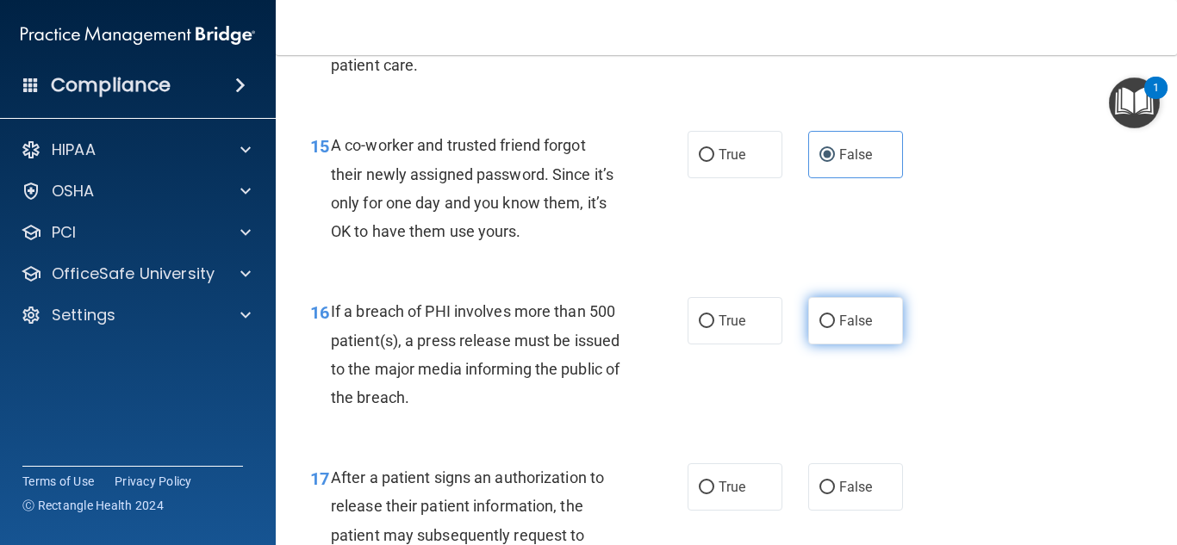
scroll to position [2326, 0]
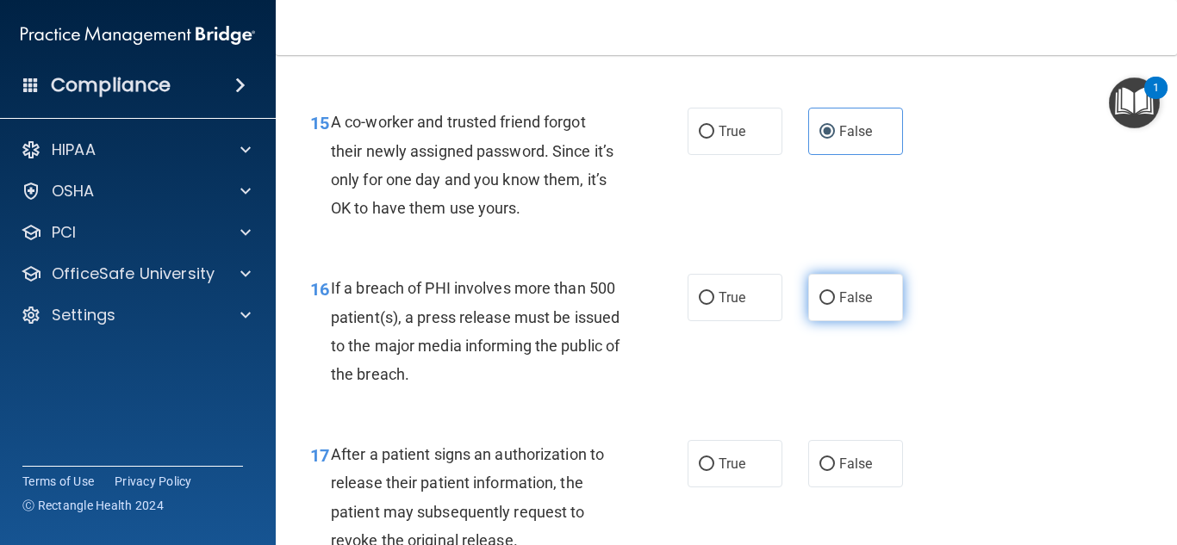
click at [859, 310] on label "False" at bounding box center [855, 297] width 95 height 47
click at [835, 305] on input "False" at bounding box center [827, 298] width 16 height 13
radio input "true"
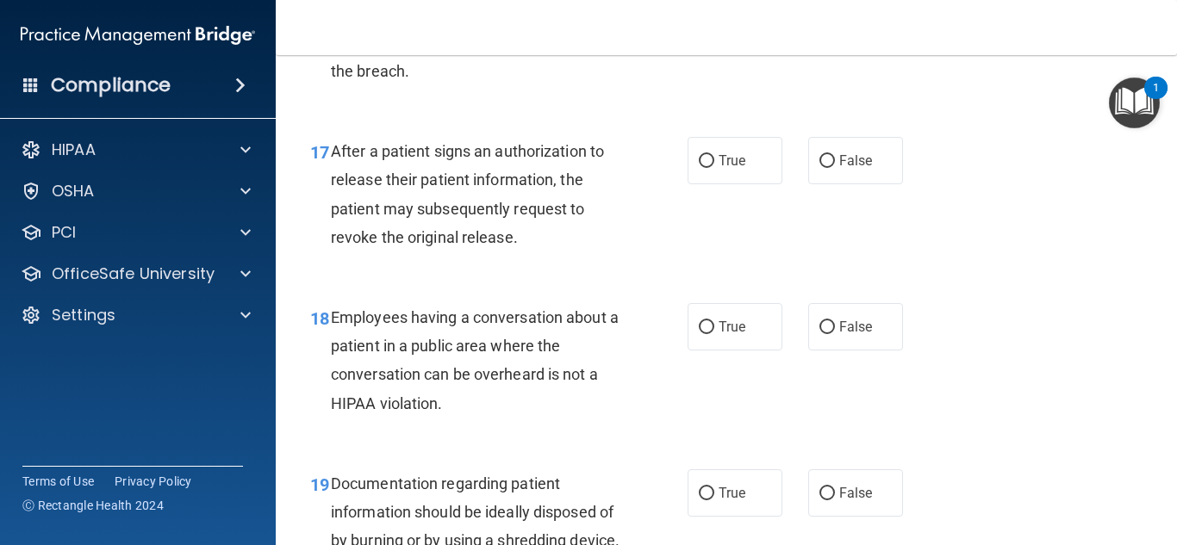
scroll to position [2671, 0]
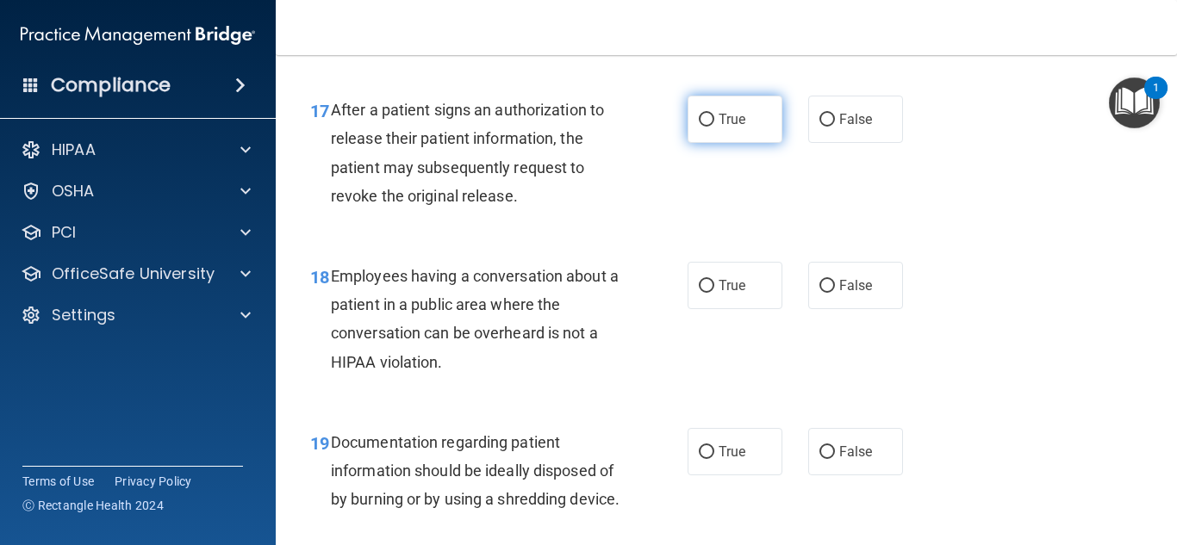
click at [731, 122] on span "True" at bounding box center [732, 119] width 27 height 16
click at [714, 122] on input "True" at bounding box center [707, 120] width 16 height 13
radio input "true"
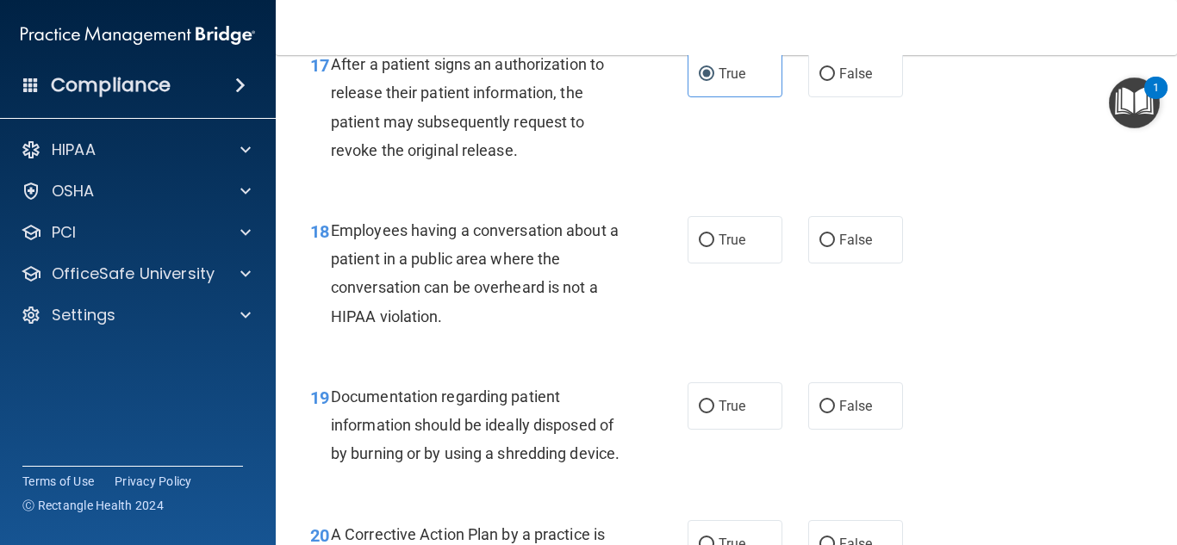
scroll to position [2757, 0]
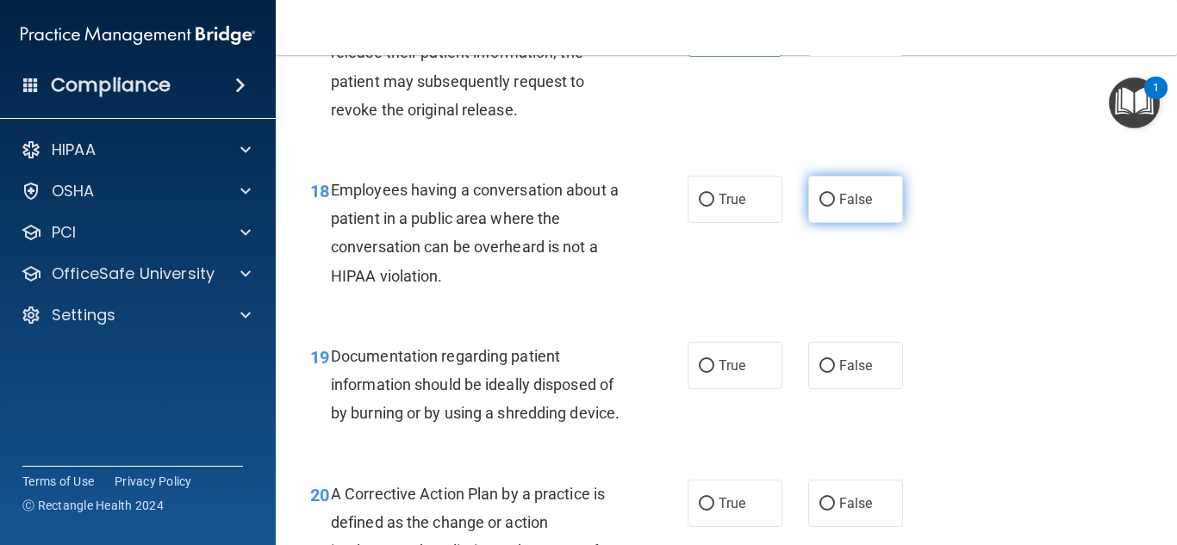
click at [808, 184] on label "False" at bounding box center [855, 199] width 95 height 47
click at [819, 194] on input "False" at bounding box center [827, 200] width 16 height 13
radio input "true"
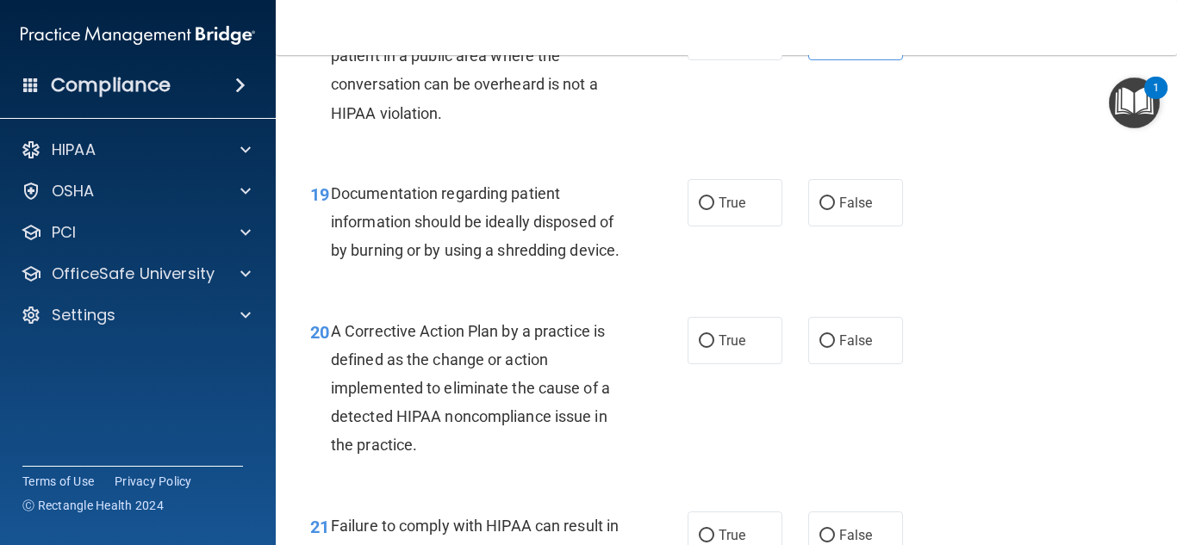
scroll to position [2929, 0]
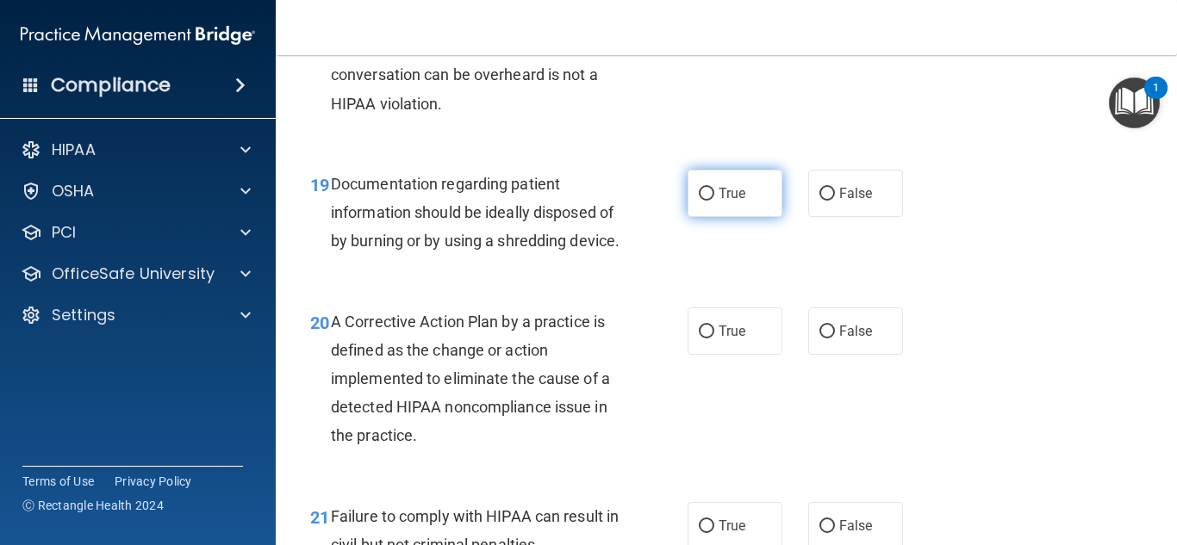
click at [743, 185] on label "True" at bounding box center [735, 193] width 95 height 47
click at [714, 188] on input "True" at bounding box center [707, 194] width 16 height 13
radio input "true"
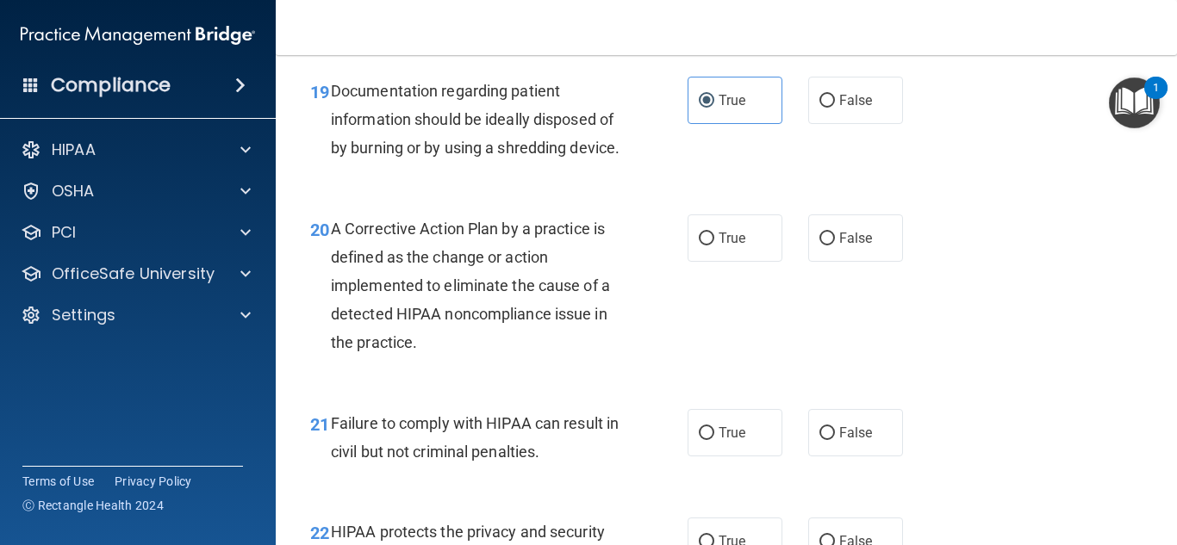
scroll to position [3015, 0]
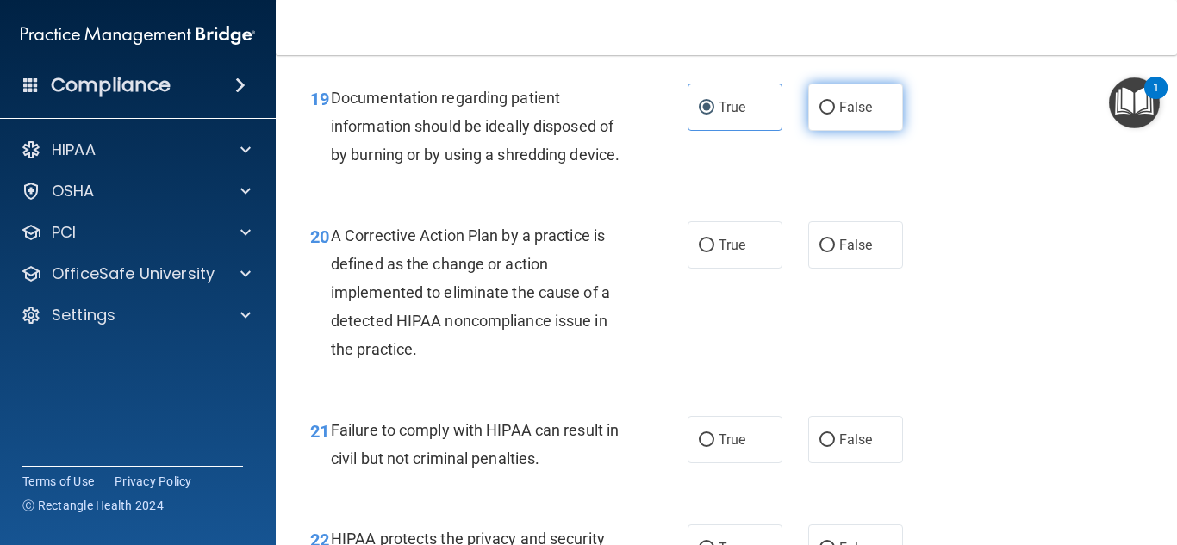
click at [843, 123] on label "False" at bounding box center [855, 107] width 95 height 47
click at [835, 115] on input "False" at bounding box center [827, 108] width 16 height 13
radio input "true"
radio input "false"
click at [707, 246] on div "20 A Corrective Action Plan by a practice is defined as the change or action im…" at bounding box center [726, 297] width 858 height 195
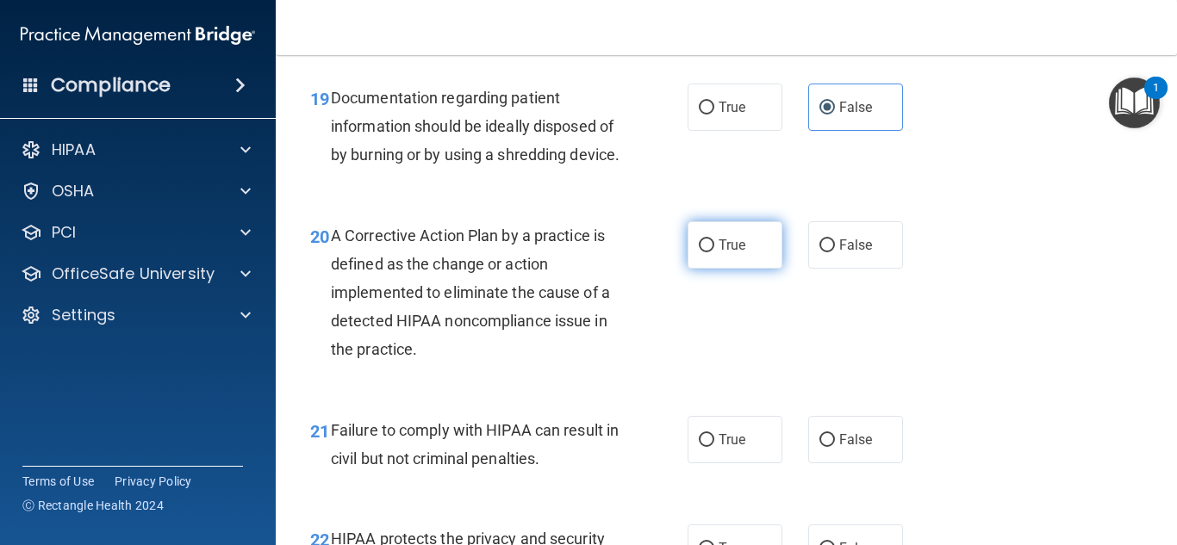
click at [721, 253] on span "True" at bounding box center [732, 245] width 27 height 16
click at [714, 252] on input "True" at bounding box center [707, 246] width 16 height 13
radio input "true"
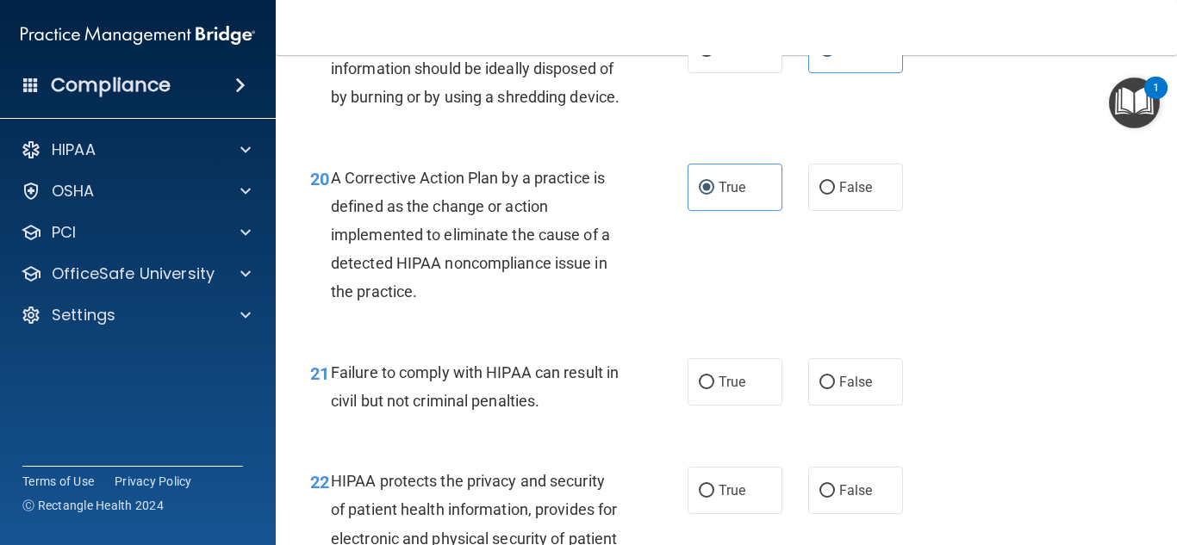
scroll to position [3188, 0]
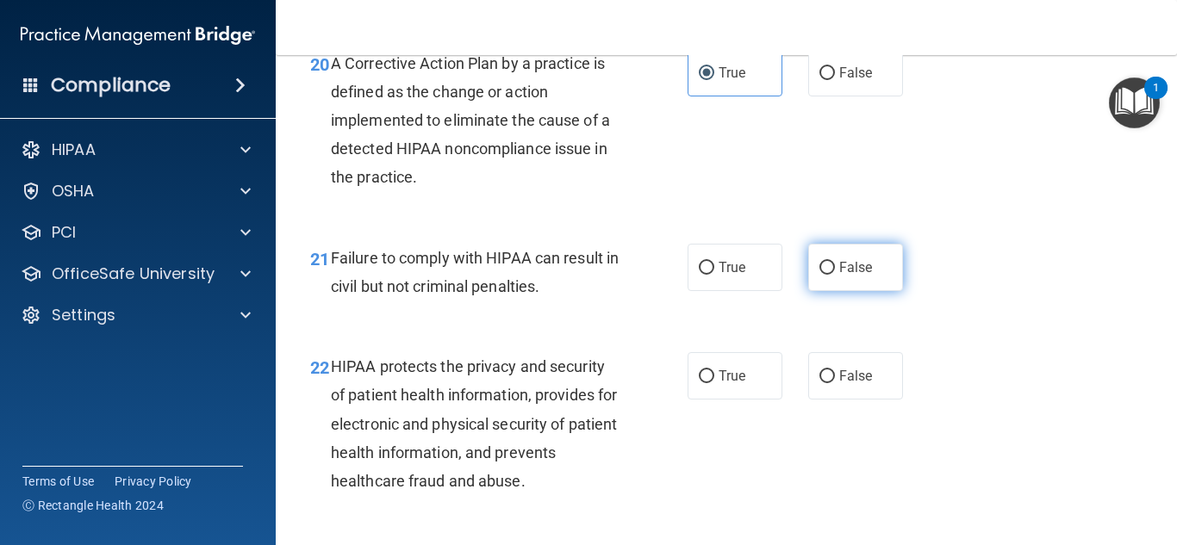
click at [860, 276] on span "False" at bounding box center [856, 267] width 34 height 16
click at [835, 275] on input "False" at bounding box center [827, 268] width 16 height 13
radio input "true"
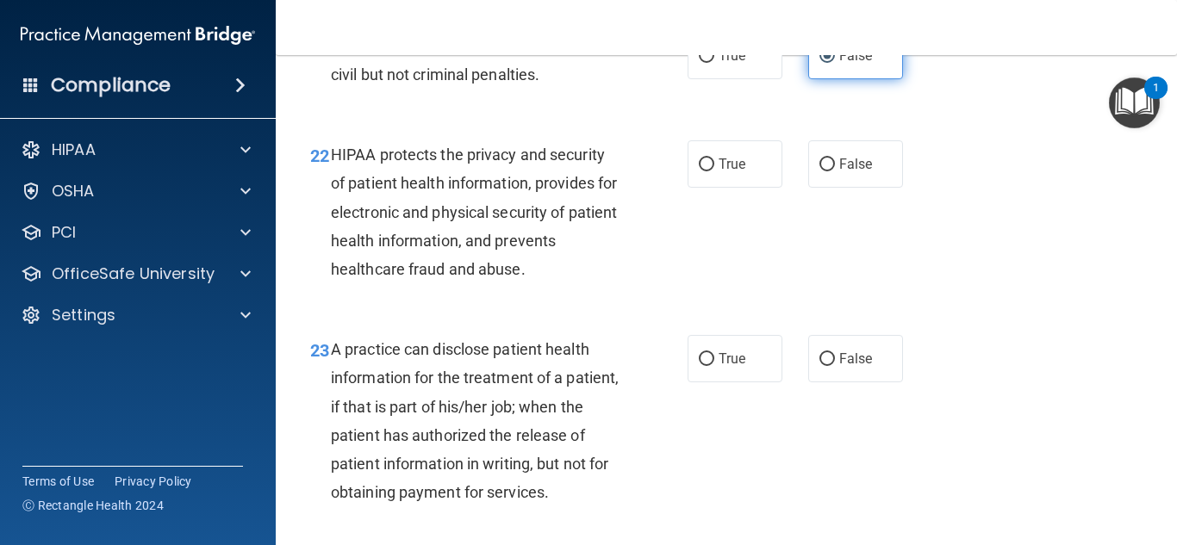
scroll to position [3446, 0]
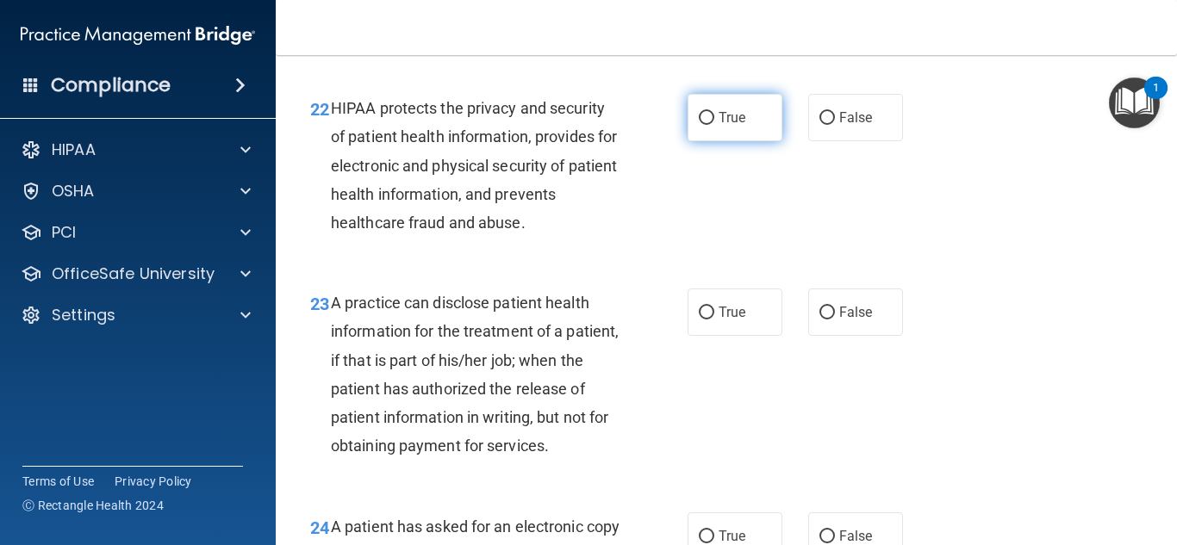
click at [712, 141] on label "True" at bounding box center [735, 117] width 95 height 47
click at [712, 125] on input "True" at bounding box center [707, 118] width 16 height 13
radio input "true"
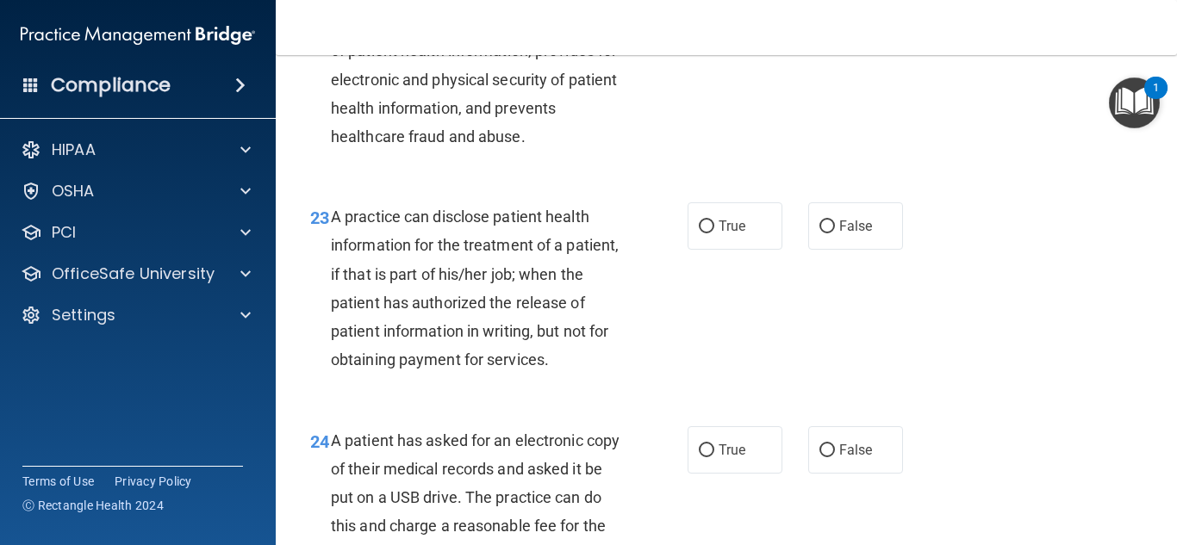
scroll to position [3619, 0]
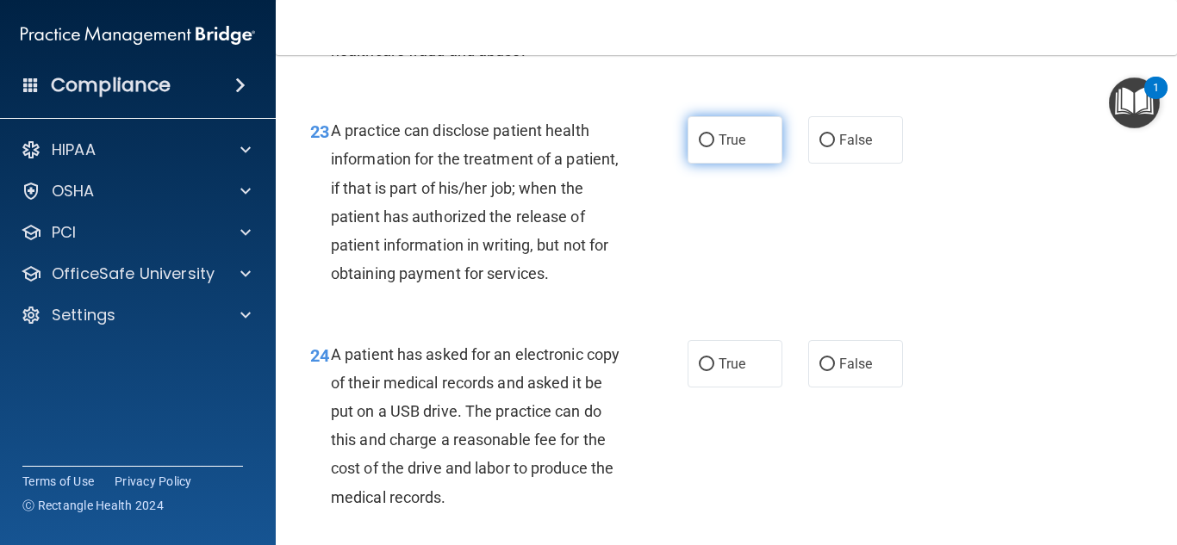
click at [755, 164] on label "True" at bounding box center [735, 139] width 95 height 47
click at [714, 147] on input "True" at bounding box center [707, 140] width 16 height 13
radio input "true"
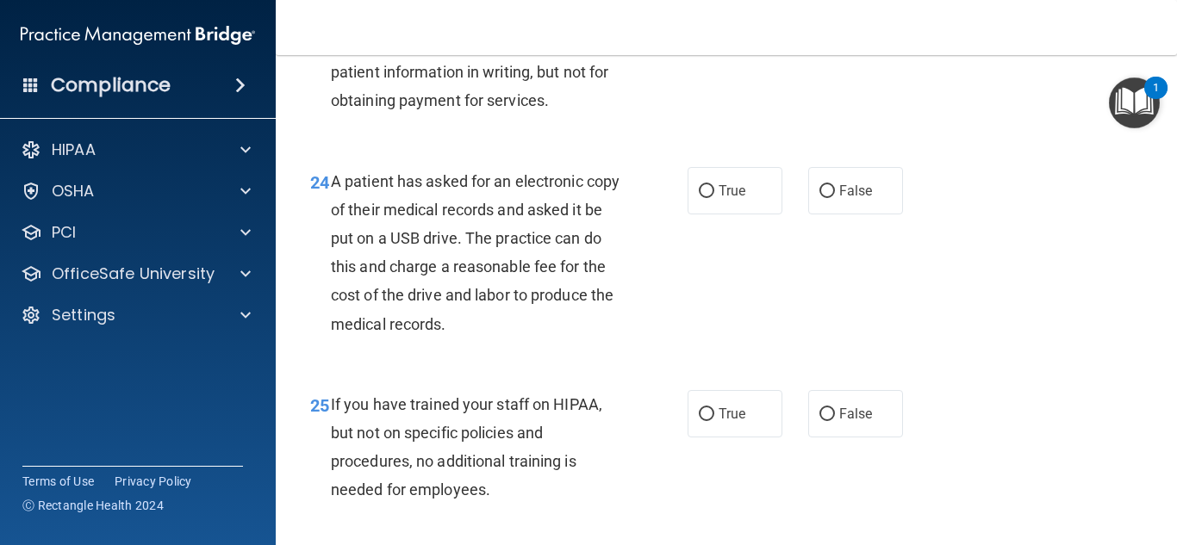
scroll to position [3877, 0]
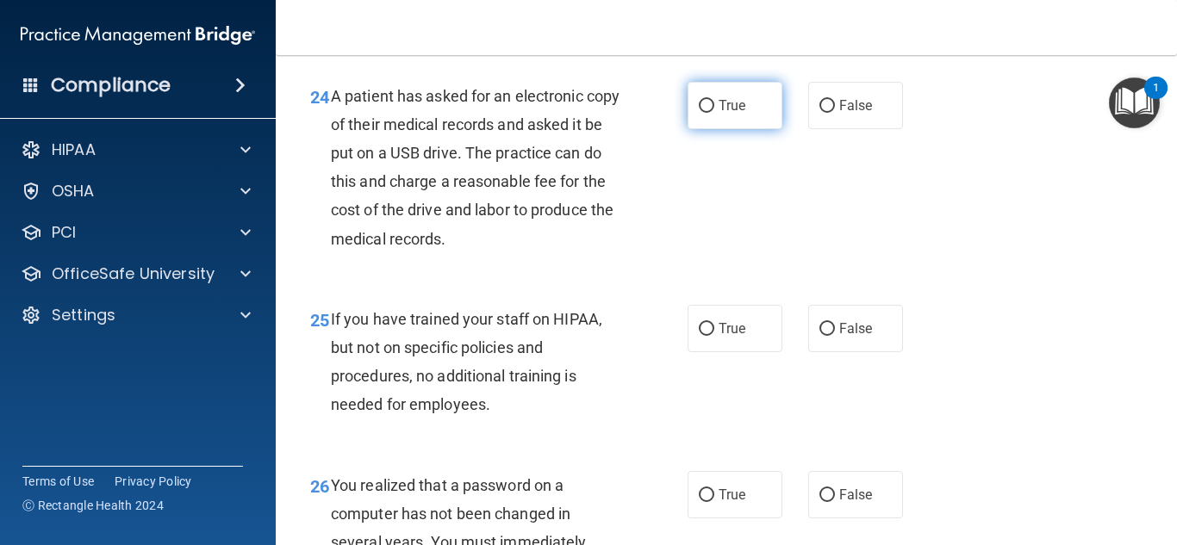
click at [754, 129] on label "True" at bounding box center [735, 105] width 95 height 47
click at [714, 113] on input "True" at bounding box center [707, 106] width 16 height 13
radio input "true"
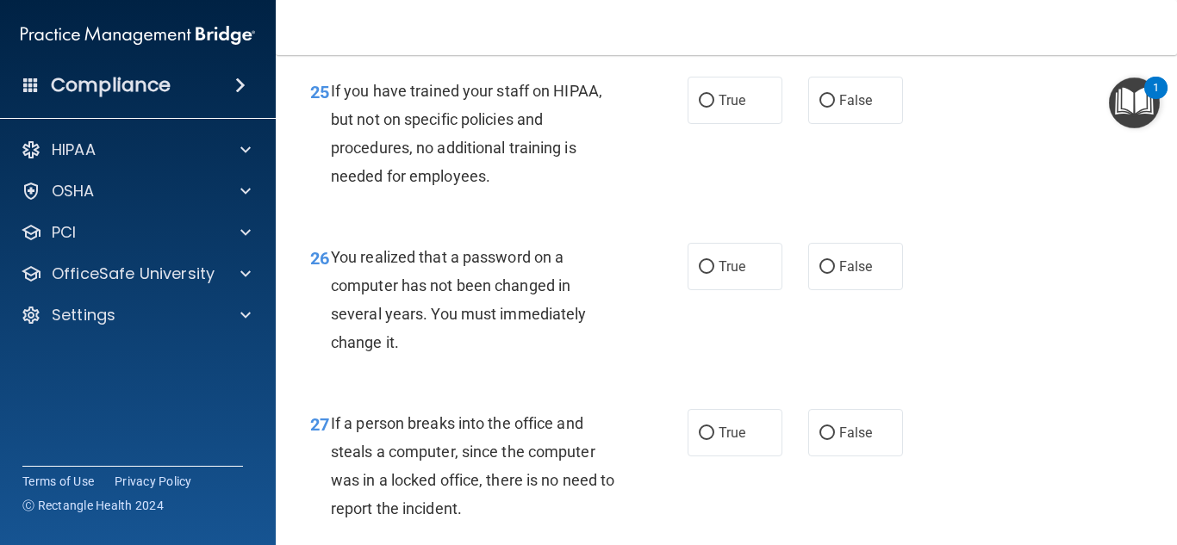
scroll to position [4136, 0]
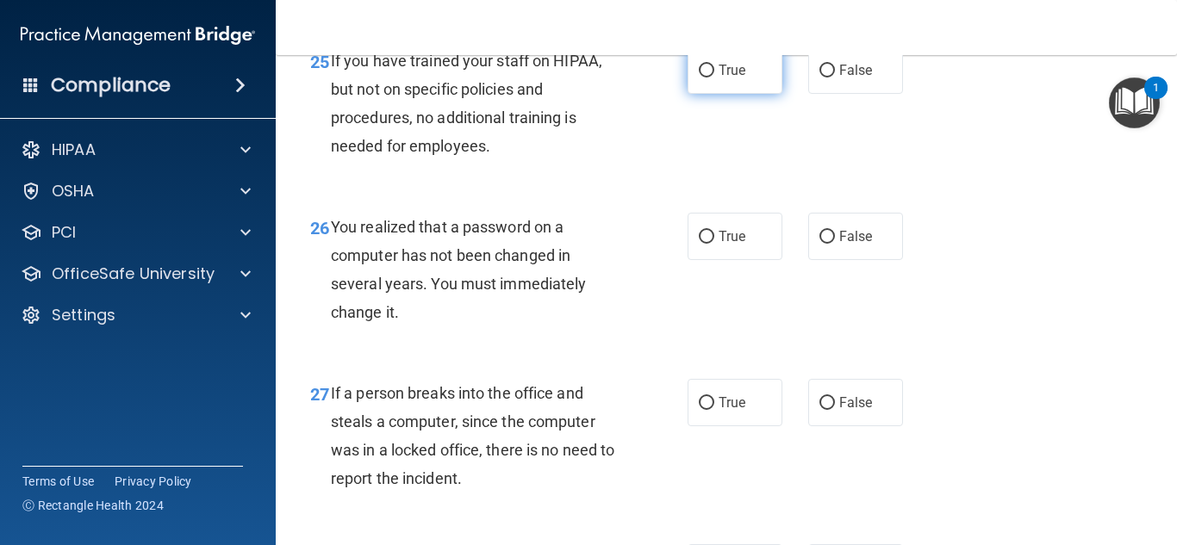
click at [754, 94] on label "True" at bounding box center [735, 70] width 95 height 47
click at [714, 78] on input "True" at bounding box center [707, 71] width 16 height 13
radio input "true"
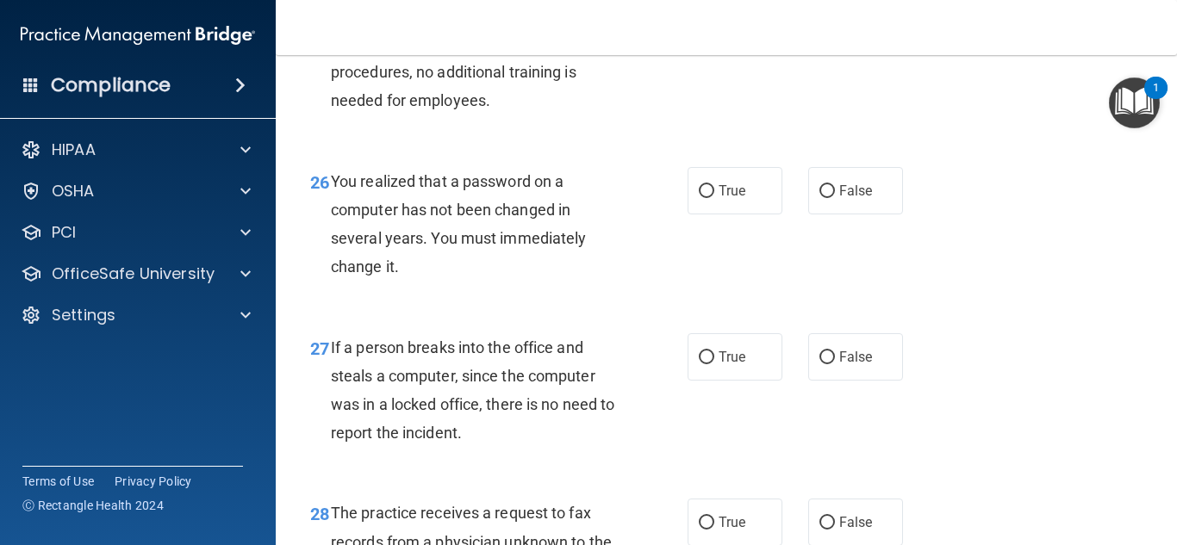
scroll to position [4308, 0]
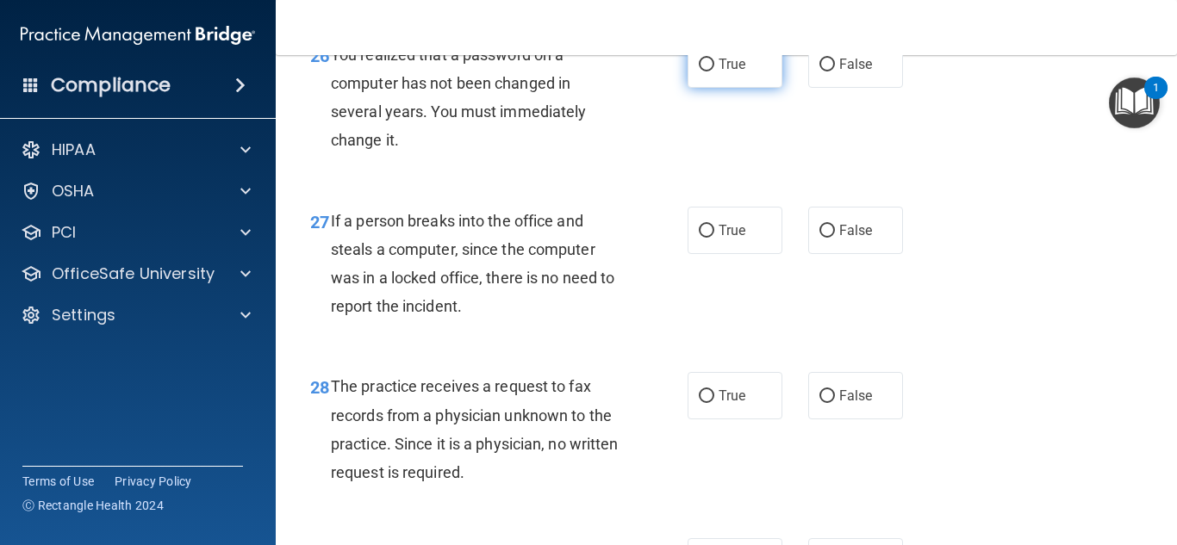
click at [736, 72] on span "True" at bounding box center [732, 64] width 27 height 16
click at [714, 72] on input "True" at bounding box center [707, 65] width 16 height 13
radio input "true"
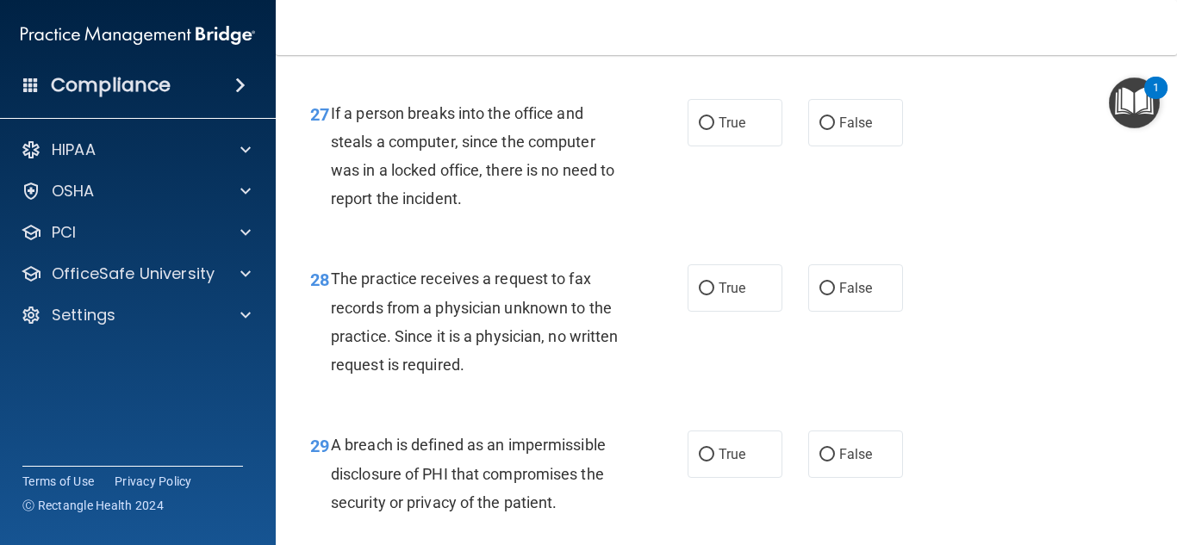
scroll to position [4480, 0]
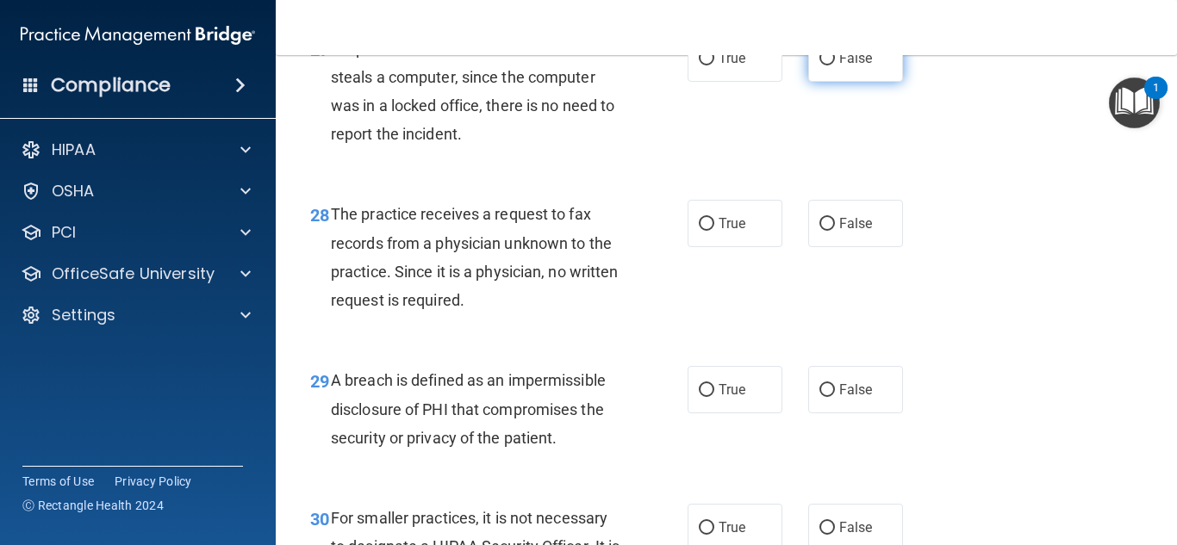
click at [837, 82] on label "False" at bounding box center [855, 57] width 95 height 47
click at [835, 65] on input "False" at bounding box center [827, 59] width 16 height 13
radio input "true"
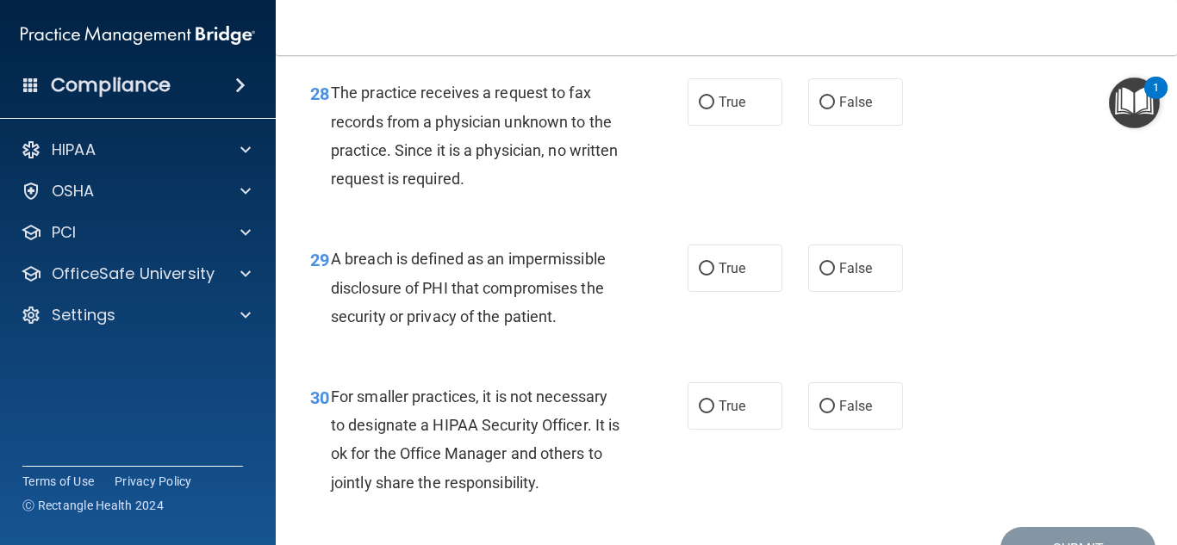
scroll to position [4652, 0]
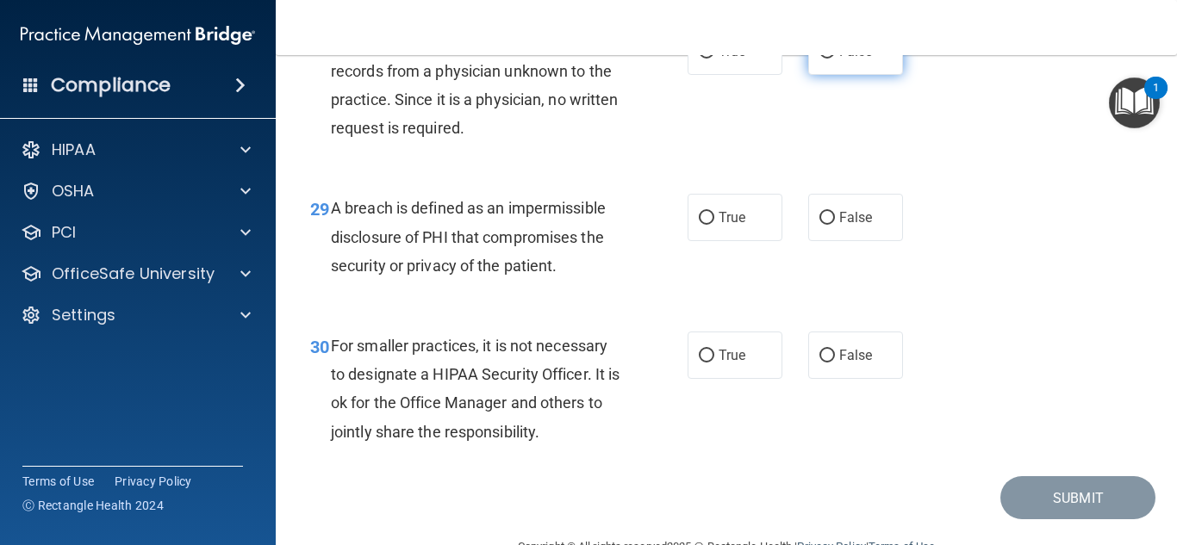
click at [848, 75] on label "False" at bounding box center [855, 51] width 95 height 47
click at [835, 59] on input "False" at bounding box center [827, 52] width 16 height 13
radio input "true"
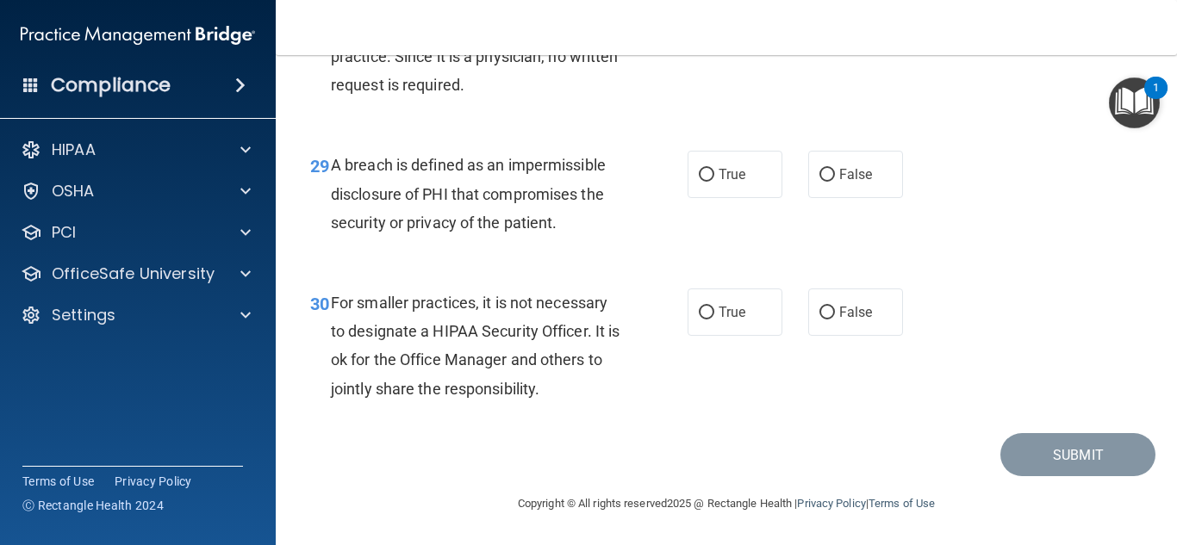
scroll to position [4753, 0]
click at [719, 170] on span "True" at bounding box center [732, 174] width 27 height 16
click at [714, 170] on input "True" at bounding box center [707, 175] width 16 height 13
radio input "true"
click at [839, 315] on span "False" at bounding box center [856, 312] width 34 height 16
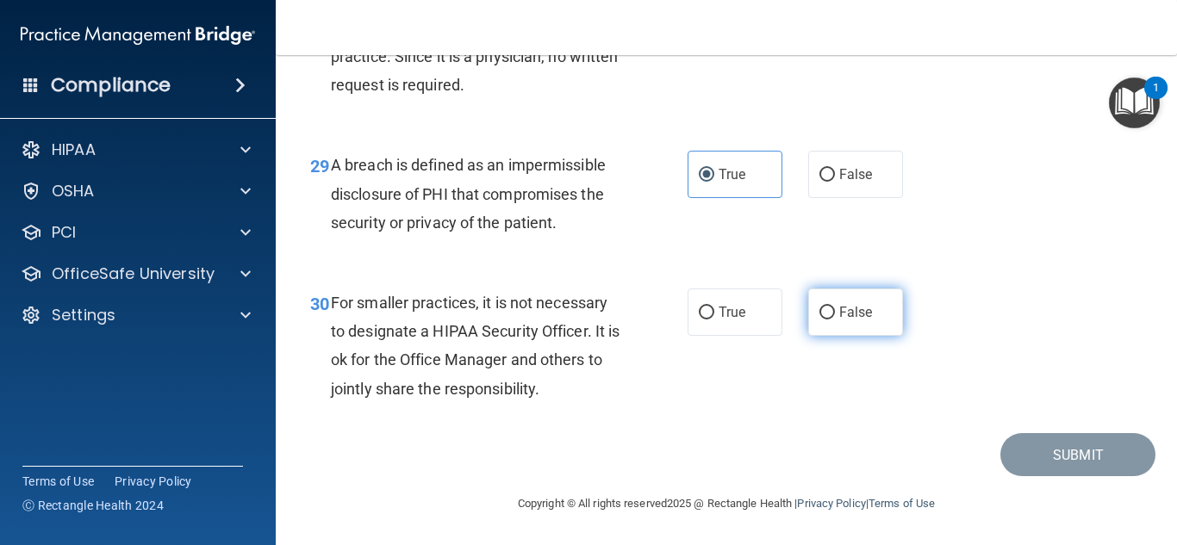
click at [835, 315] on input "False" at bounding box center [827, 313] width 16 height 13
radio input "true"
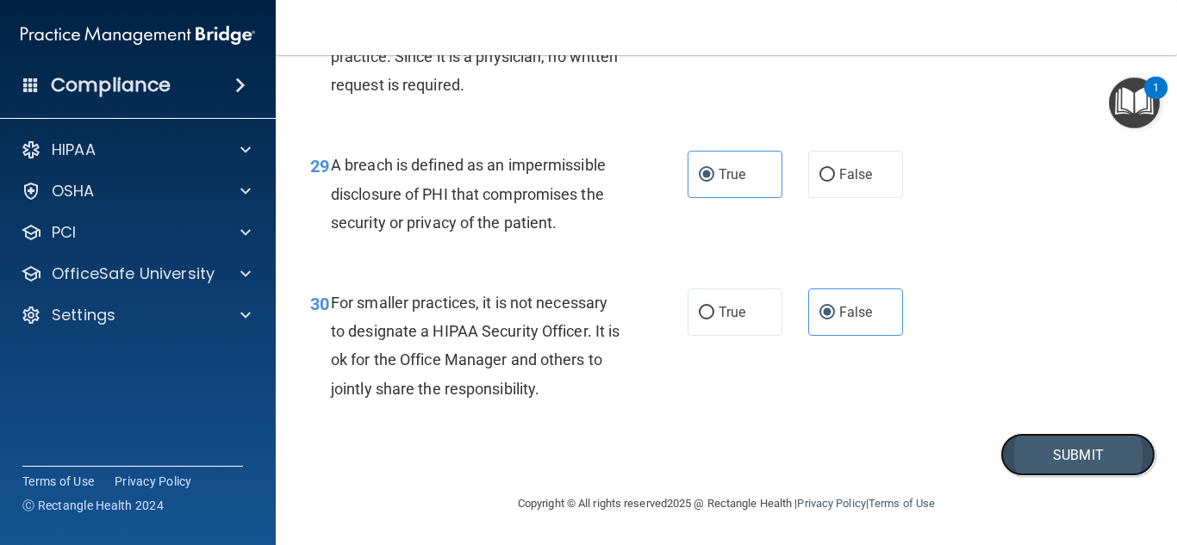
click at [1021, 447] on button "Submit" at bounding box center [1077, 455] width 155 height 44
click at [1086, 444] on button "Submit" at bounding box center [1077, 455] width 155 height 44
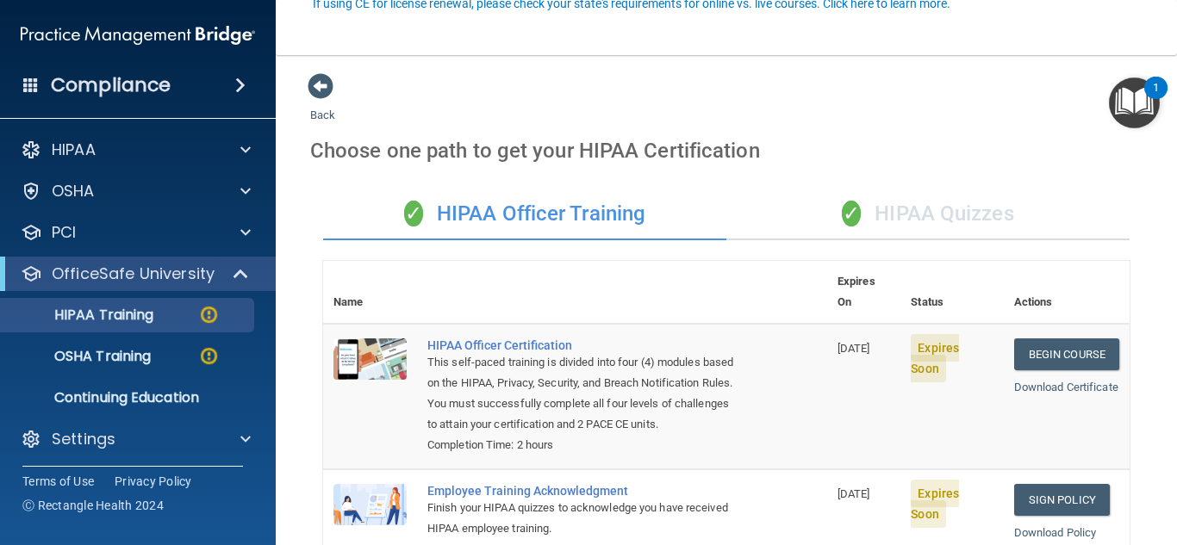
scroll to position [172, 0]
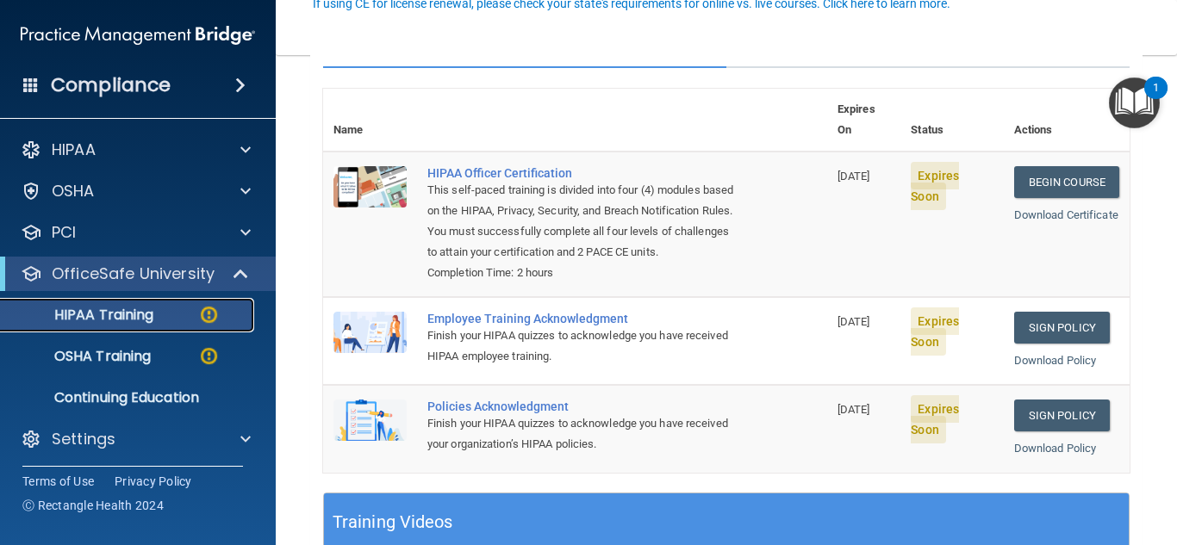
click at [121, 307] on p "HIPAA Training" at bounding box center [82, 315] width 142 height 17
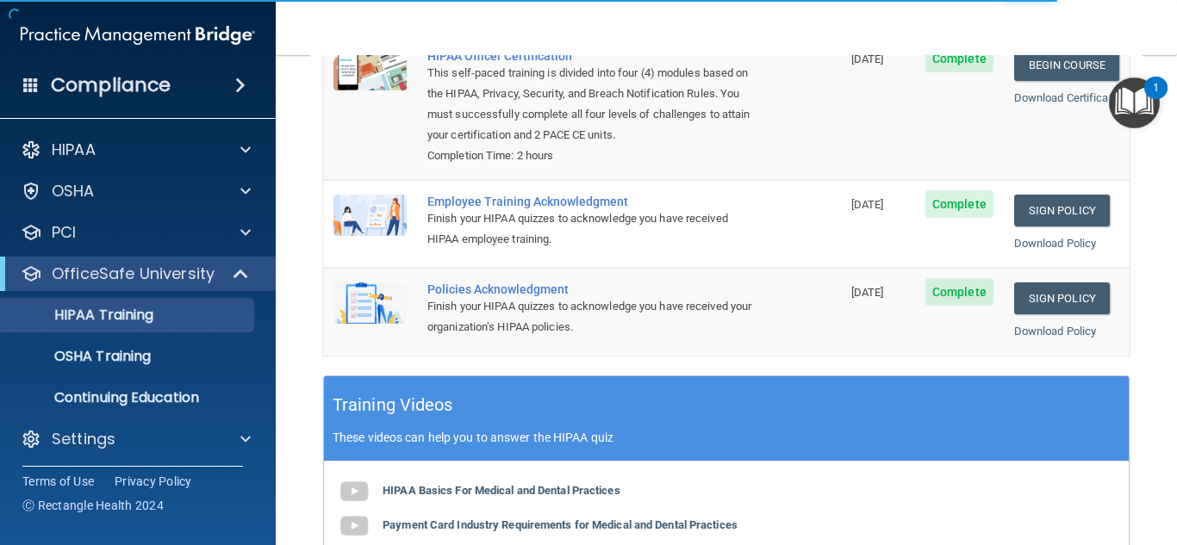
scroll to position [53, 0]
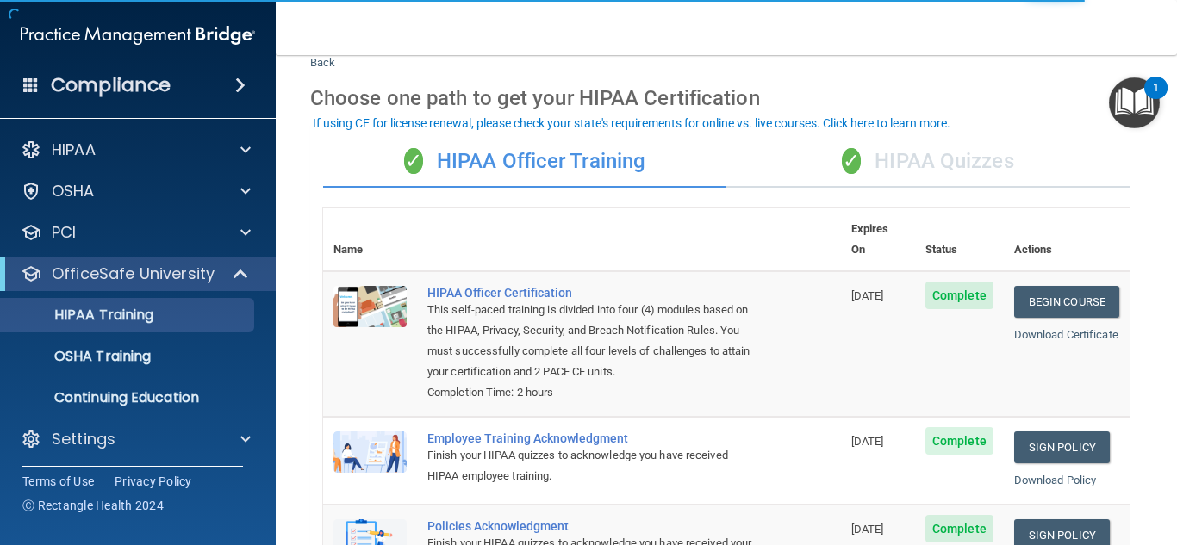
click at [979, 158] on div "✓ HIPAA Quizzes" at bounding box center [927, 162] width 403 height 52
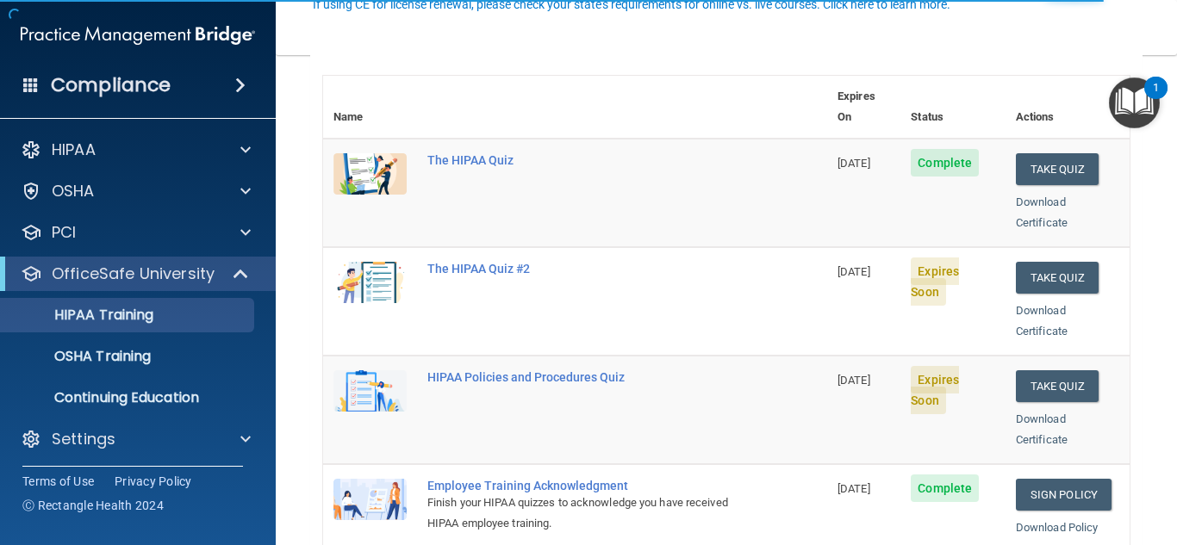
scroll to position [225, 0]
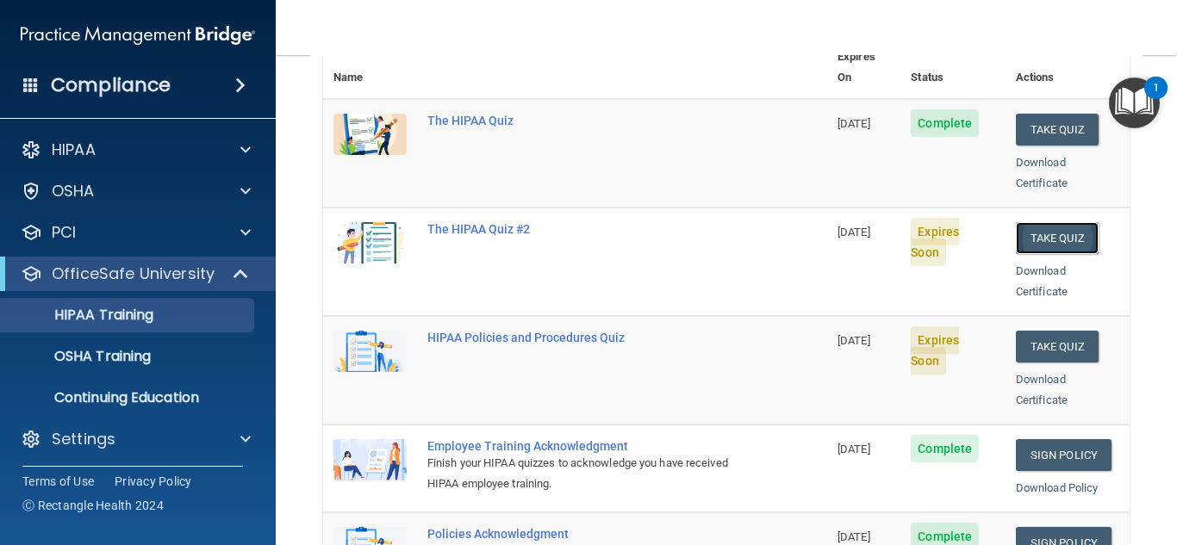
click at [1036, 222] on button "Take Quiz" at bounding box center [1057, 238] width 83 height 32
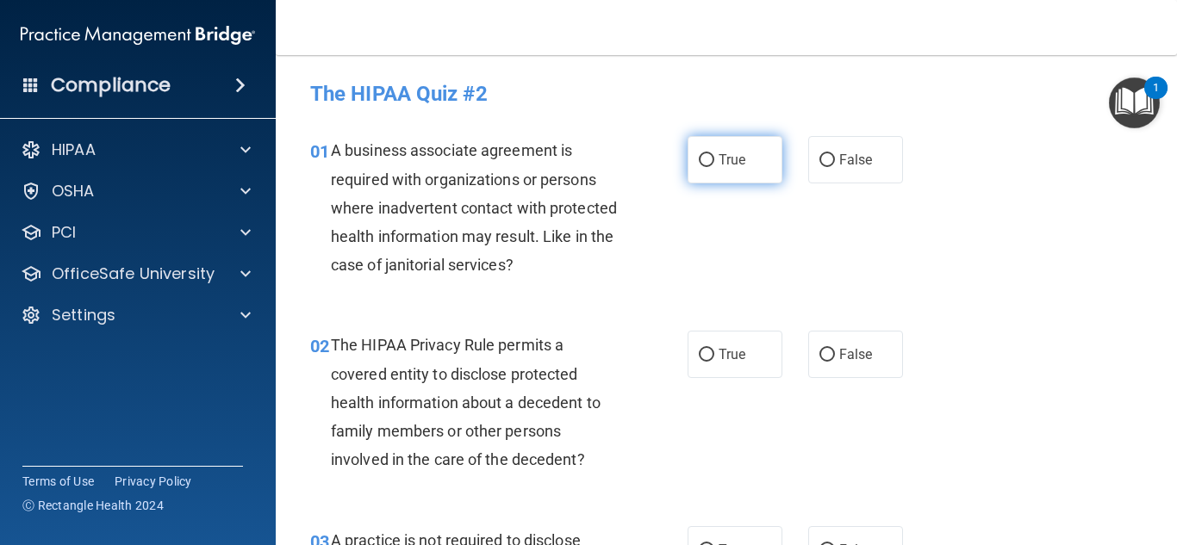
click at [707, 150] on label "True" at bounding box center [735, 159] width 95 height 47
click at [707, 154] on input "True" at bounding box center [707, 160] width 16 height 13
radio input "true"
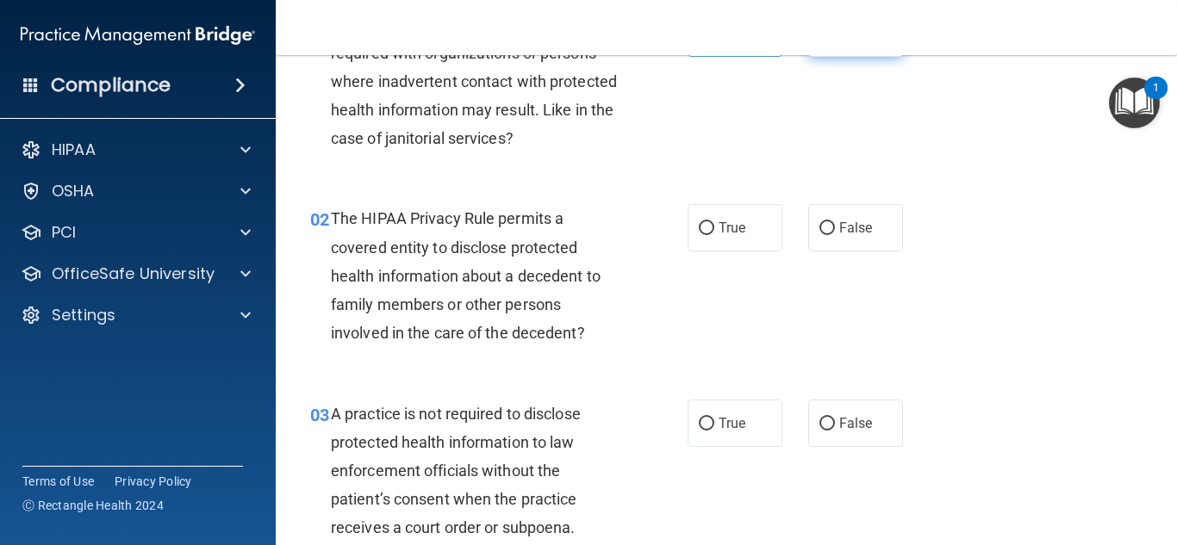
scroll to position [172, 0]
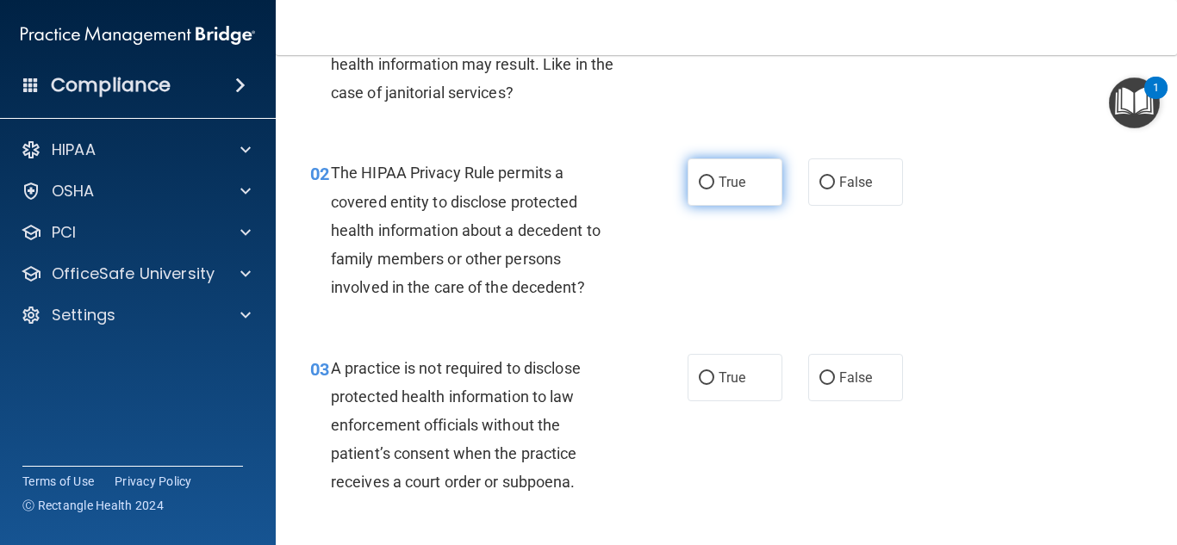
click at [743, 169] on label "True" at bounding box center [735, 182] width 95 height 47
click at [714, 177] on input "True" at bounding box center [707, 183] width 16 height 13
radio input "true"
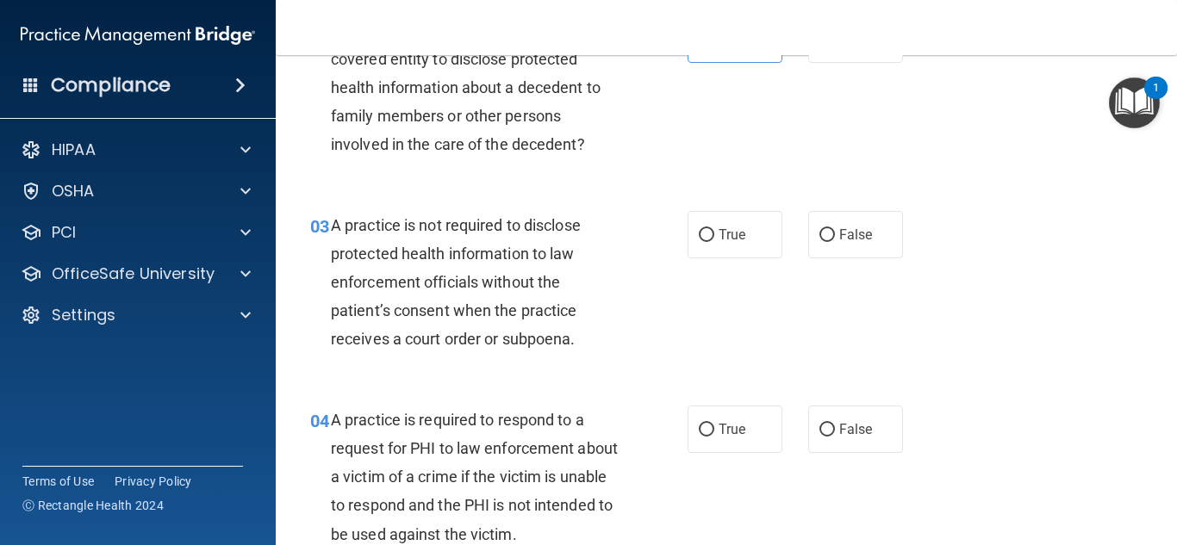
scroll to position [345, 0]
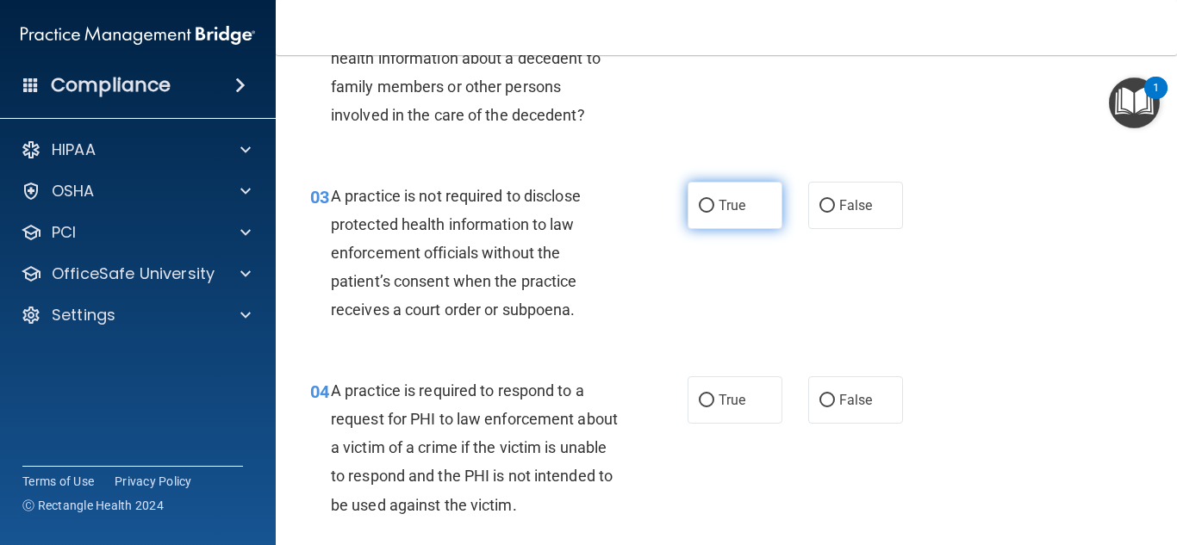
click at [762, 206] on label "True" at bounding box center [735, 205] width 95 height 47
click at [714, 206] on input "True" at bounding box center [707, 206] width 16 height 13
radio input "true"
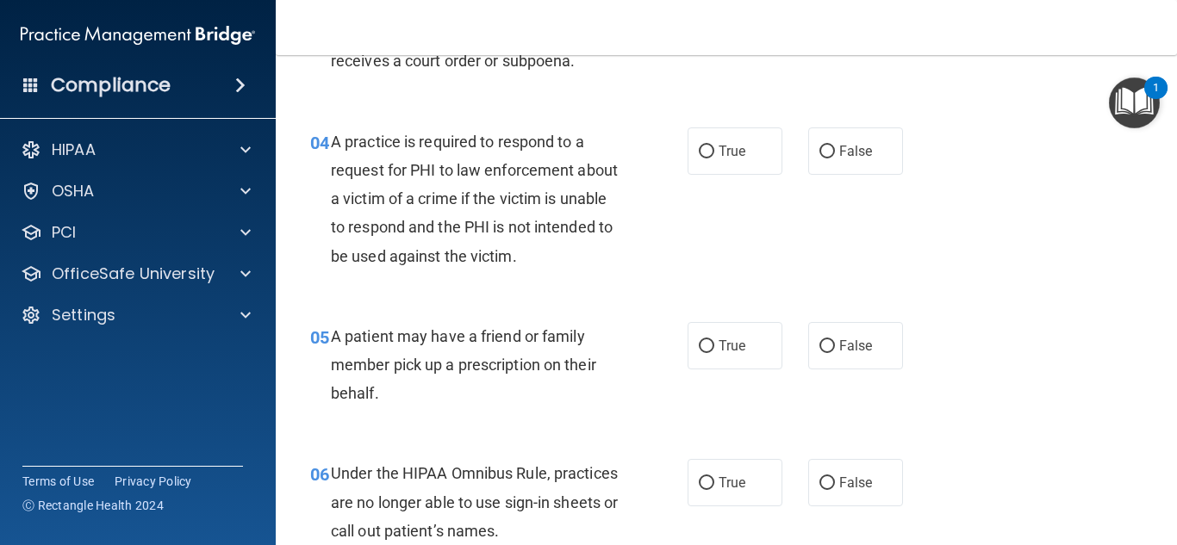
scroll to position [603, 0]
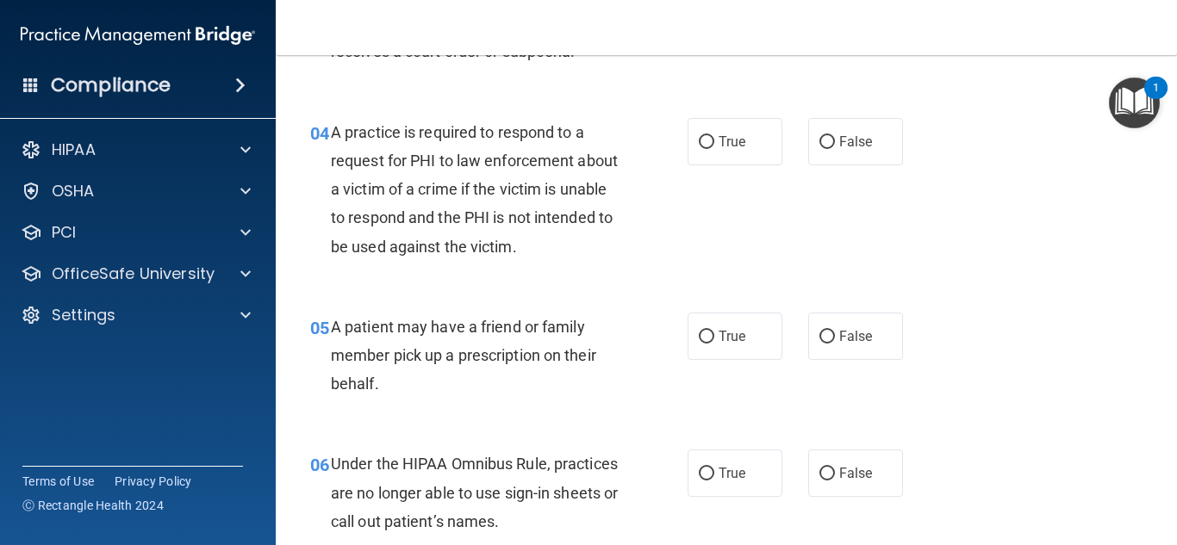
drag, startPoint x: 833, startPoint y: 208, endPoint x: 741, endPoint y: 208, distance: 92.2
click at [741, 208] on div "04 A practice is required to respond to a request for PHI to law enforcement ab…" at bounding box center [726, 193] width 858 height 195
click at [743, 158] on label "True" at bounding box center [735, 141] width 95 height 47
click at [714, 149] on input "True" at bounding box center [707, 142] width 16 height 13
radio input "true"
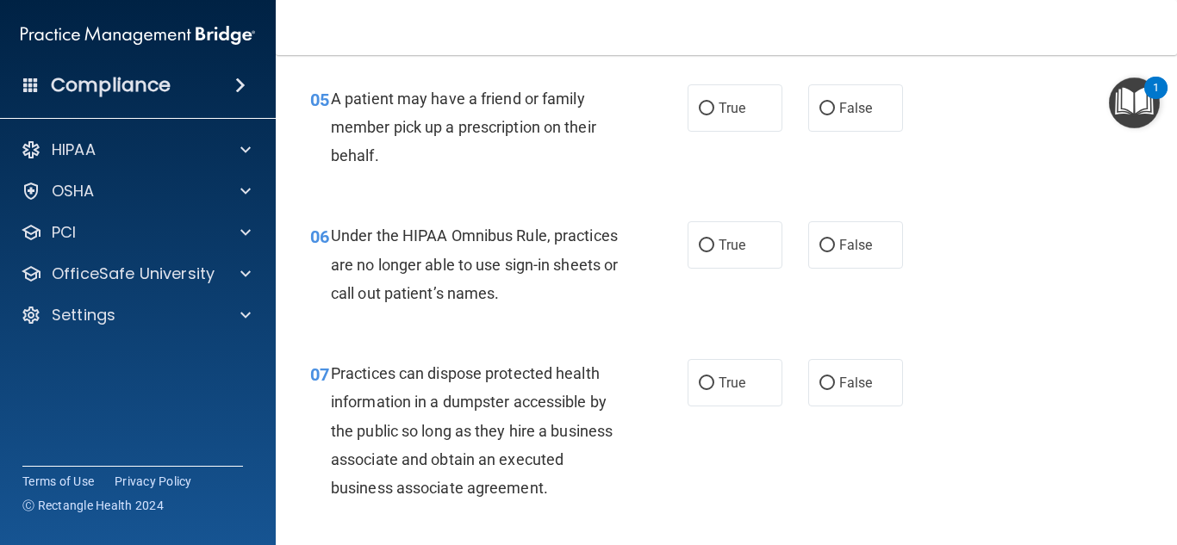
scroll to position [862, 0]
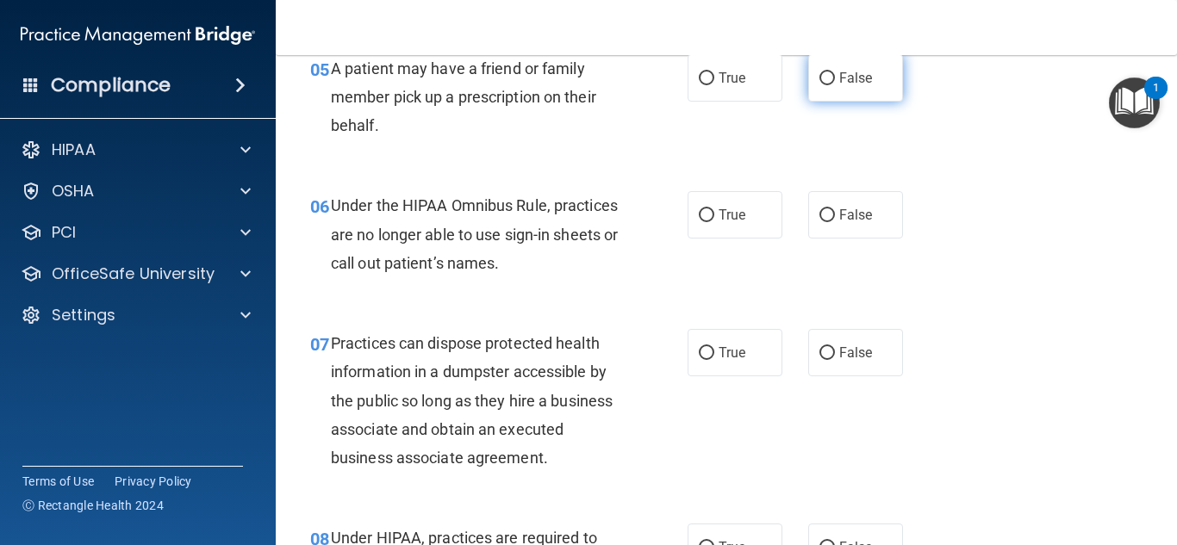
click at [885, 65] on label "False" at bounding box center [855, 77] width 95 height 47
click at [835, 72] on input "False" at bounding box center [827, 78] width 16 height 13
radio input "true"
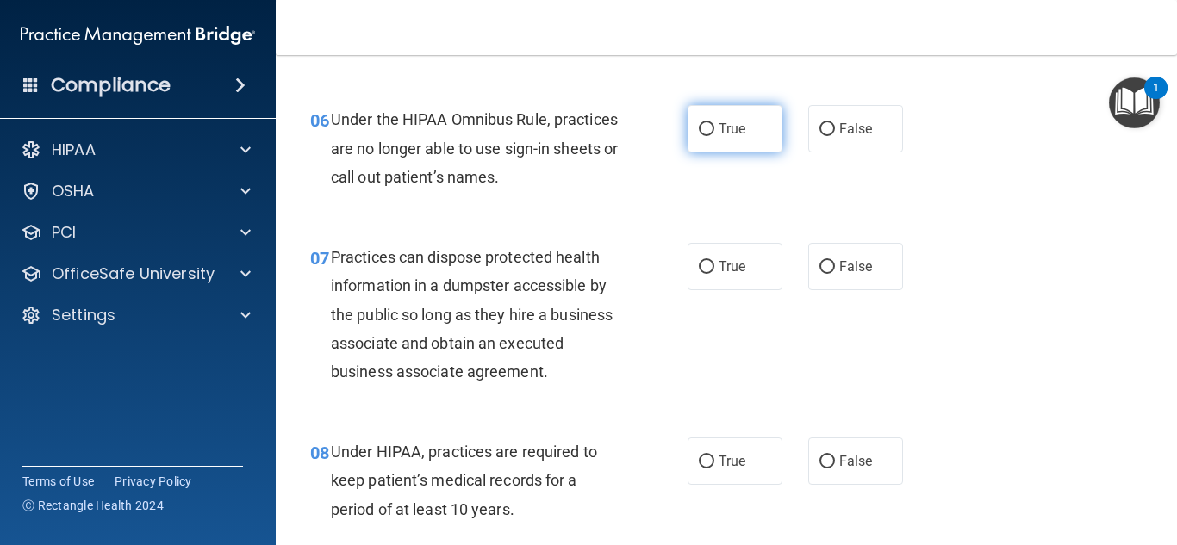
click at [737, 135] on span "True" at bounding box center [732, 129] width 27 height 16
click at [714, 135] on input "True" at bounding box center [707, 129] width 16 height 13
radio input "true"
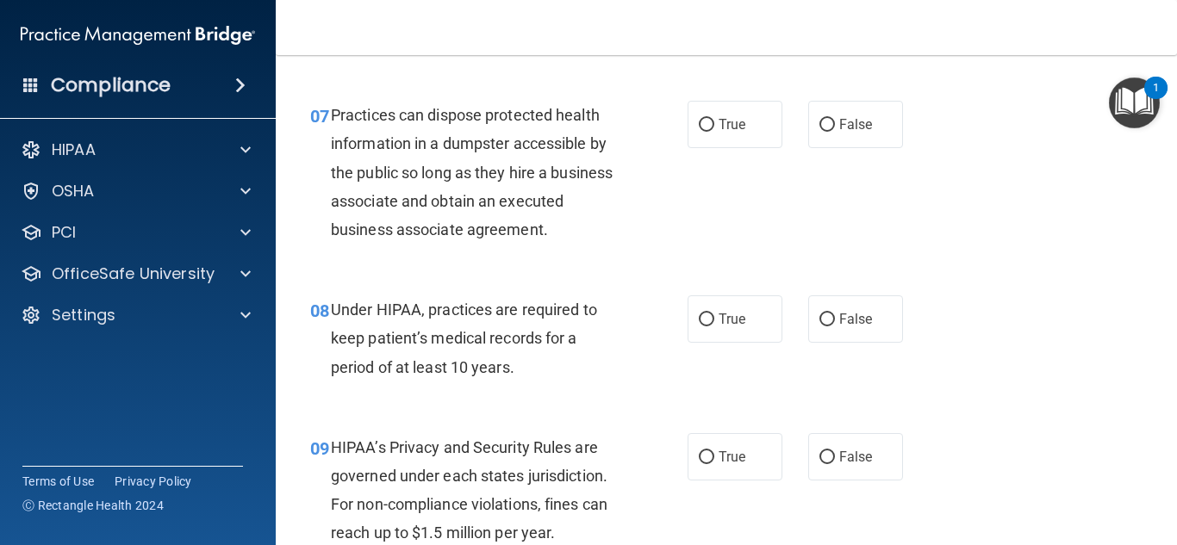
scroll to position [1120, 0]
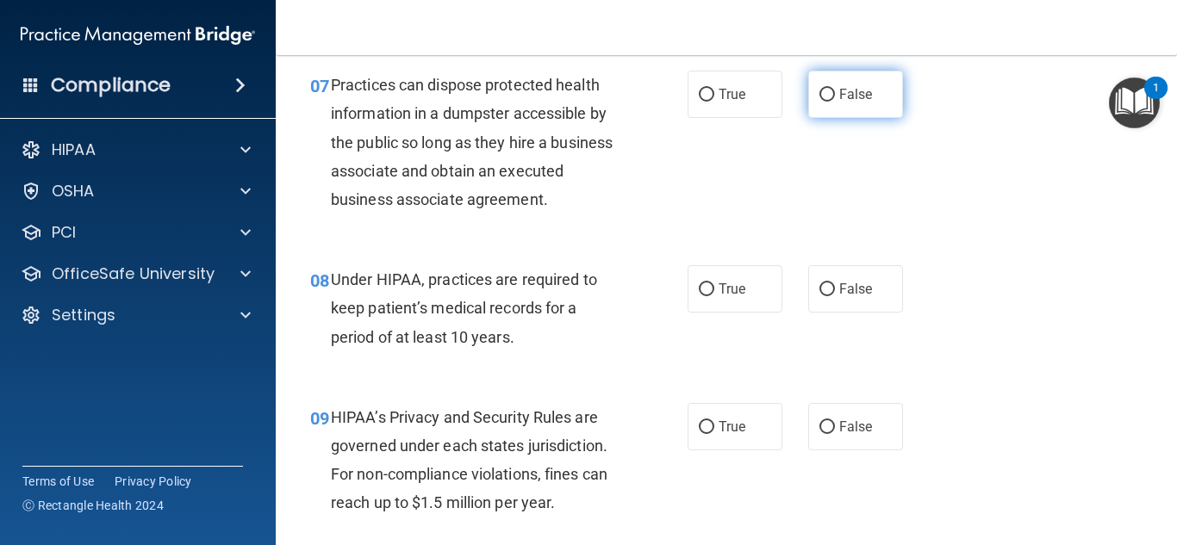
click at [846, 103] on label "False" at bounding box center [855, 94] width 95 height 47
click at [835, 102] on input "False" at bounding box center [827, 95] width 16 height 13
radio input "true"
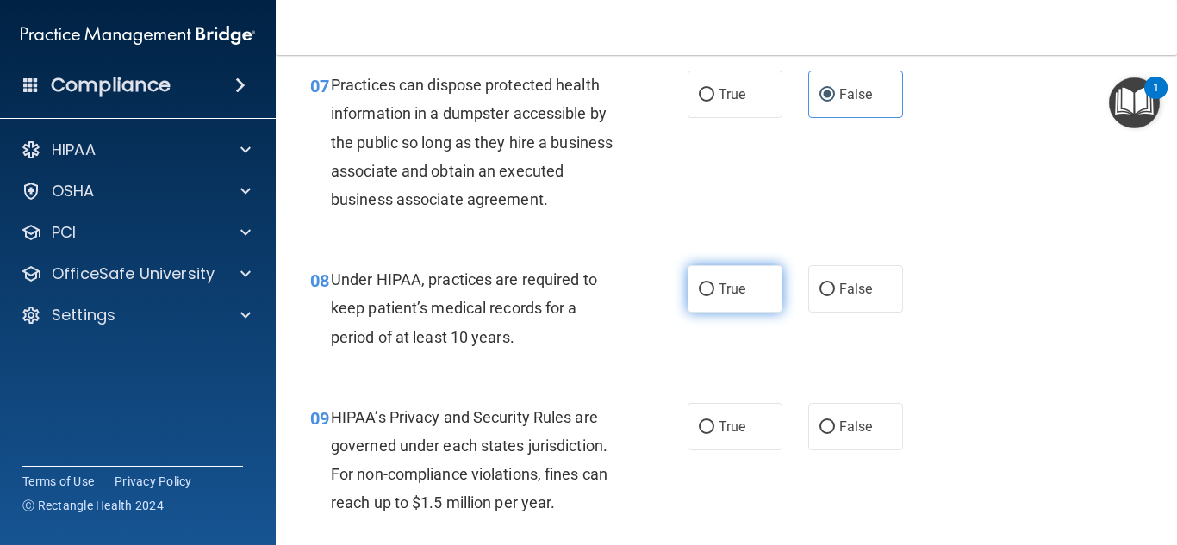
click at [757, 280] on label "True" at bounding box center [735, 288] width 95 height 47
click at [714, 283] on input "True" at bounding box center [707, 289] width 16 height 13
radio input "true"
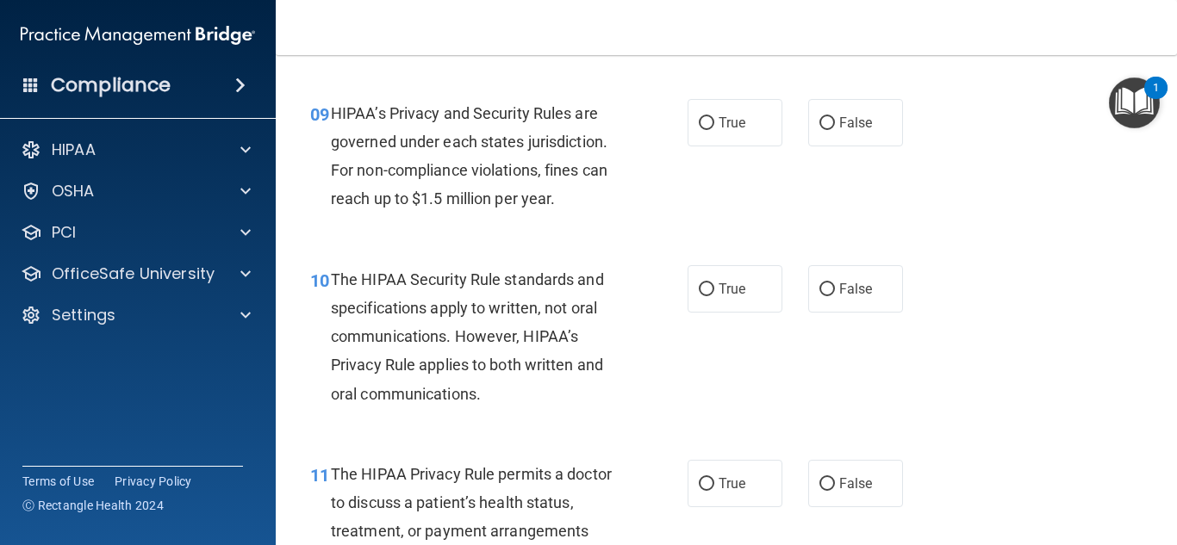
scroll to position [1465, 0]
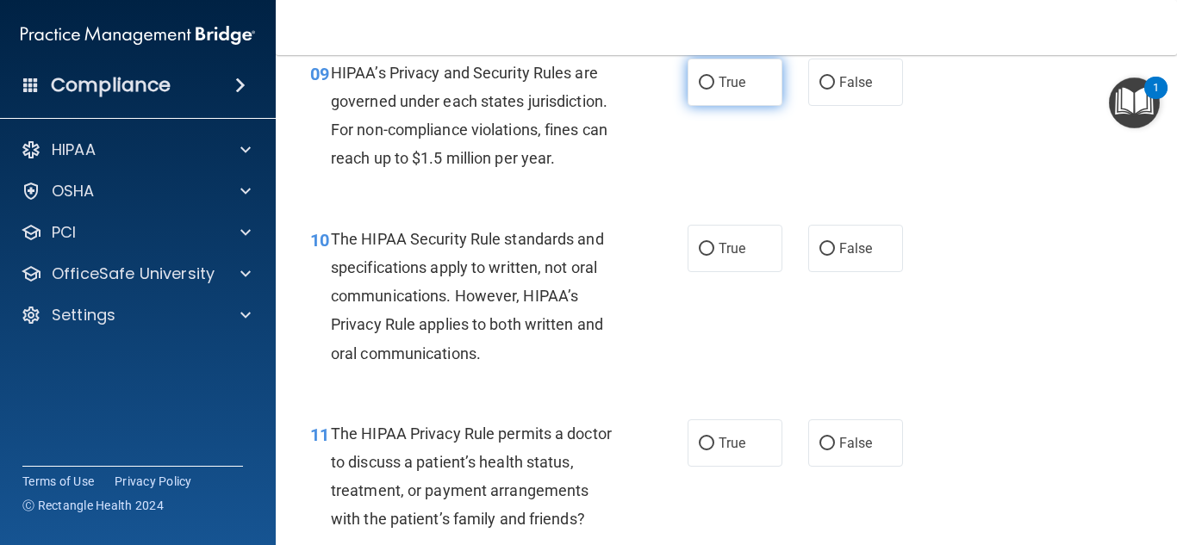
click at [719, 79] on span "True" at bounding box center [732, 82] width 27 height 16
click at [714, 79] on input "True" at bounding box center [707, 83] width 16 height 13
radio input "true"
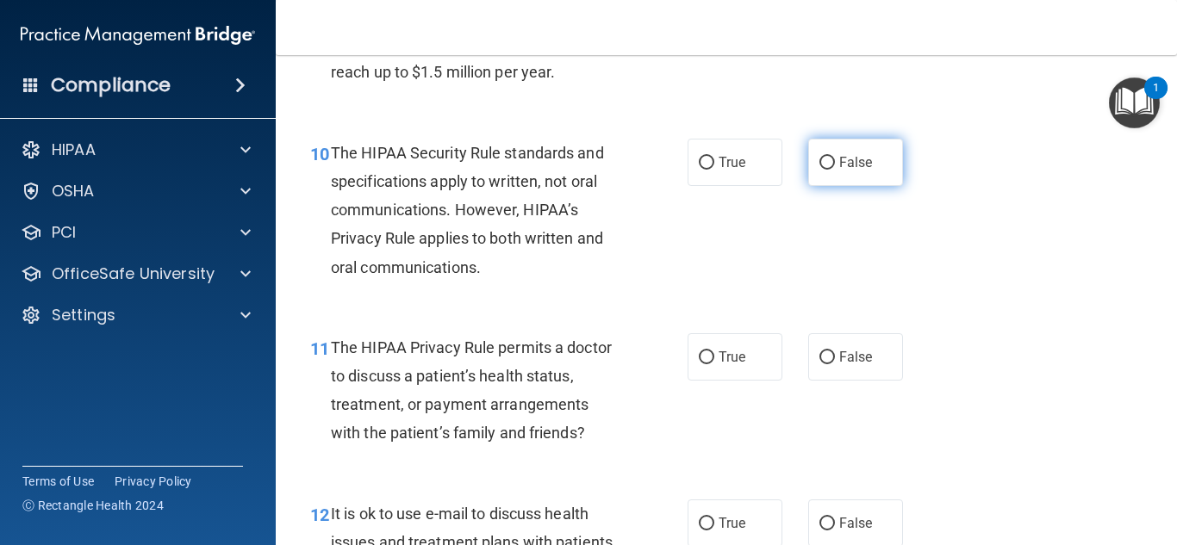
click at [856, 167] on span "False" at bounding box center [856, 162] width 34 height 16
click at [835, 167] on input "False" at bounding box center [827, 163] width 16 height 13
radio input "true"
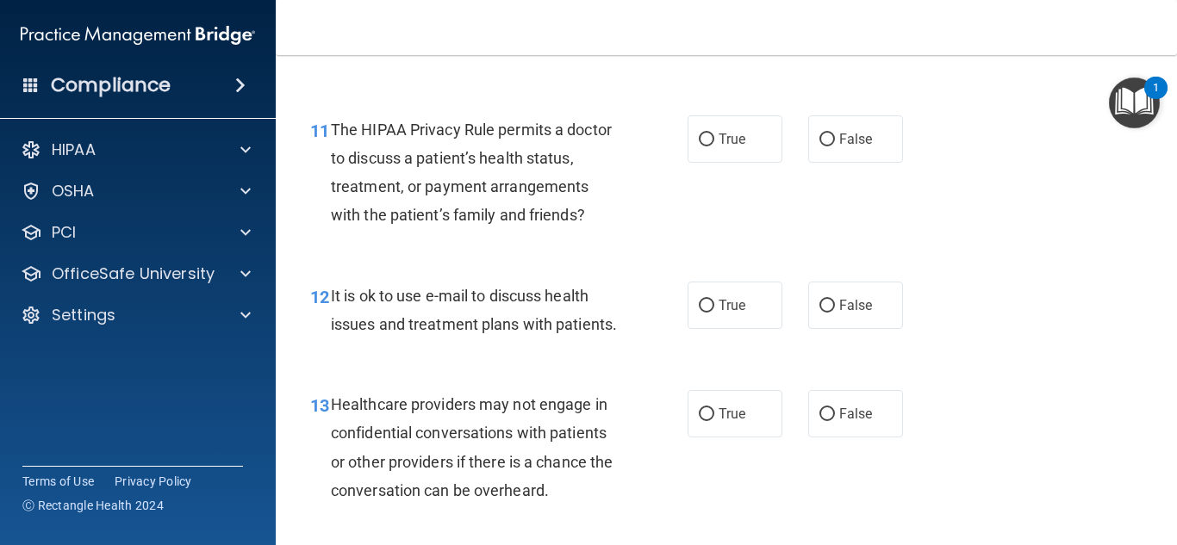
scroll to position [1809, 0]
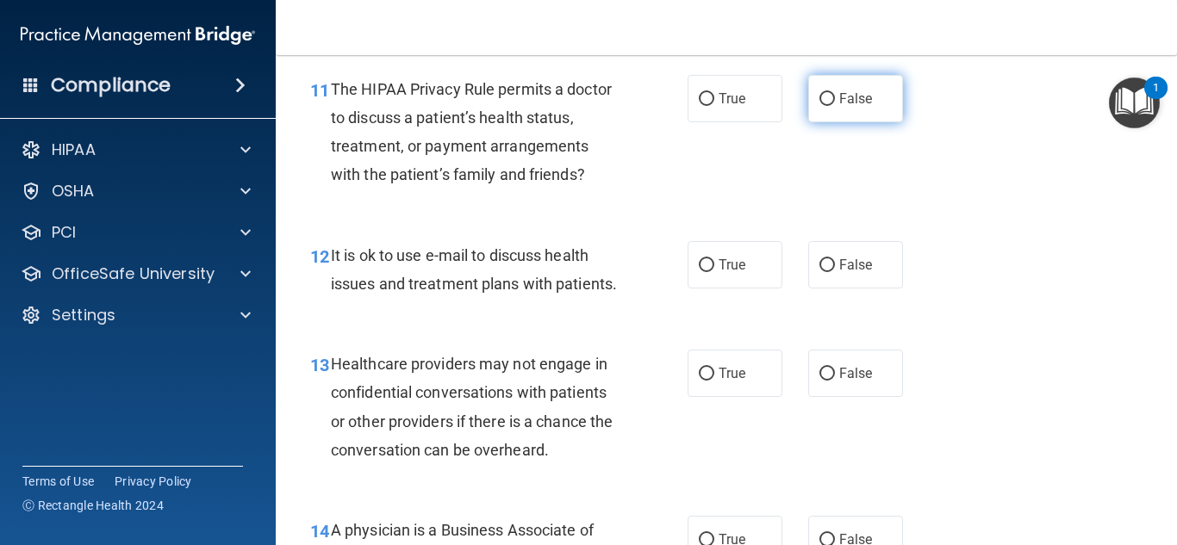
click at [866, 105] on label "False" at bounding box center [855, 98] width 95 height 47
click at [835, 105] on input "False" at bounding box center [827, 99] width 16 height 13
radio input "true"
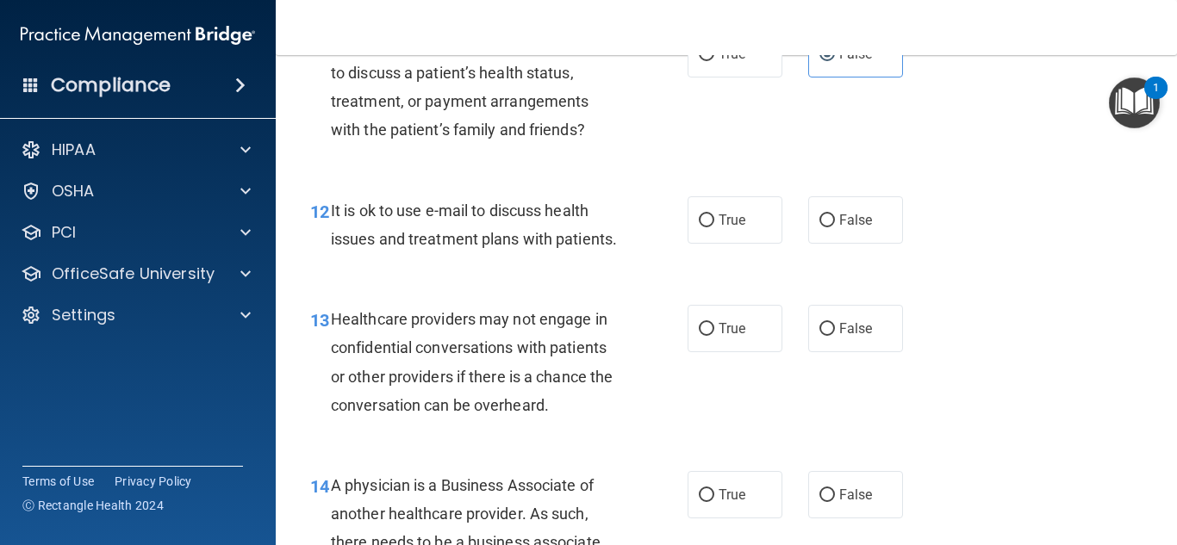
scroll to position [1895, 0]
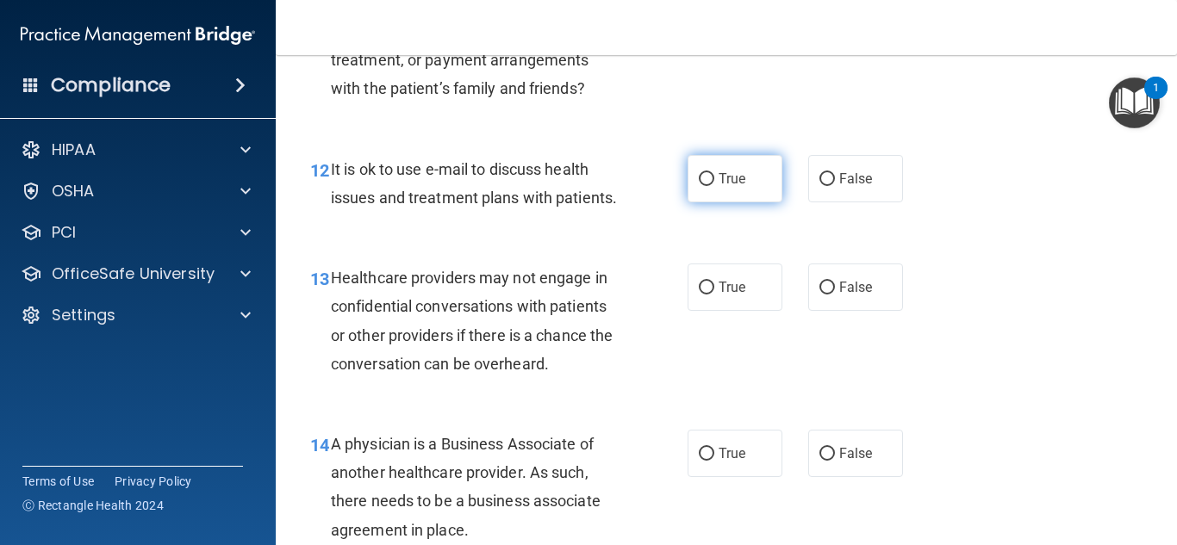
click at [738, 169] on label "True" at bounding box center [735, 178] width 95 height 47
click at [714, 173] on input "True" at bounding box center [707, 179] width 16 height 13
radio input "true"
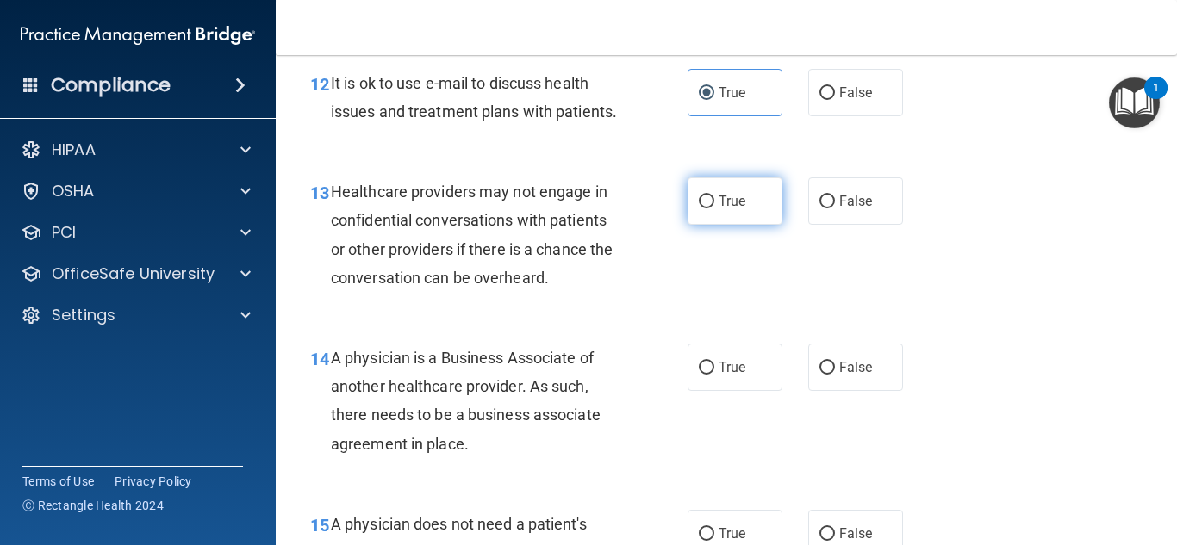
scroll to position [2068, 0]
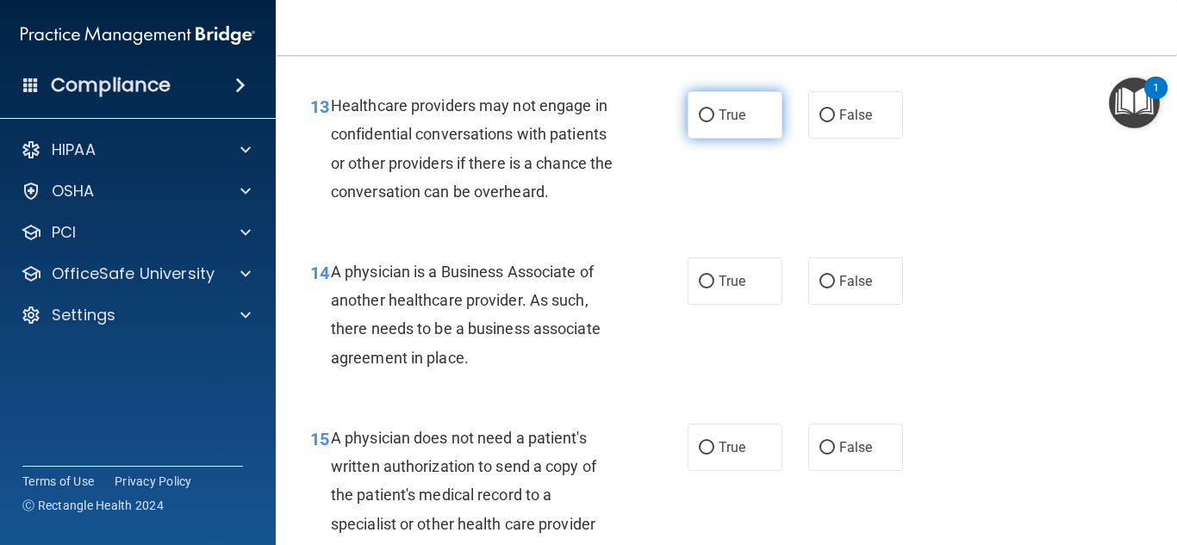
click at [699, 122] on input "True" at bounding box center [707, 115] width 16 height 13
radio input "true"
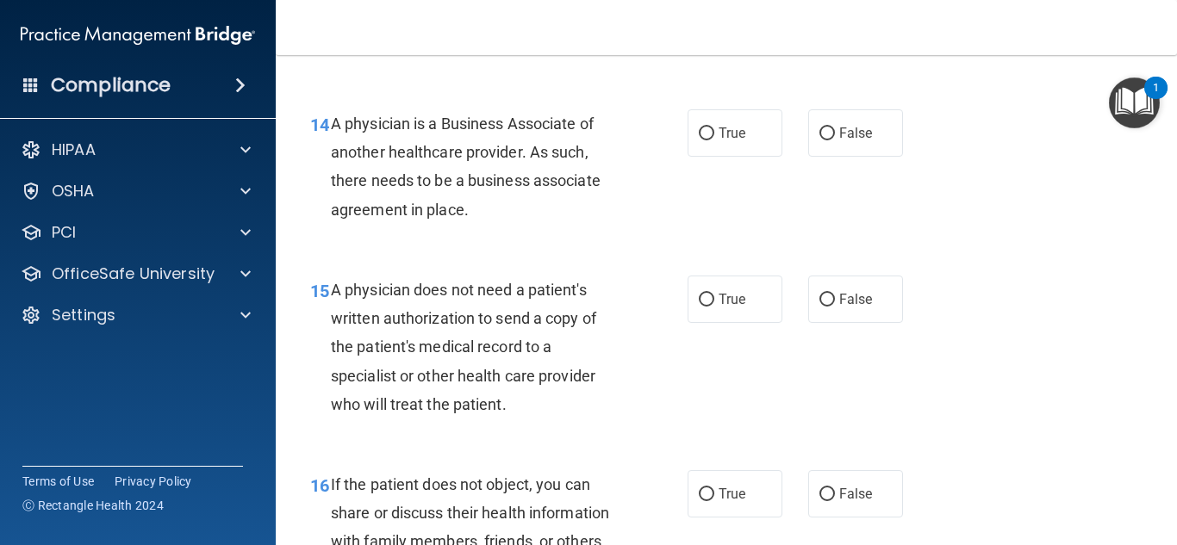
scroll to position [2240, 0]
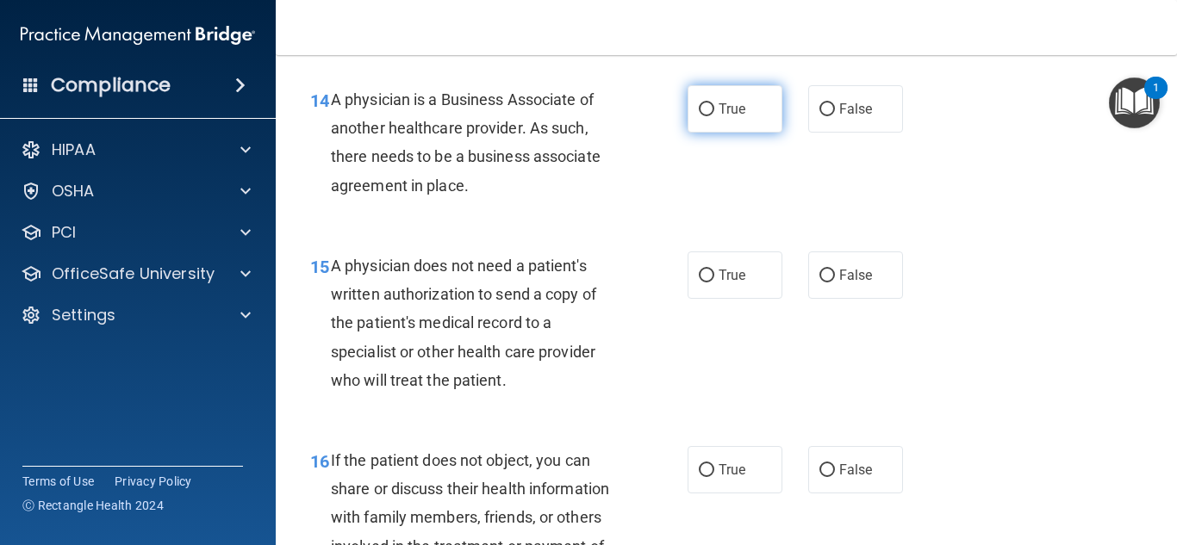
click at [719, 117] on span "True" at bounding box center [732, 109] width 27 height 16
click at [714, 116] on input "True" at bounding box center [707, 109] width 16 height 13
radio input "true"
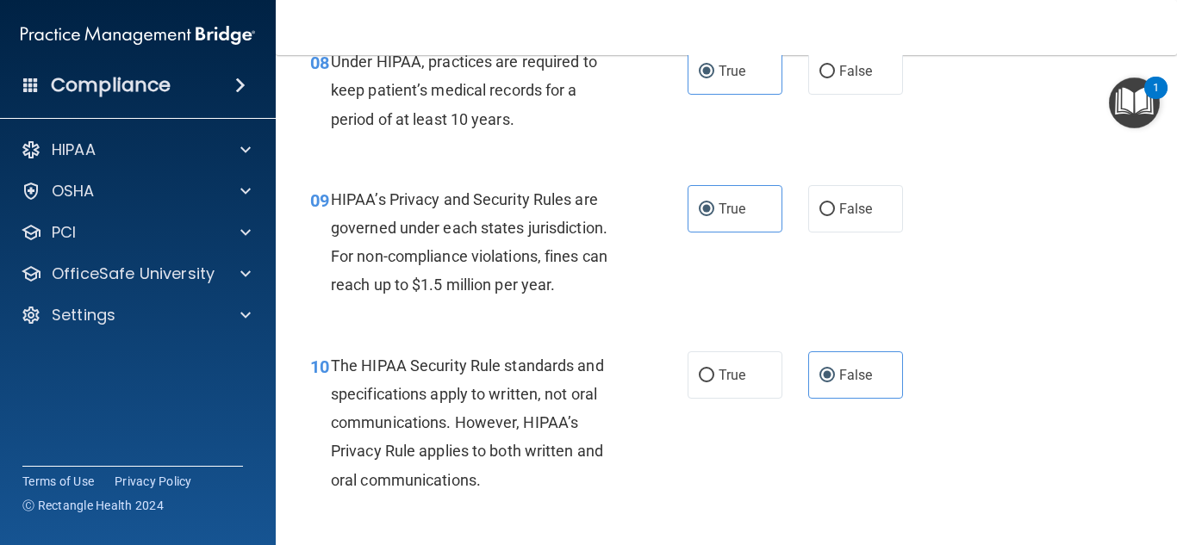
scroll to position [1379, 0]
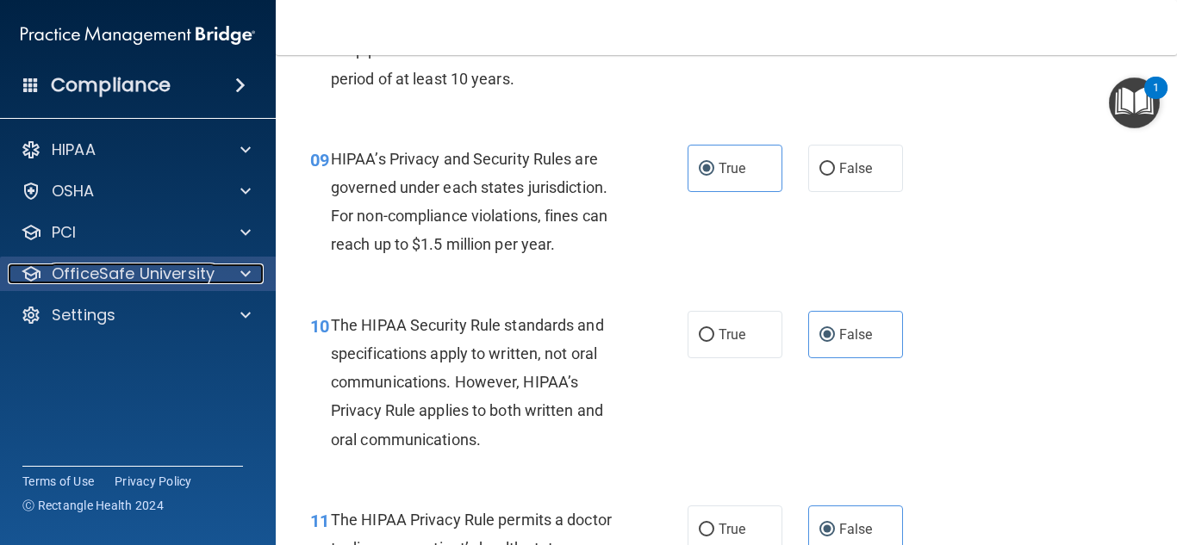
click at [36, 268] on div at bounding box center [31, 274] width 21 height 21
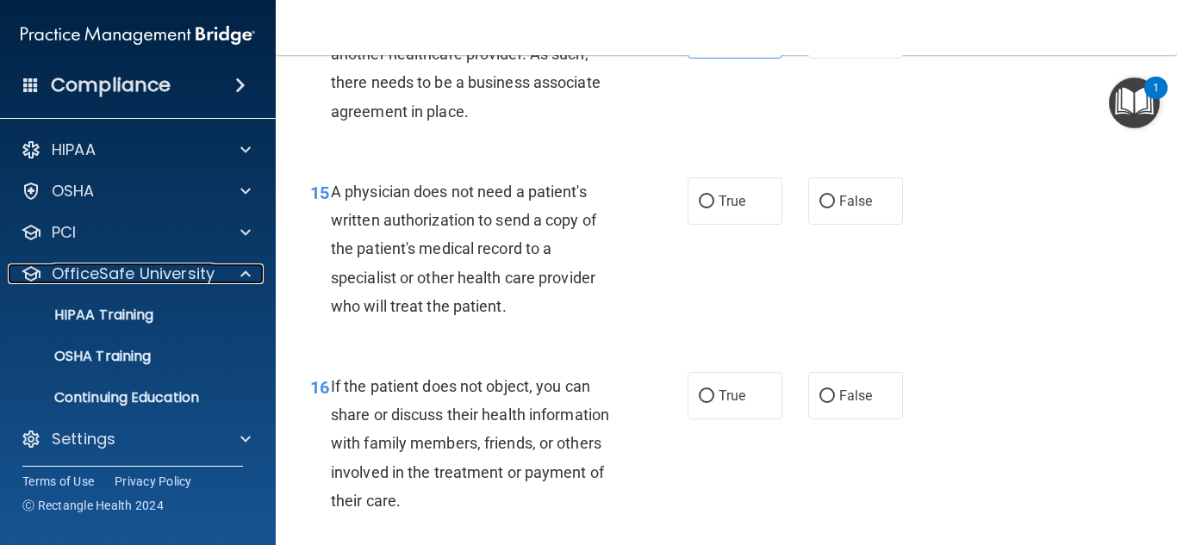
scroll to position [2326, 0]
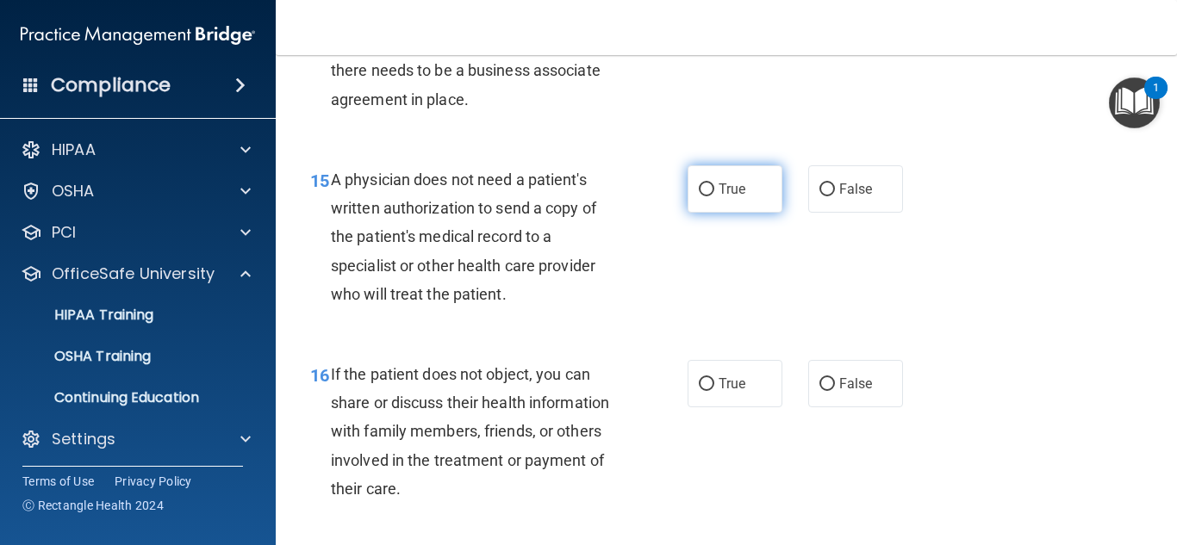
click at [719, 197] on span "True" at bounding box center [732, 189] width 27 height 16
click at [714, 196] on input "True" at bounding box center [707, 190] width 16 height 13
radio input "true"
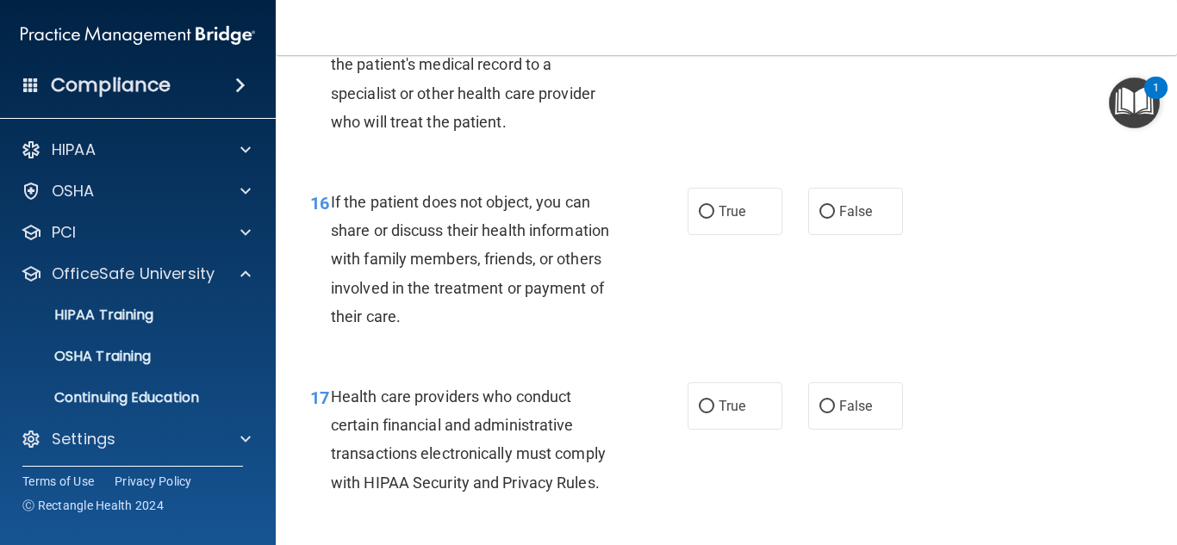
scroll to position [2585, 0]
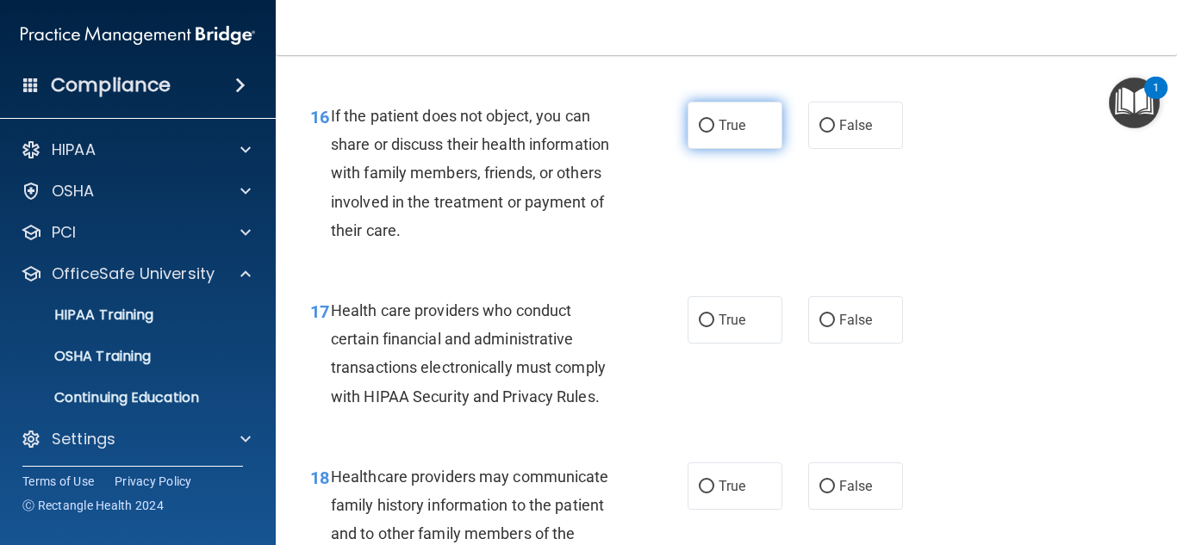
click at [748, 149] on label "True" at bounding box center [735, 125] width 95 height 47
click at [714, 133] on input "True" at bounding box center [707, 126] width 16 height 13
radio input "true"
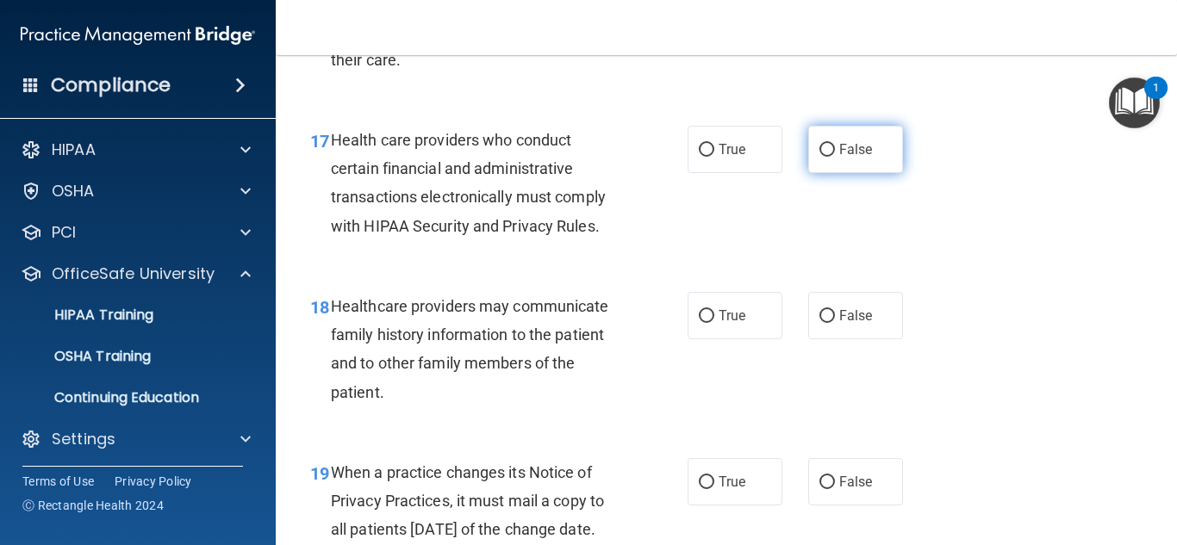
scroll to position [2757, 0]
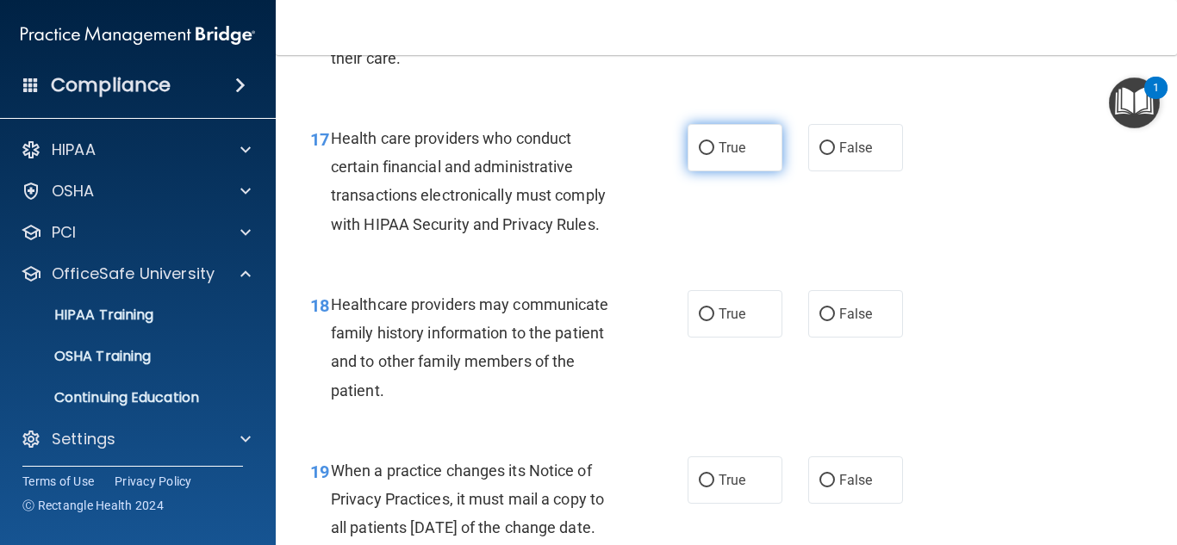
click at [706, 155] on input "True" at bounding box center [707, 148] width 16 height 13
radio input "true"
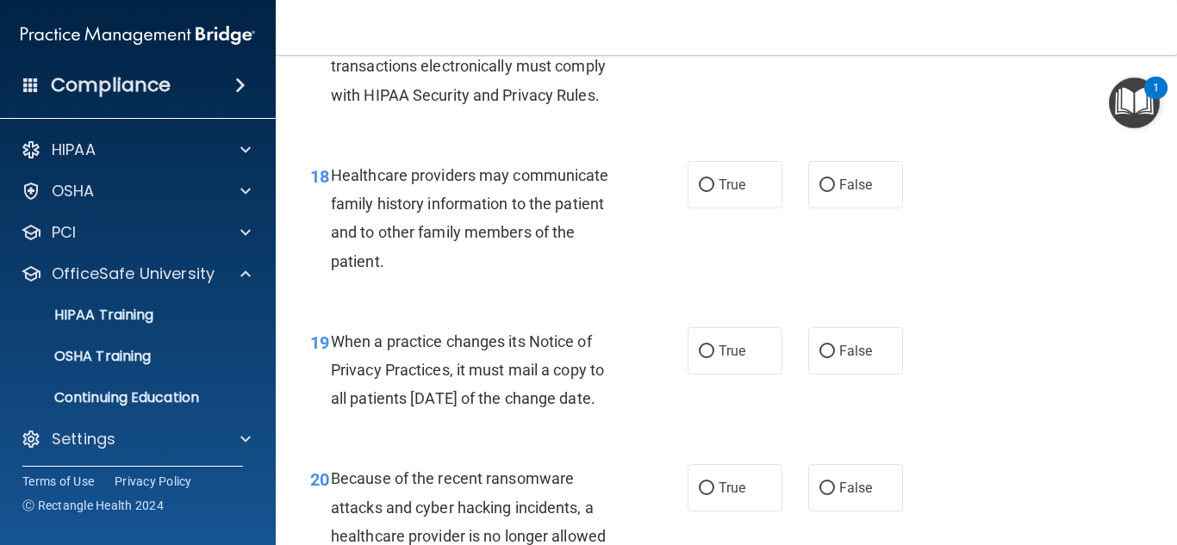
scroll to position [2972, 0]
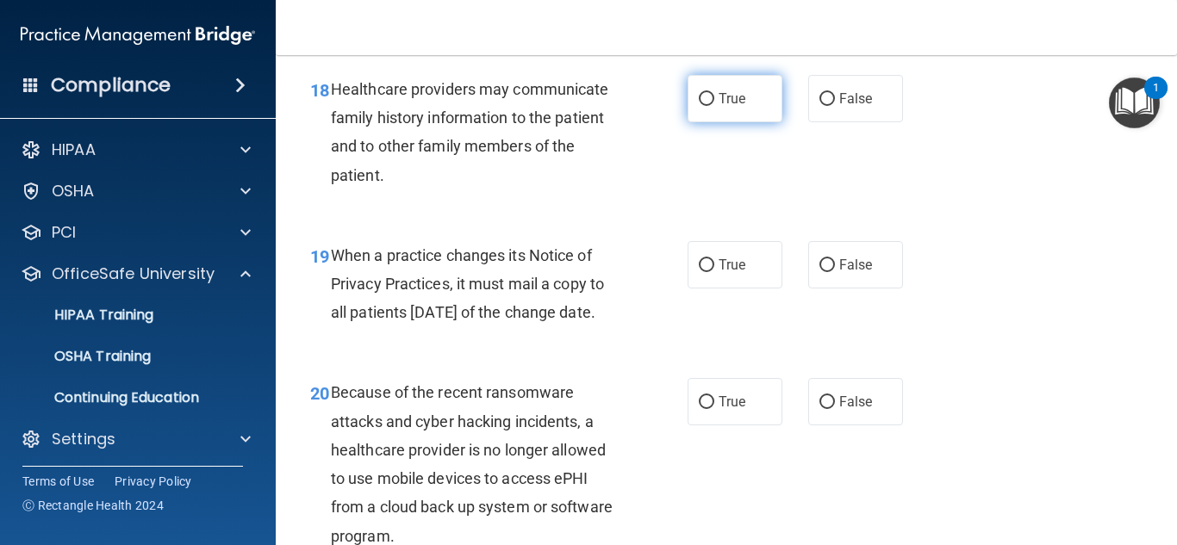
drag, startPoint x: 810, startPoint y: 140, endPoint x: 768, endPoint y: 146, distance: 42.6
click at [773, 122] on div "True False" at bounding box center [801, 98] width 227 height 47
click at [740, 115] on label "True" at bounding box center [735, 98] width 95 height 47
click at [714, 106] on input "True" at bounding box center [707, 99] width 16 height 13
radio input "true"
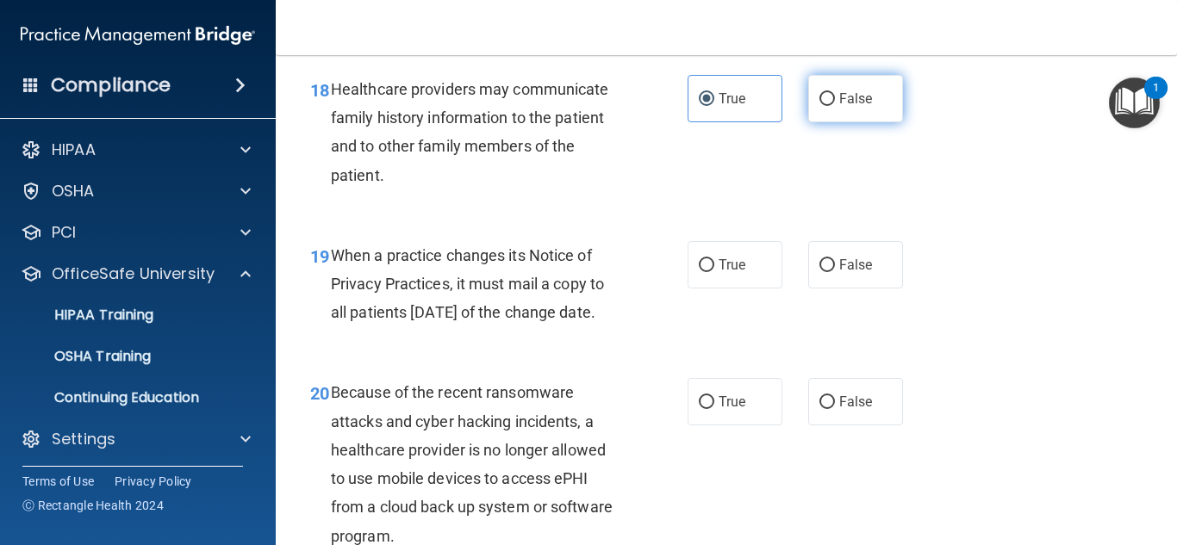
click at [882, 122] on label "False" at bounding box center [855, 98] width 95 height 47
click at [835, 106] on input "False" at bounding box center [827, 99] width 16 height 13
radio input "true"
radio input "false"
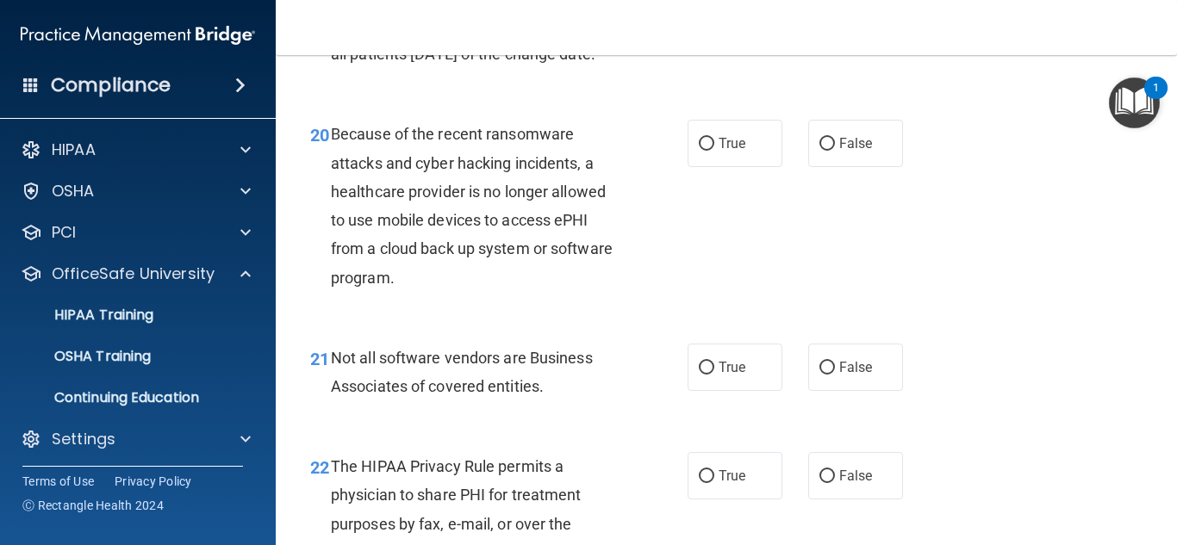
scroll to position [3145, 0]
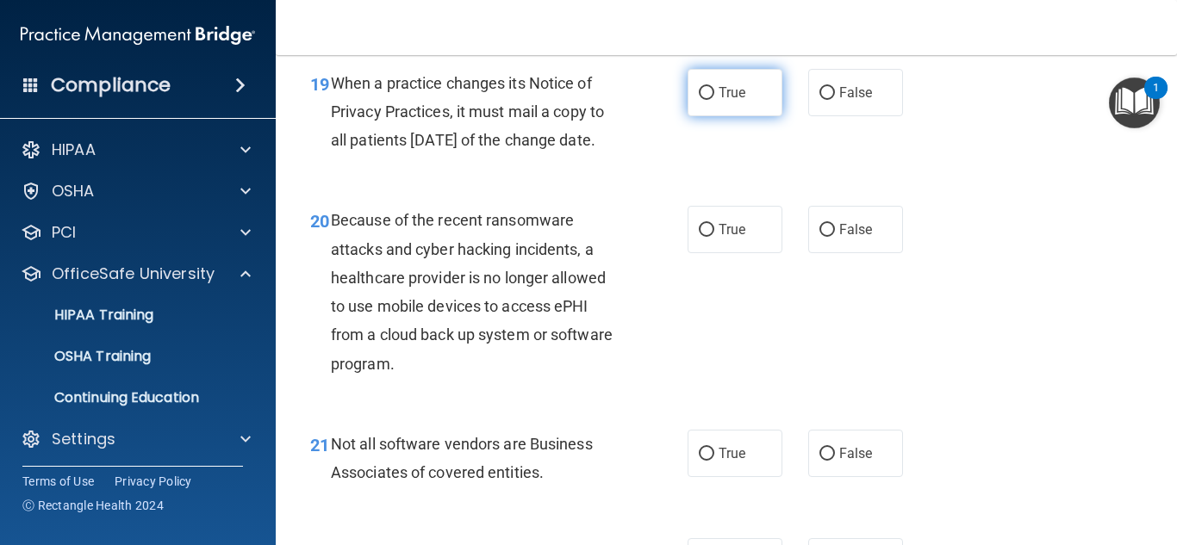
click at [746, 115] on label "True" at bounding box center [735, 92] width 95 height 47
click at [714, 100] on input "True" at bounding box center [707, 93] width 16 height 13
radio input "true"
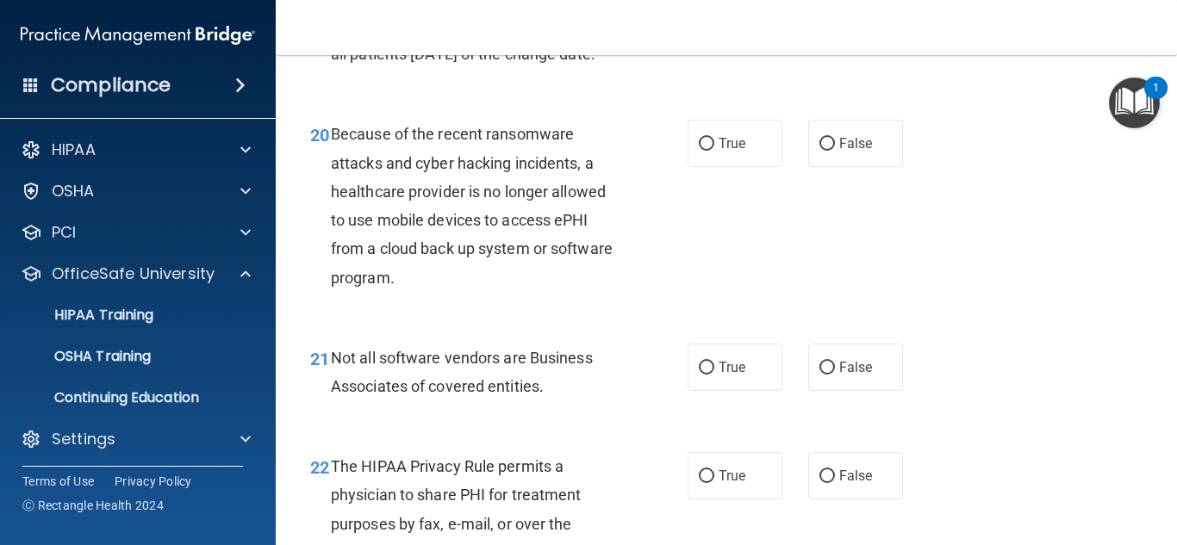
scroll to position [3317, 0]
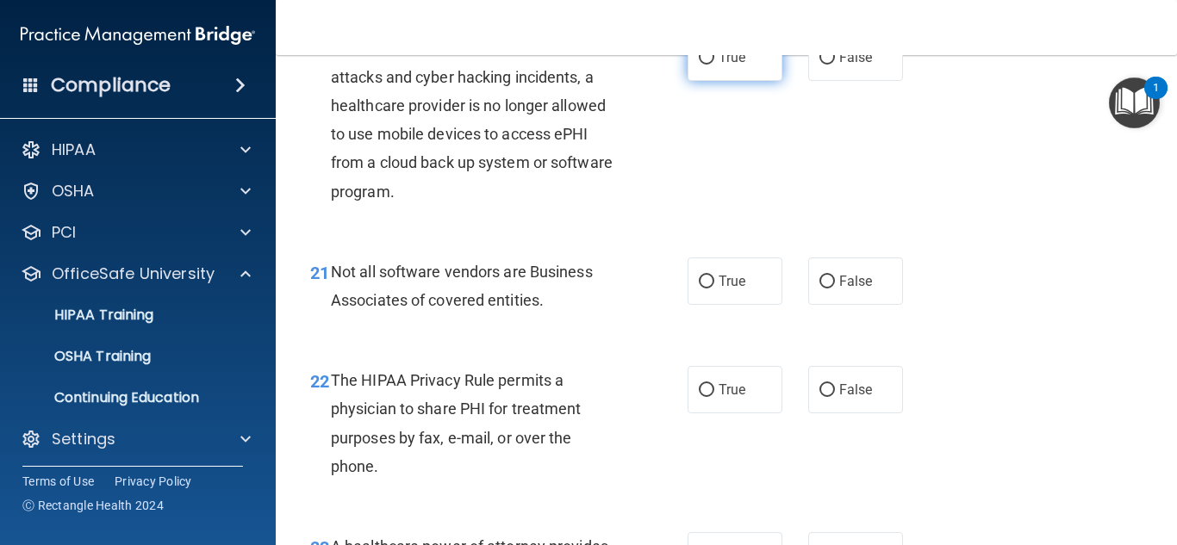
click at [749, 81] on label "True" at bounding box center [735, 57] width 95 height 47
click at [714, 65] on input "True" at bounding box center [707, 58] width 16 height 13
radio input "true"
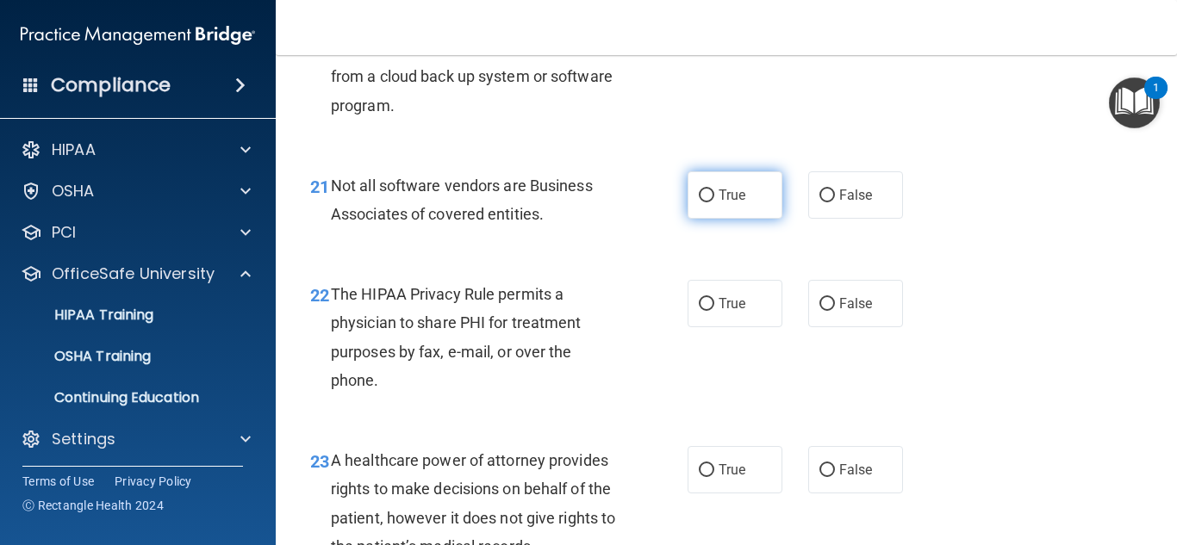
click at [744, 219] on label "True" at bounding box center [735, 194] width 95 height 47
click at [714, 202] on input "True" at bounding box center [707, 196] width 16 height 13
radio input "true"
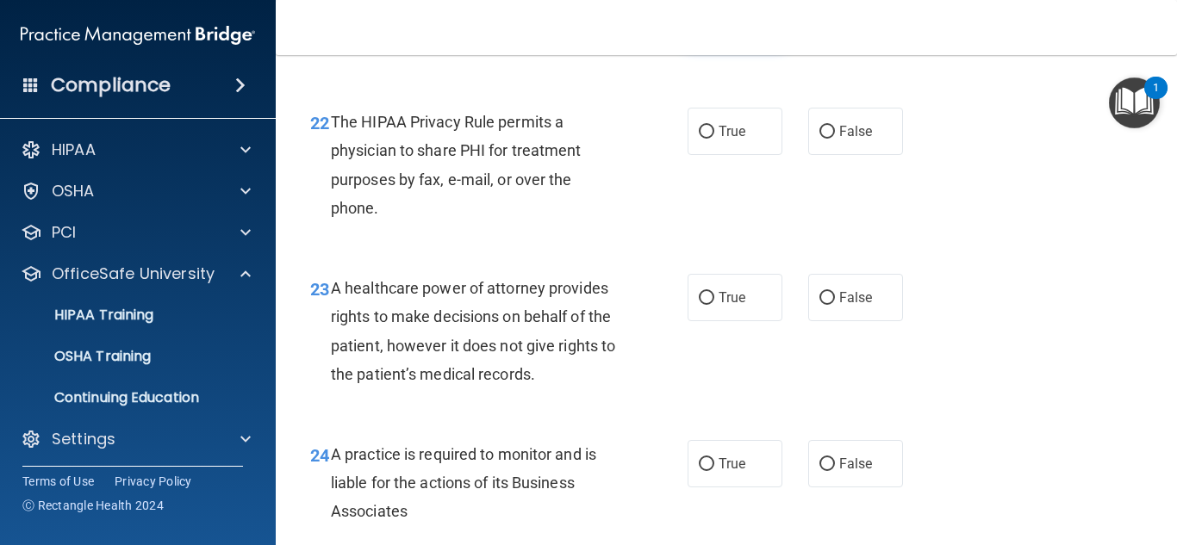
scroll to position [3662, 0]
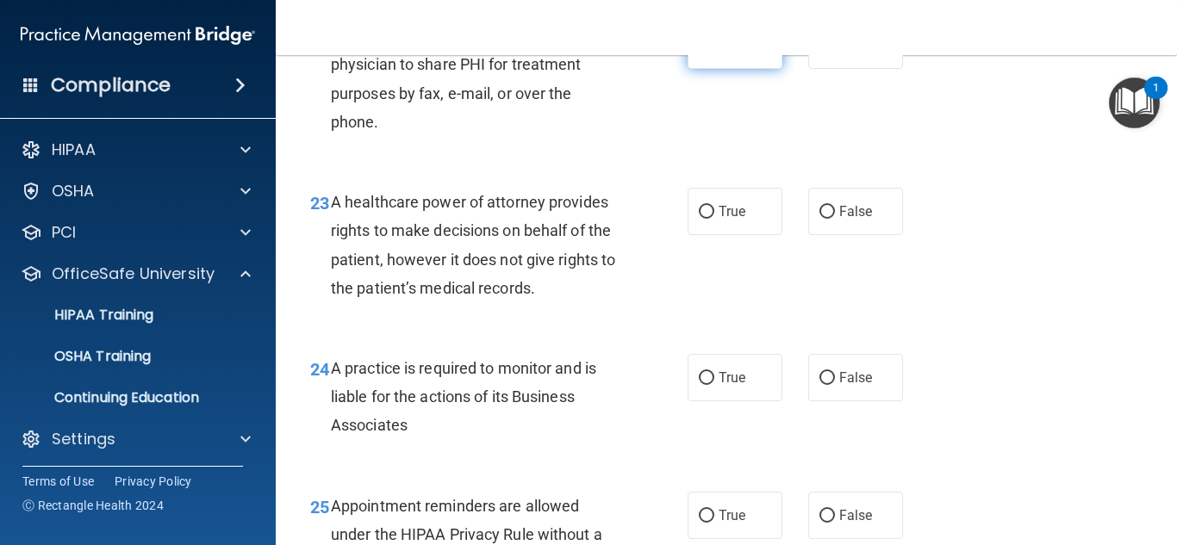
click at [727, 69] on label "True" at bounding box center [735, 45] width 95 height 47
click at [714, 53] on input "True" at bounding box center [707, 46] width 16 height 13
radio input "true"
click at [733, 235] on label "True" at bounding box center [735, 211] width 95 height 47
click at [714, 219] on input "True" at bounding box center [707, 212] width 16 height 13
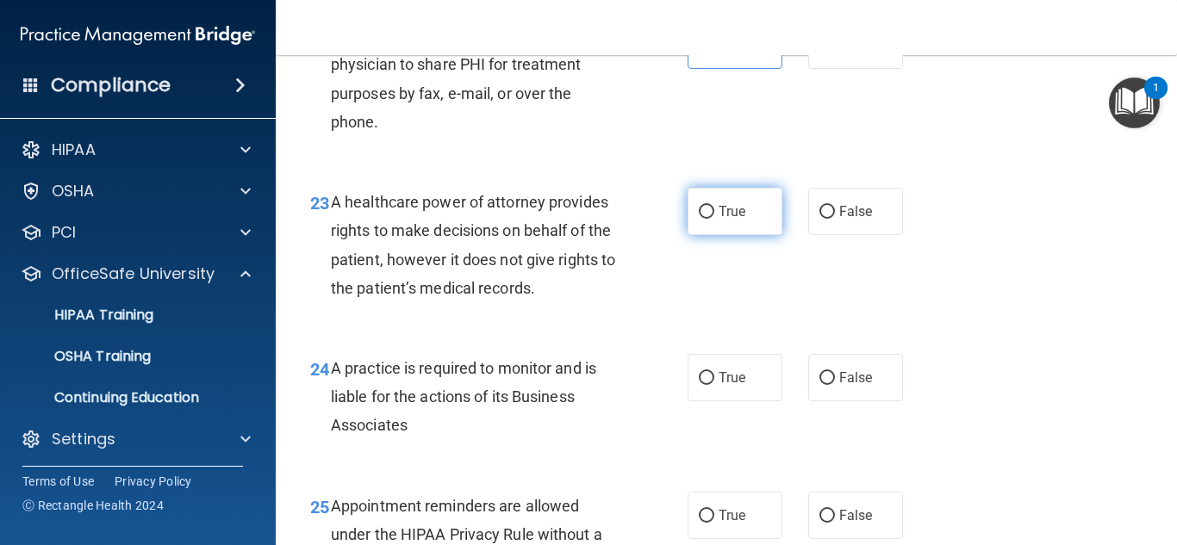
radio input "true"
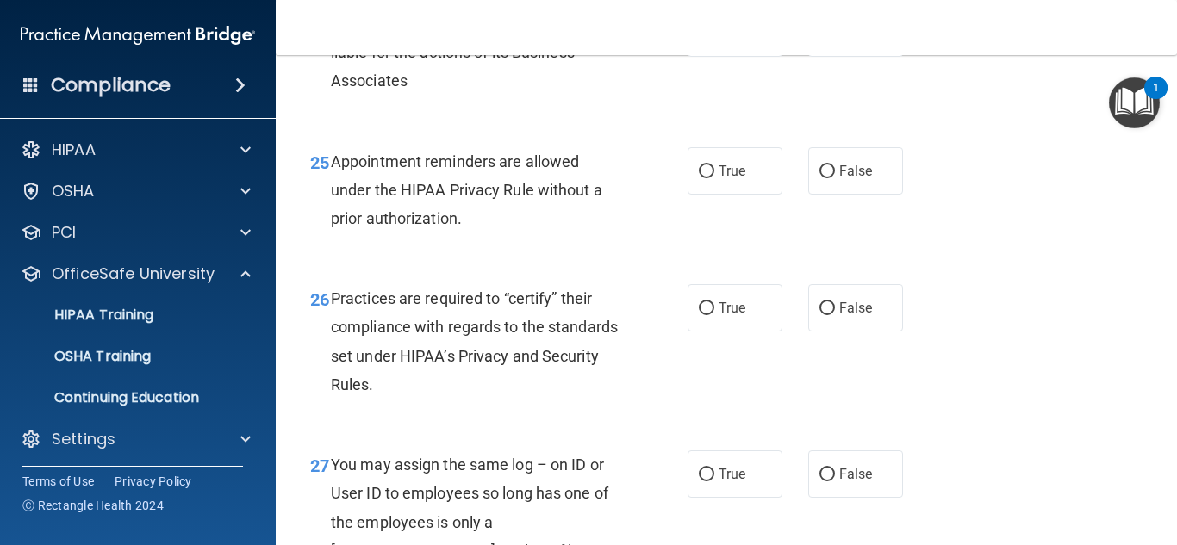
scroll to position [3920, 0]
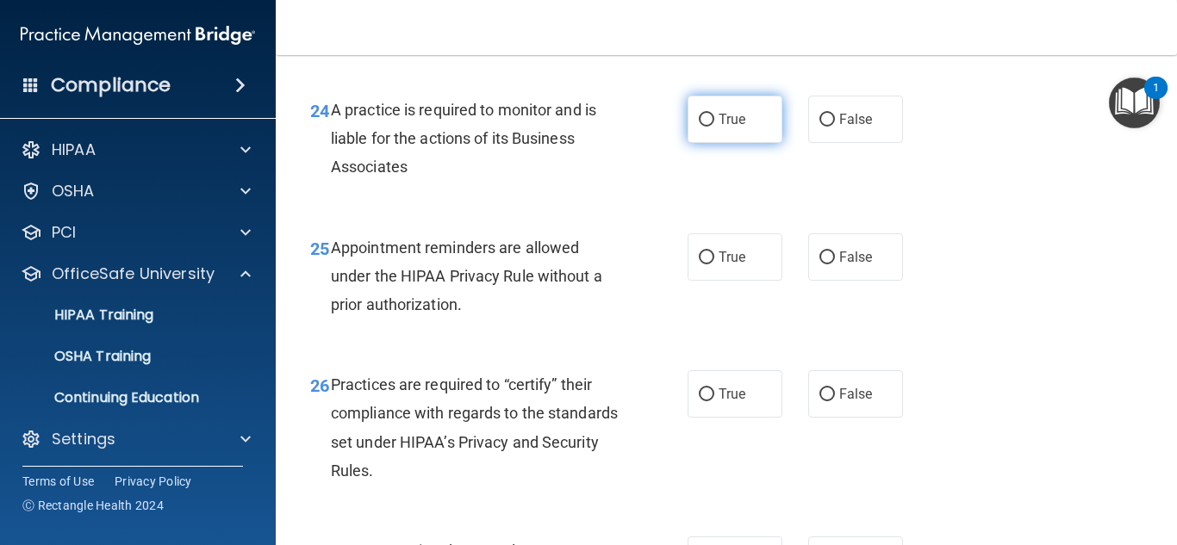
click at [742, 143] on label "True" at bounding box center [735, 119] width 95 height 47
click at [714, 127] on input "True" at bounding box center [707, 120] width 16 height 13
radio input "true"
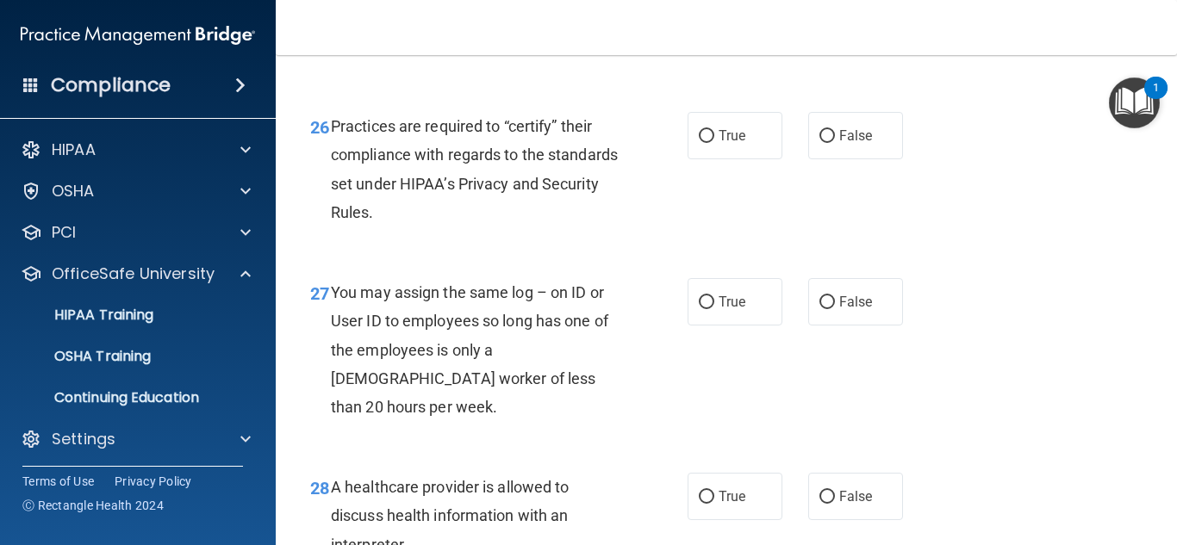
scroll to position [4092, 0]
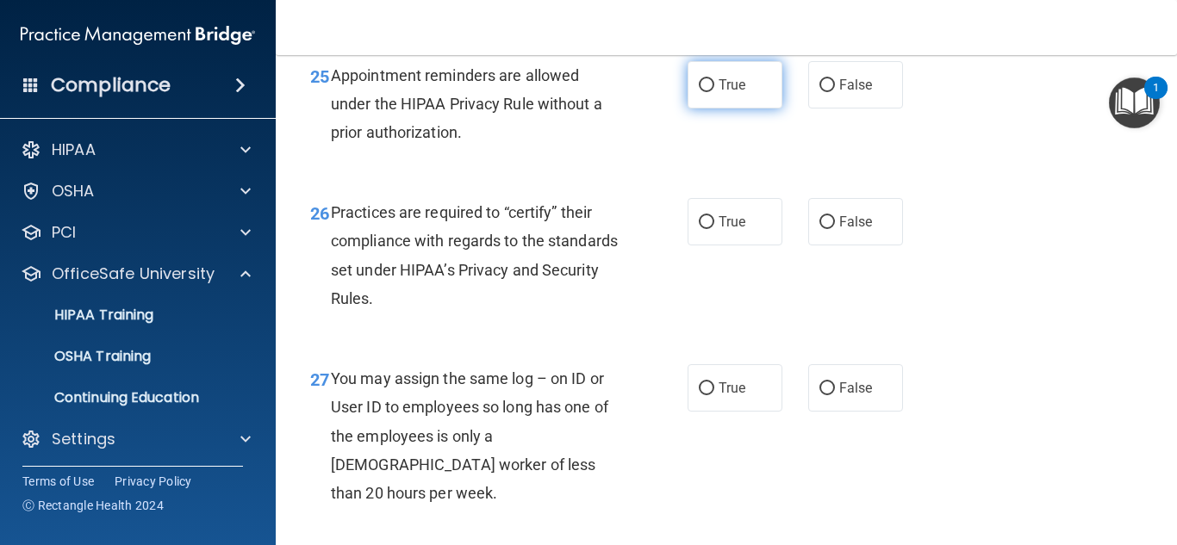
click at [734, 109] on label "True" at bounding box center [735, 84] width 95 height 47
click at [714, 92] on input "True" at bounding box center [707, 85] width 16 height 13
radio input "true"
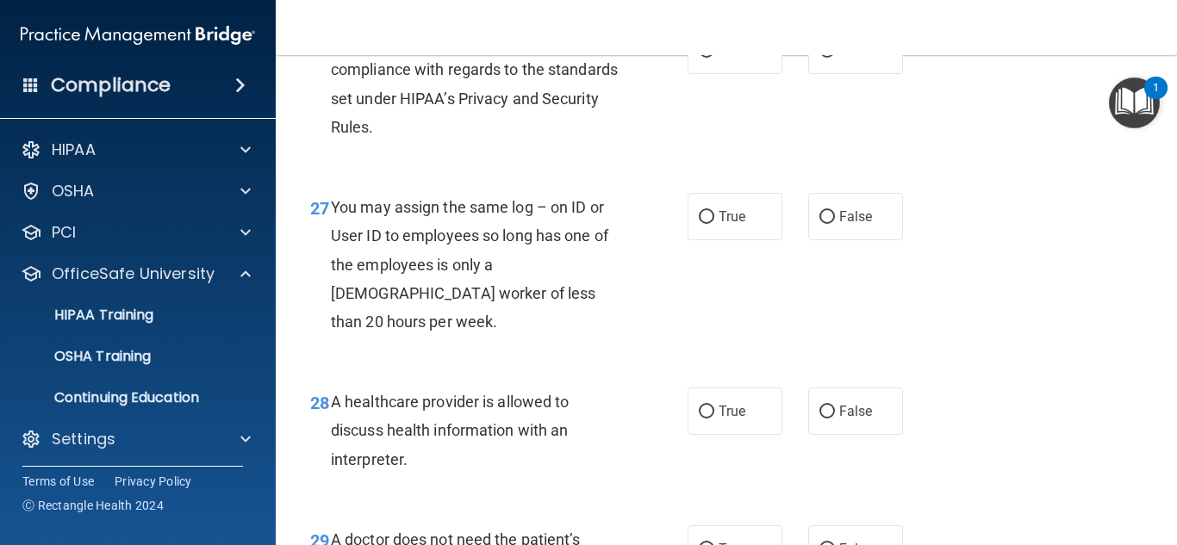
scroll to position [4265, 0]
click at [751, 73] on label "True" at bounding box center [735, 49] width 95 height 47
click at [714, 57] on input "True" at bounding box center [707, 50] width 16 height 13
radio input "true"
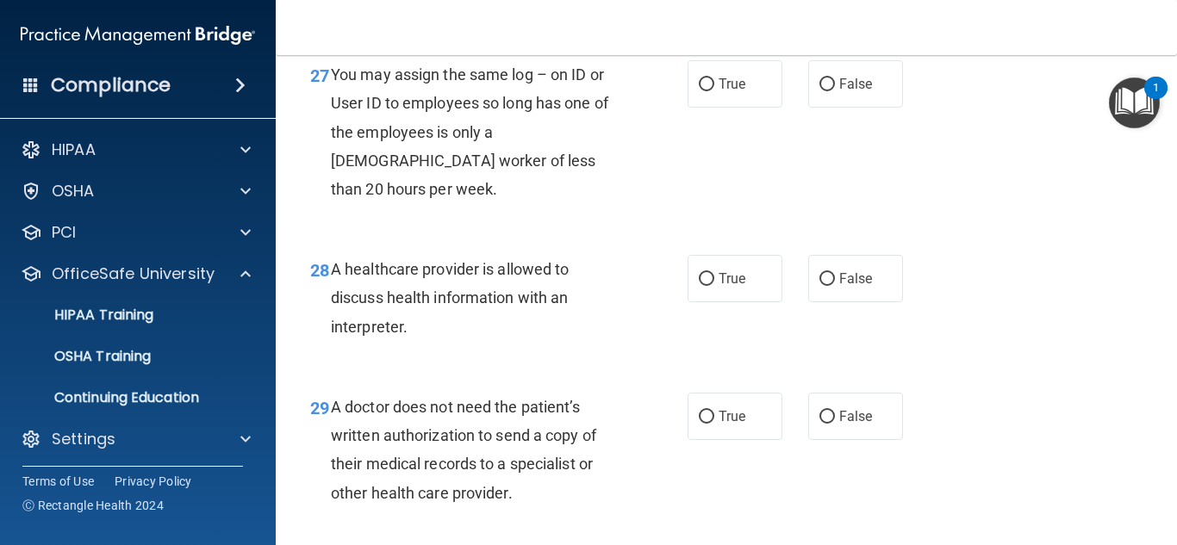
scroll to position [4437, 0]
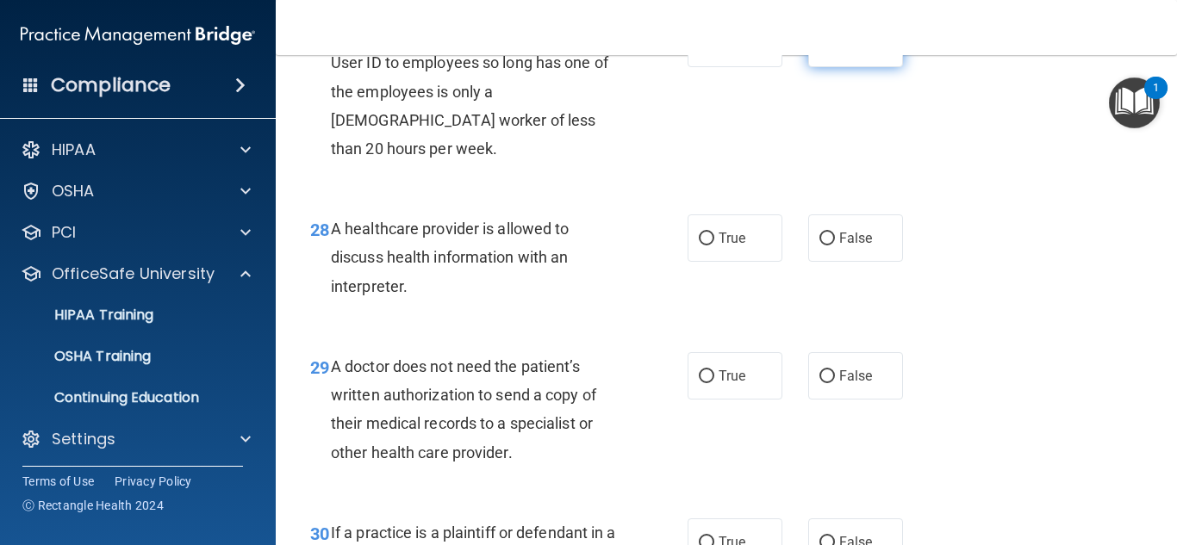
click at [866, 67] on label "False" at bounding box center [855, 43] width 95 height 47
click at [835, 51] on input "False" at bounding box center [827, 44] width 16 height 13
radio input "true"
click at [735, 253] on label "True" at bounding box center [735, 238] width 95 height 47
click at [714, 246] on input "True" at bounding box center [707, 239] width 16 height 13
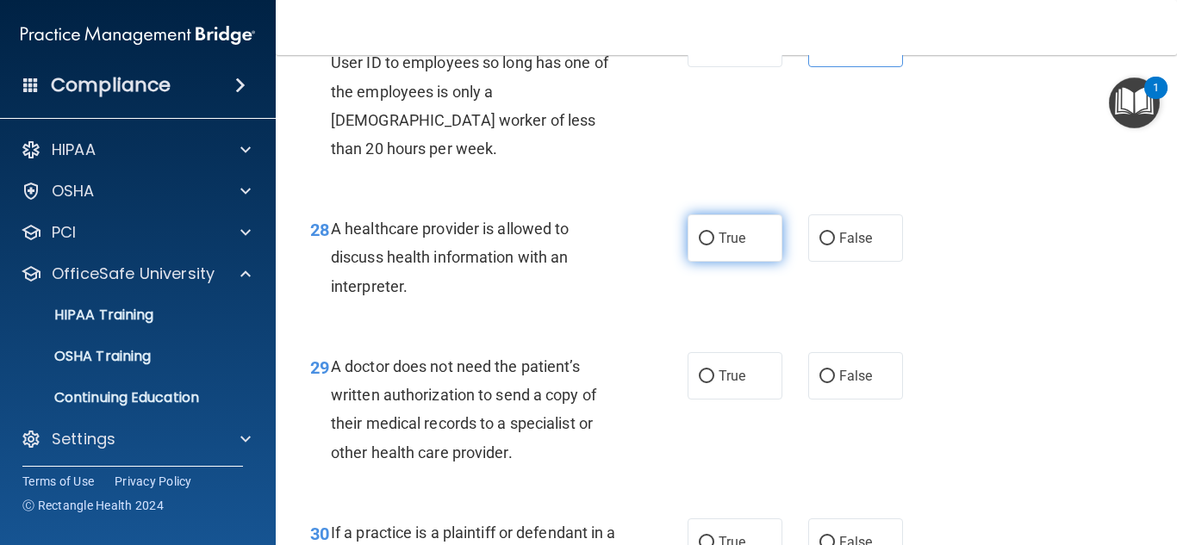
radio input "true"
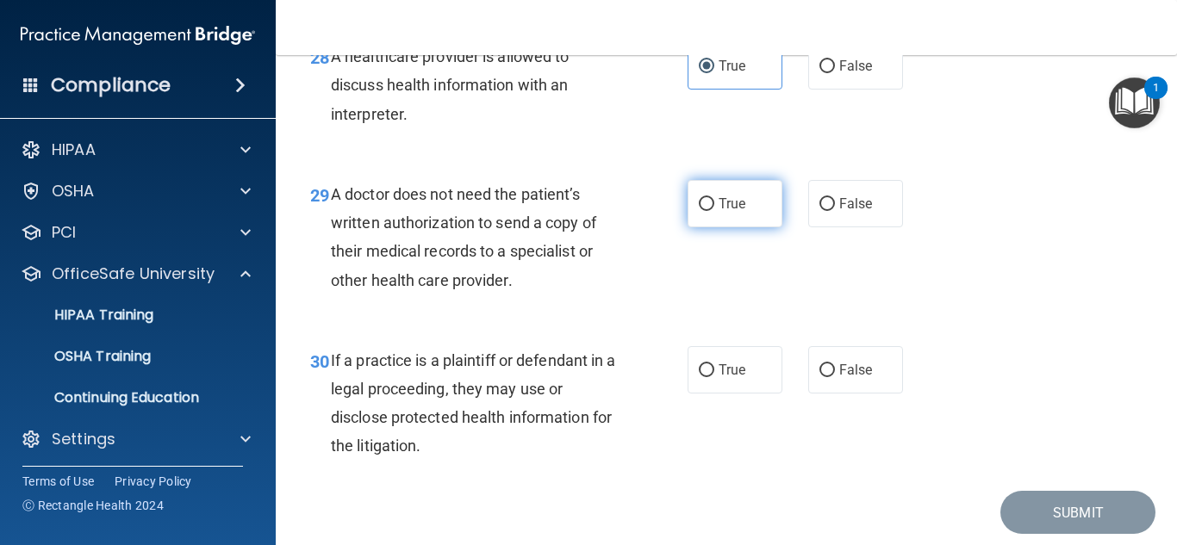
scroll to position [4696, 0]
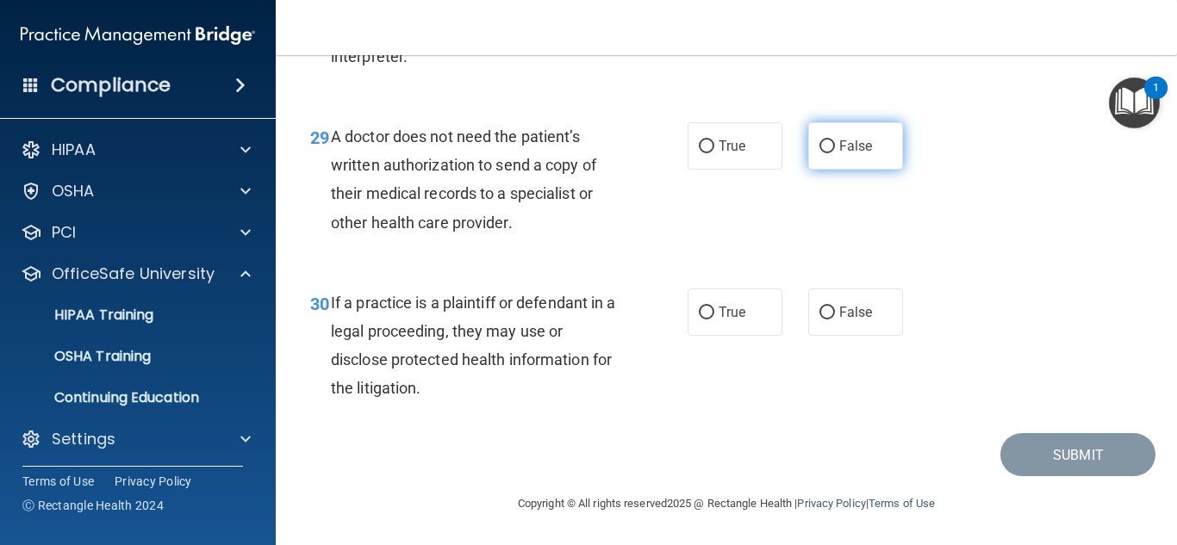
click at [839, 149] on span "False" at bounding box center [856, 146] width 34 height 16
click at [831, 149] on input "False" at bounding box center [827, 146] width 16 height 13
radio input "true"
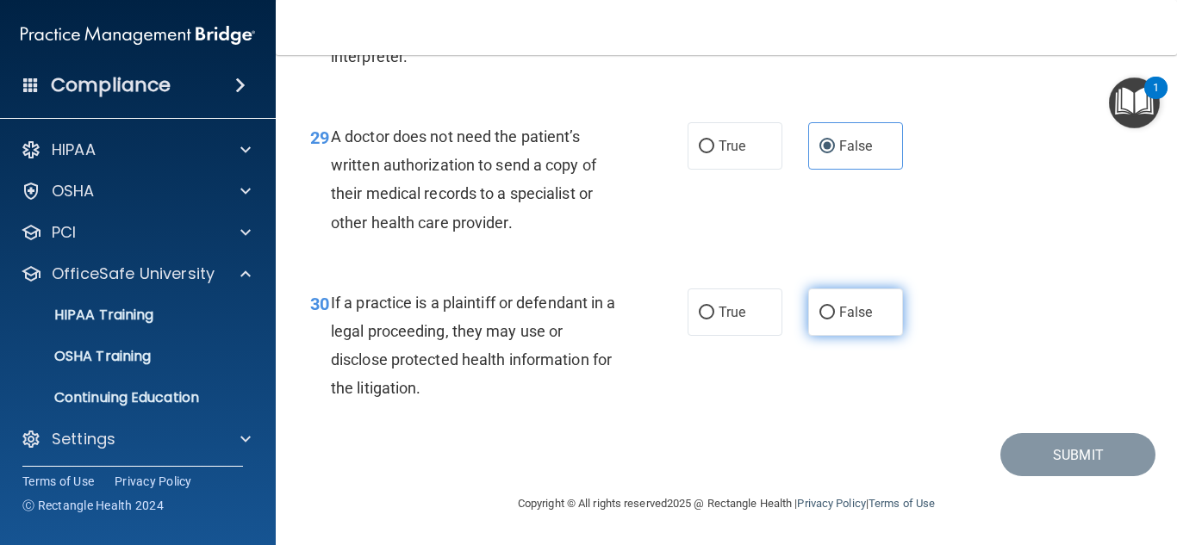
click at [840, 308] on span "False" at bounding box center [856, 312] width 34 height 16
click at [835, 308] on input "False" at bounding box center [827, 313] width 16 height 13
radio input "true"
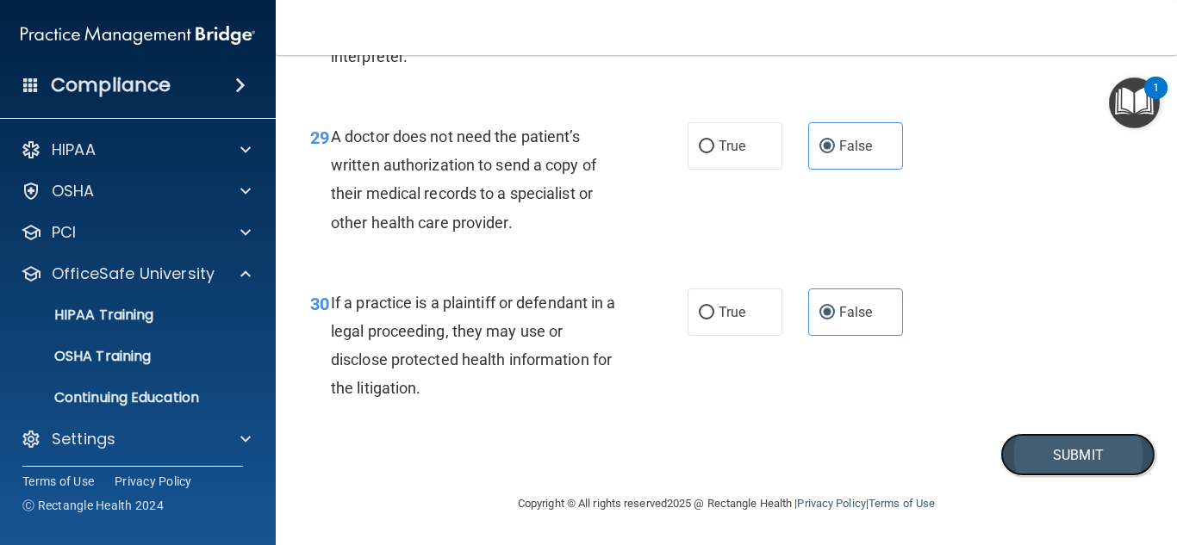
click at [1022, 466] on button "Submit" at bounding box center [1077, 455] width 155 height 44
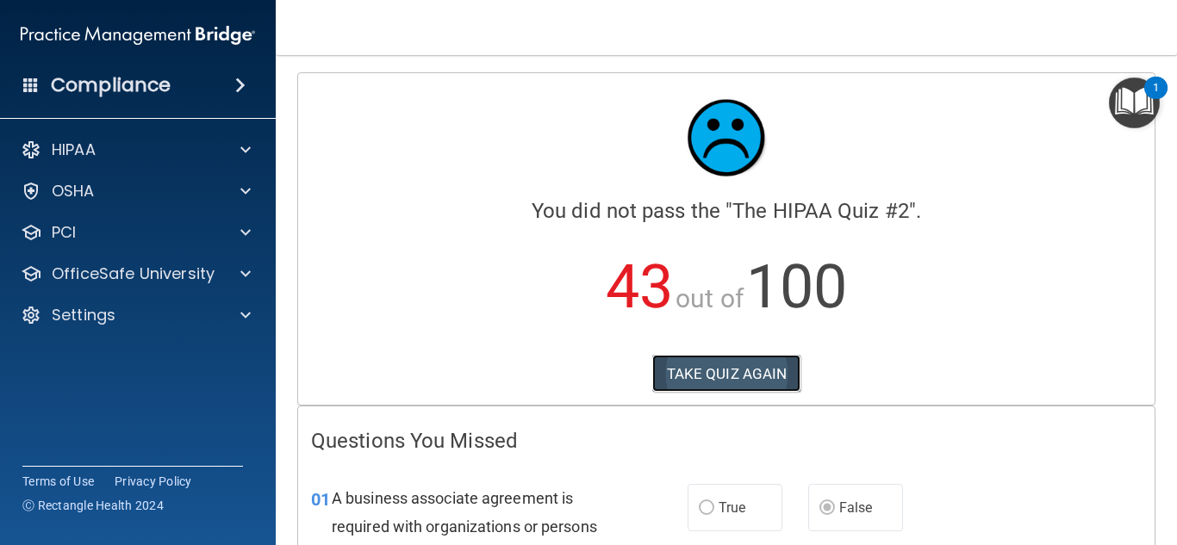
click at [705, 377] on button "TAKE QUIZ AGAIN" at bounding box center [726, 374] width 149 height 38
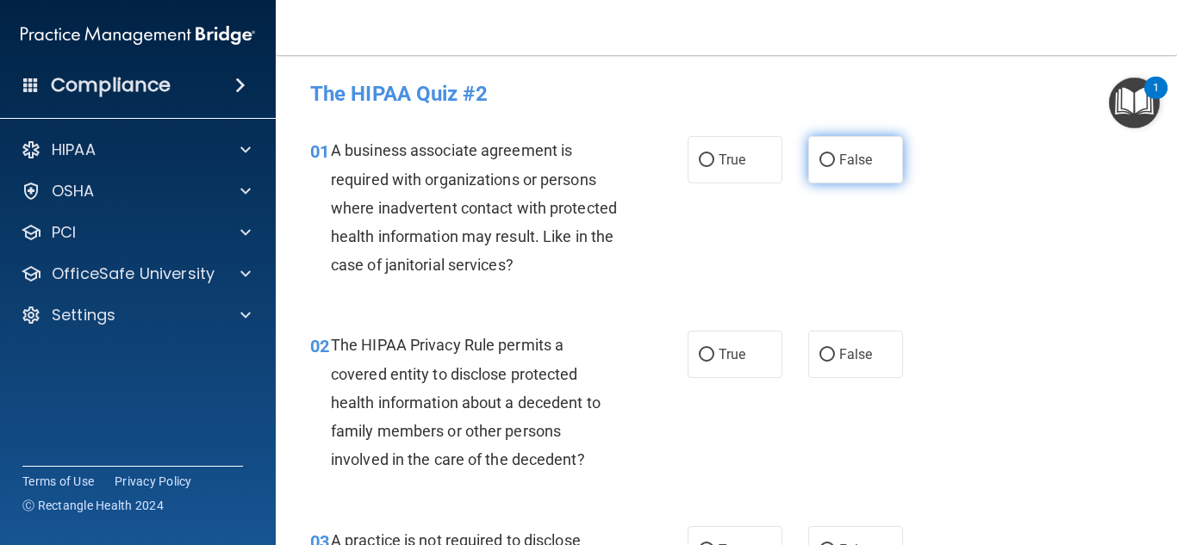
click at [845, 168] on label "False" at bounding box center [855, 159] width 95 height 47
click at [835, 167] on input "False" at bounding box center [827, 160] width 16 height 13
radio input "true"
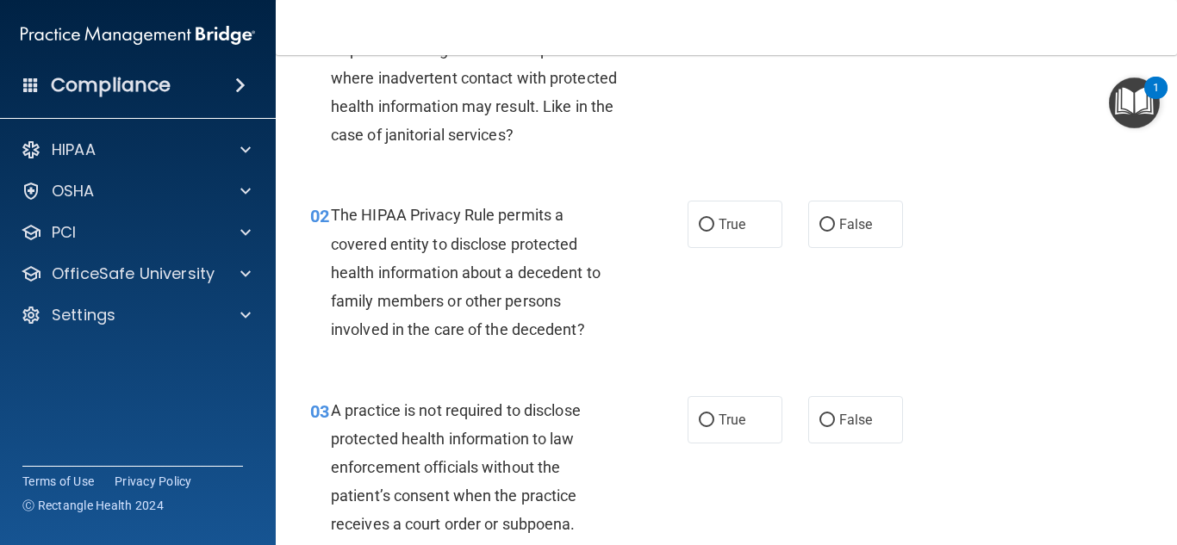
scroll to position [172, 0]
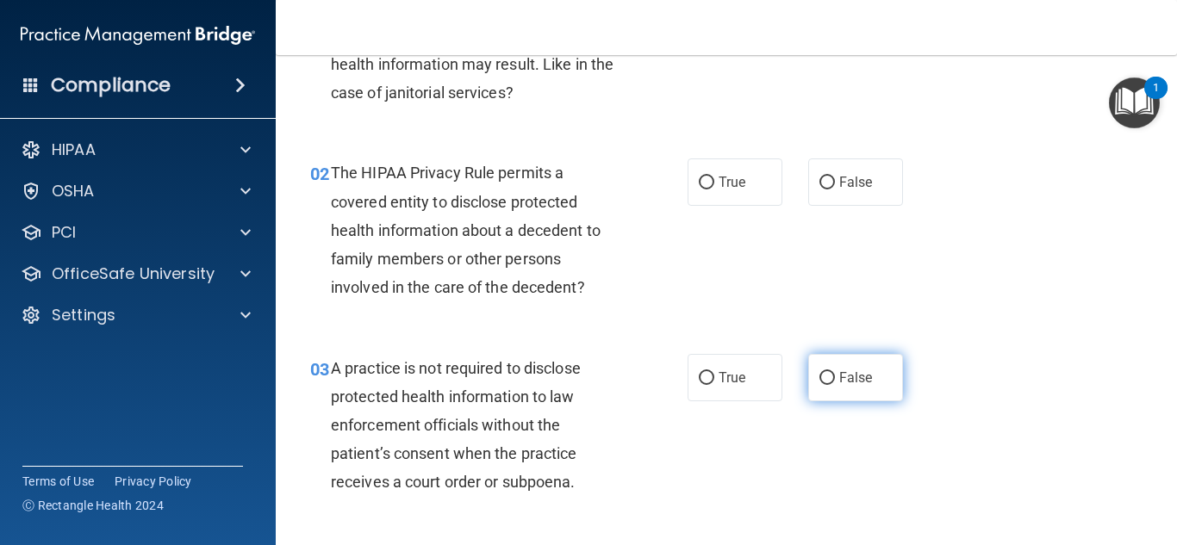
click at [812, 370] on label "False" at bounding box center [855, 377] width 95 height 47
click at [819, 372] on input "False" at bounding box center [827, 378] width 16 height 13
radio input "true"
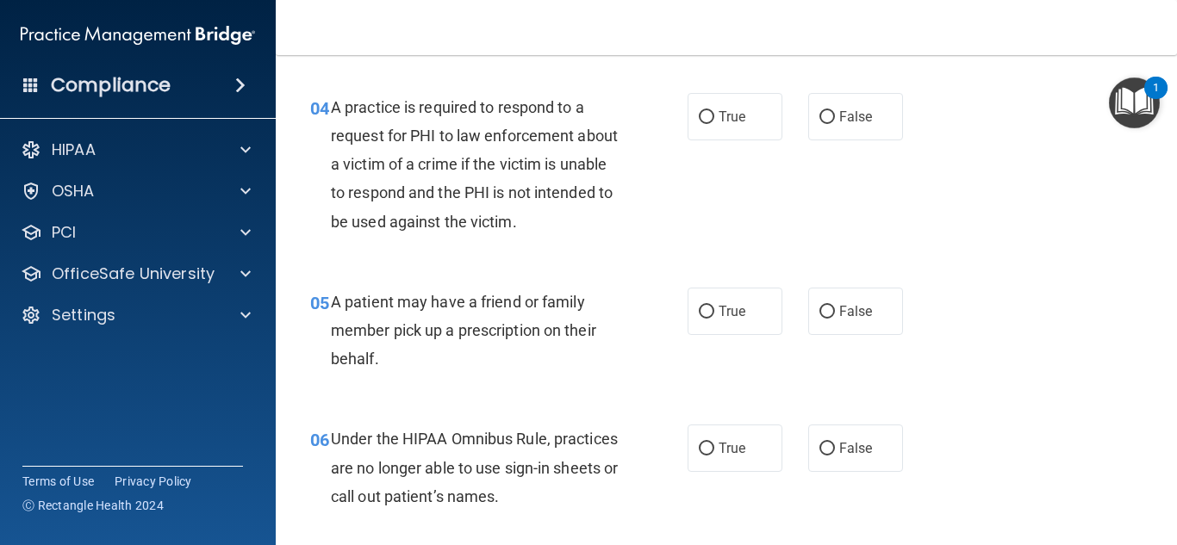
scroll to position [775, 0]
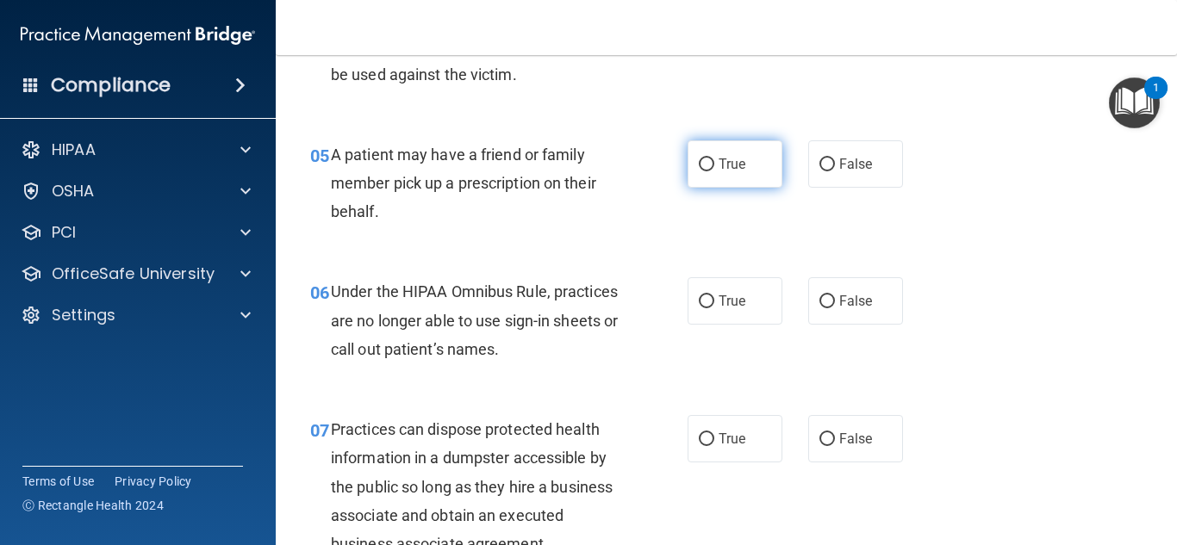
click at [701, 164] on input "True" at bounding box center [707, 165] width 16 height 13
radio input "true"
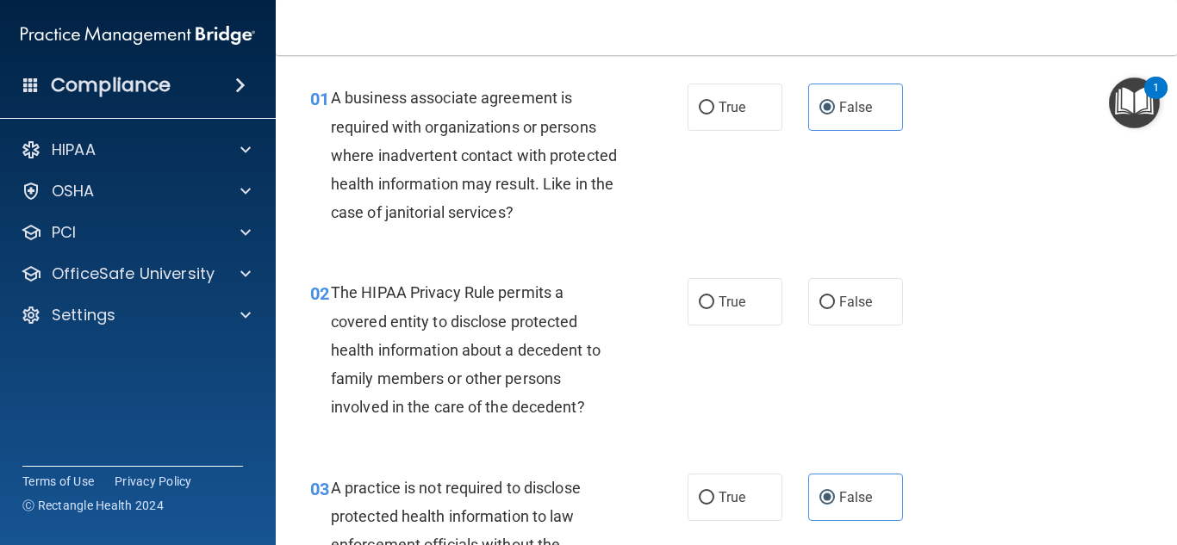
scroll to position [0, 0]
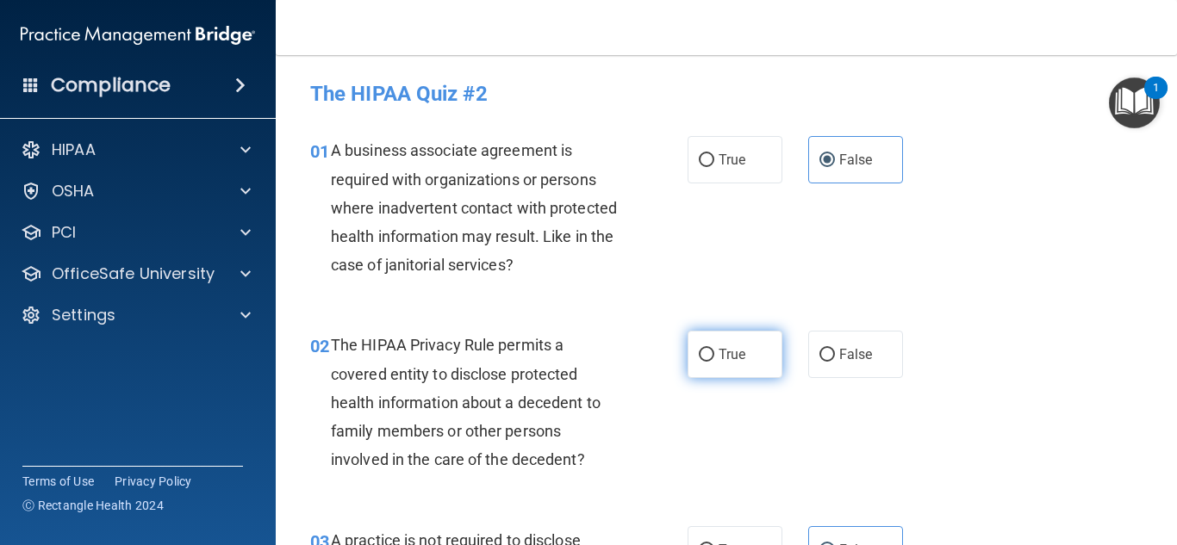
click at [688, 358] on label "True" at bounding box center [735, 354] width 95 height 47
click at [699, 358] on input "True" at bounding box center [707, 355] width 16 height 13
radio input "true"
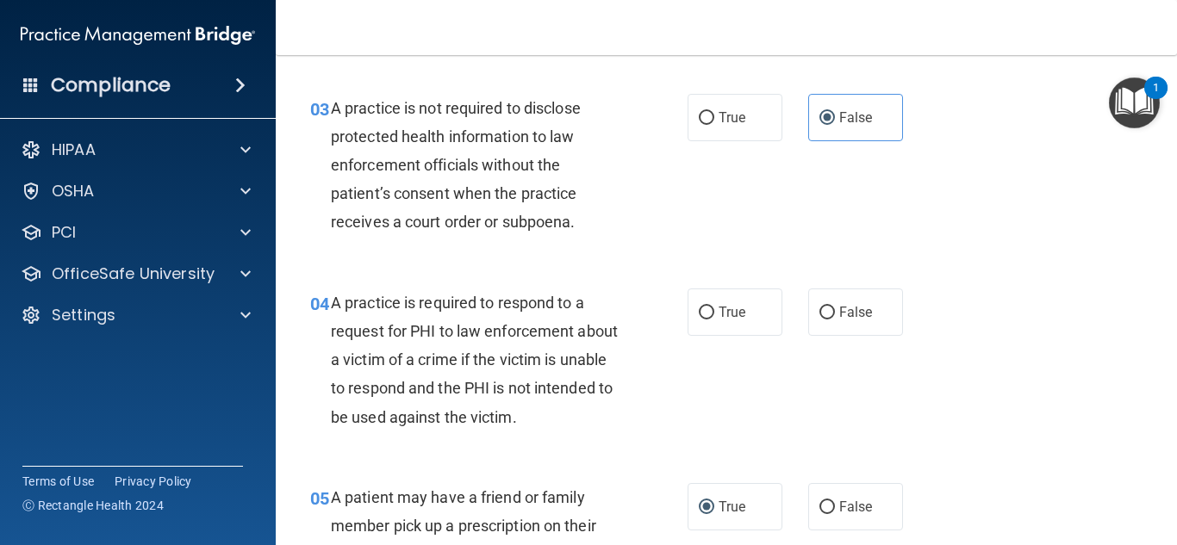
scroll to position [517, 0]
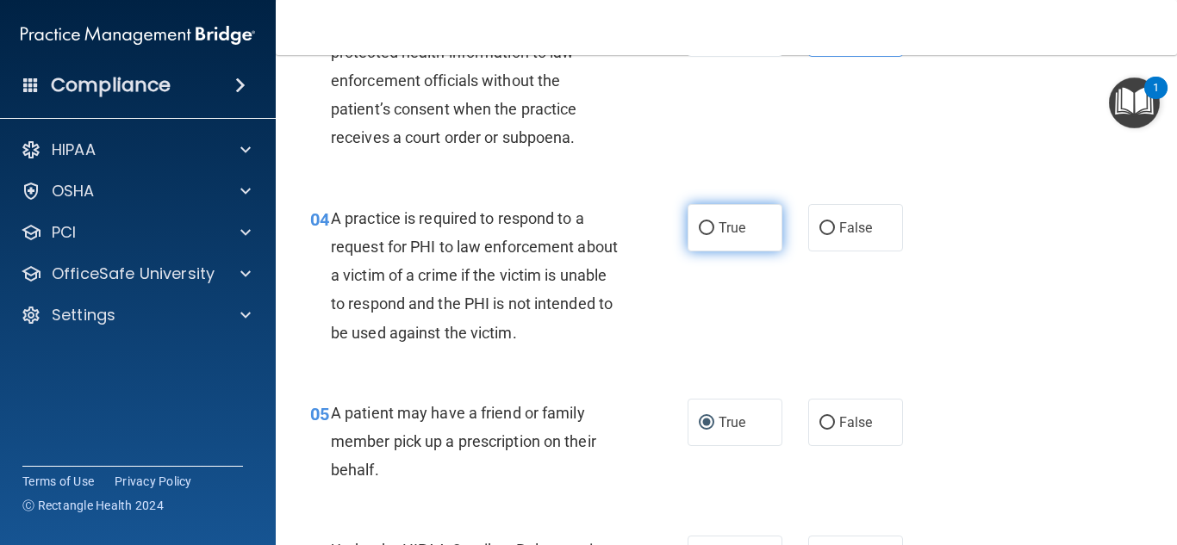
click at [752, 232] on label "True" at bounding box center [735, 227] width 95 height 47
click at [714, 232] on input "True" at bounding box center [707, 228] width 16 height 13
radio input "true"
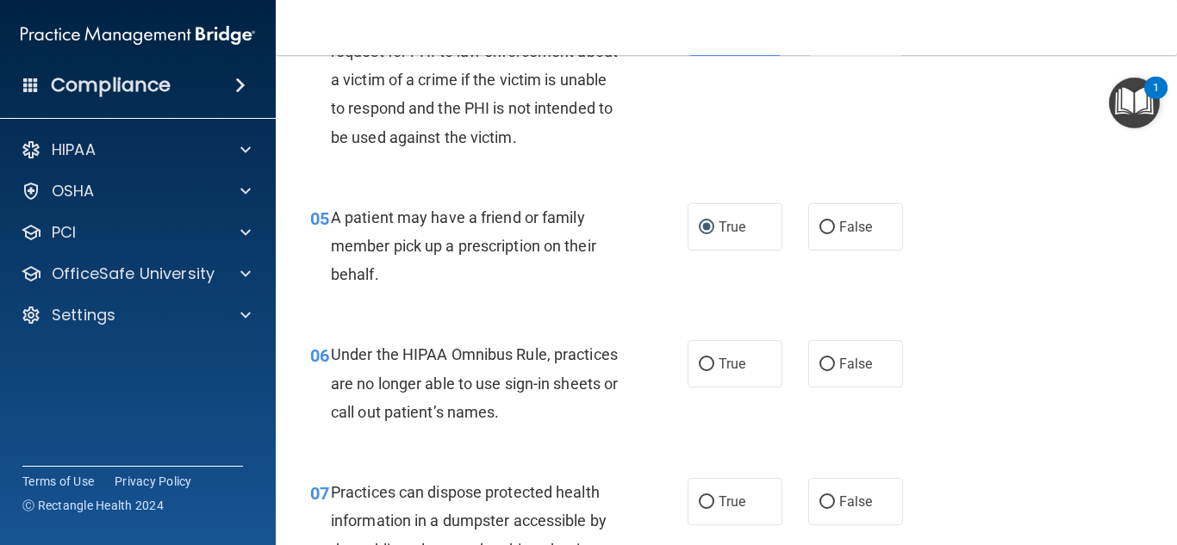
scroll to position [775, 0]
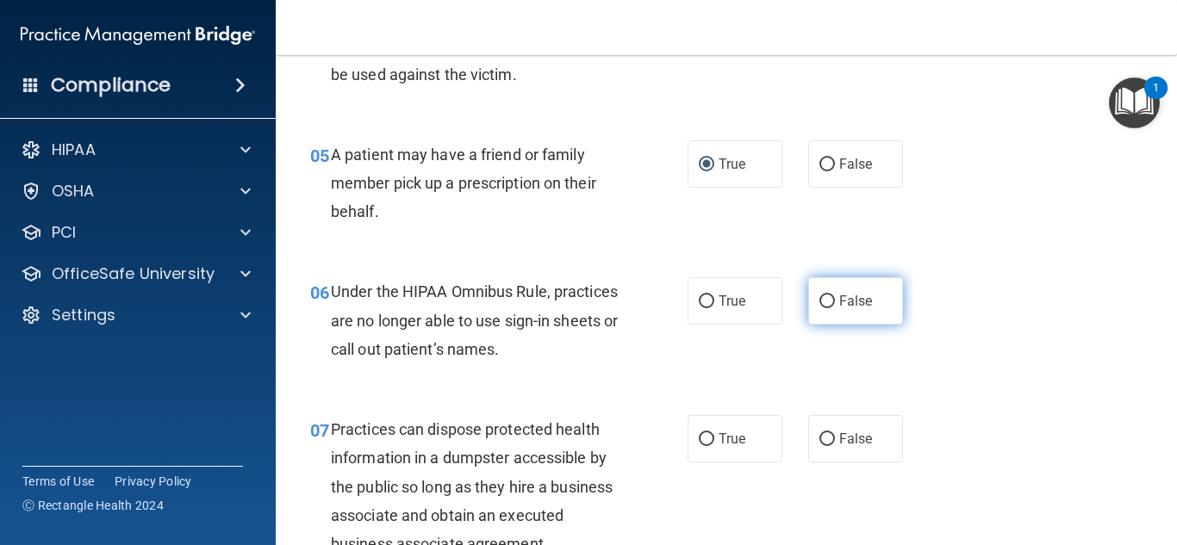
click at [839, 297] on span "False" at bounding box center [856, 301] width 34 height 16
click at [831, 297] on input "False" at bounding box center [827, 302] width 16 height 13
radio input "true"
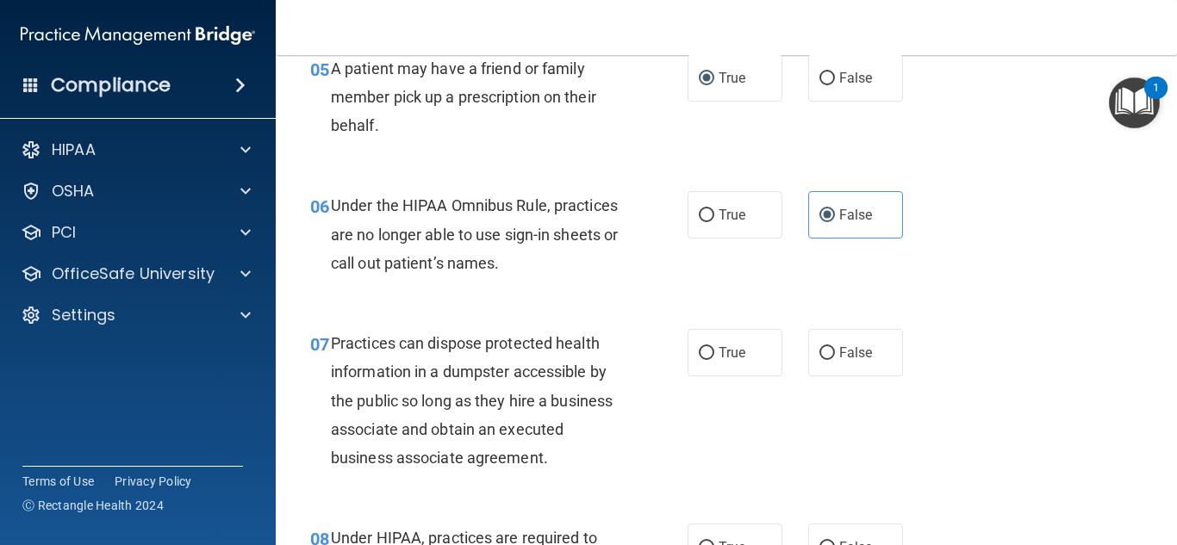
scroll to position [948, 0]
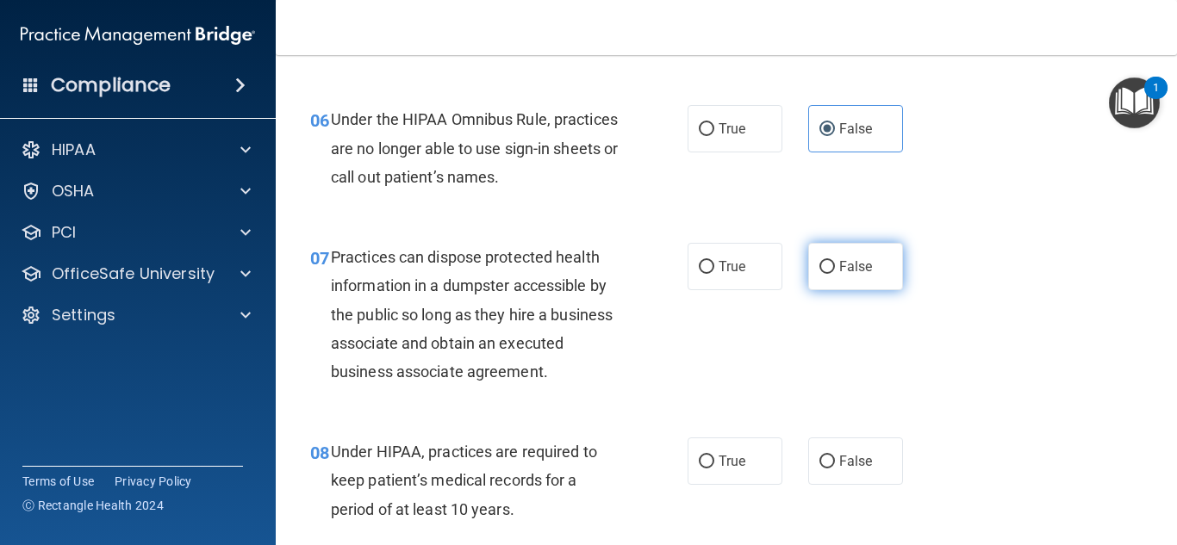
click at [850, 262] on span "False" at bounding box center [856, 266] width 34 height 16
click at [835, 262] on input "False" at bounding box center [827, 267] width 16 height 13
radio input "true"
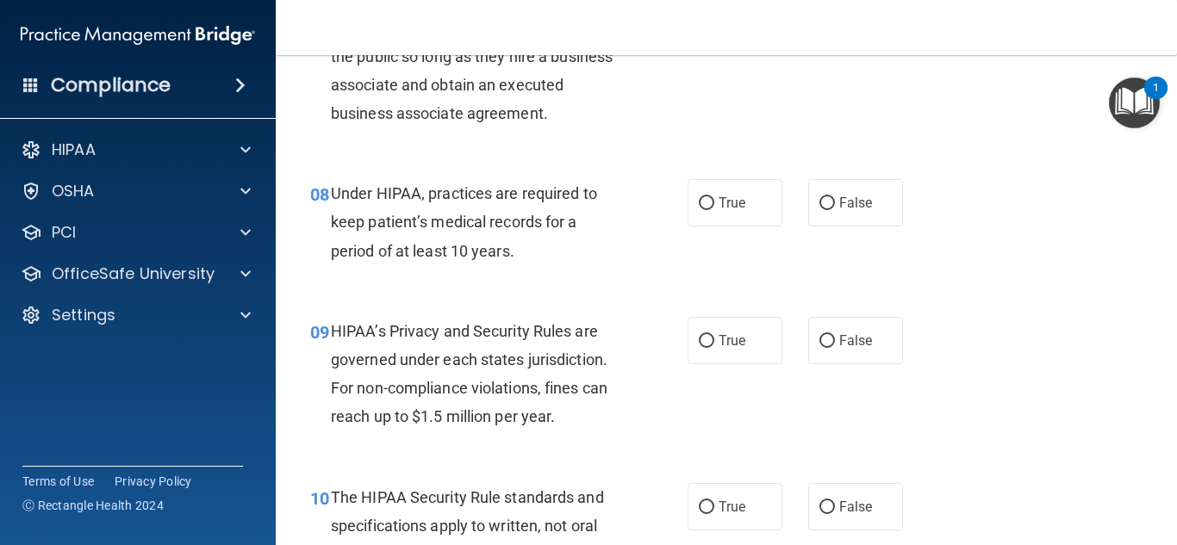
scroll to position [1120, 0]
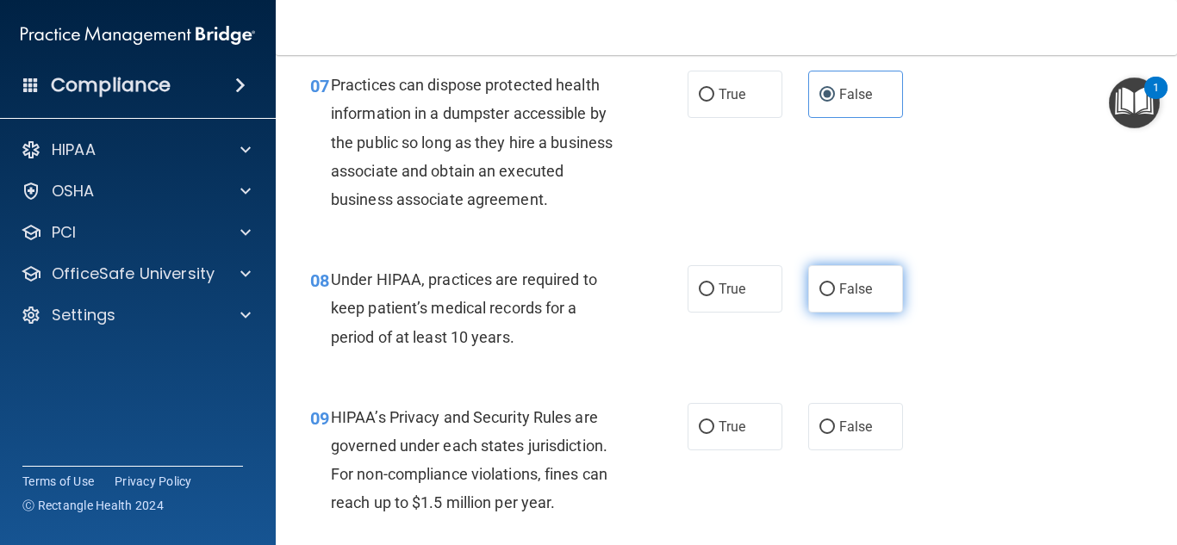
click at [839, 296] on span "False" at bounding box center [856, 289] width 34 height 16
click at [831, 296] on input "False" at bounding box center [827, 289] width 16 height 13
radio input "true"
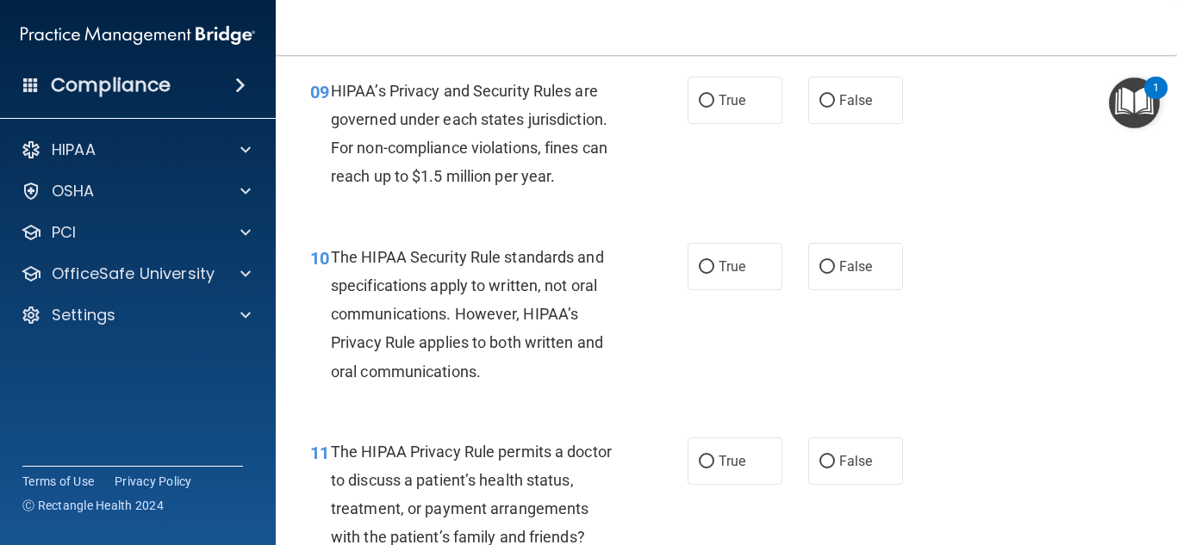
scroll to position [1465, 0]
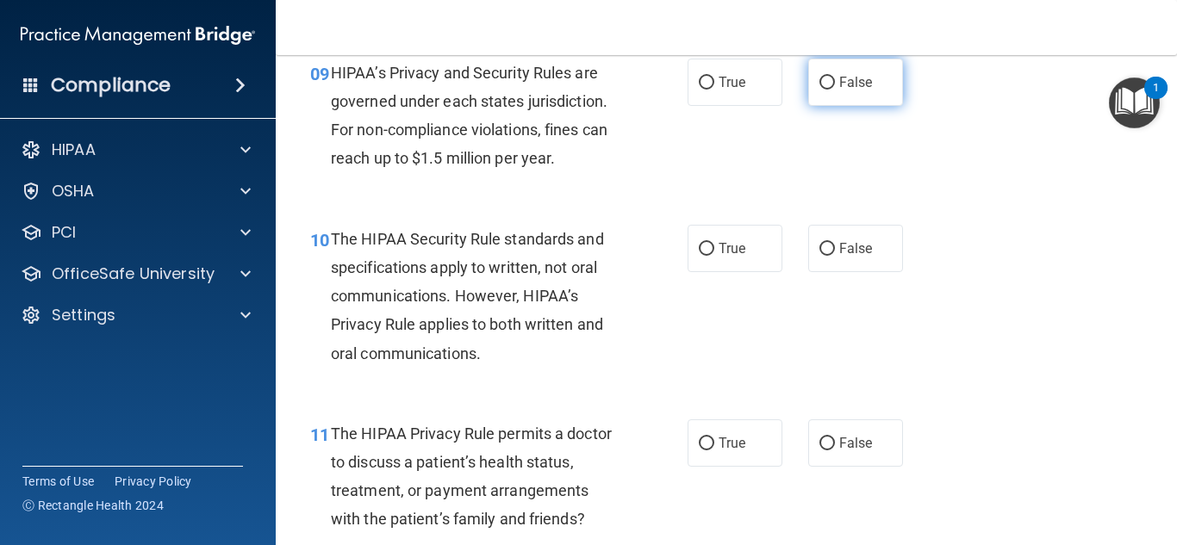
click at [868, 95] on label "False" at bounding box center [855, 82] width 95 height 47
click at [835, 90] on input "False" at bounding box center [827, 83] width 16 height 13
radio input "true"
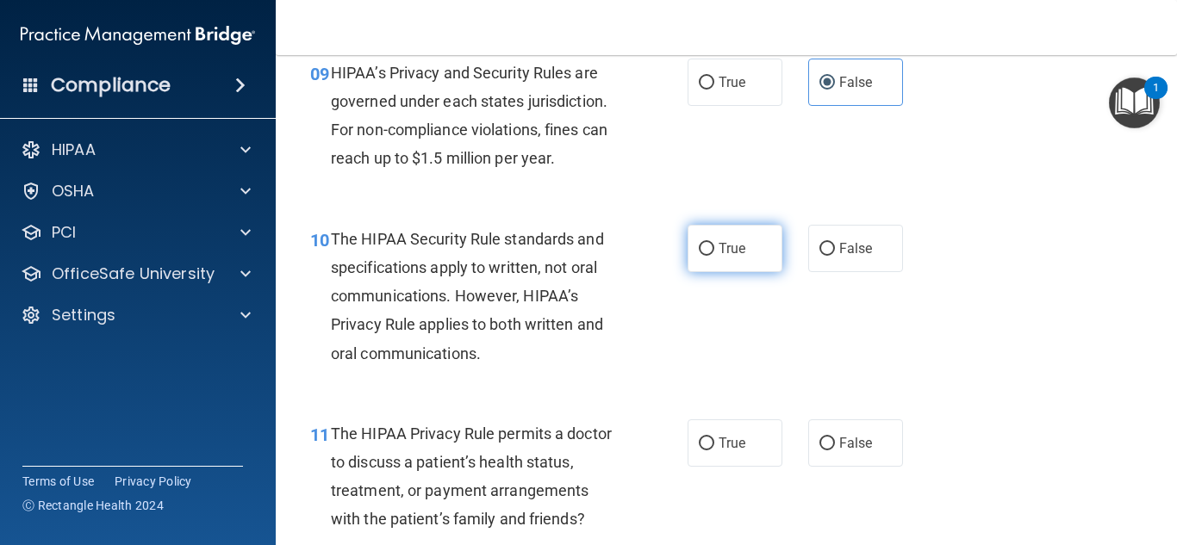
click at [699, 258] on label "True" at bounding box center [735, 248] width 95 height 47
click at [699, 256] on input "True" at bounding box center [707, 249] width 16 height 13
radio input "true"
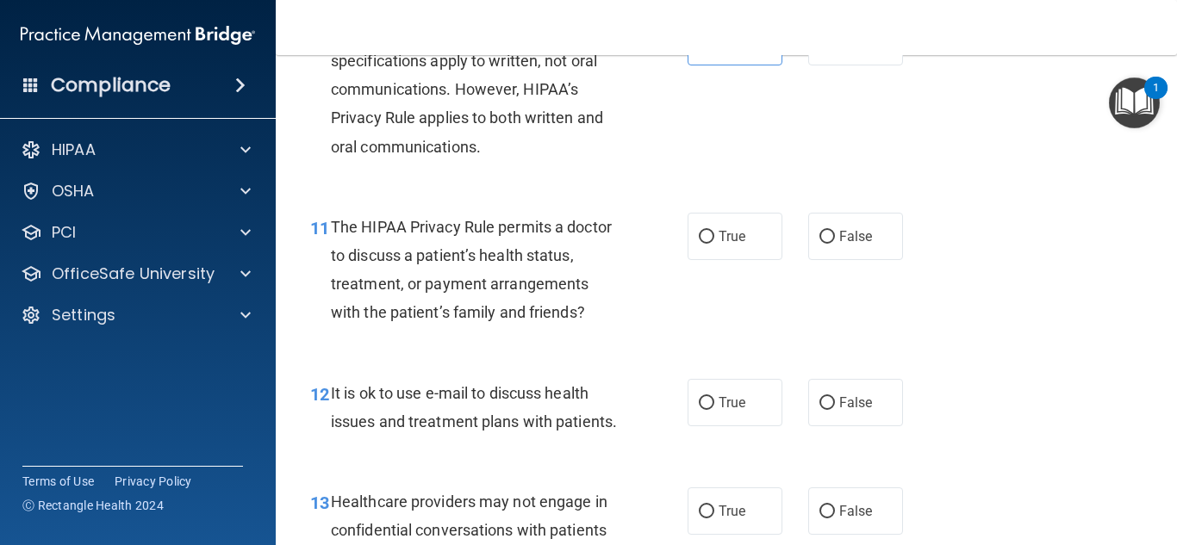
scroll to position [1723, 0]
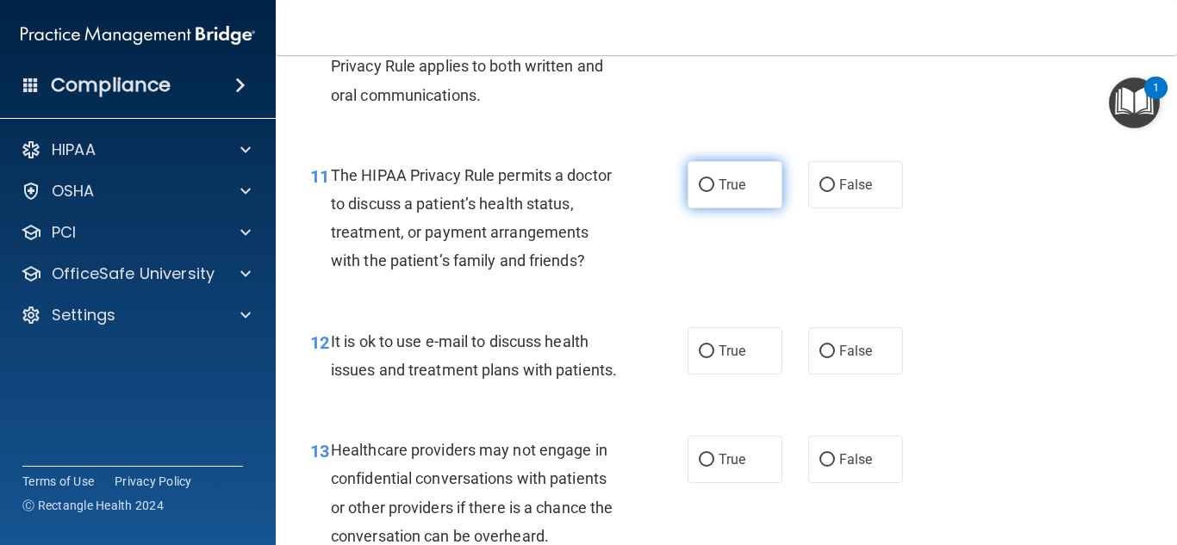
click at [759, 201] on label "True" at bounding box center [735, 184] width 95 height 47
click at [714, 192] on input "True" at bounding box center [707, 185] width 16 height 13
radio input "true"
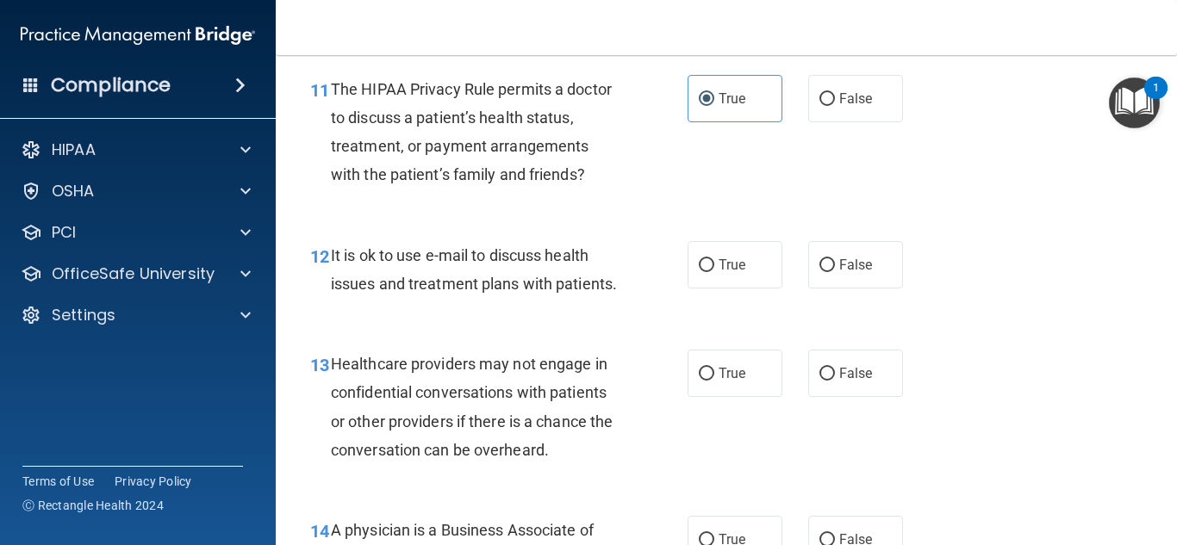
scroll to position [1895, 0]
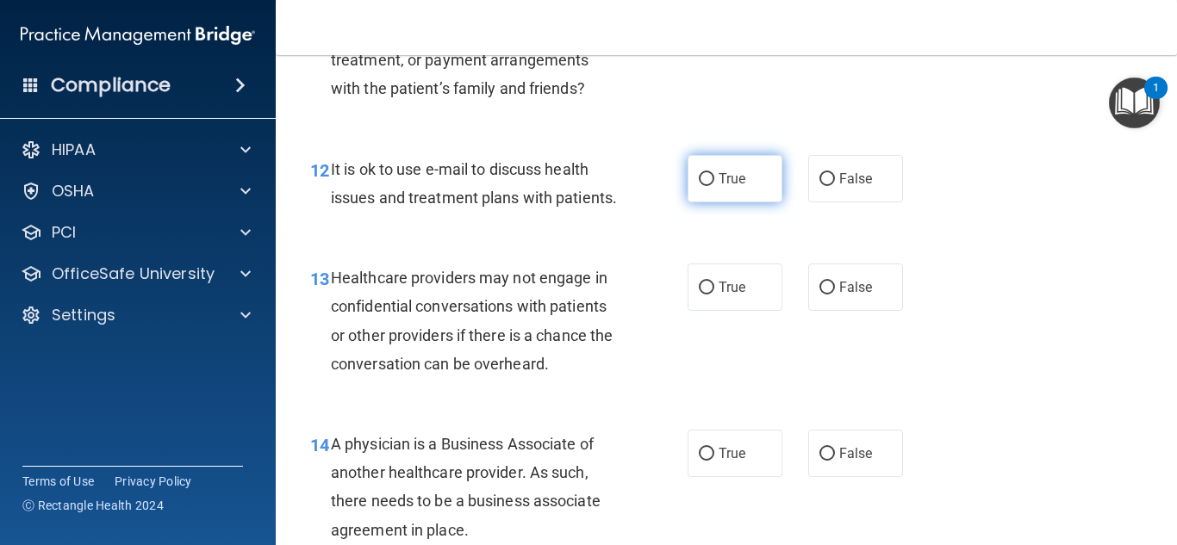
drag, startPoint x: 714, startPoint y: 151, endPoint x: 714, endPoint y: 163, distance: 12.1
click at [714, 159] on div "12 It is ok to use e-mail to discuss health issues and treatment plans with pat…" at bounding box center [726, 188] width 858 height 109
click at [720, 171] on span "True" at bounding box center [732, 179] width 27 height 16
click at [714, 173] on input "True" at bounding box center [707, 179] width 16 height 13
radio input "true"
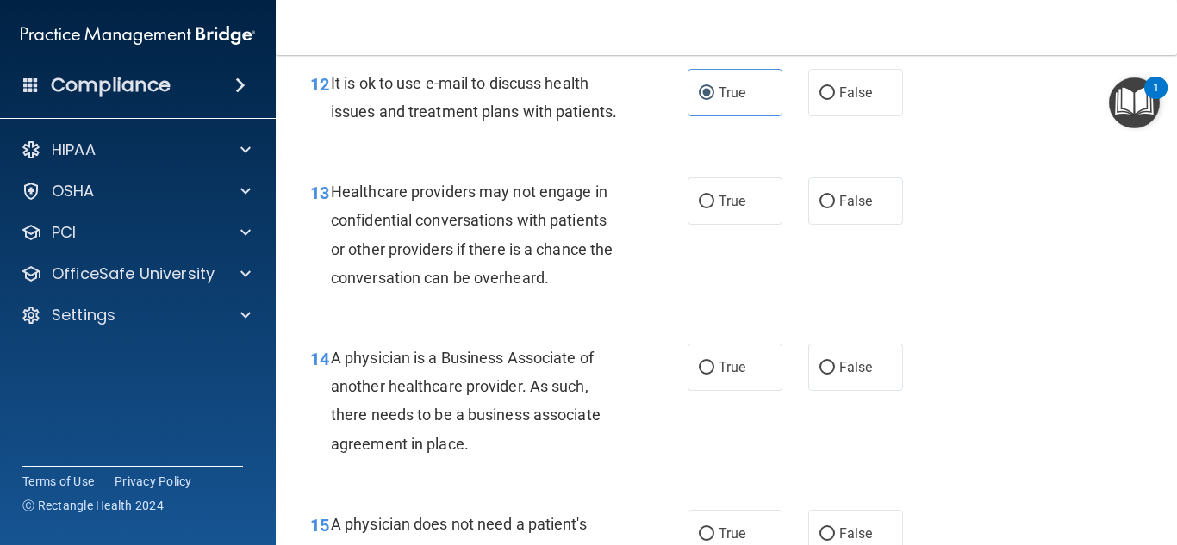
scroll to position [2068, 0]
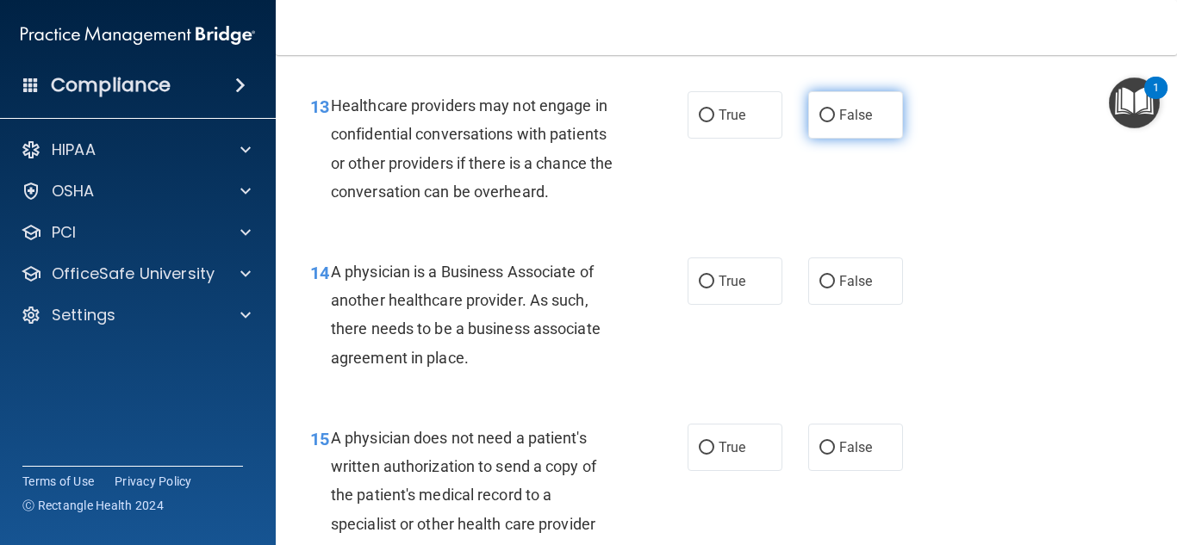
click at [866, 139] on label "False" at bounding box center [855, 114] width 95 height 47
click at [835, 122] on input "False" at bounding box center [827, 115] width 16 height 13
radio input "true"
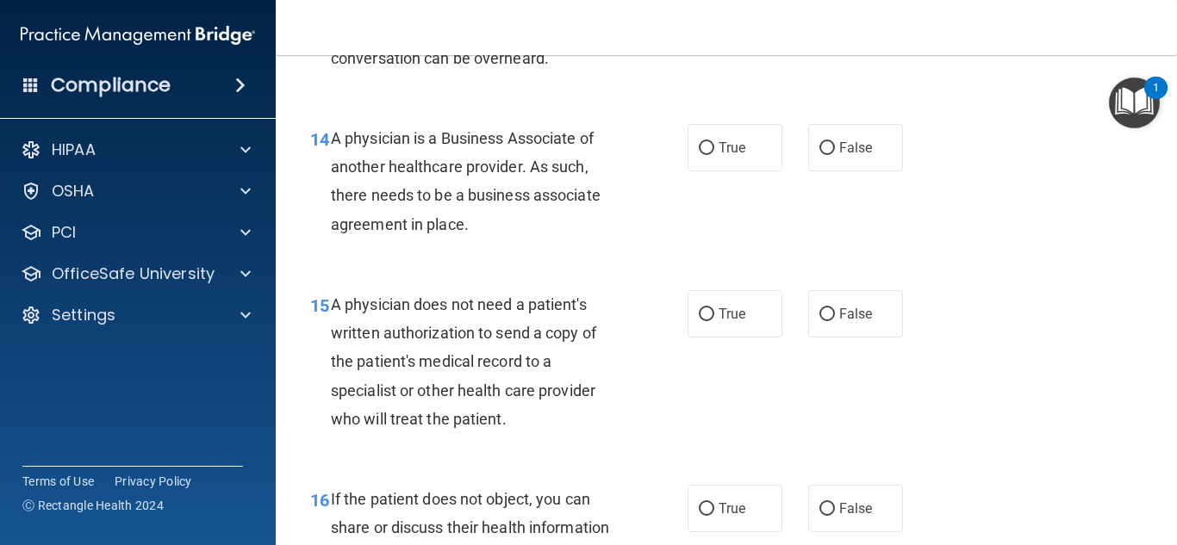
scroll to position [2240, 0]
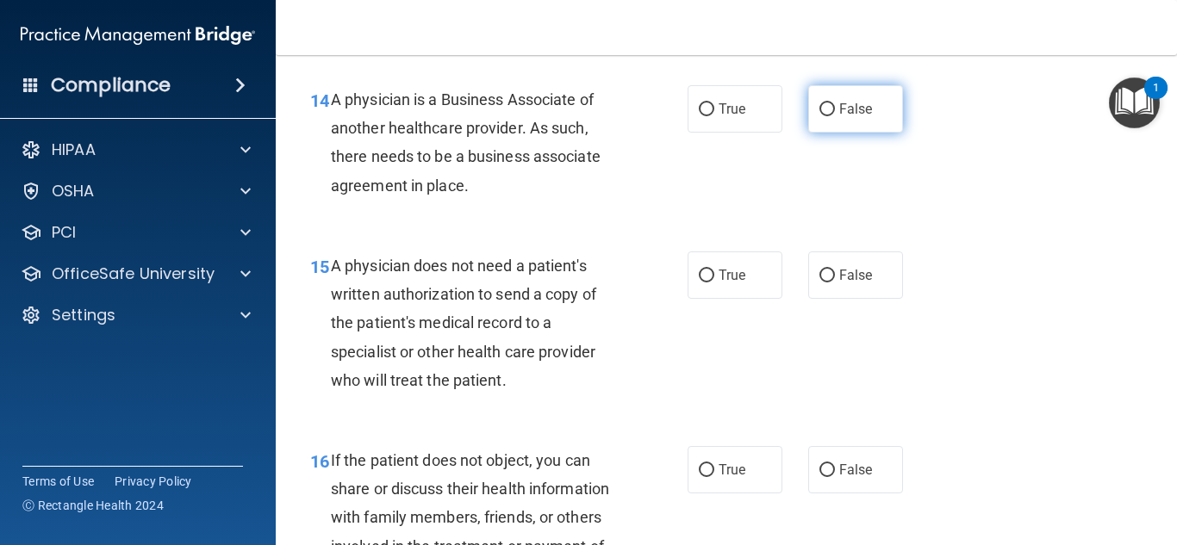
click at [852, 133] on label "False" at bounding box center [855, 108] width 95 height 47
click at [835, 116] on input "False" at bounding box center [827, 109] width 16 height 13
radio input "true"
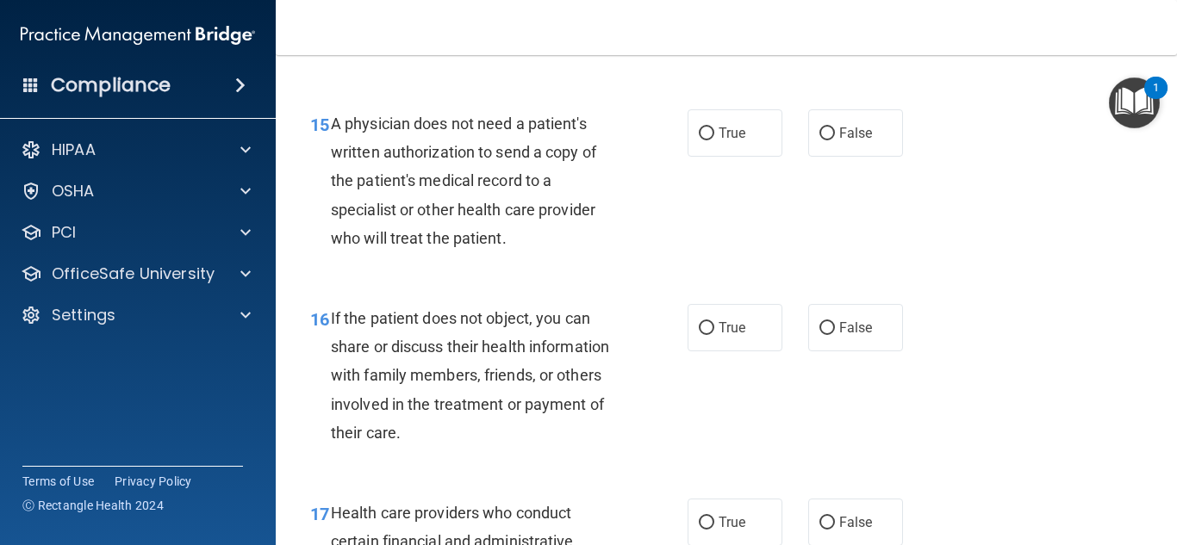
scroll to position [2412, 0]
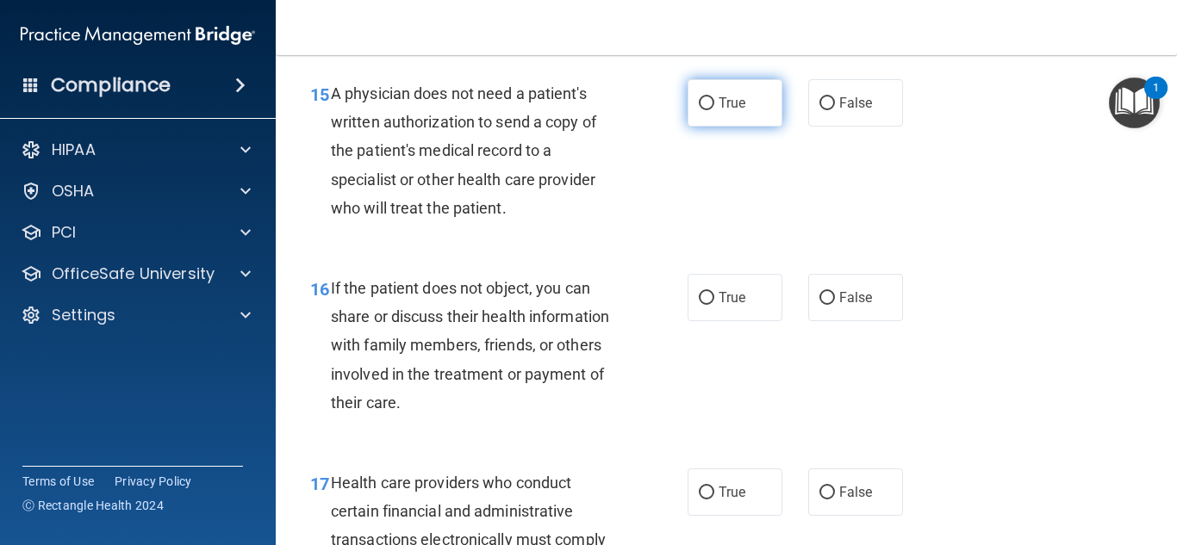
click at [756, 127] on label "True" at bounding box center [735, 102] width 95 height 47
click at [714, 110] on input "True" at bounding box center [707, 103] width 16 height 13
radio input "true"
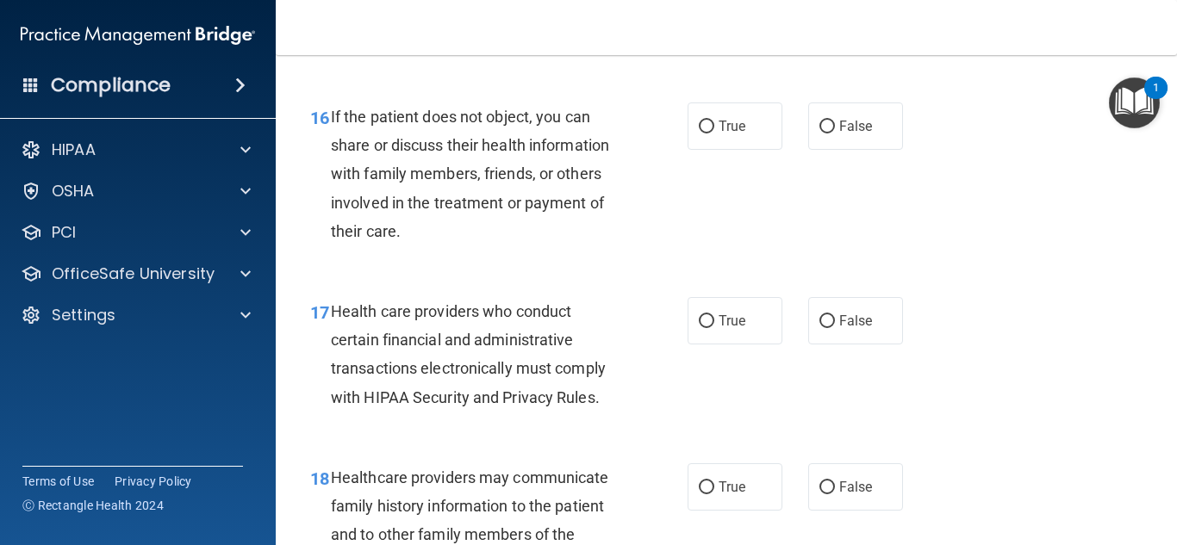
scroll to position [2585, 0]
click at [736, 134] on span "True" at bounding box center [732, 125] width 27 height 16
click at [714, 133] on input "True" at bounding box center [707, 126] width 16 height 13
radio input "true"
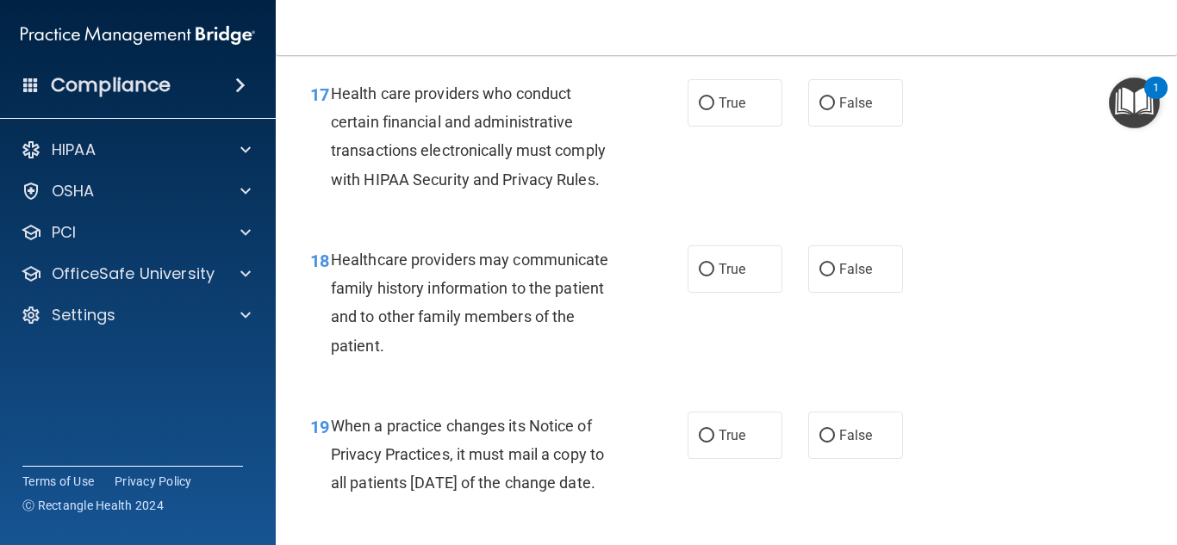
scroll to position [2843, 0]
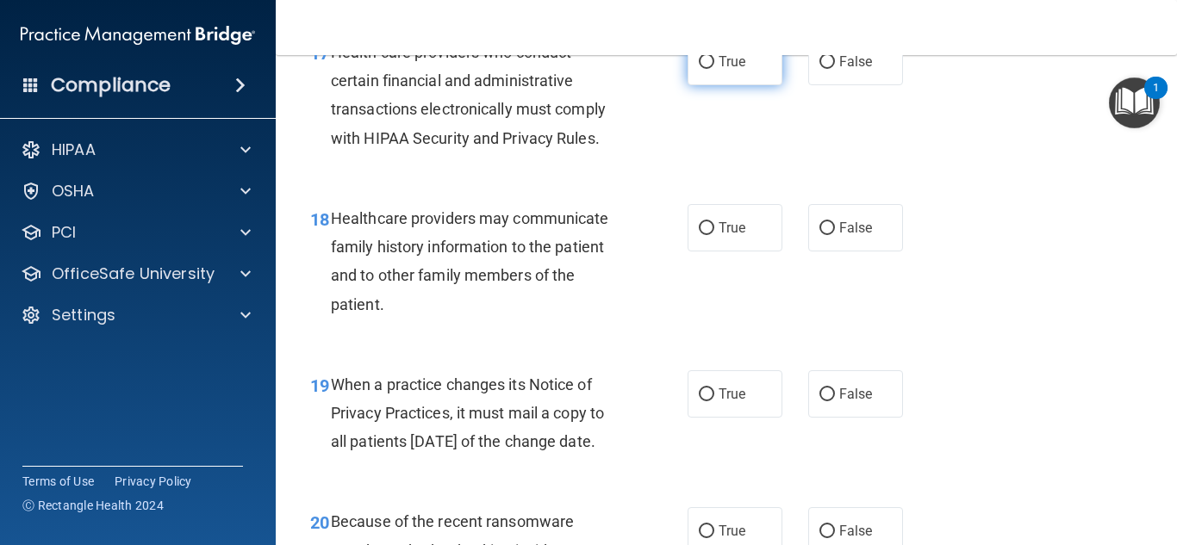
click at [736, 70] on span "True" at bounding box center [732, 61] width 27 height 16
click at [714, 69] on input "True" at bounding box center [707, 62] width 16 height 13
radio input "true"
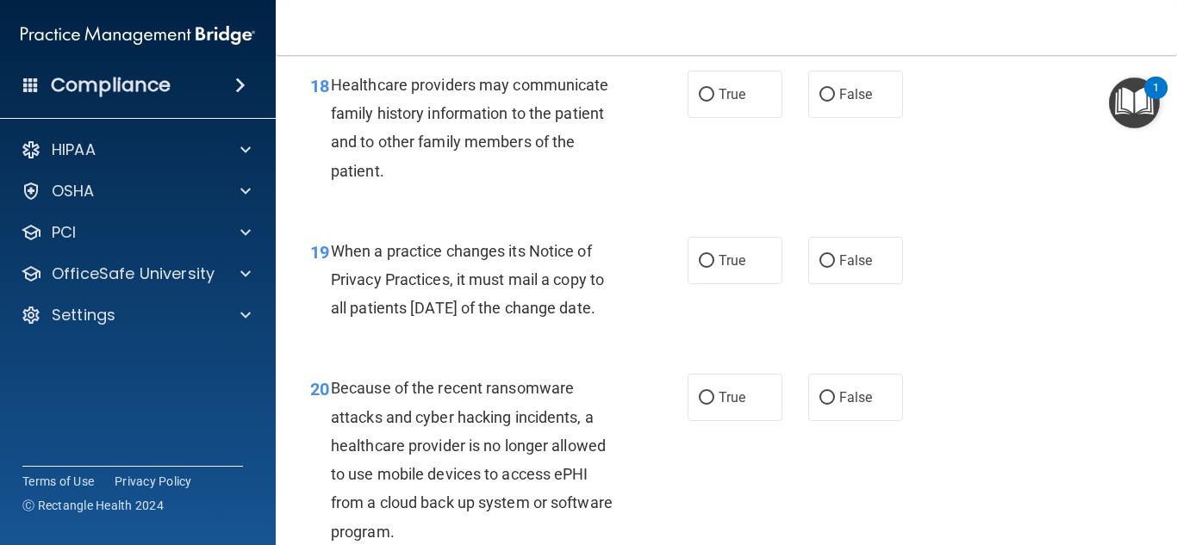
scroll to position [3015, 0]
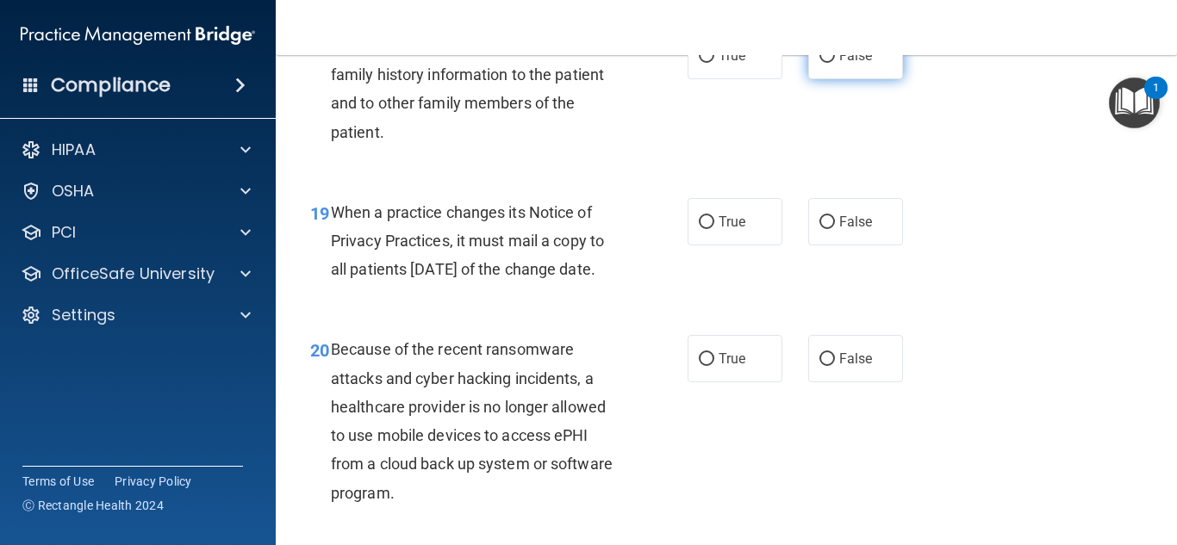
click at [831, 68] on label "False" at bounding box center [855, 55] width 95 height 47
click at [831, 63] on input "False" at bounding box center [827, 56] width 16 height 13
radio input "true"
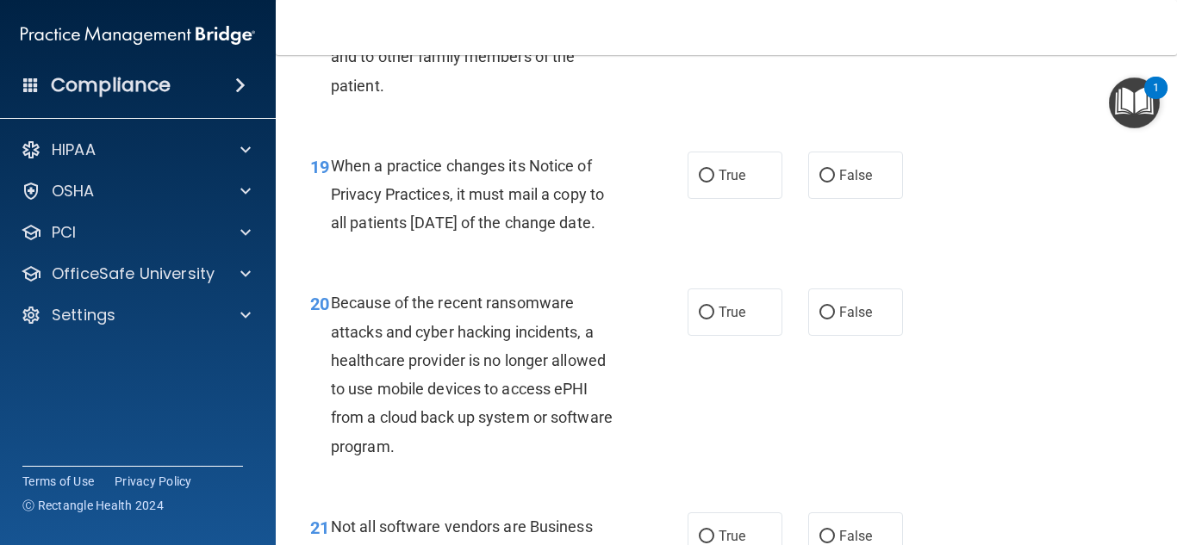
scroll to position [3102, 0]
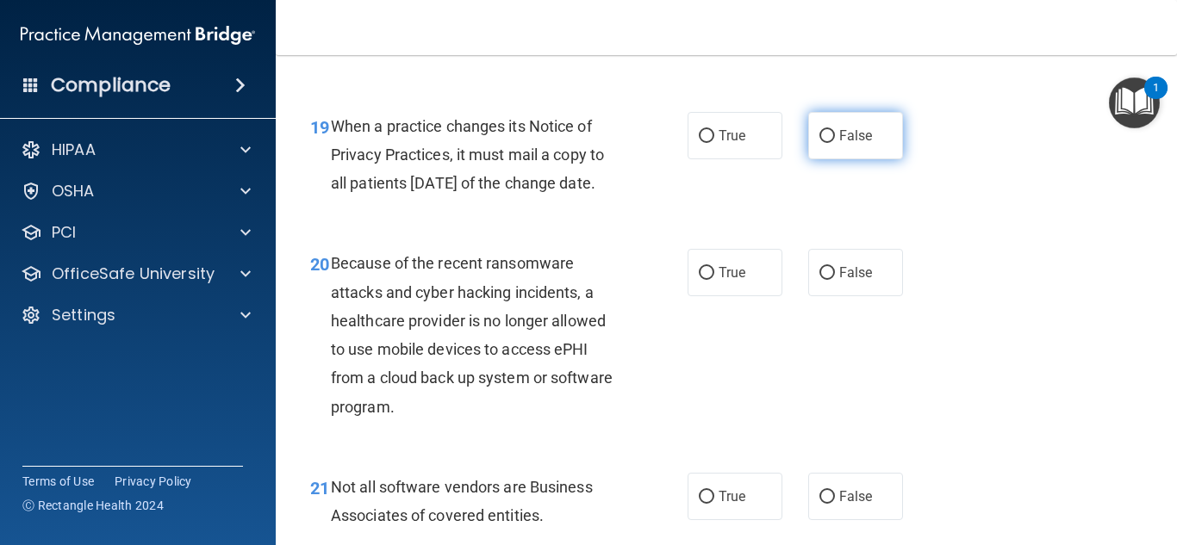
click at [855, 144] on span "False" at bounding box center [856, 136] width 34 height 16
click at [835, 143] on input "False" at bounding box center [827, 136] width 16 height 13
radio input "true"
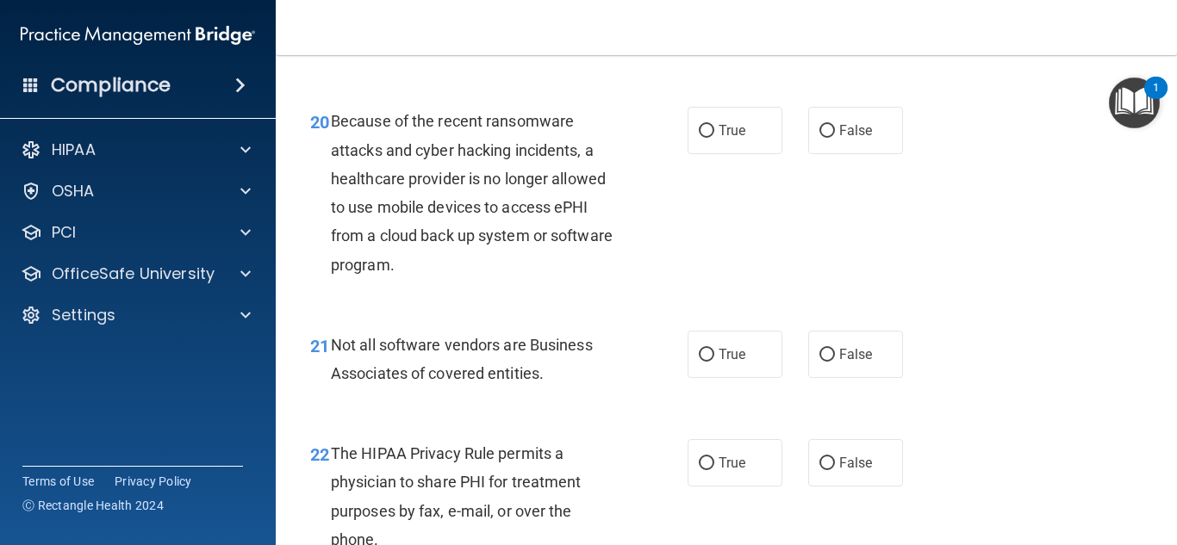
scroll to position [3274, 0]
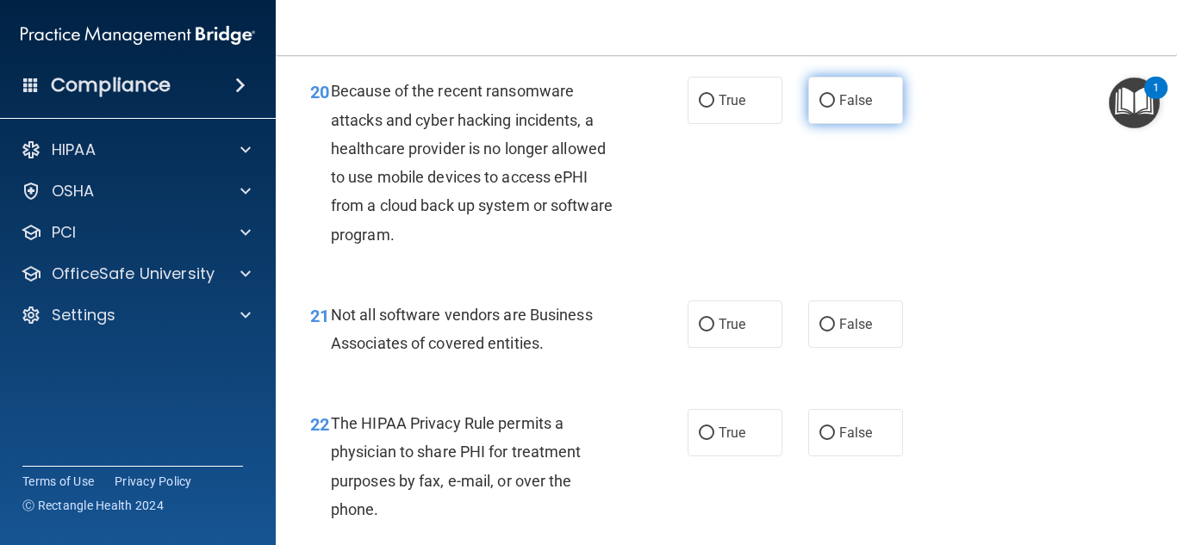
click at [838, 124] on label "False" at bounding box center [855, 100] width 95 height 47
click at [835, 108] on input "False" at bounding box center [827, 101] width 16 height 13
radio input "true"
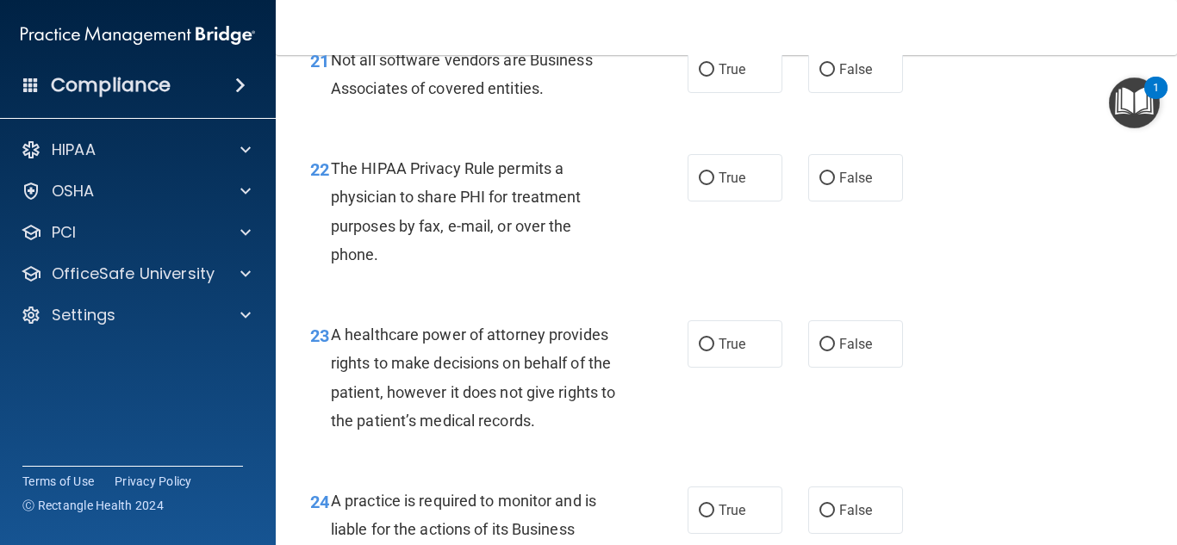
scroll to position [3532, 0]
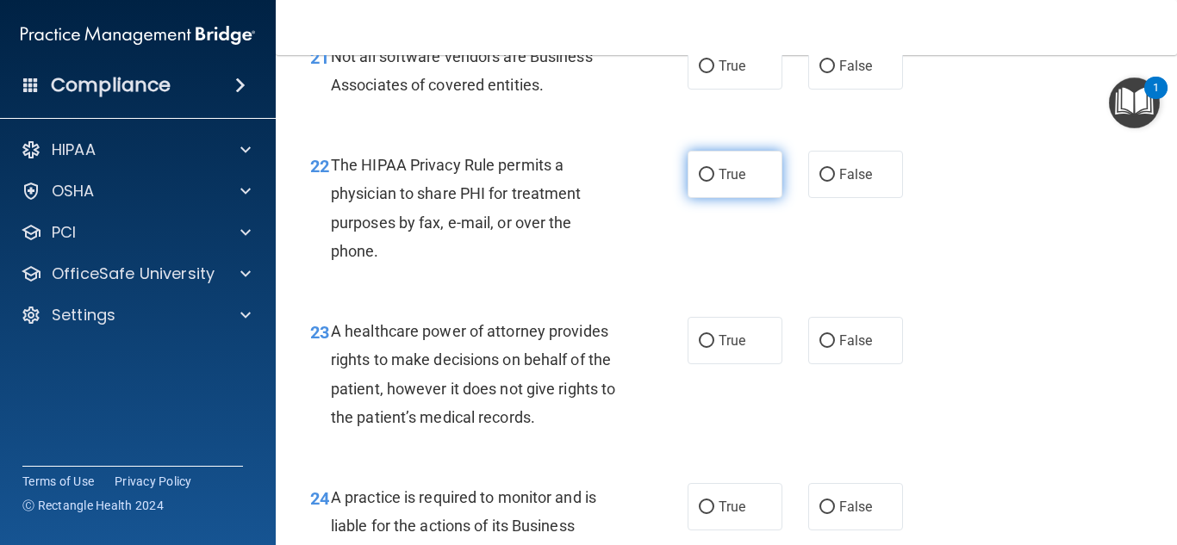
click at [754, 198] on label "True" at bounding box center [735, 174] width 95 height 47
click at [714, 182] on input "True" at bounding box center [707, 175] width 16 height 13
radio input "true"
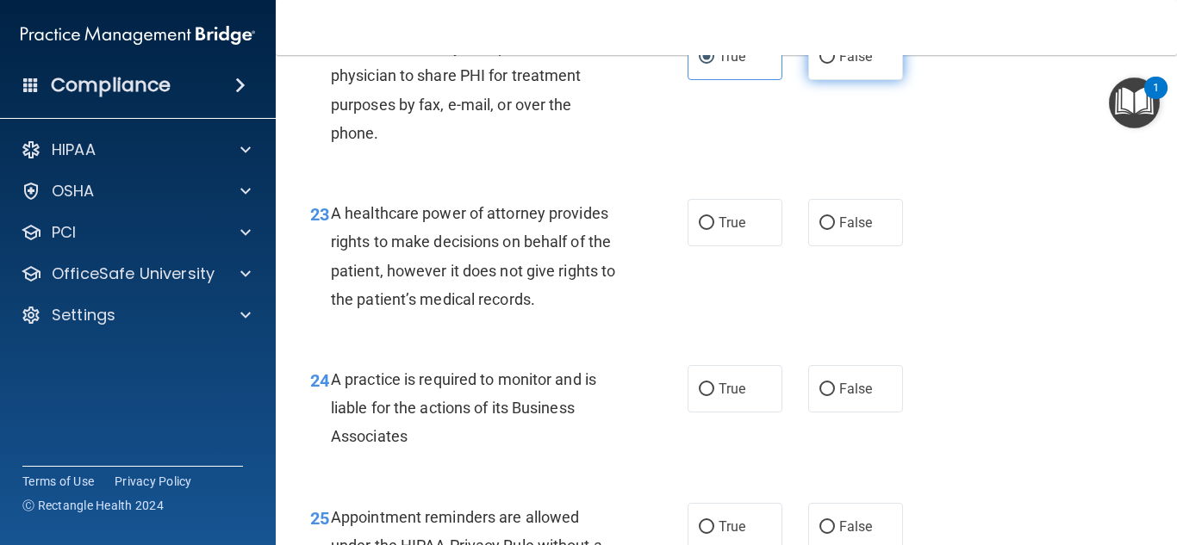
scroll to position [3705, 0]
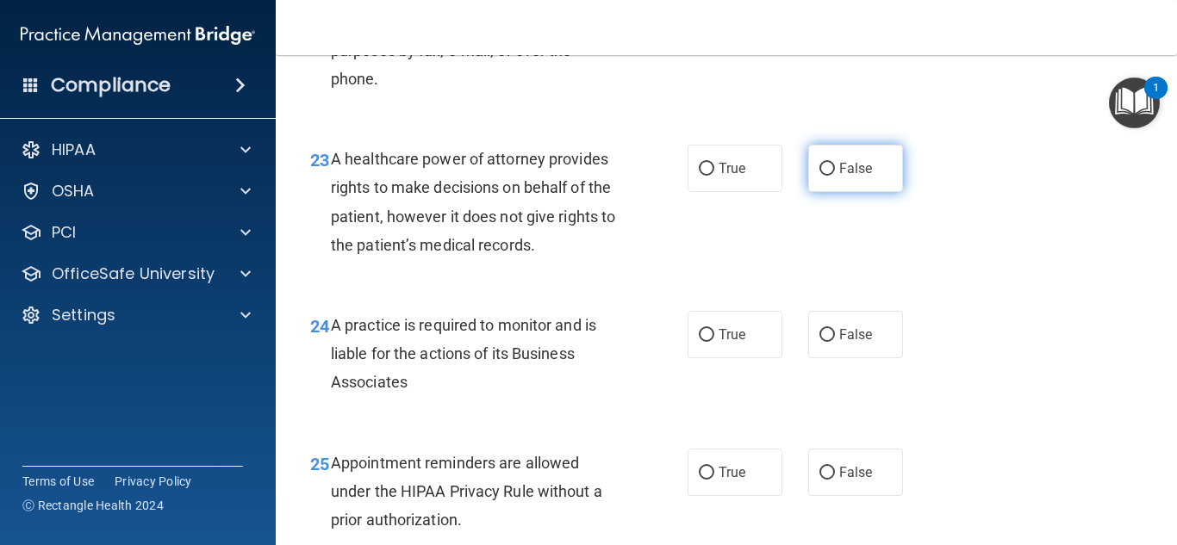
click at [893, 192] on label "False" at bounding box center [855, 168] width 95 height 47
click at [835, 176] on input "False" at bounding box center [827, 169] width 16 height 13
radio input "true"
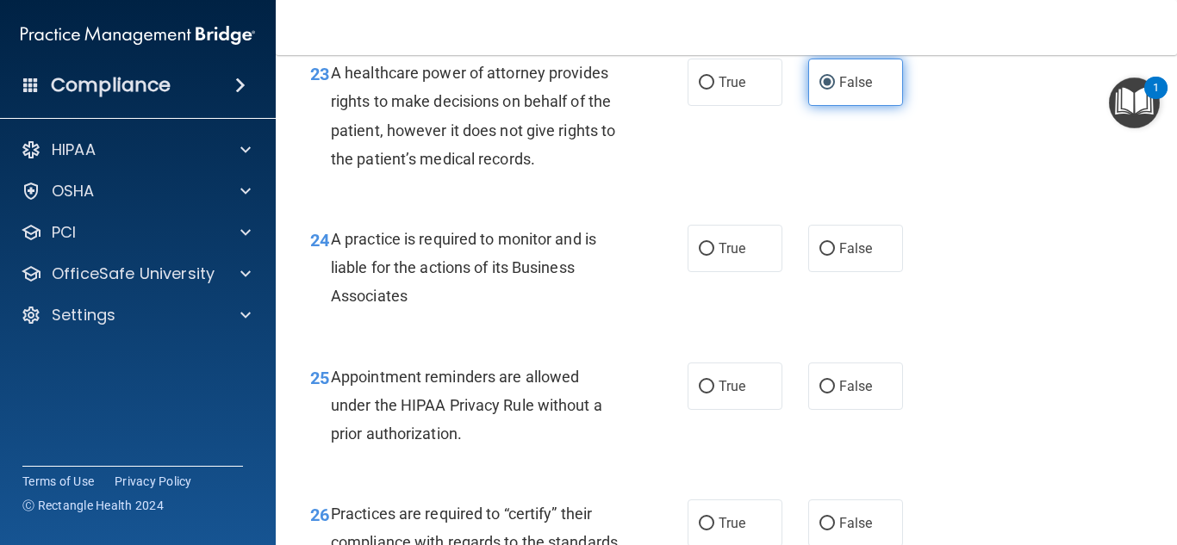
scroll to position [3877, 0]
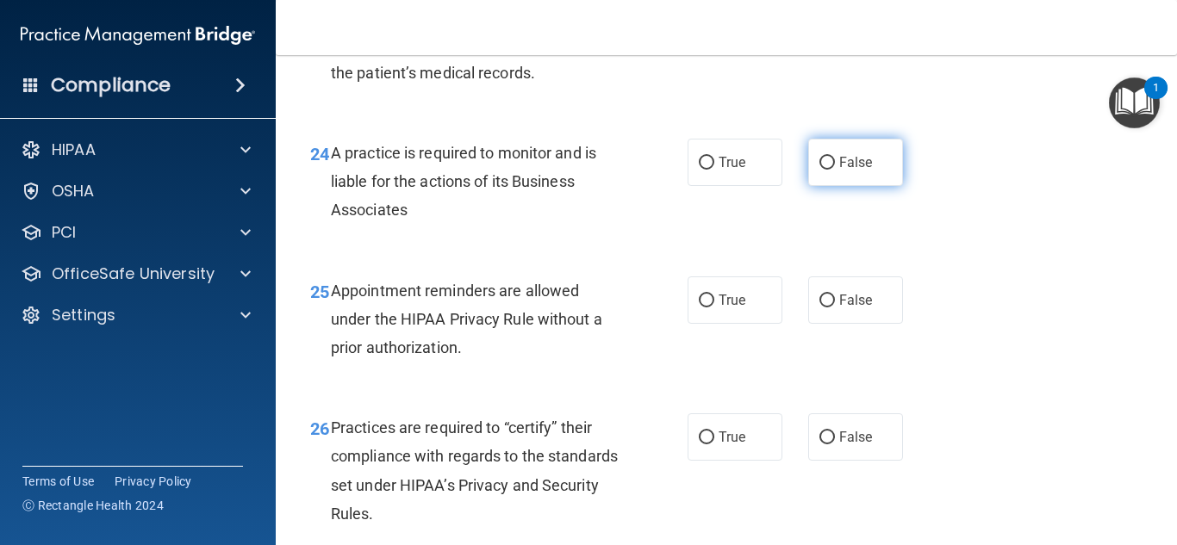
drag, startPoint x: 870, startPoint y: 227, endPoint x: 833, endPoint y: 227, distance: 37.0
click at [833, 186] on label "False" at bounding box center [855, 162] width 95 height 47
click at [833, 170] on input "False" at bounding box center [827, 163] width 16 height 13
radio input "true"
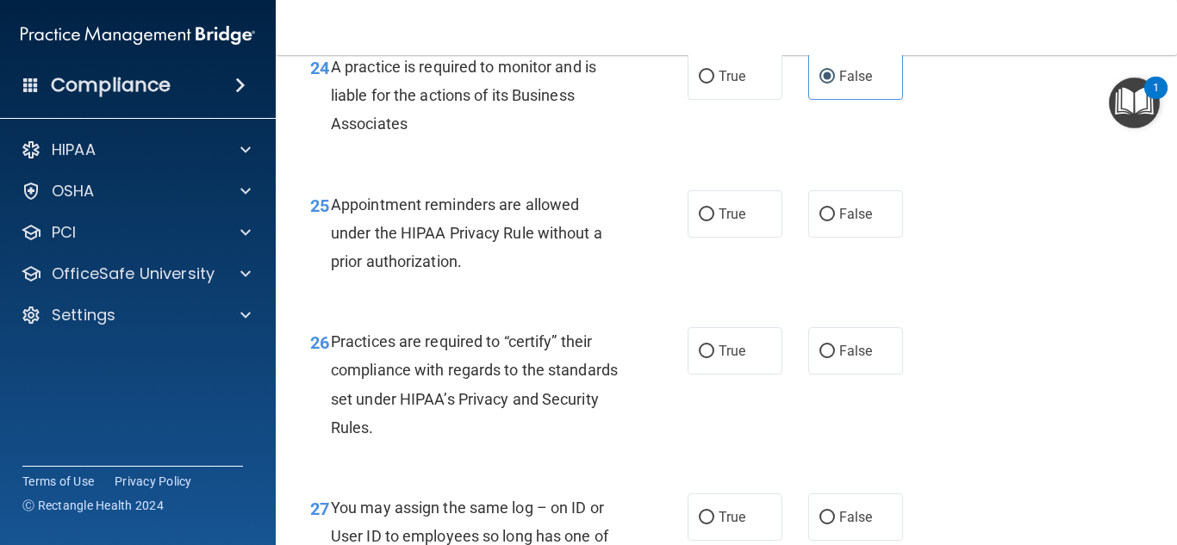
scroll to position [4049, 0]
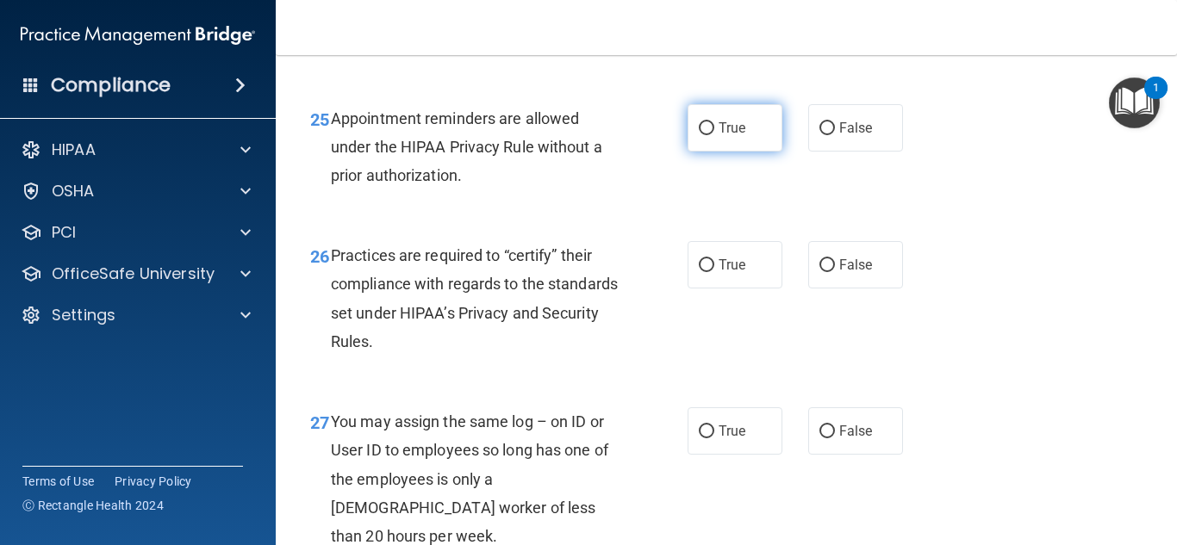
click at [731, 152] on label "True" at bounding box center [735, 127] width 95 height 47
click at [714, 135] on input "True" at bounding box center [707, 128] width 16 height 13
radio input "true"
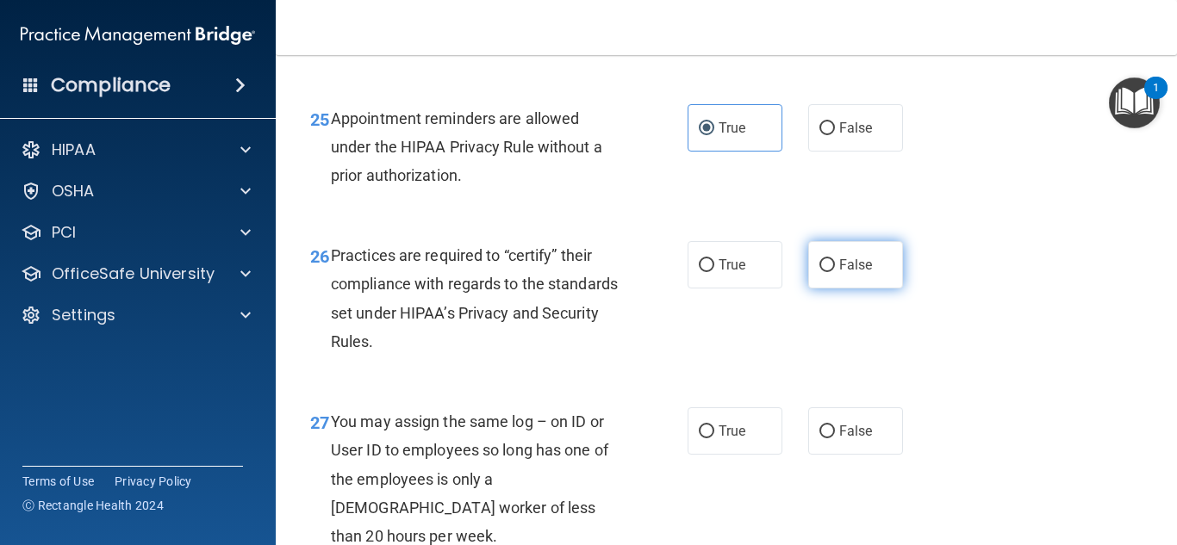
click at [839, 273] on span "False" at bounding box center [856, 265] width 34 height 16
click at [834, 272] on input "False" at bounding box center [827, 265] width 16 height 13
radio input "true"
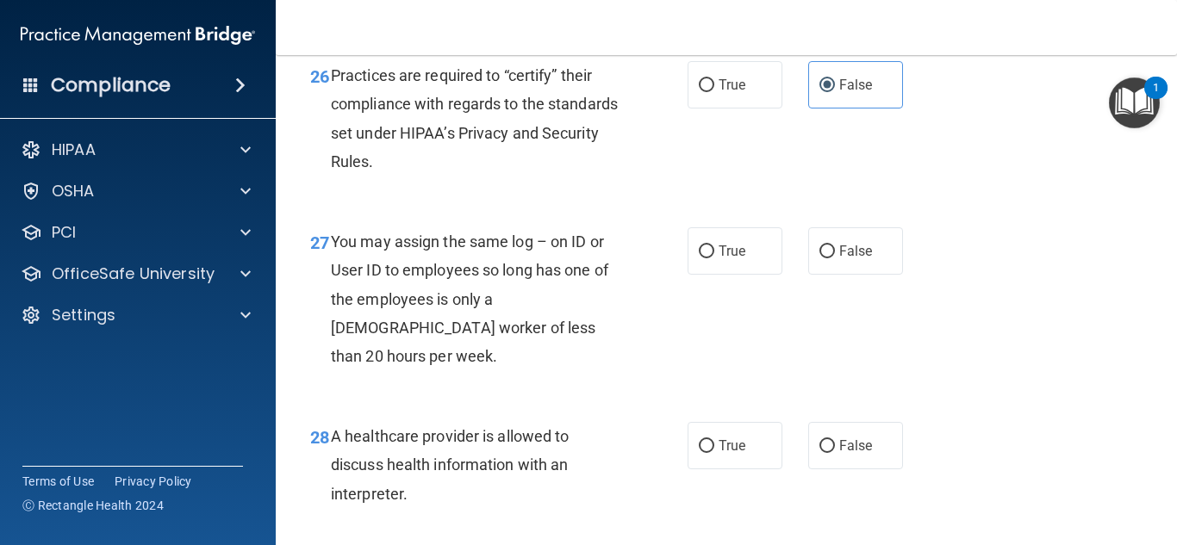
scroll to position [4308, 0]
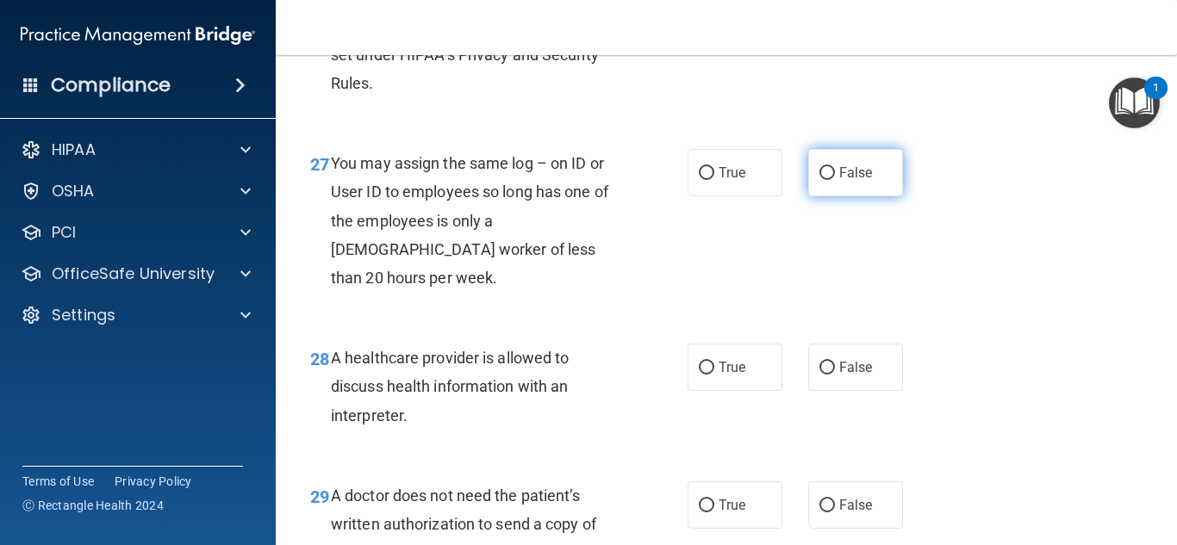
click at [882, 196] on label "False" at bounding box center [855, 172] width 95 height 47
click at [835, 180] on input "False" at bounding box center [827, 173] width 16 height 13
radio input "true"
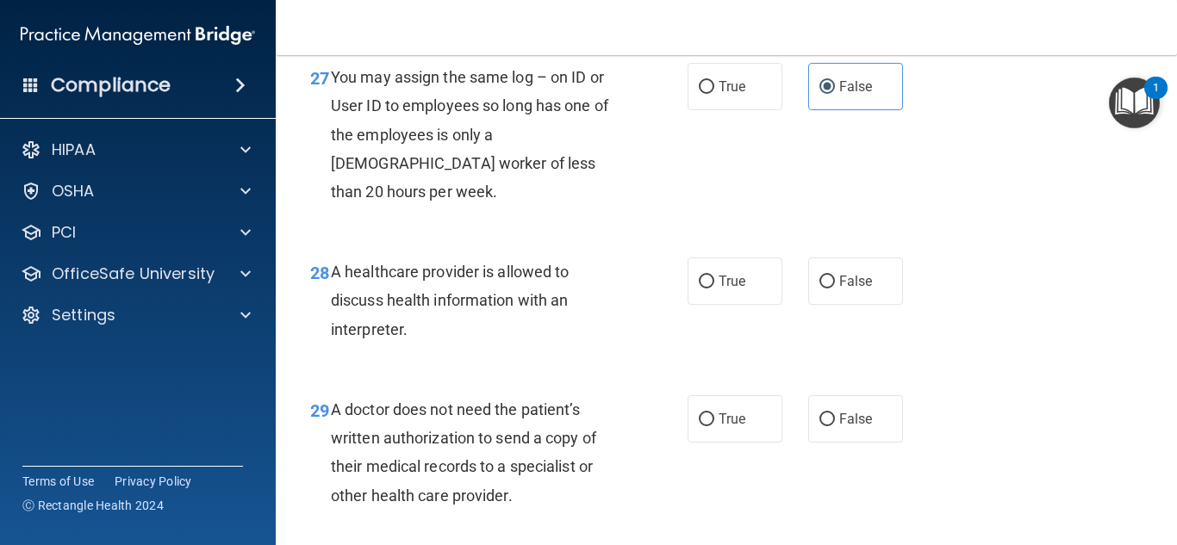
scroll to position [4480, 0]
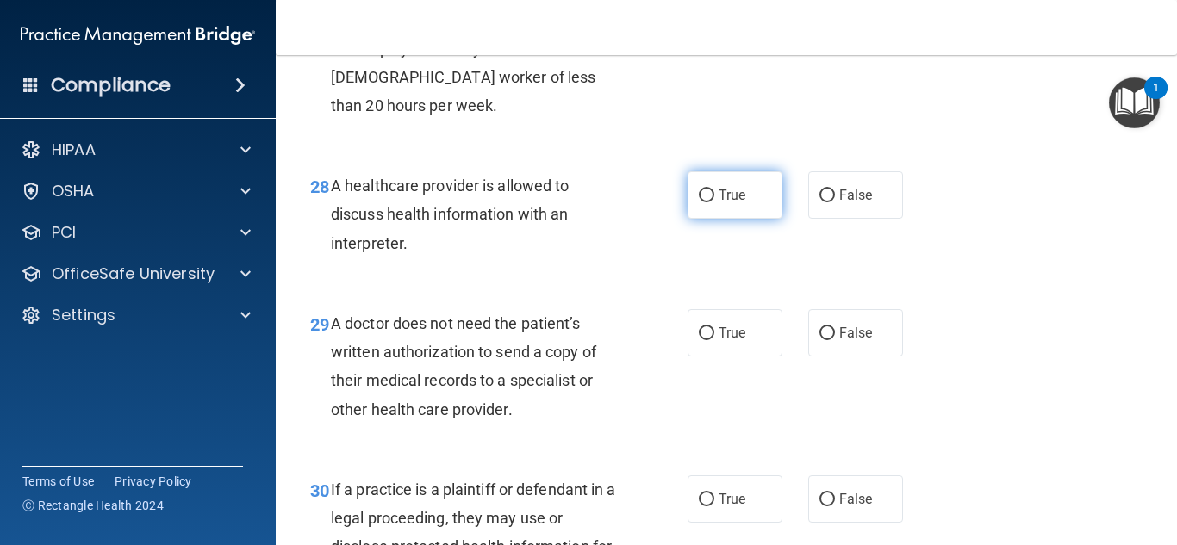
click at [745, 208] on label "True" at bounding box center [735, 194] width 95 height 47
click at [714, 202] on input "True" at bounding box center [707, 196] width 16 height 13
radio input "true"
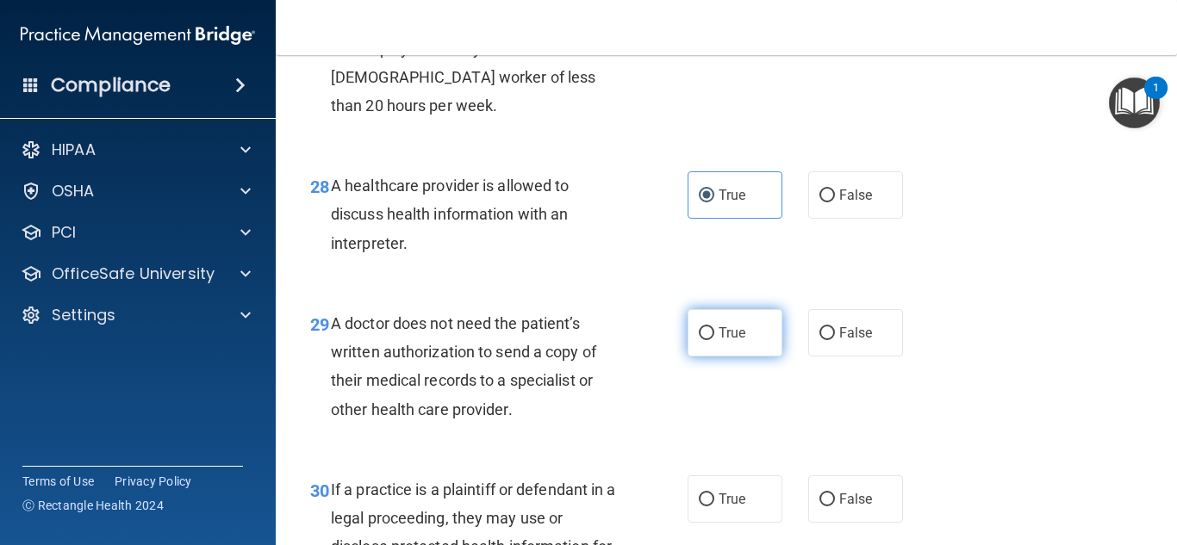
click at [752, 349] on label "True" at bounding box center [735, 332] width 95 height 47
click at [714, 340] on input "True" at bounding box center [707, 333] width 16 height 13
radio input "true"
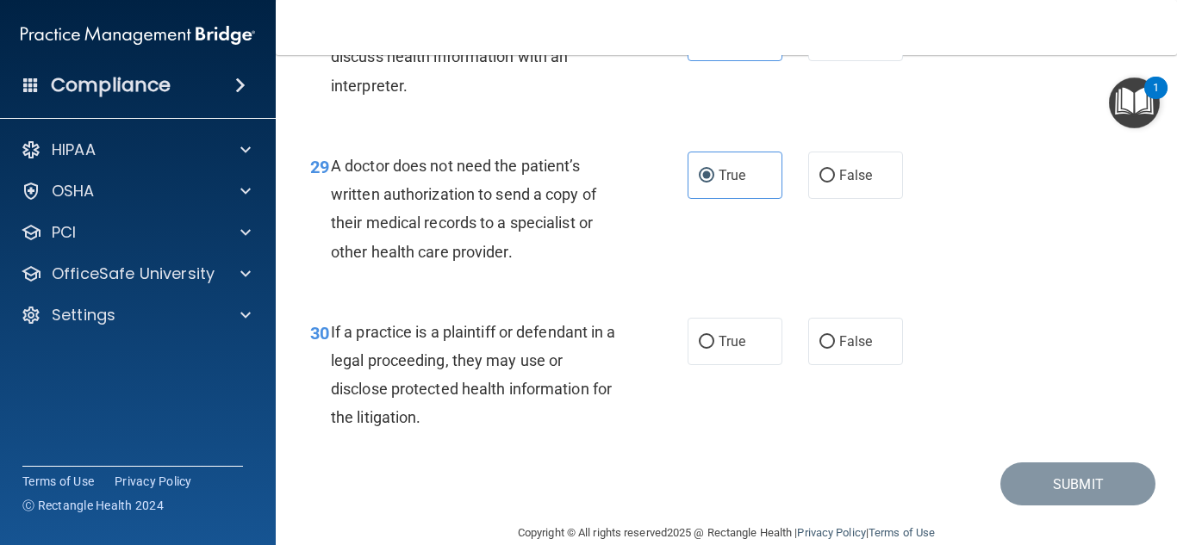
scroll to position [4652, 0]
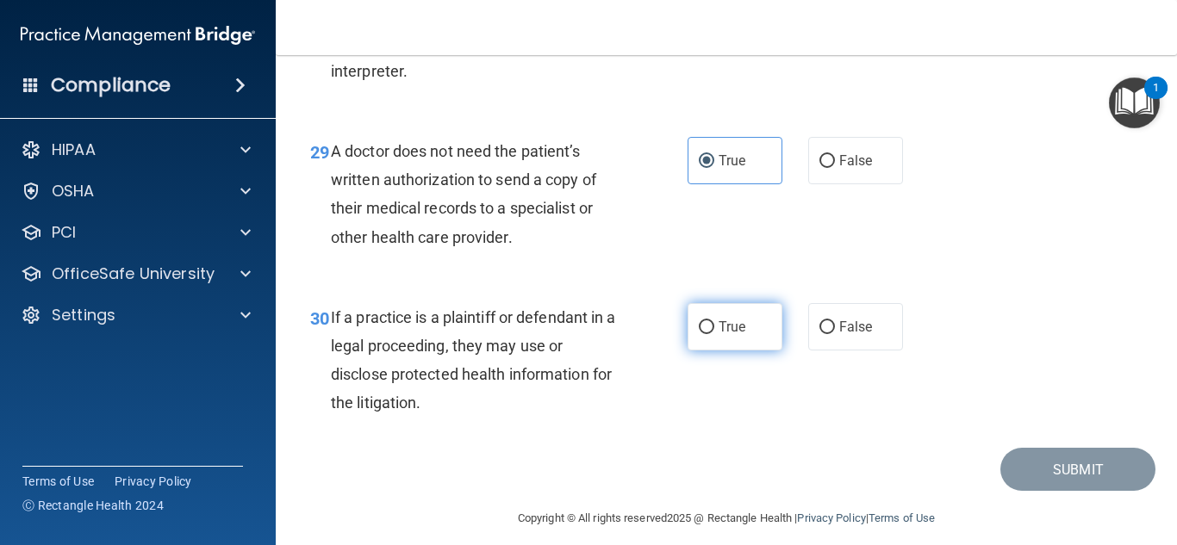
drag, startPoint x: 721, startPoint y: 340, endPoint x: 738, endPoint y: 344, distance: 17.6
click at [720, 341] on label "True" at bounding box center [735, 326] width 95 height 47
click at [714, 334] on input "True" at bounding box center [707, 327] width 16 height 13
radio input "true"
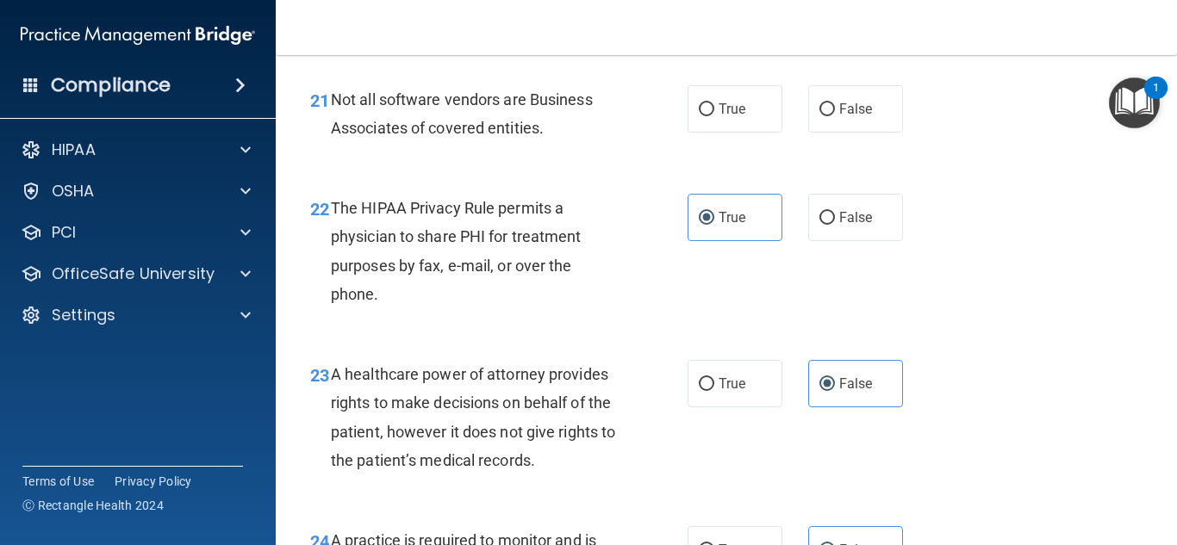
scroll to position [3403, 0]
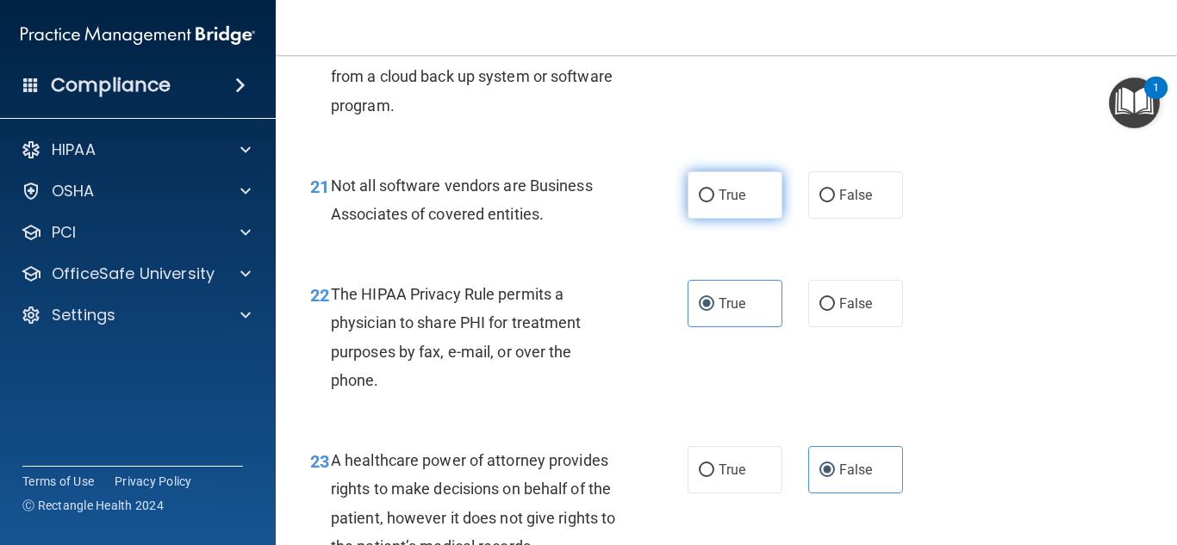
click at [722, 219] on label "True" at bounding box center [735, 194] width 95 height 47
click at [714, 202] on input "True" at bounding box center [707, 196] width 16 height 13
radio input "true"
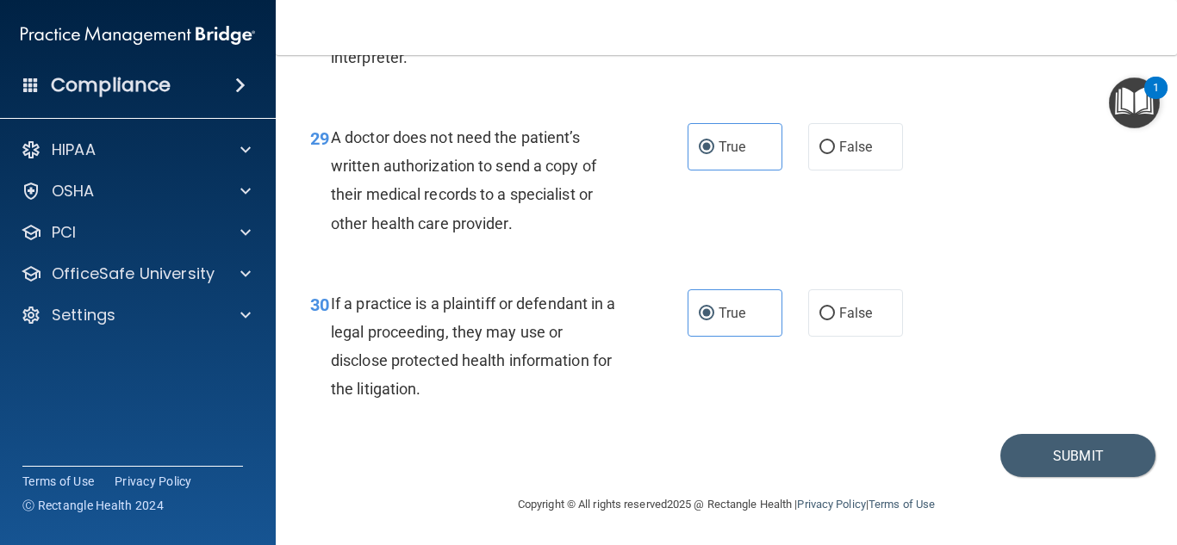
scroll to position [4696, 0]
click at [1053, 453] on button "Submit" at bounding box center [1077, 455] width 155 height 44
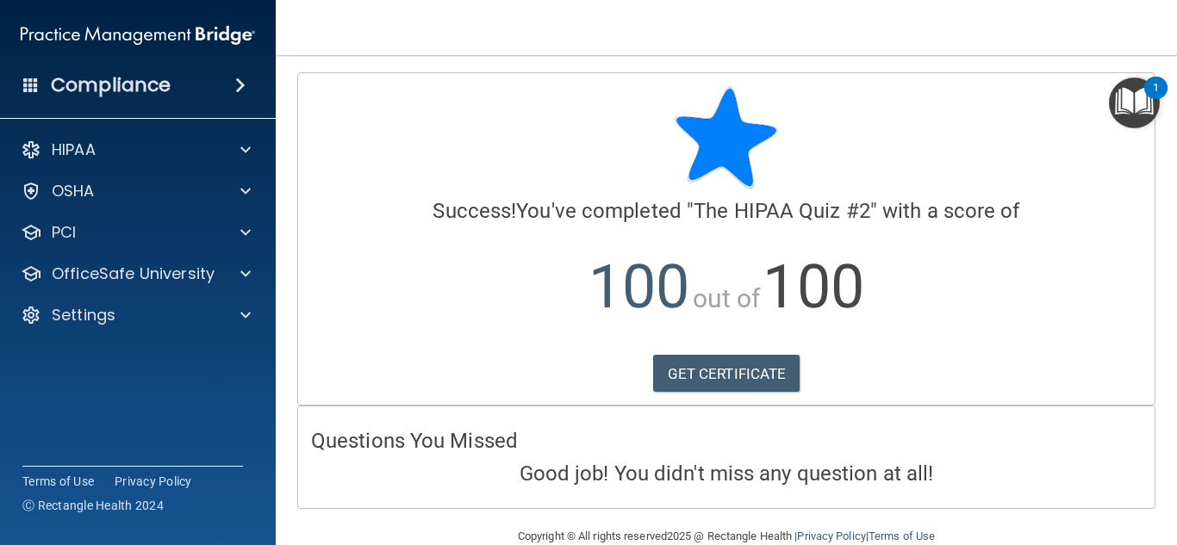
drag, startPoint x: 870, startPoint y: 560, endPoint x: 858, endPoint y: 565, distance: 13.1
drag, startPoint x: 858, startPoint y: 565, endPoint x: 742, endPoint y: 383, distance: 215.8
click at [742, 383] on link "GET CERTIFICATE" at bounding box center [726, 374] width 147 height 38
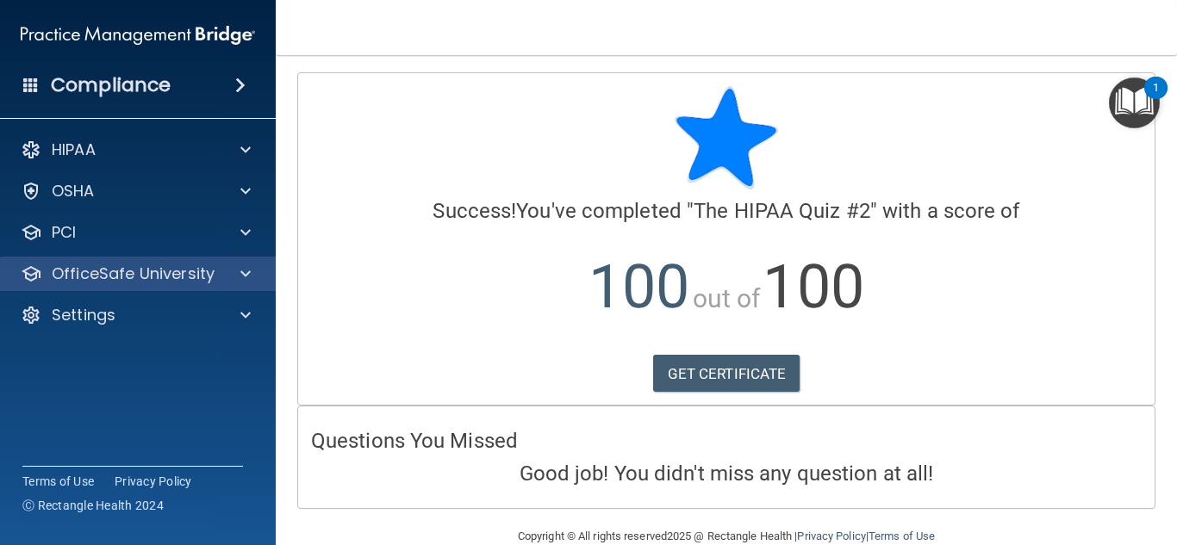
drag, startPoint x: 141, startPoint y: 262, endPoint x: 161, endPoint y: 260, distance: 19.9
click at [142, 262] on div "OfficeSafe University" at bounding box center [138, 274] width 277 height 34
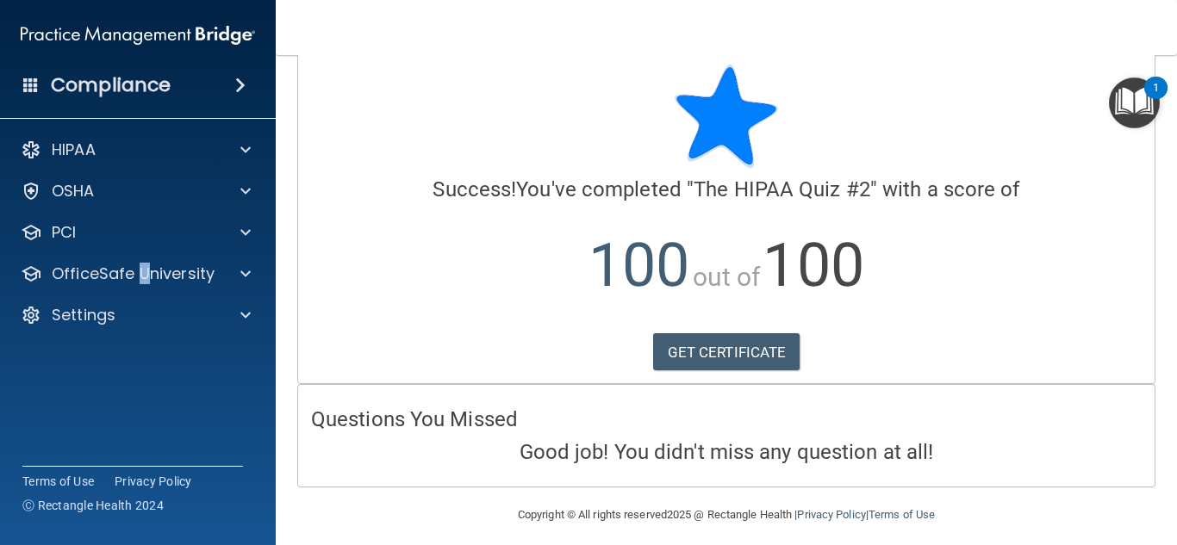
scroll to position [33, 0]
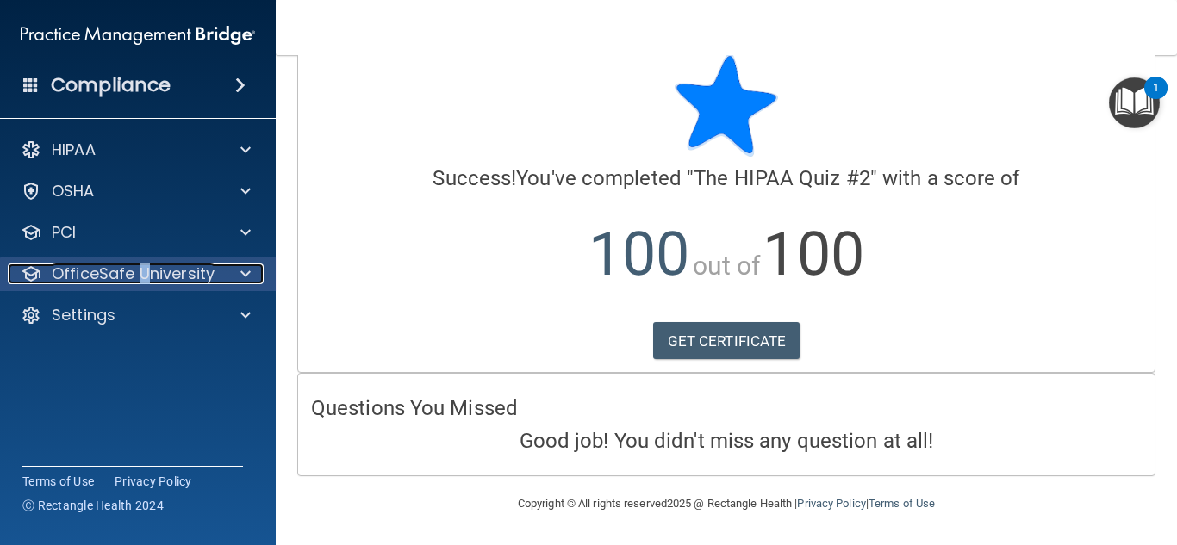
click at [80, 275] on p "OfficeSafe University" at bounding box center [133, 274] width 163 height 21
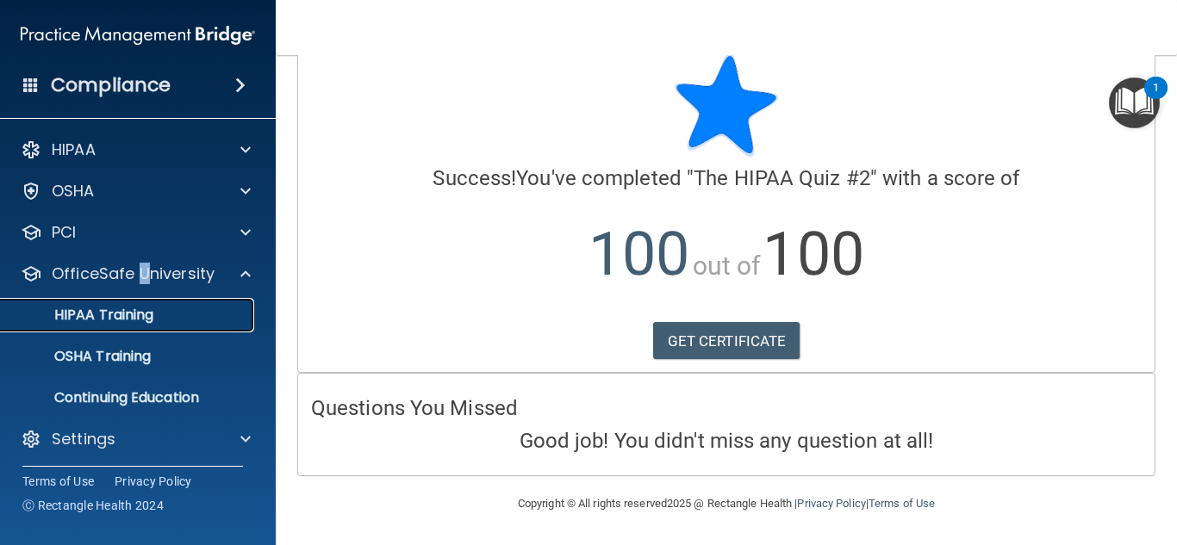
click at [146, 317] on p "HIPAA Training" at bounding box center [82, 315] width 142 height 17
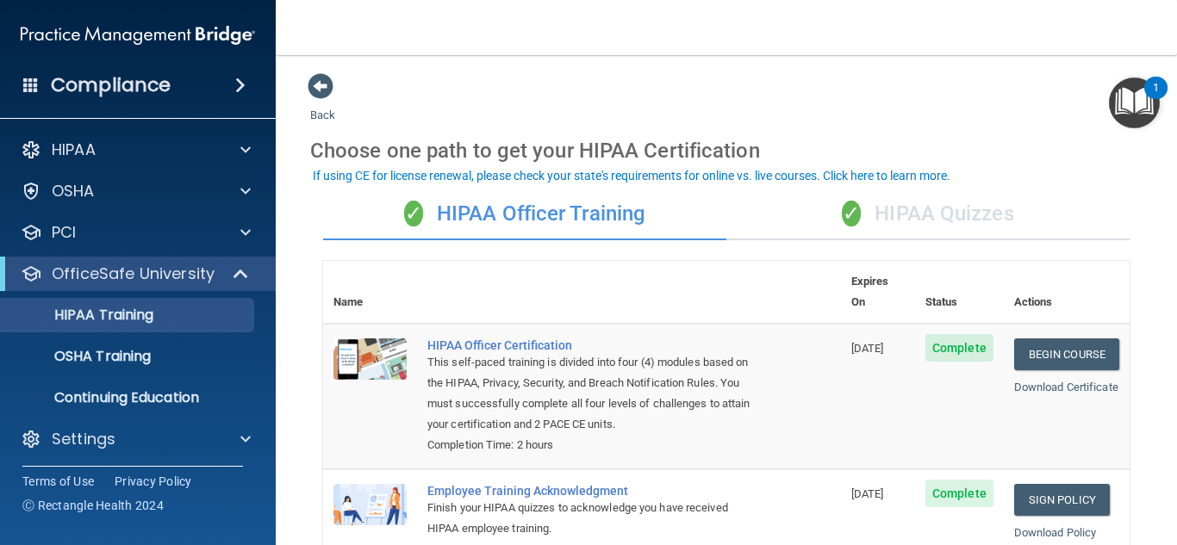
click at [885, 225] on div "✓ HIPAA Quizzes" at bounding box center [927, 215] width 403 height 52
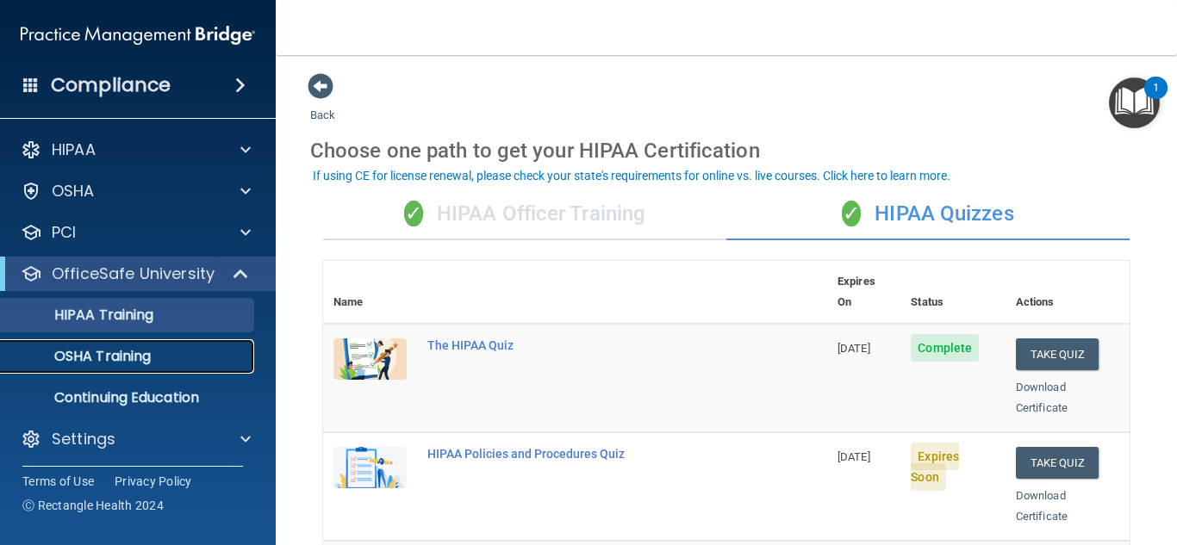
drag, startPoint x: 111, startPoint y: 362, endPoint x: 146, endPoint y: 351, distance: 36.2
click at [112, 362] on p "OSHA Training" at bounding box center [81, 356] width 140 height 17
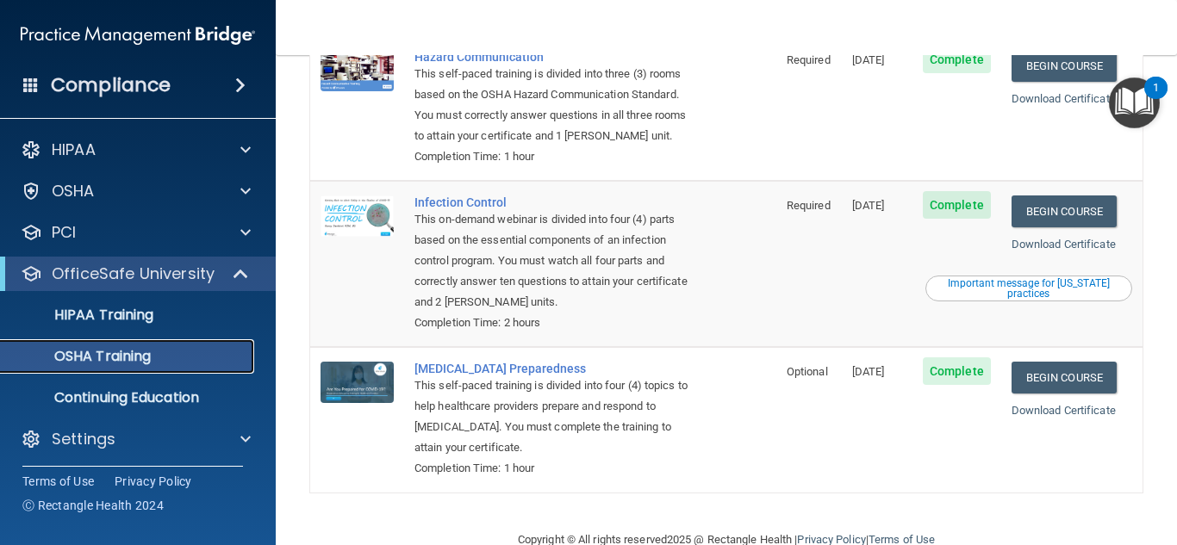
scroll to position [385, 0]
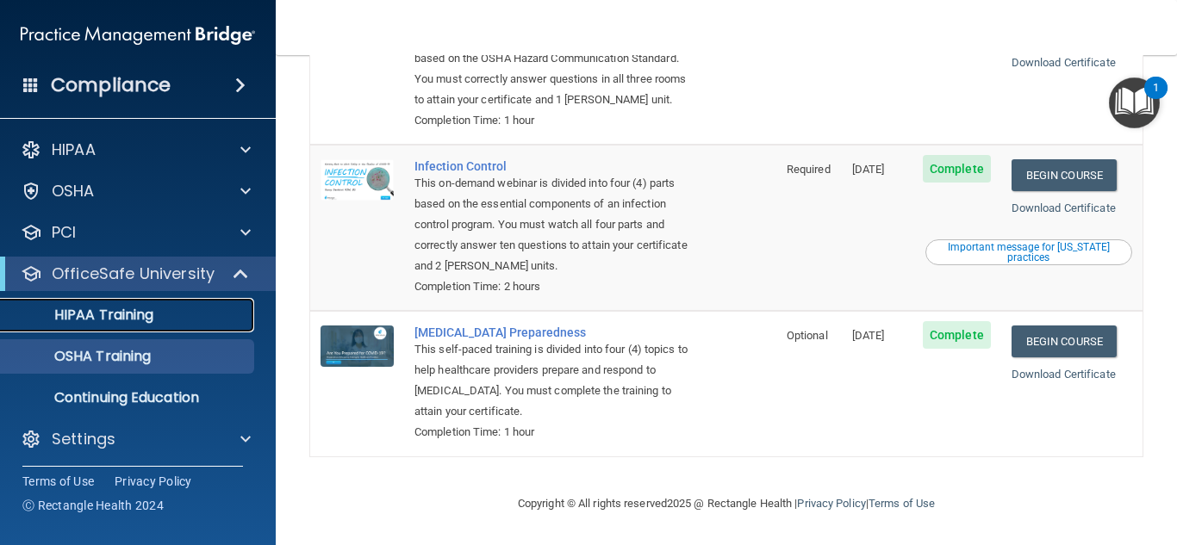
click at [178, 319] on div "HIPAA Training" at bounding box center [128, 315] width 235 height 17
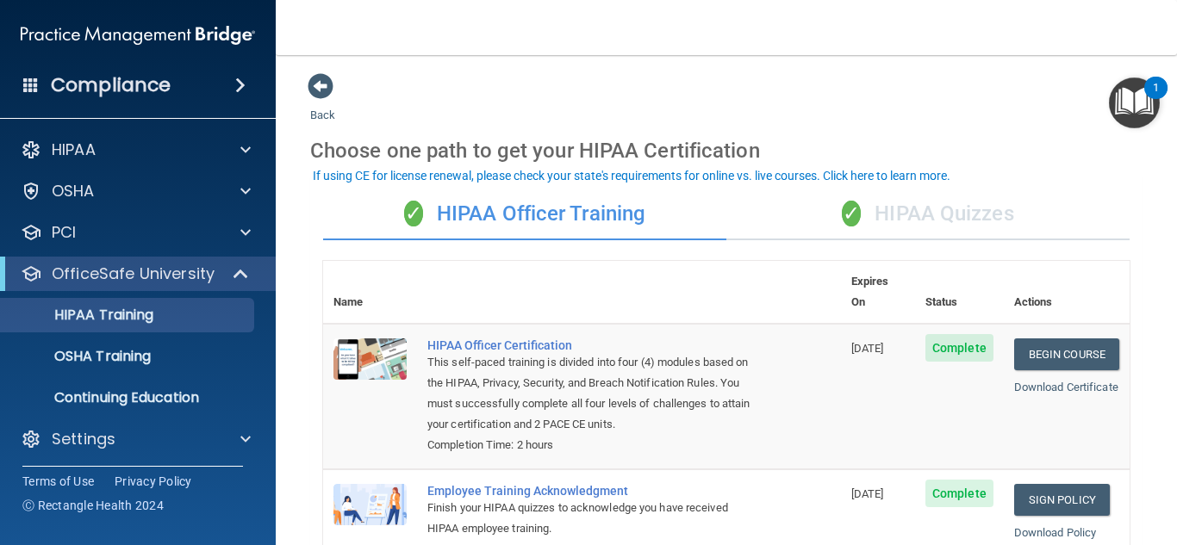
click at [931, 221] on div "✓ HIPAA Quizzes" at bounding box center [927, 215] width 403 height 52
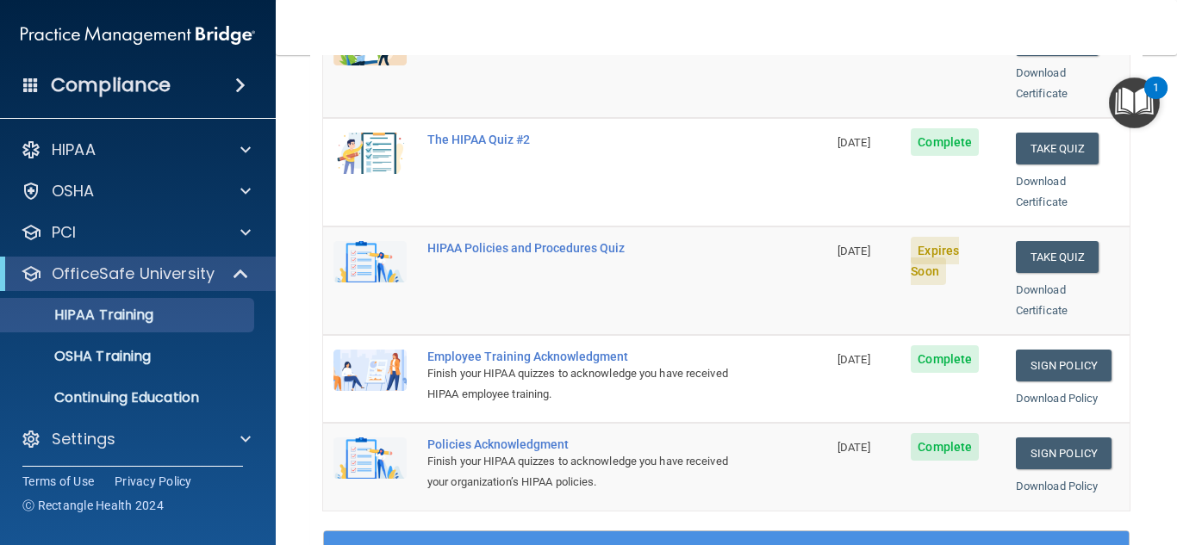
scroll to position [345, 0]
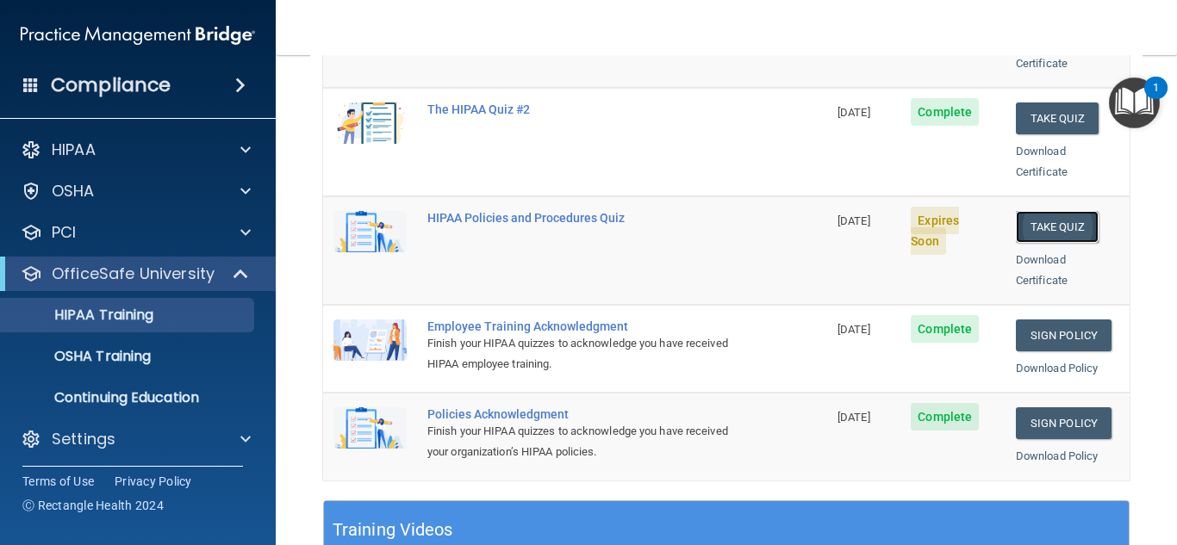
click at [1035, 211] on button "Take Quiz" at bounding box center [1057, 227] width 83 height 32
